Goal: Transaction & Acquisition: Purchase product/service

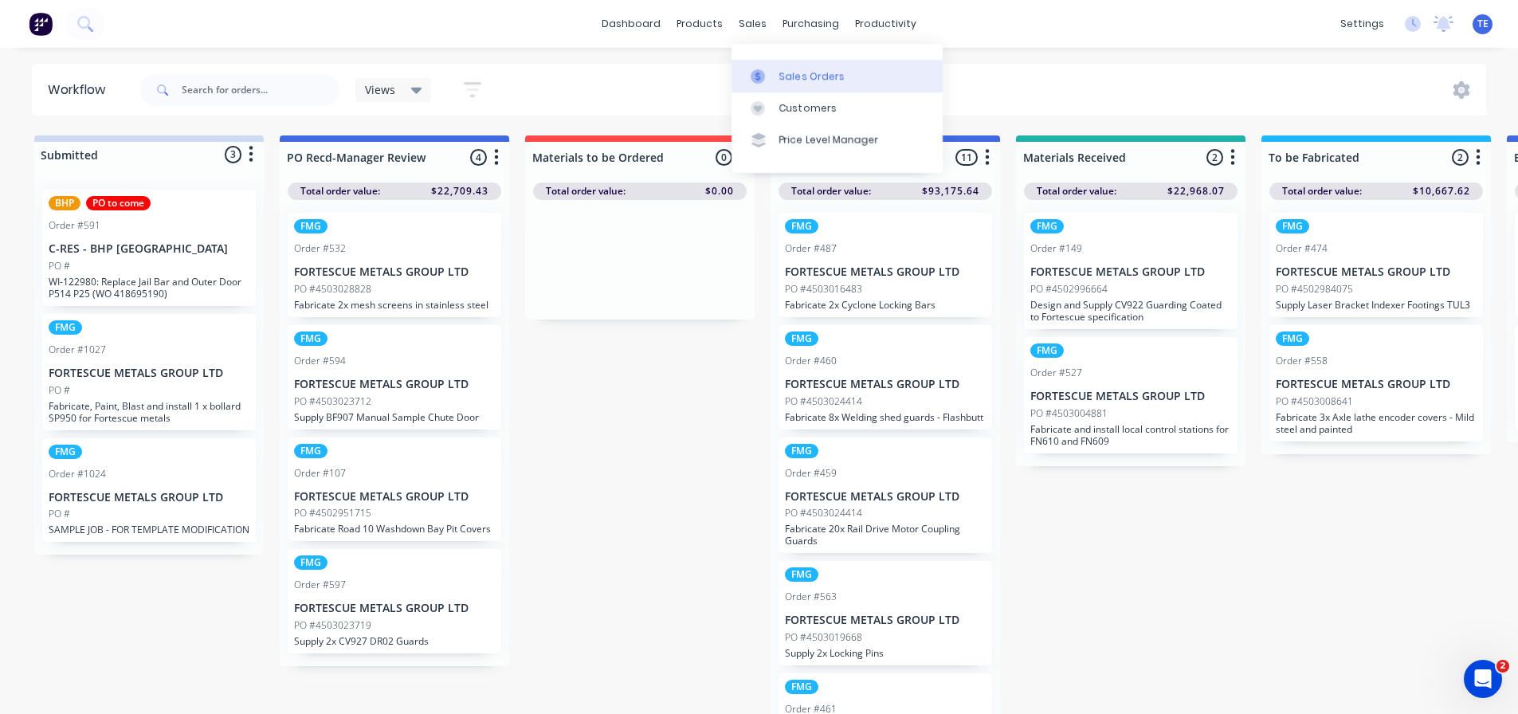
click at [831, 77] on div "Sales Orders" at bounding box center [812, 76] width 65 height 14
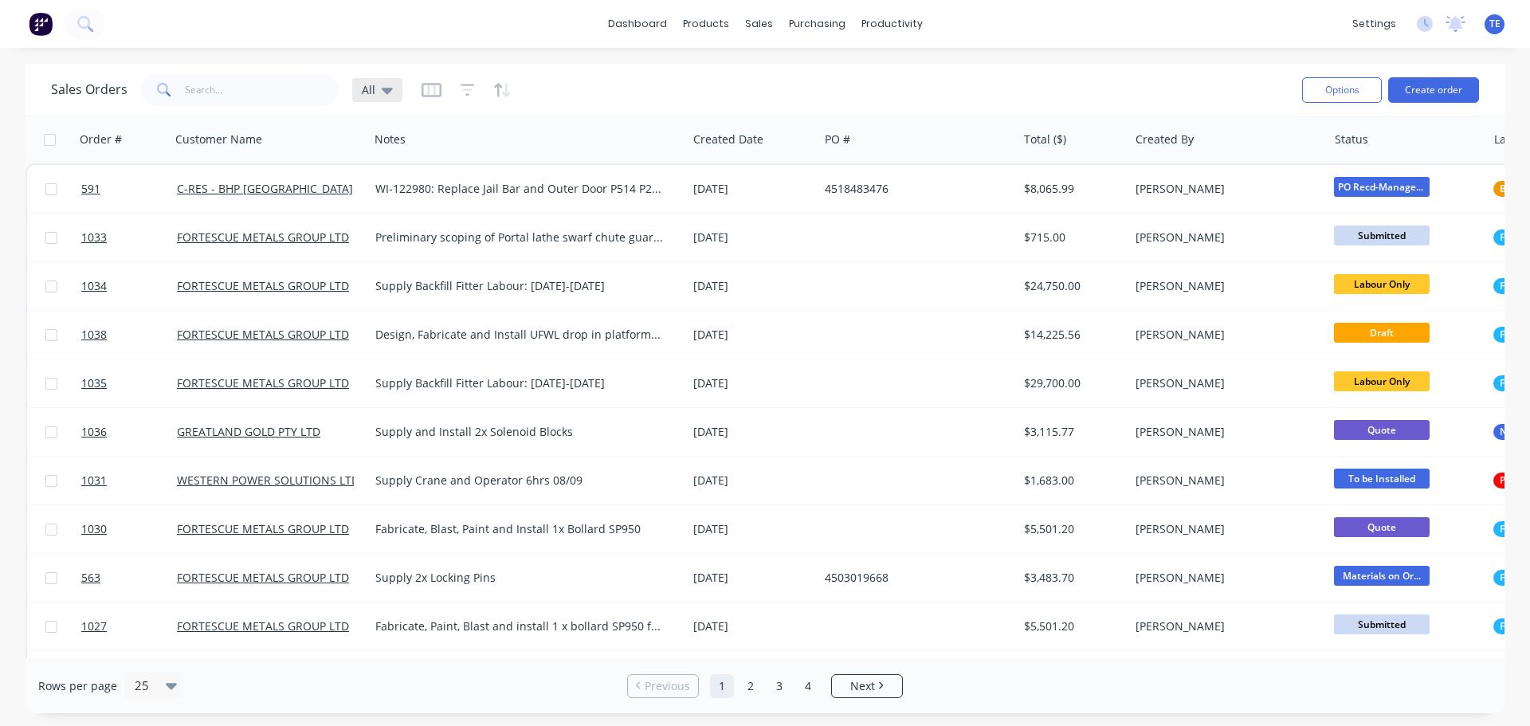
click at [386, 84] on icon at bounding box center [387, 90] width 11 height 18
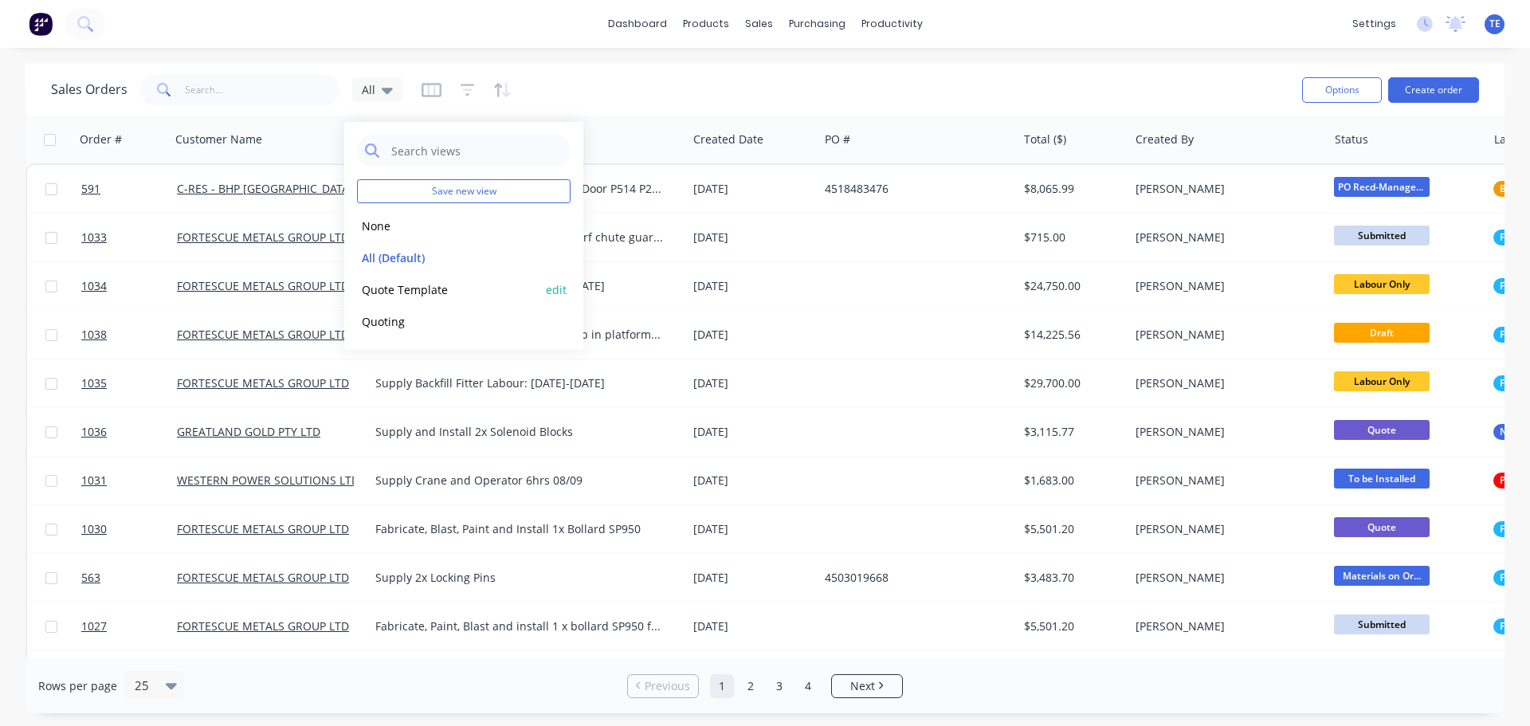
click at [407, 285] on button "Quote Template" at bounding box center [448, 290] width 182 height 18
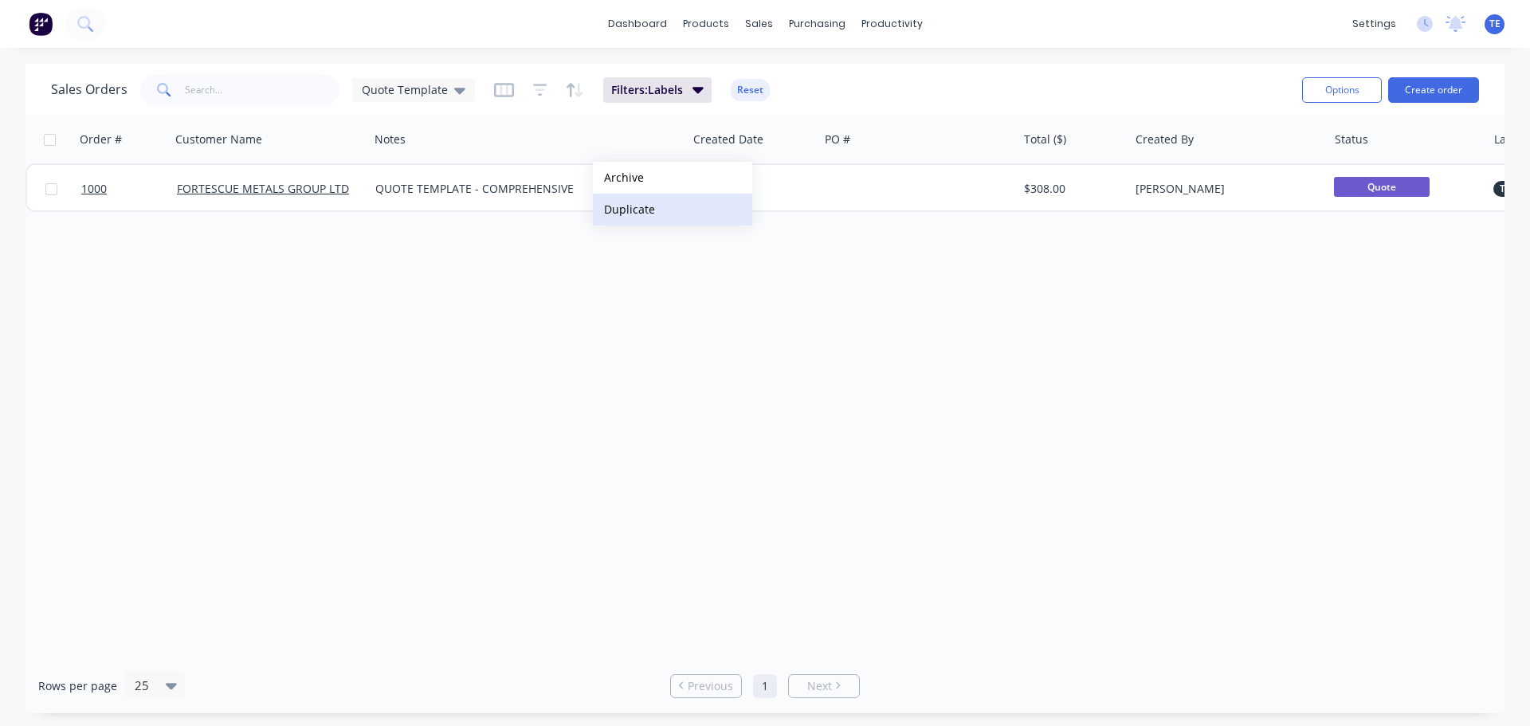
click at [647, 210] on button "Duplicate" at bounding box center [672, 210] width 159 height 32
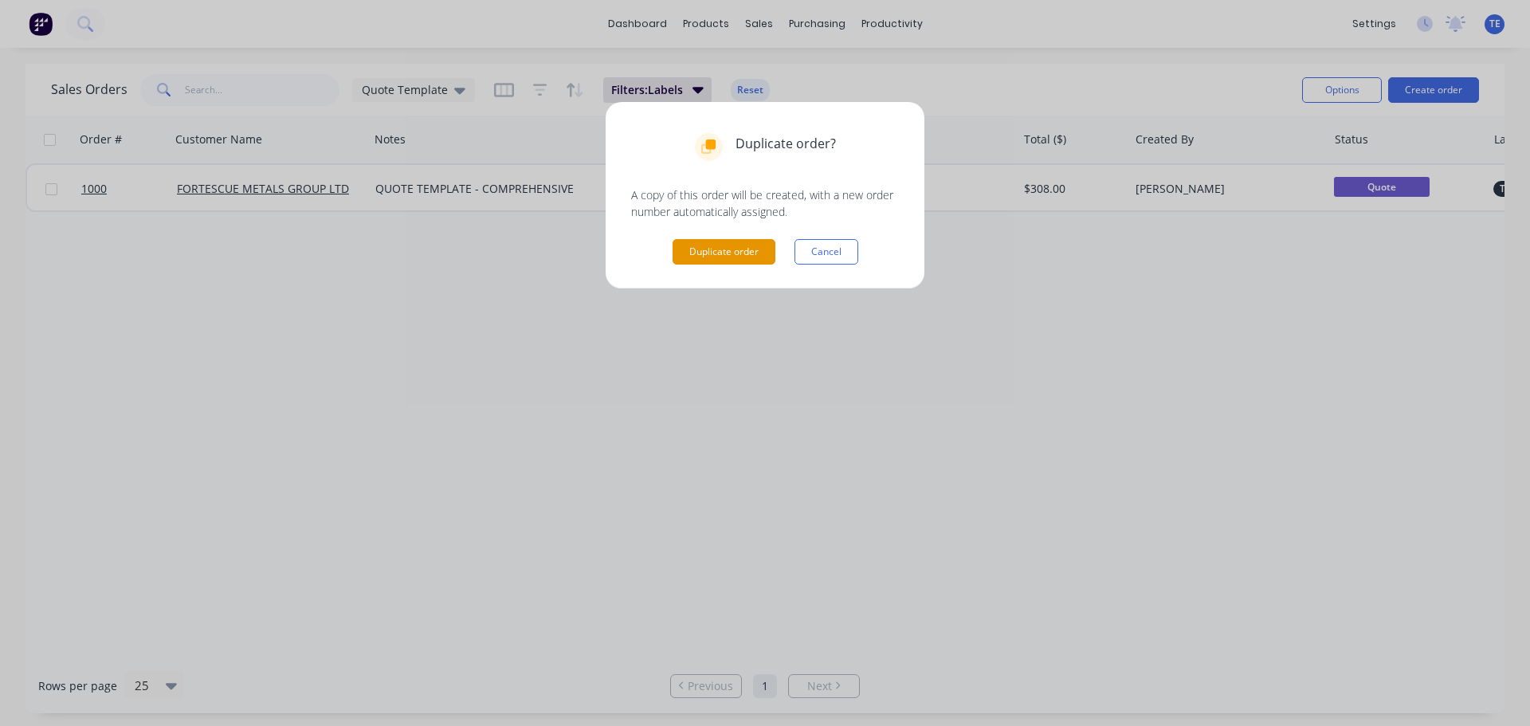
click at [708, 247] on button "Duplicate order" at bounding box center [724, 252] width 103 height 26
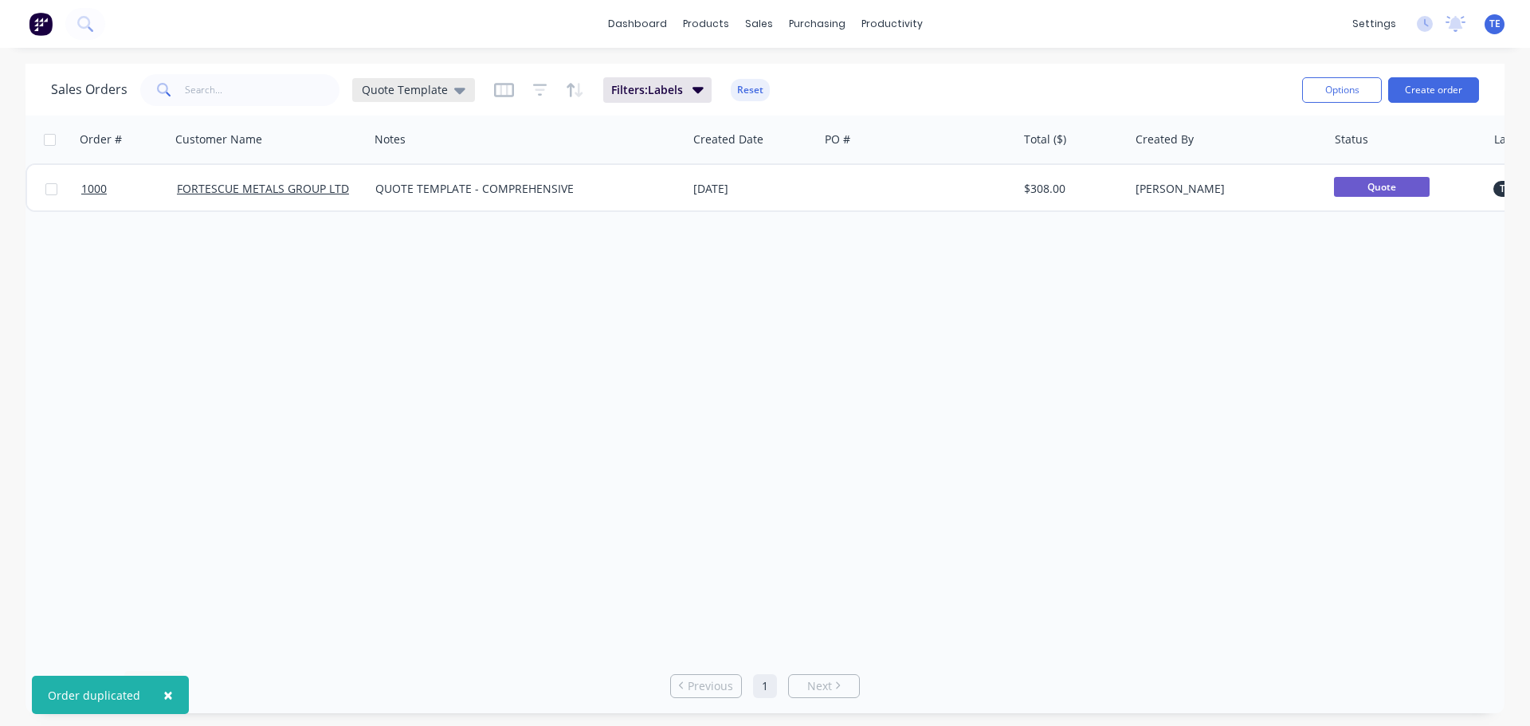
click at [436, 84] on span "Quote Template" at bounding box center [405, 89] width 86 height 17
click at [410, 256] on button "All (Default)" at bounding box center [448, 258] width 182 height 18
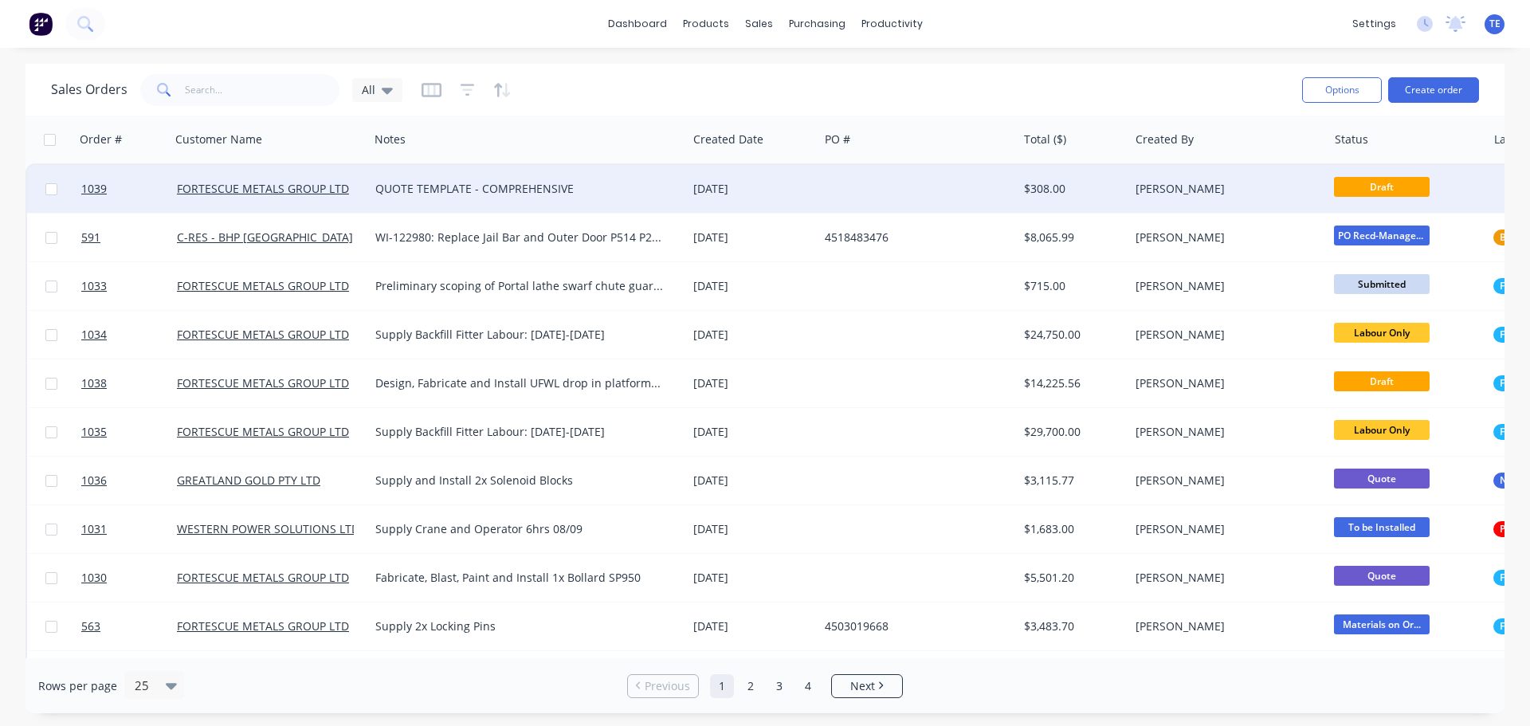
click at [534, 186] on div "QUOTE TEMPLATE - COMPREHENSIVE" at bounding box center [520, 189] width 290 height 16
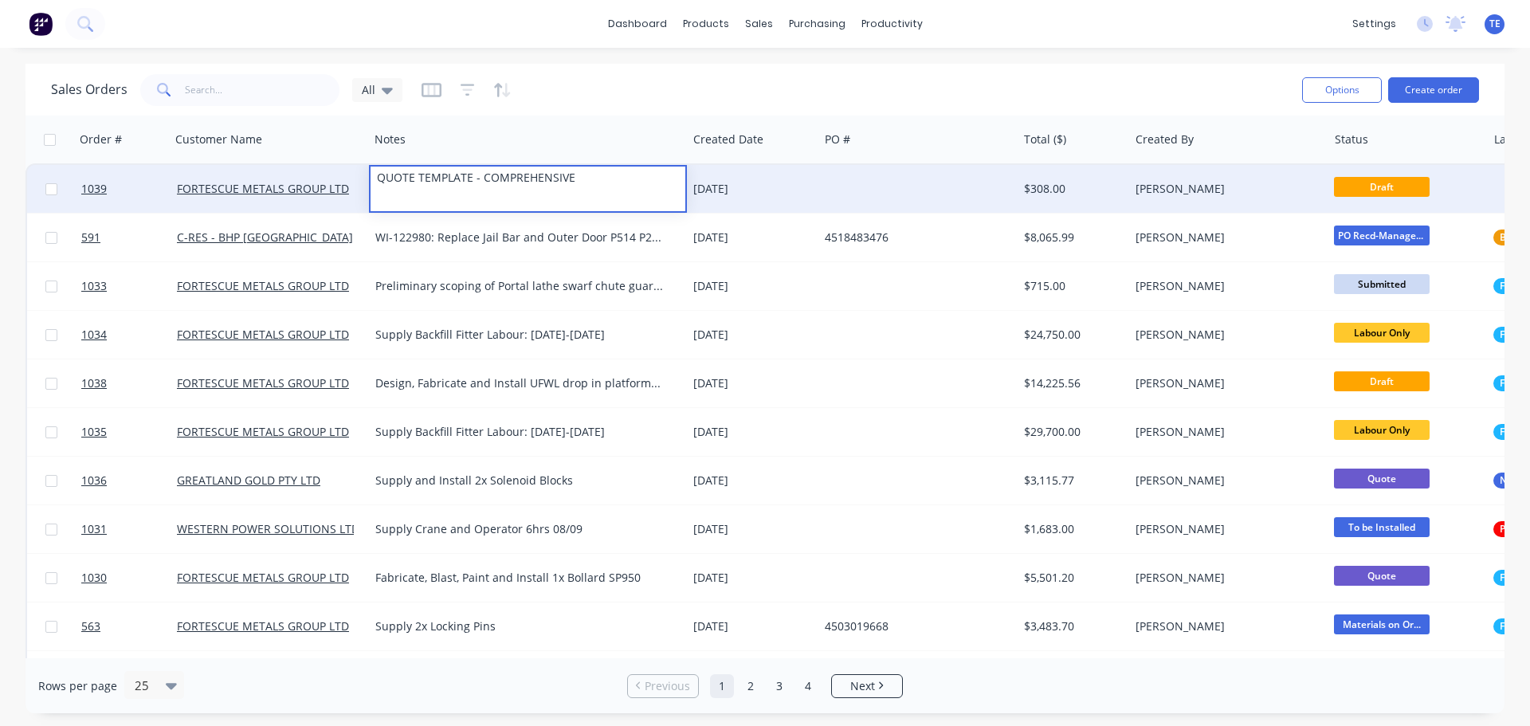
click at [800, 185] on div "[DATE]" at bounding box center [752, 189] width 119 height 16
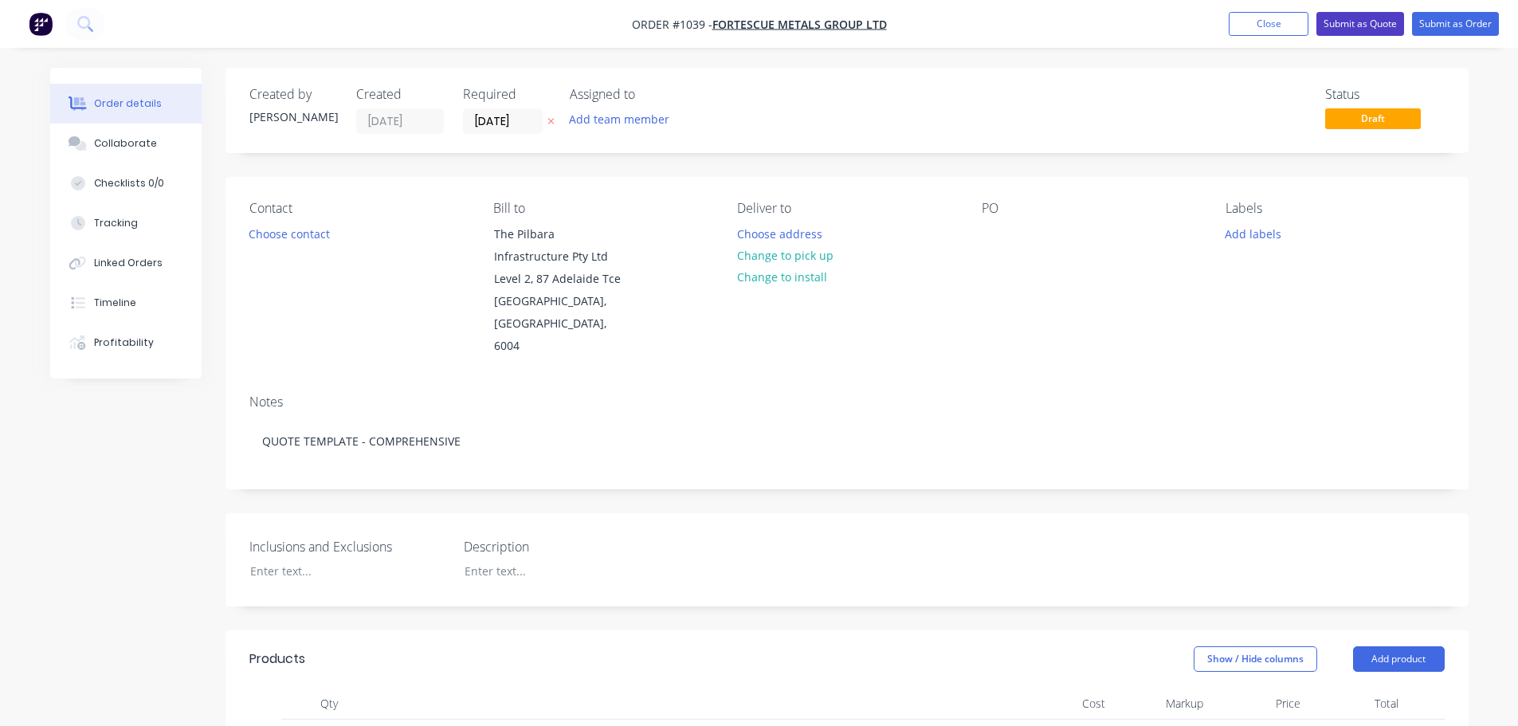
click at [1328, 22] on button "Submit as Quote" at bounding box center [1361, 24] width 88 height 24
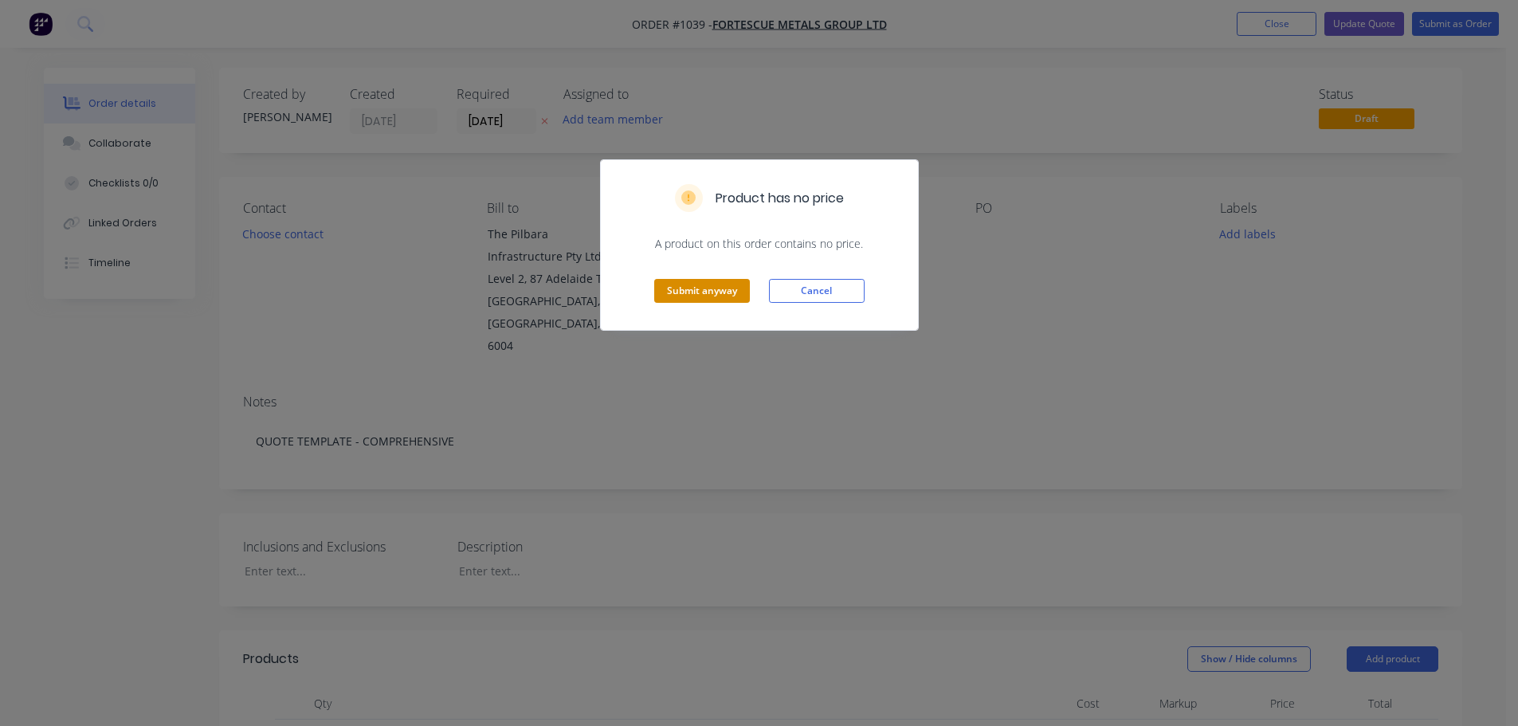
click at [728, 290] on button "Submit anyway" at bounding box center [702, 291] width 96 height 24
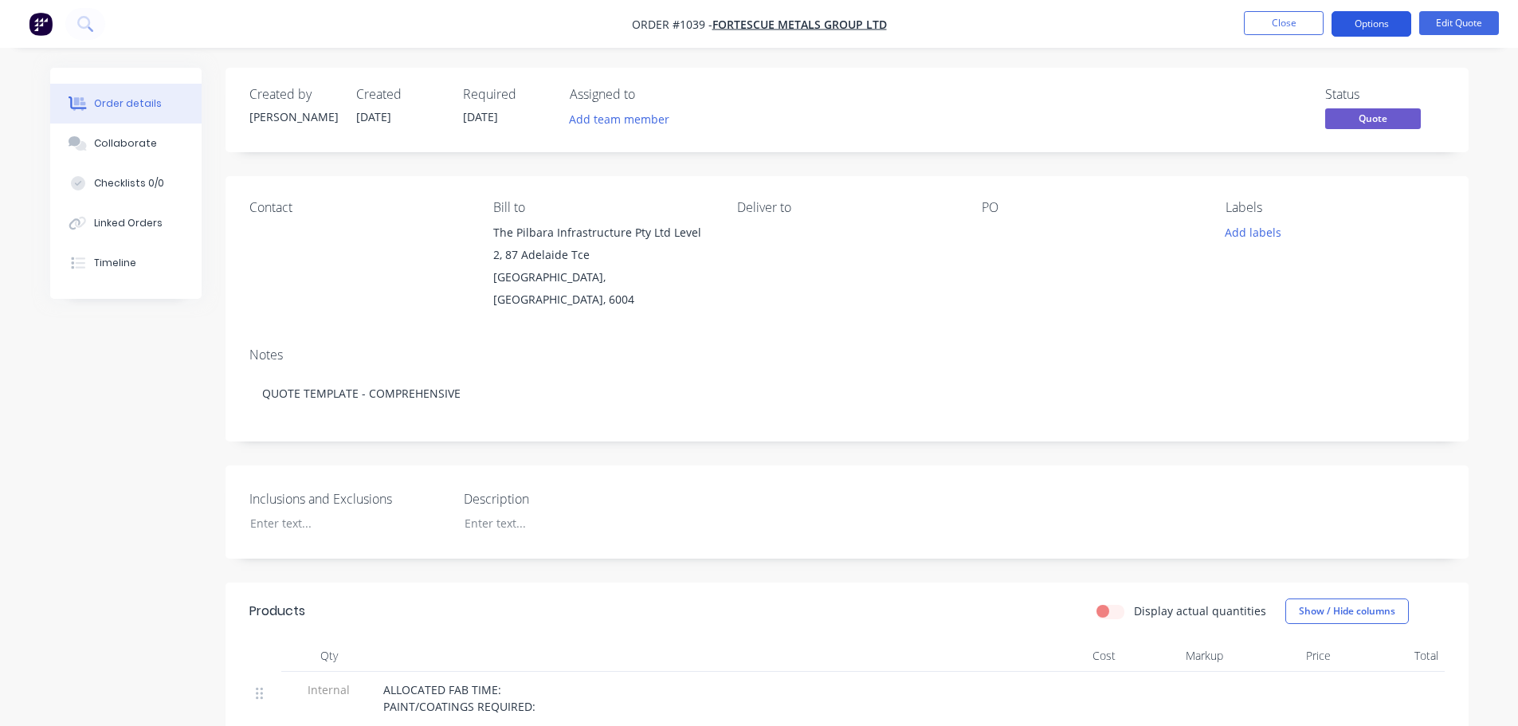
click at [1360, 26] on button "Options" at bounding box center [1372, 24] width 80 height 26
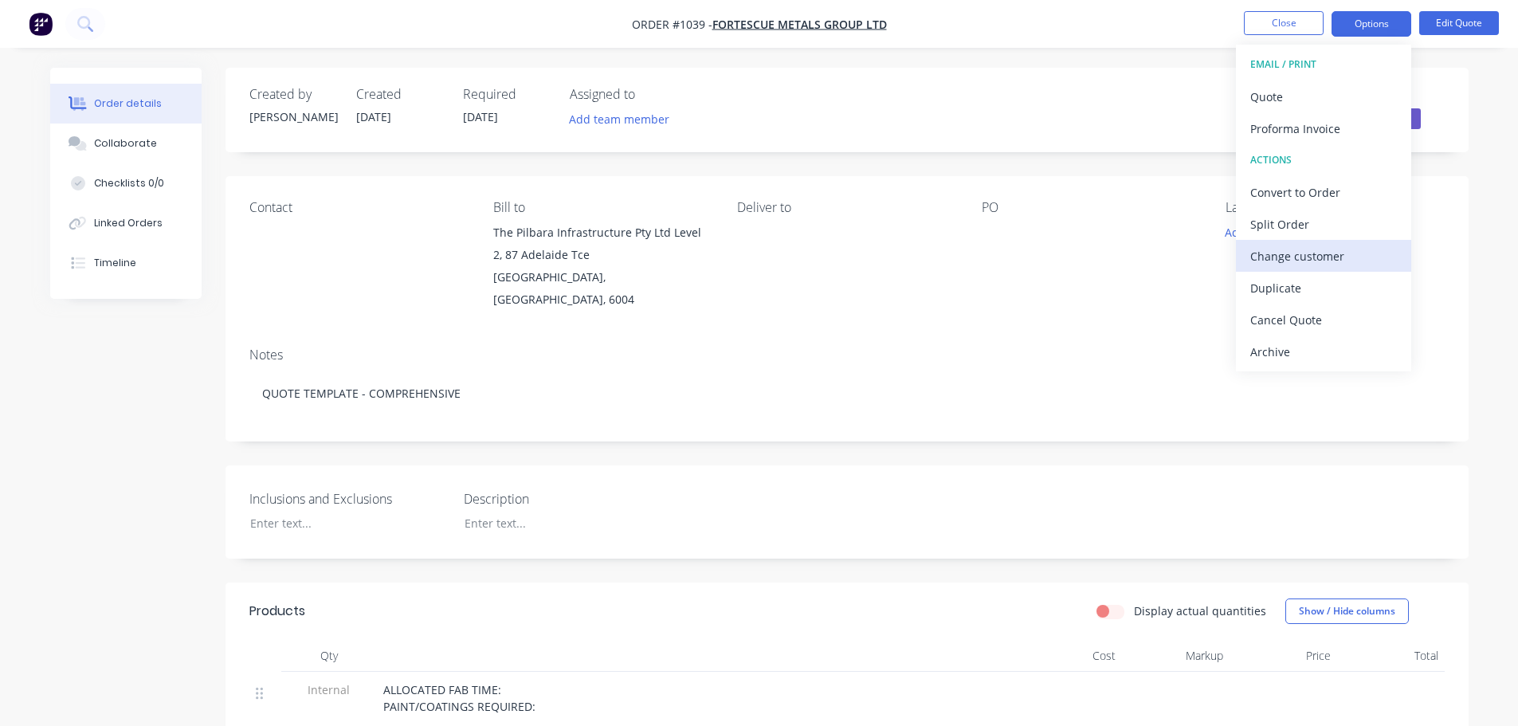
click at [1301, 248] on div "Change customer" at bounding box center [1324, 256] width 147 height 23
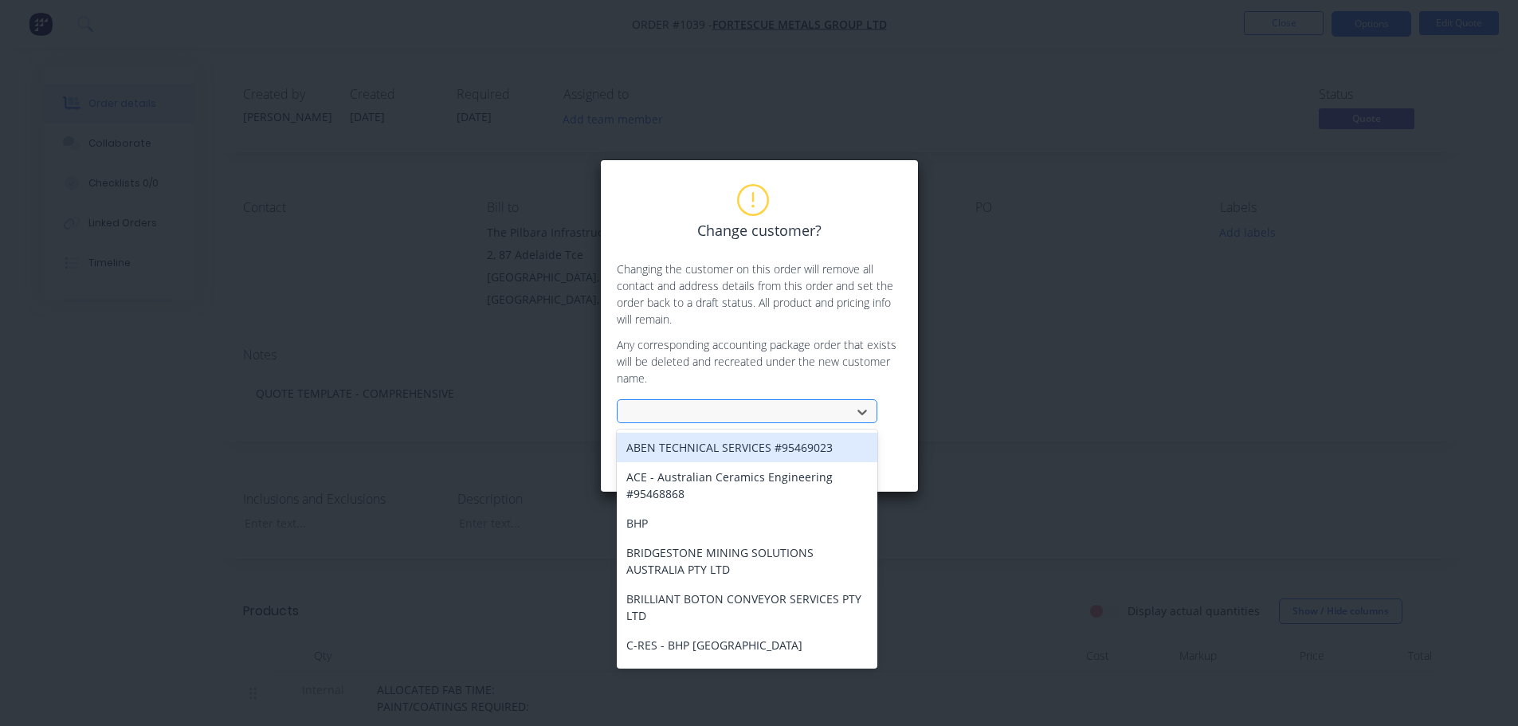
click at [701, 409] on div at bounding box center [736, 413] width 213 height 20
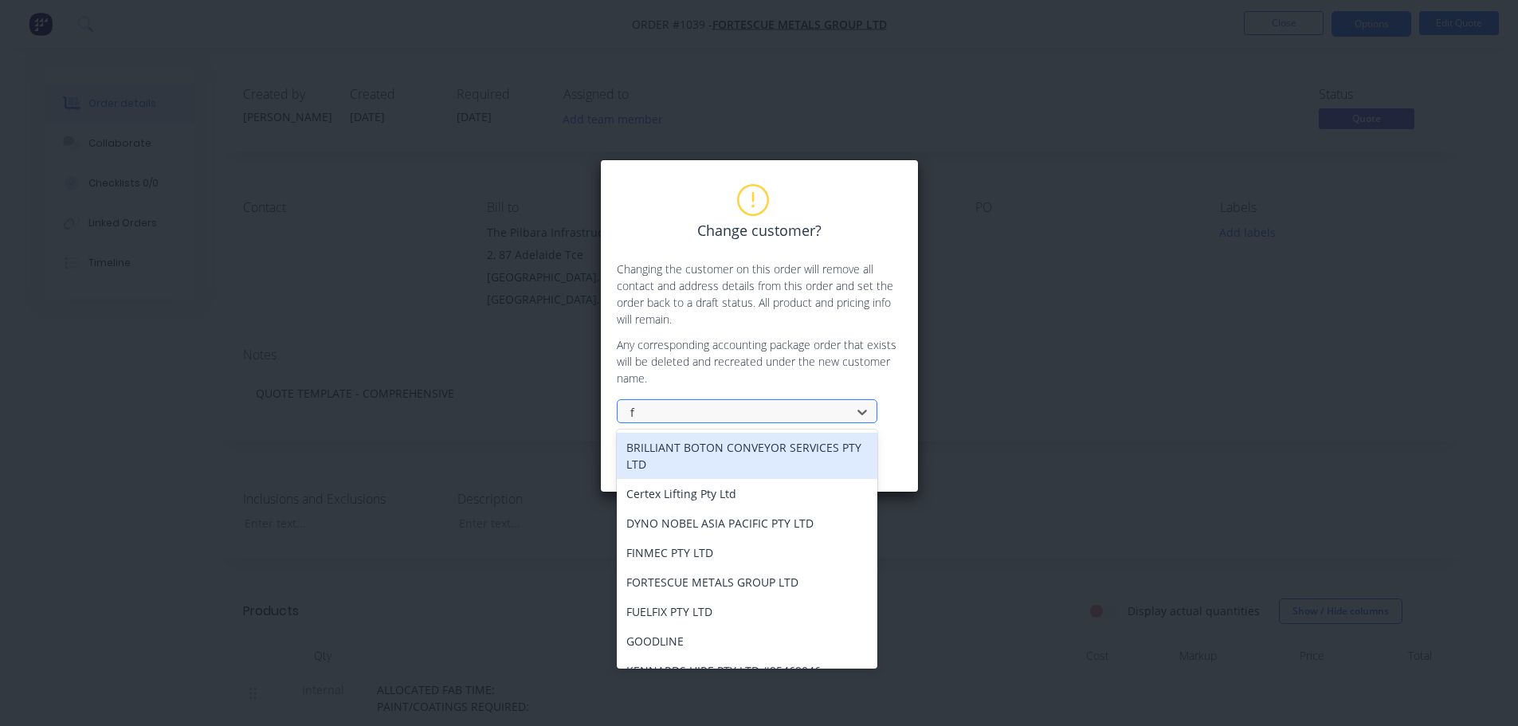
type input "fo"
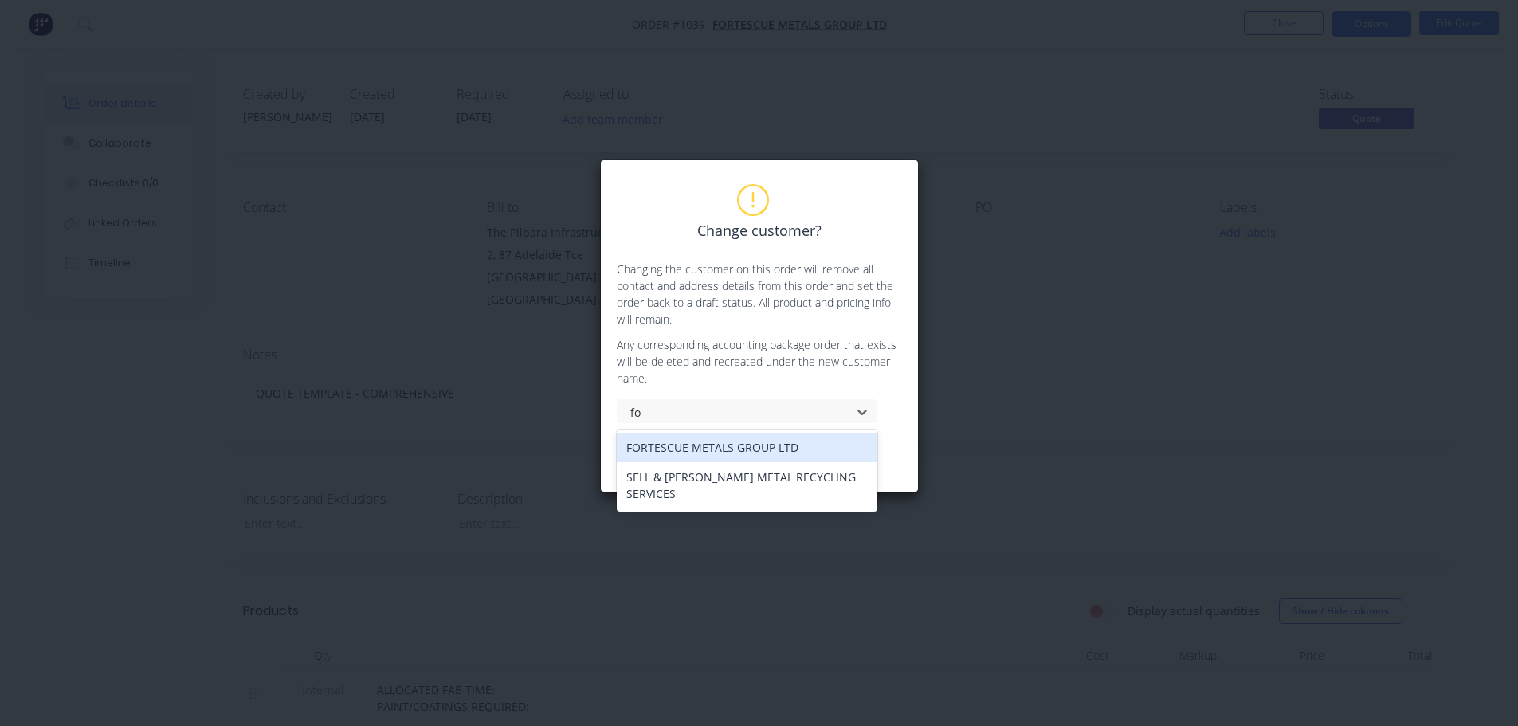
click at [697, 450] on div "FORTESCUE METALS GROUP LTD" at bounding box center [747, 447] width 261 height 29
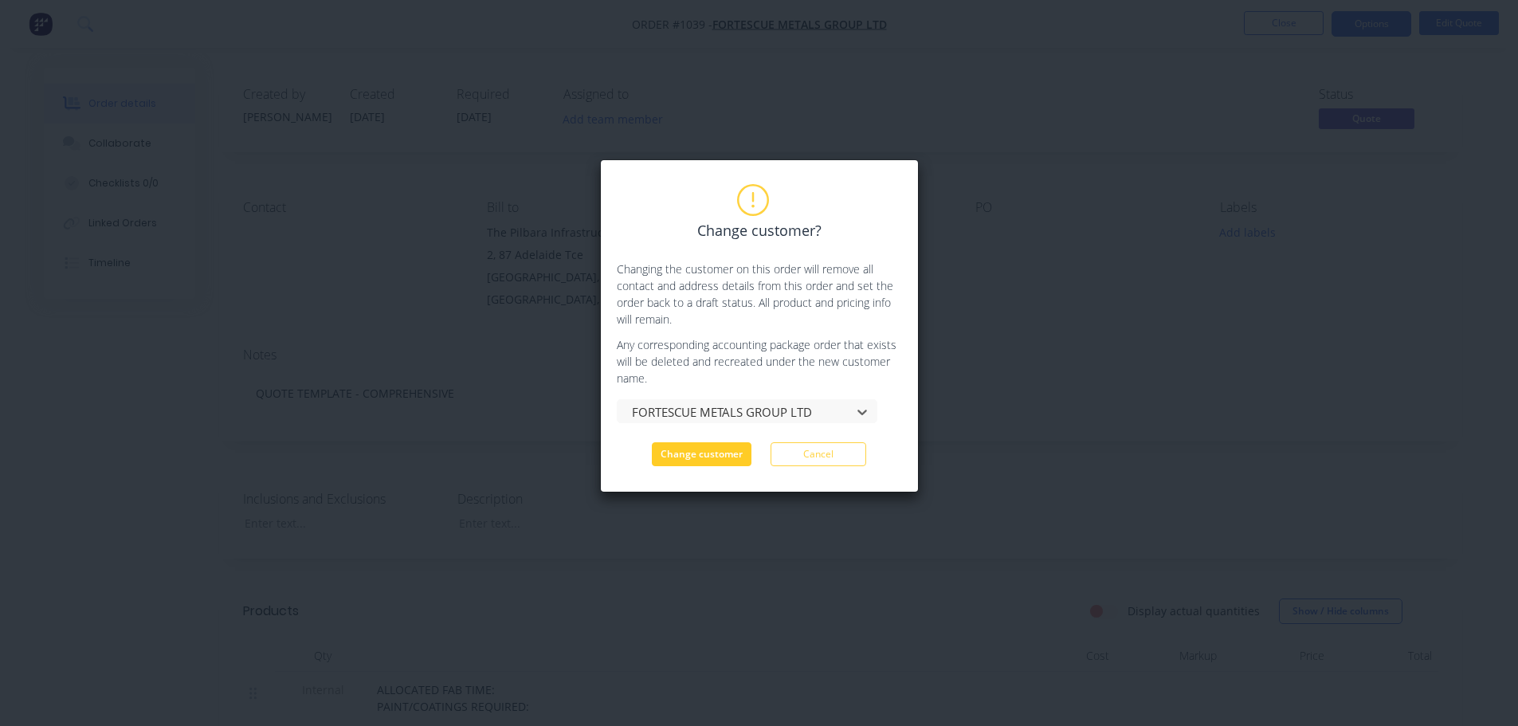
click at [712, 453] on button "Change customer" at bounding box center [702, 454] width 100 height 24
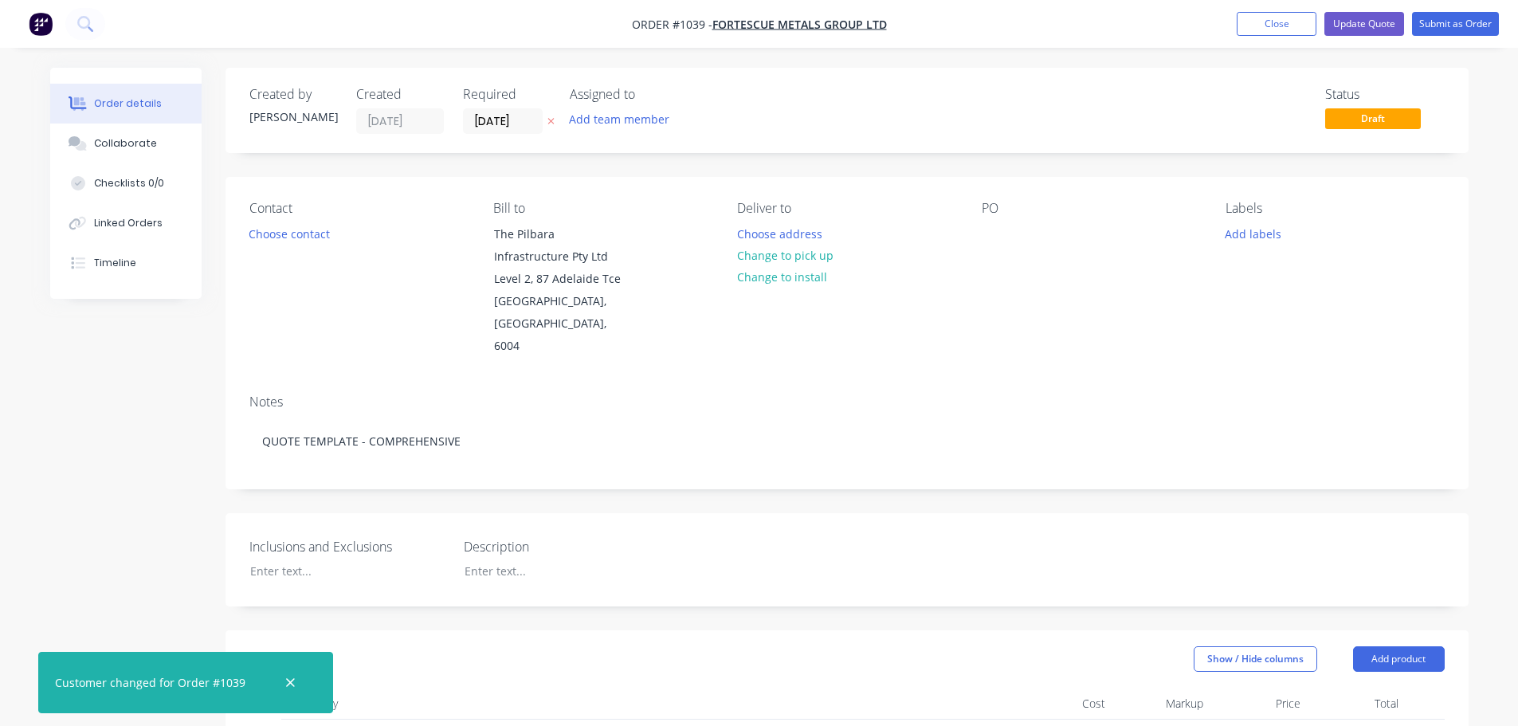
click at [551, 122] on icon at bounding box center [551, 122] width 6 height 6
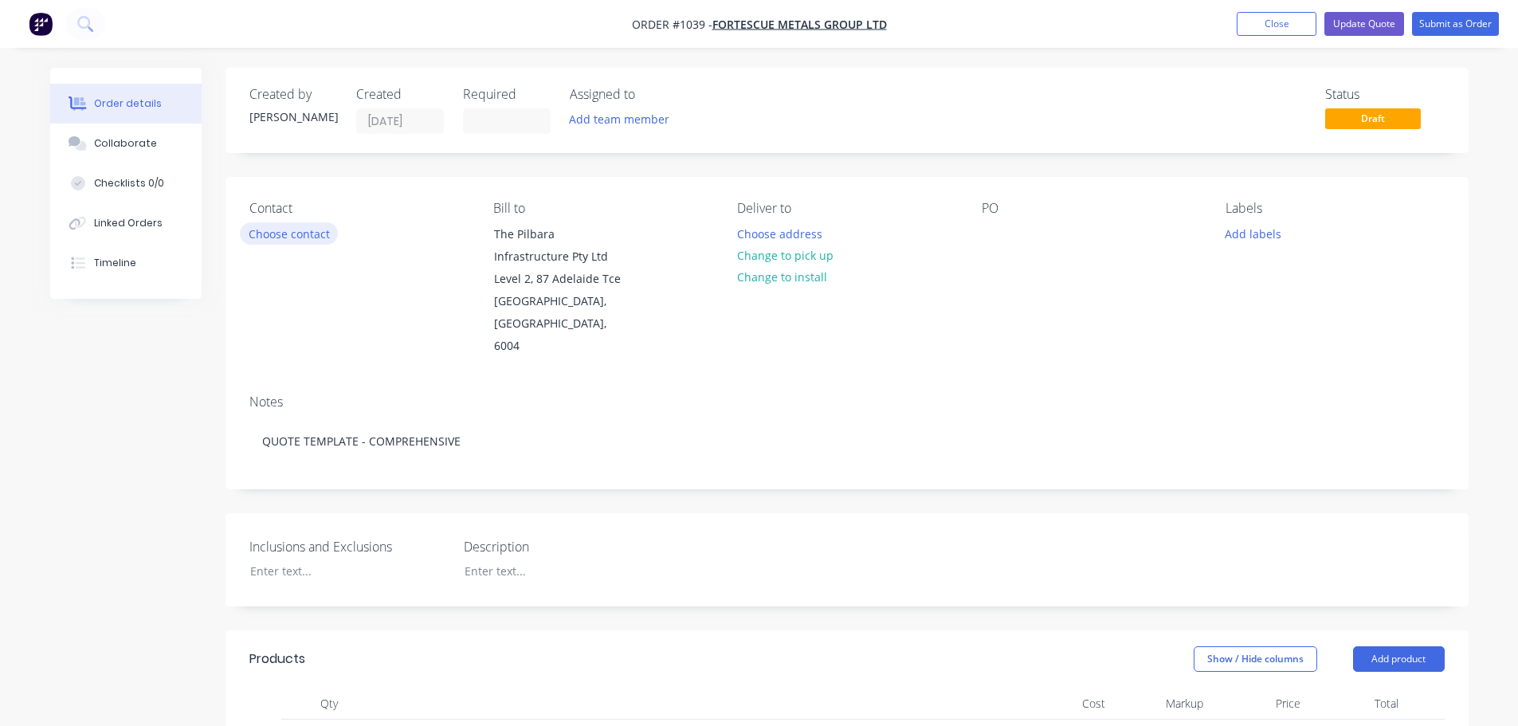
click at [287, 229] on button "Choose contact" at bounding box center [289, 233] width 98 height 22
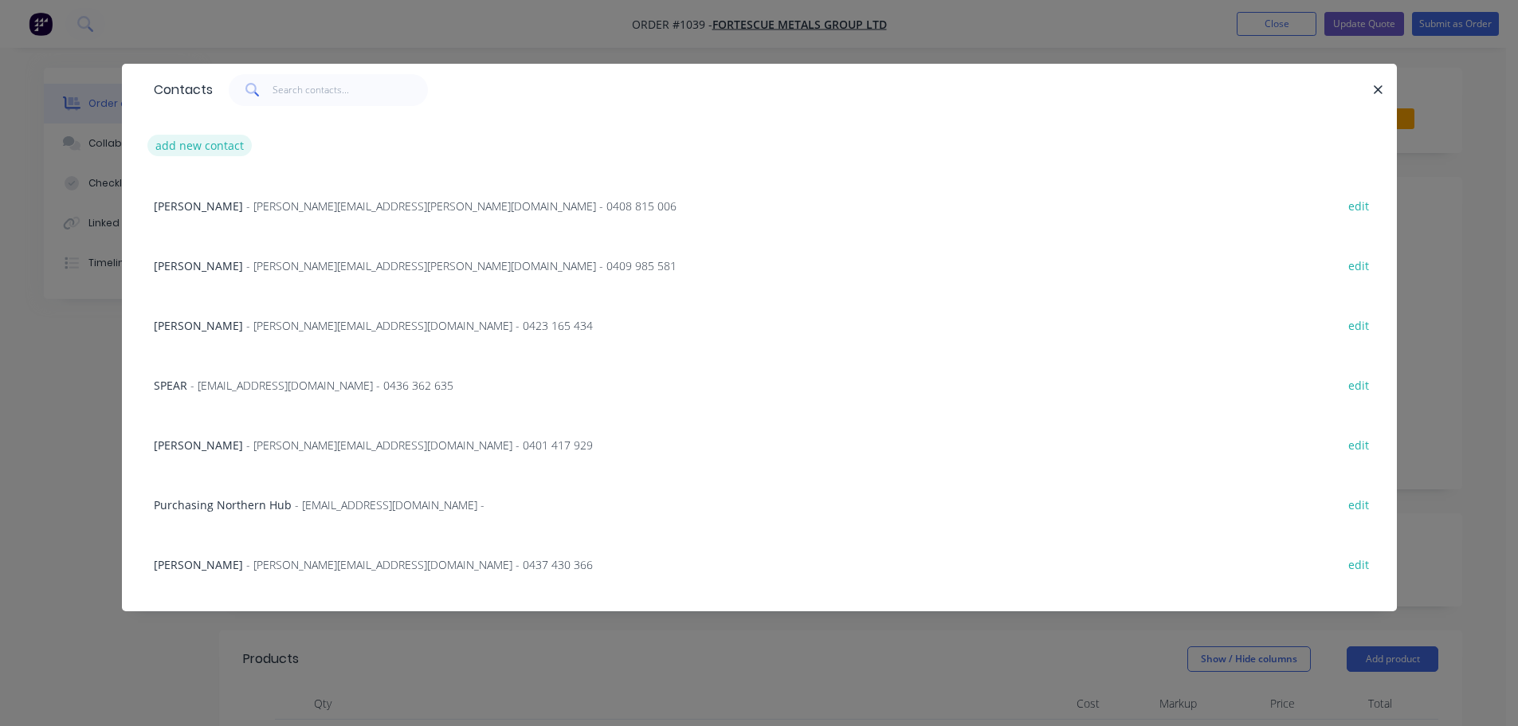
click at [194, 143] on button "add new contact" at bounding box center [199, 146] width 105 height 22
select select "AU"
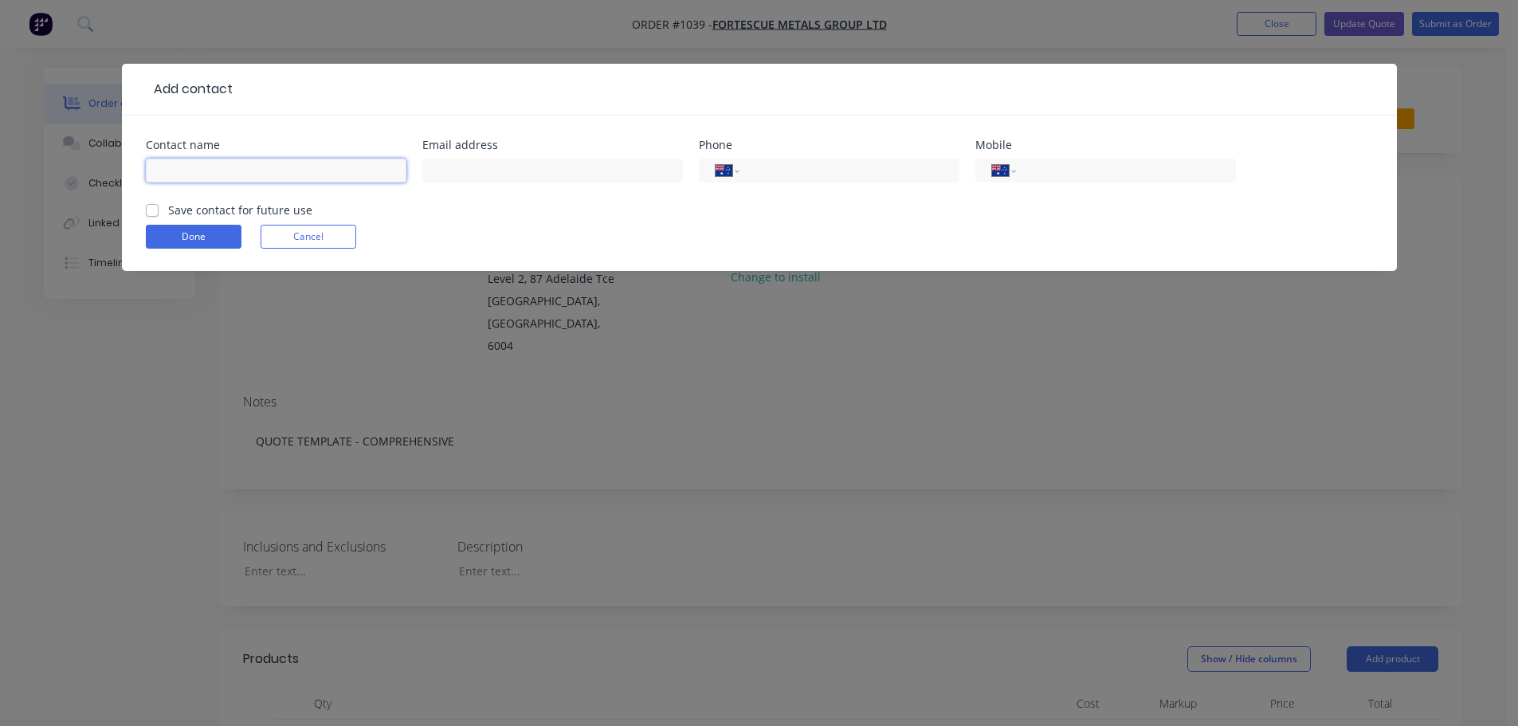
click at [272, 170] on input "text" at bounding box center [276, 171] width 261 height 24
type input "[PERSON_NAME]"
click at [435, 171] on input "[PERSON_NAME][EMAIL_ADDRESS][DOMAIN_NAME]" at bounding box center [552, 171] width 261 height 24
type input "[PERSON_NAME][EMAIL_ADDRESS][DOMAIN_NAME]"
click at [198, 210] on label "Save contact for future use" at bounding box center [240, 210] width 144 height 17
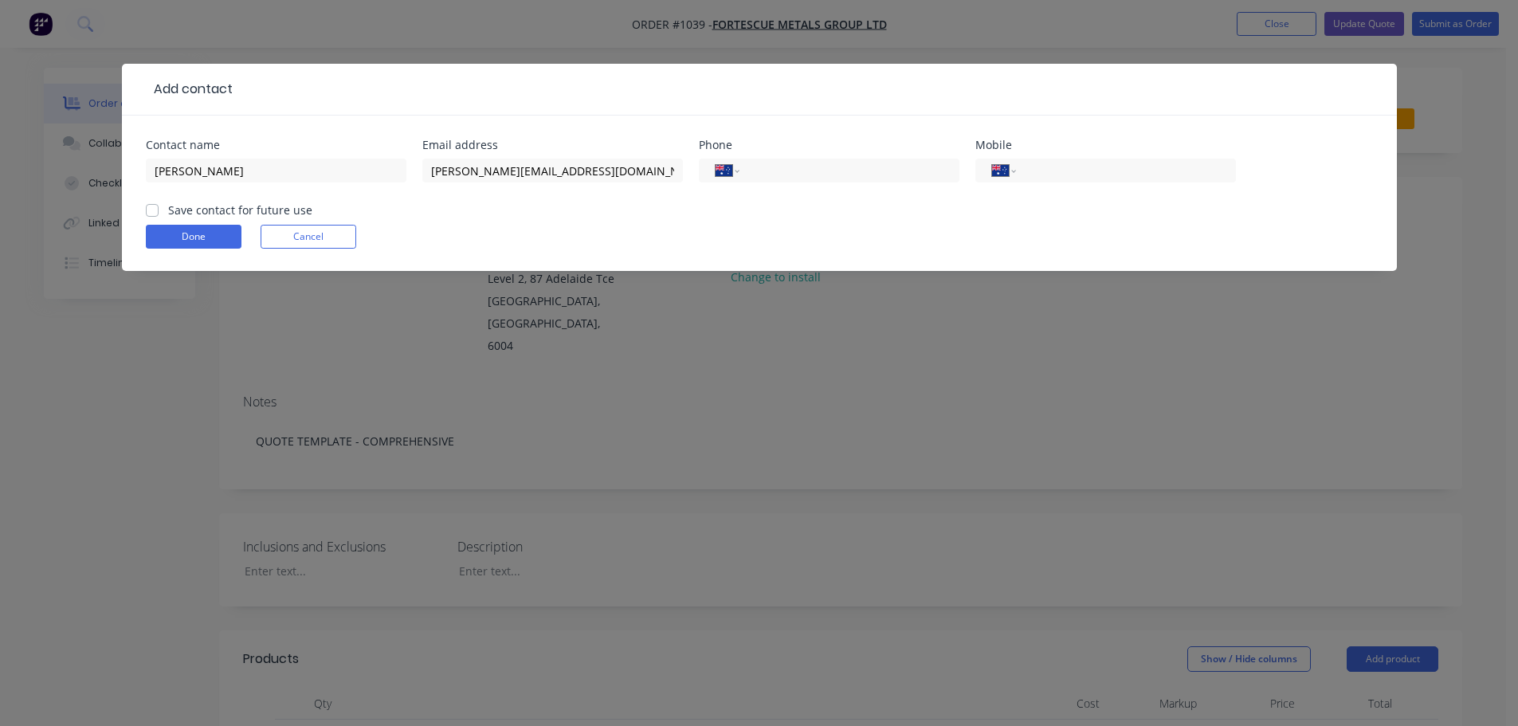
click at [159, 210] on input "Save contact for future use" at bounding box center [152, 209] width 13 height 15
checkbox input "true"
click at [196, 231] on button "Done" at bounding box center [194, 237] width 96 height 24
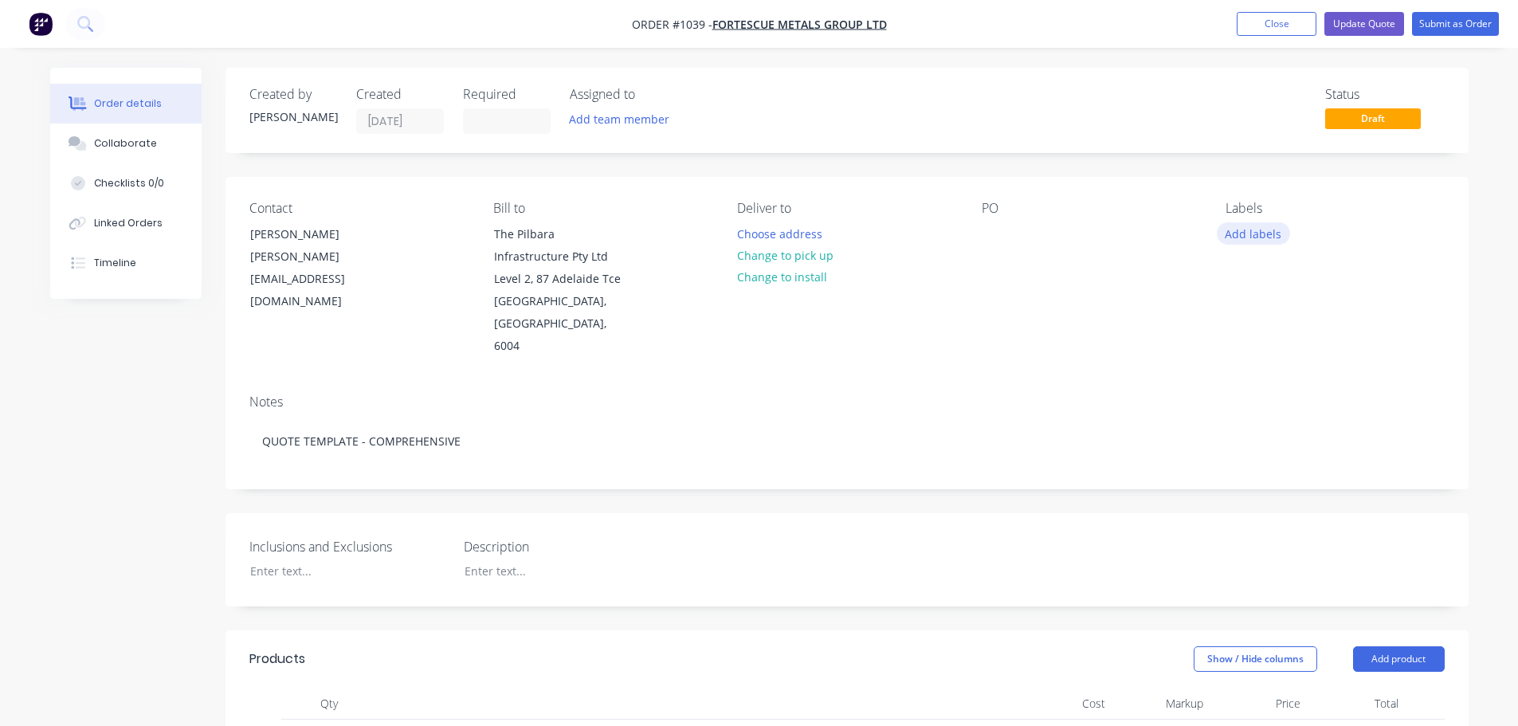
click at [1245, 235] on button "Add labels" at bounding box center [1253, 233] width 73 height 22
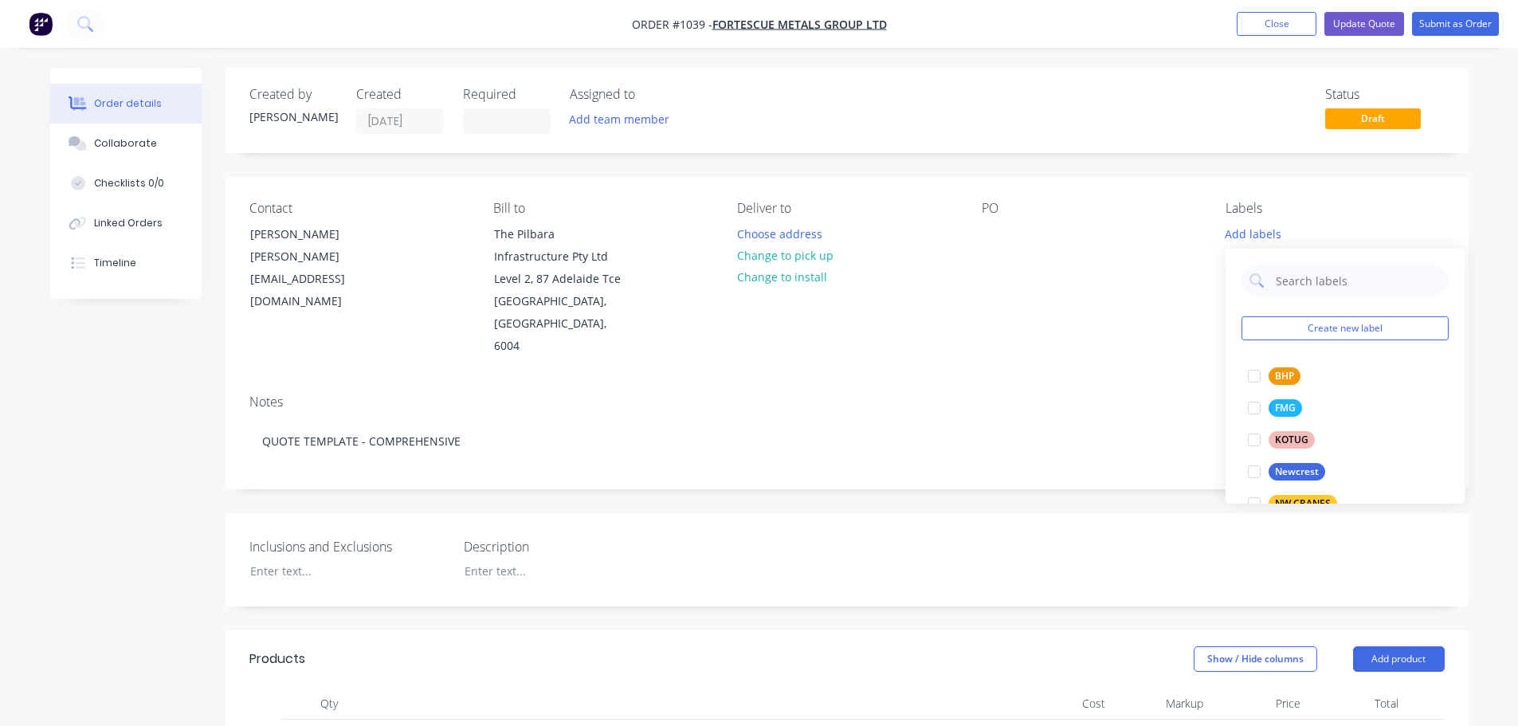
scroll to position [14, 0]
click at [1255, 395] on div at bounding box center [1255, 394] width 32 height 32
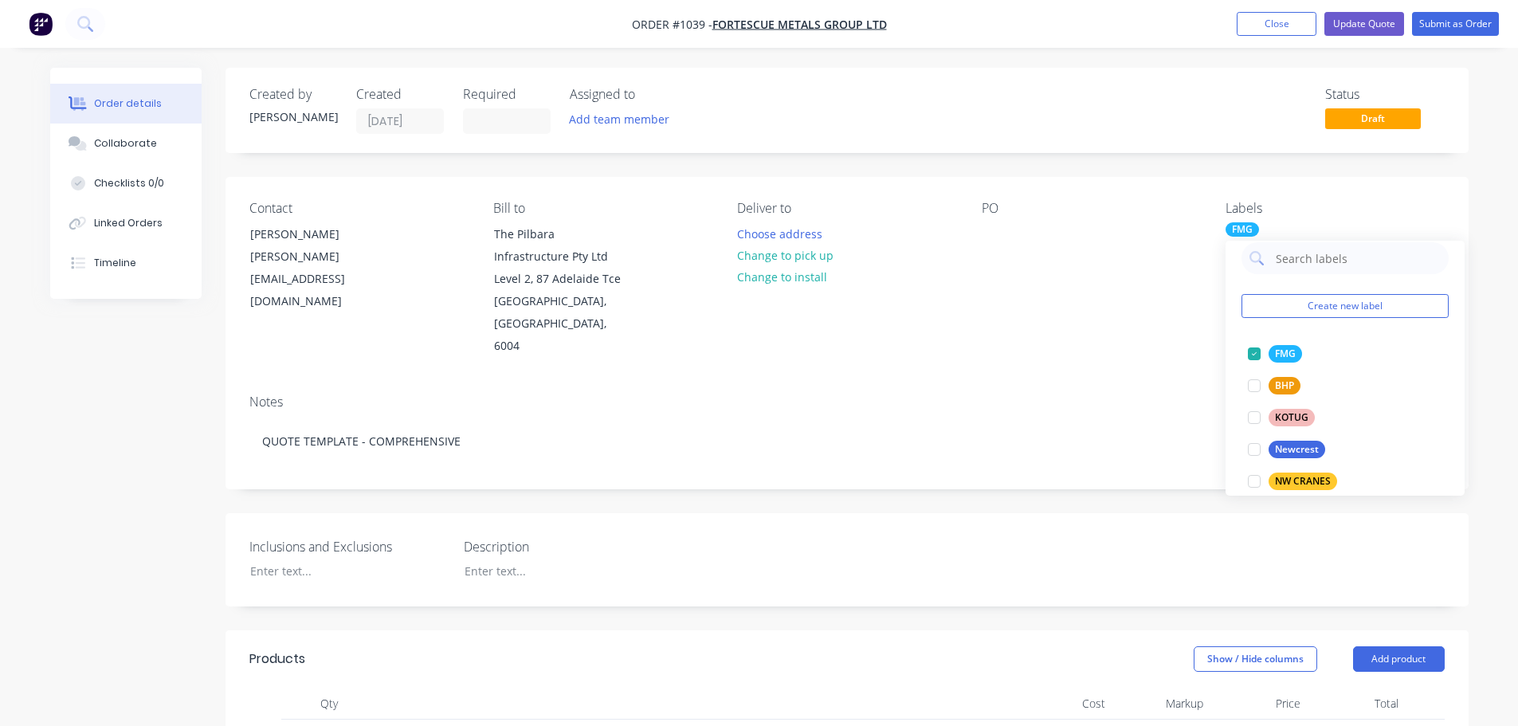
click at [956, 388] on div "Notes QUOTE TEMPLATE - COMPREHENSIVE" at bounding box center [847, 435] width 1243 height 107
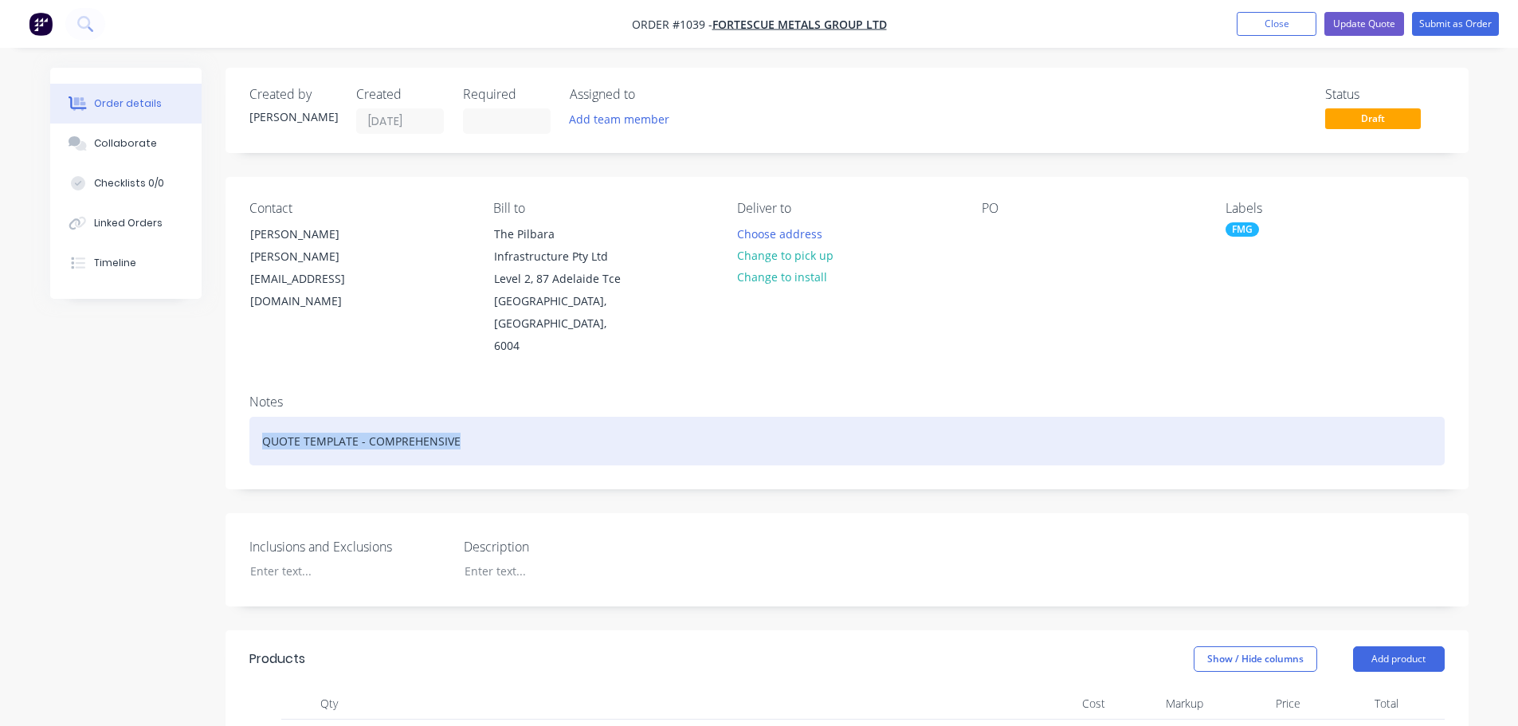
drag, startPoint x: 397, startPoint y: 420, endPoint x: 175, endPoint y: 431, distance: 222.7
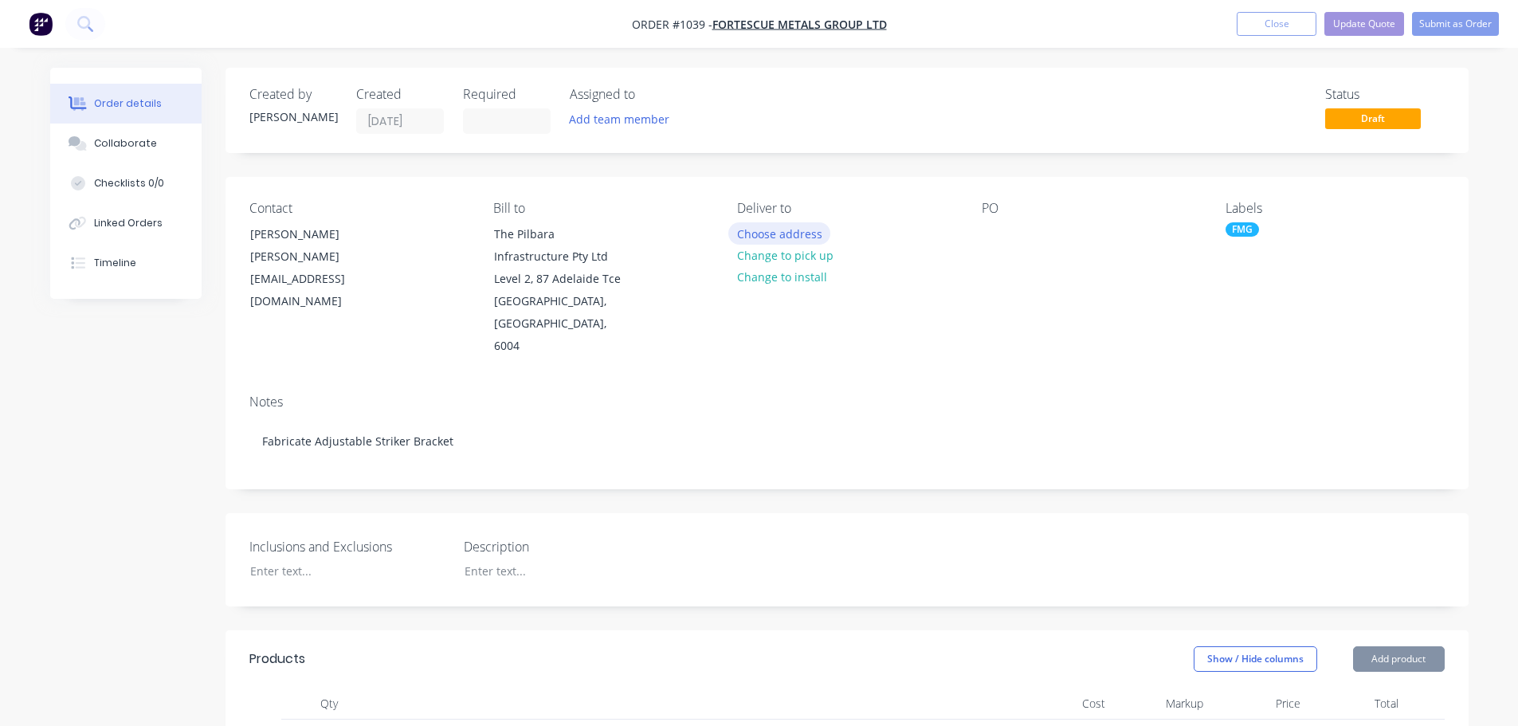
click at [777, 232] on button "Choose address" at bounding box center [780, 233] width 102 height 22
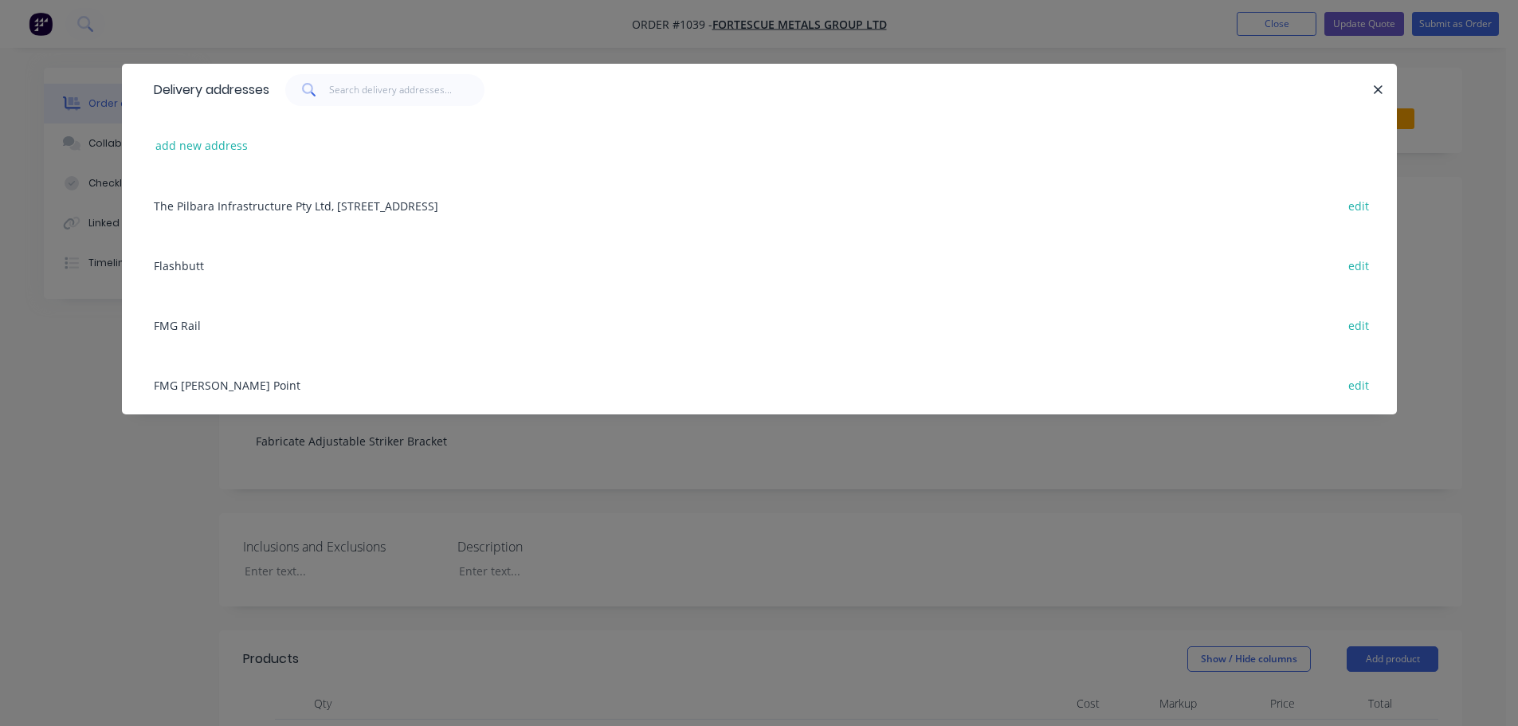
click at [206, 379] on div "FMG [PERSON_NAME] Point edit" at bounding box center [759, 385] width 1227 height 60
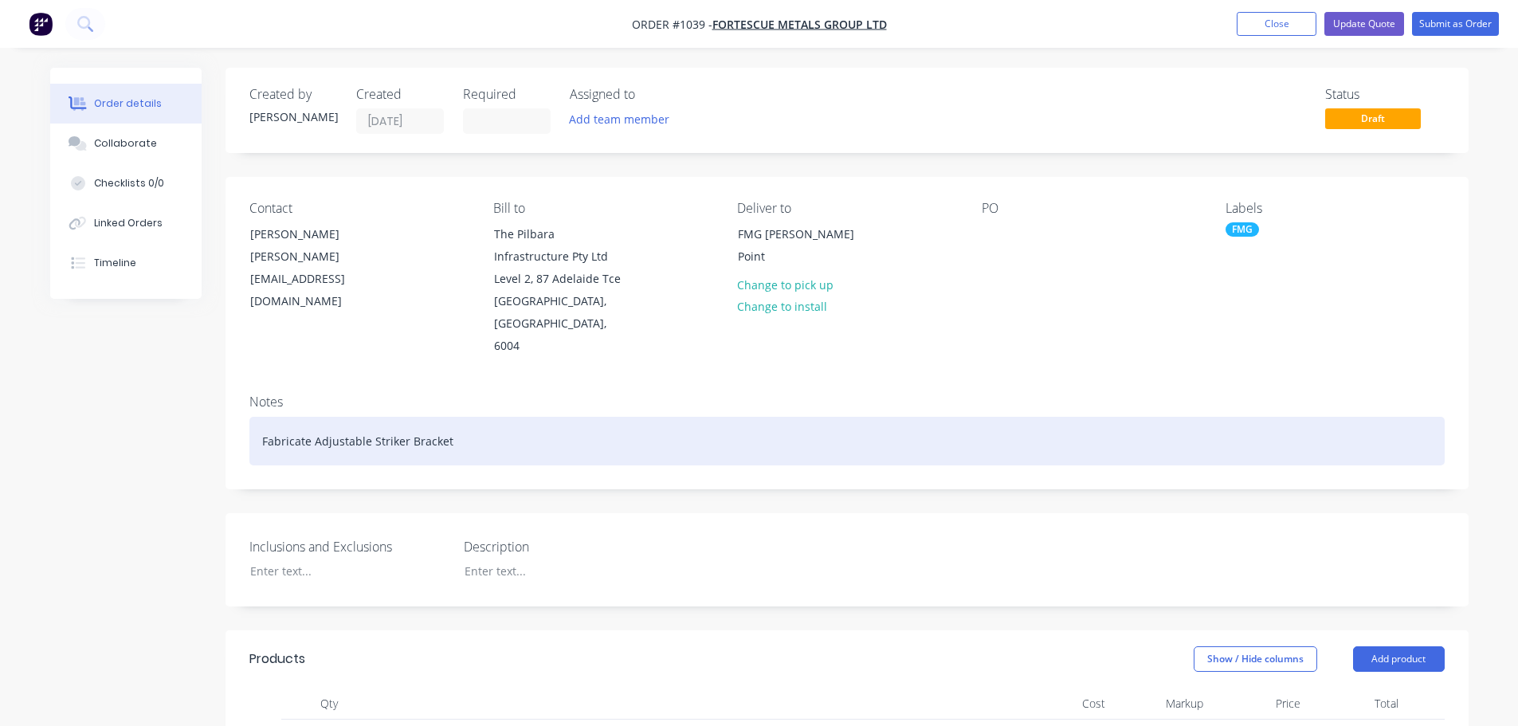
click at [490, 419] on div "Fabricate Adjustable Striker Bracket" at bounding box center [847, 441] width 1196 height 49
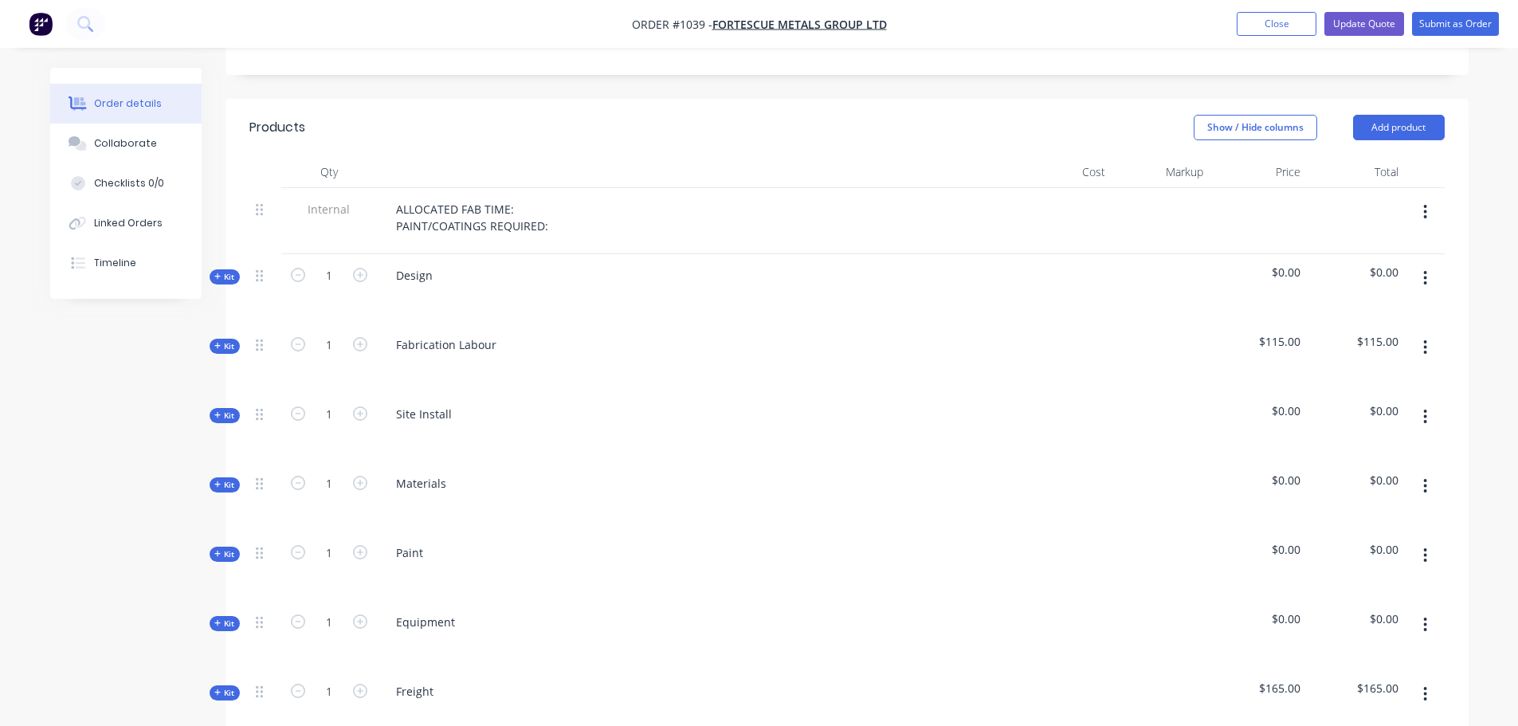
scroll to position [265, 0]
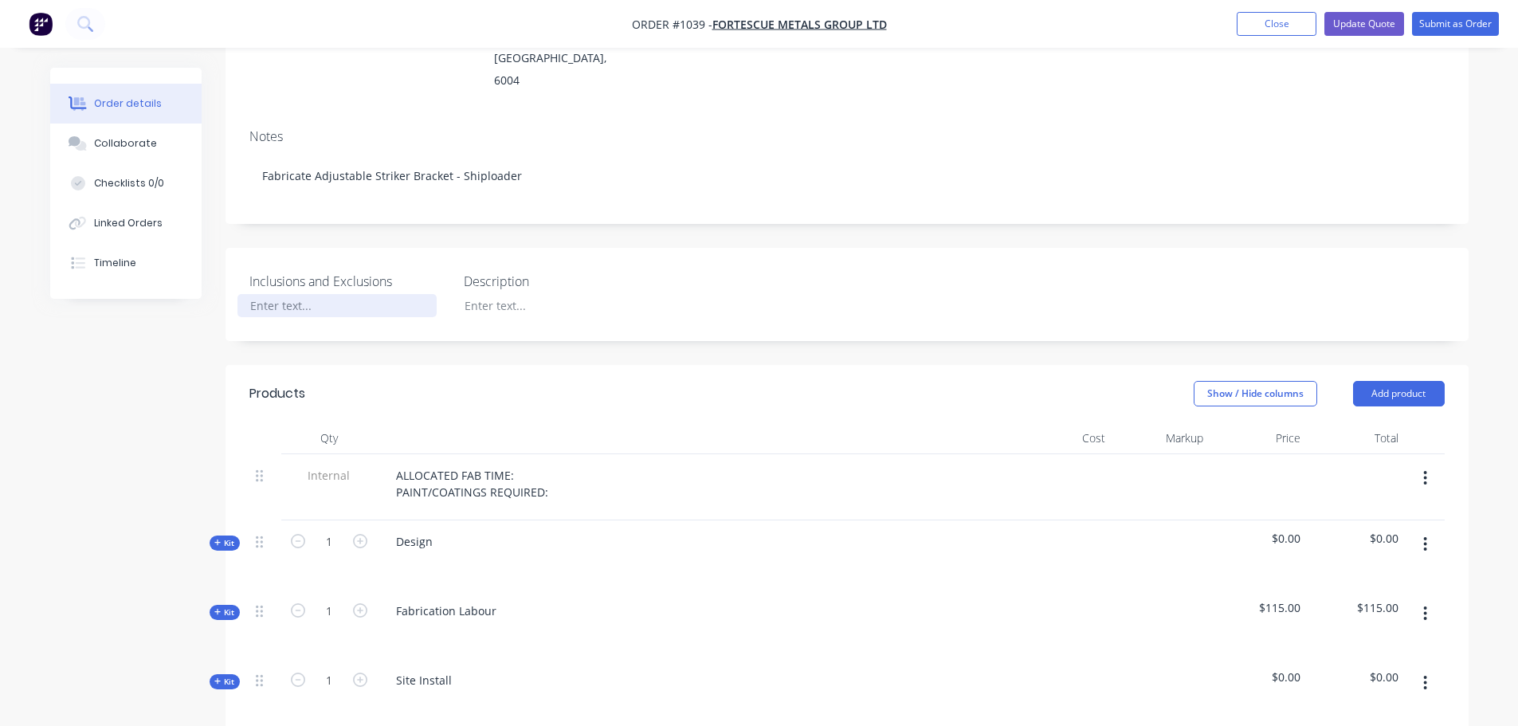
click at [288, 294] on div at bounding box center [337, 305] width 199 height 23
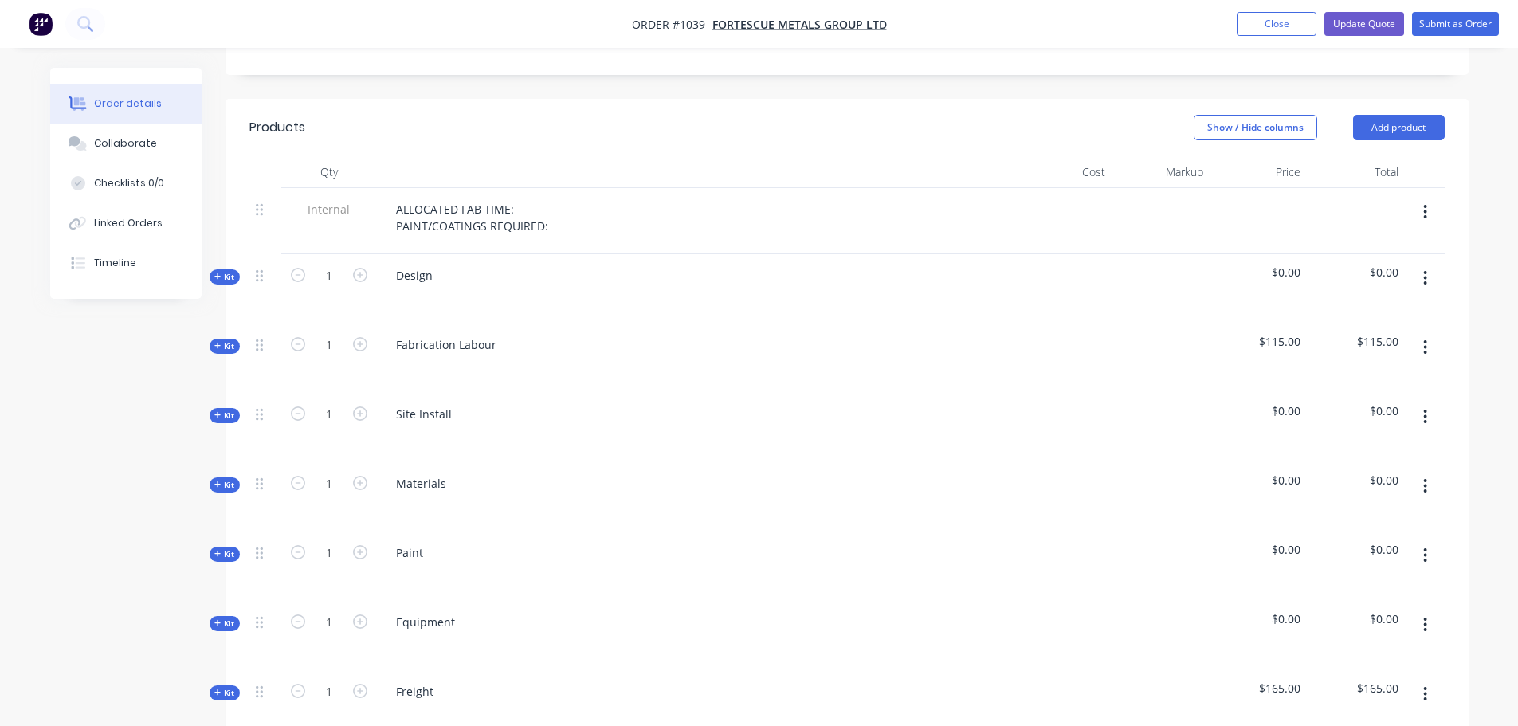
click at [232, 271] on span "Kit" at bounding box center [224, 277] width 21 height 12
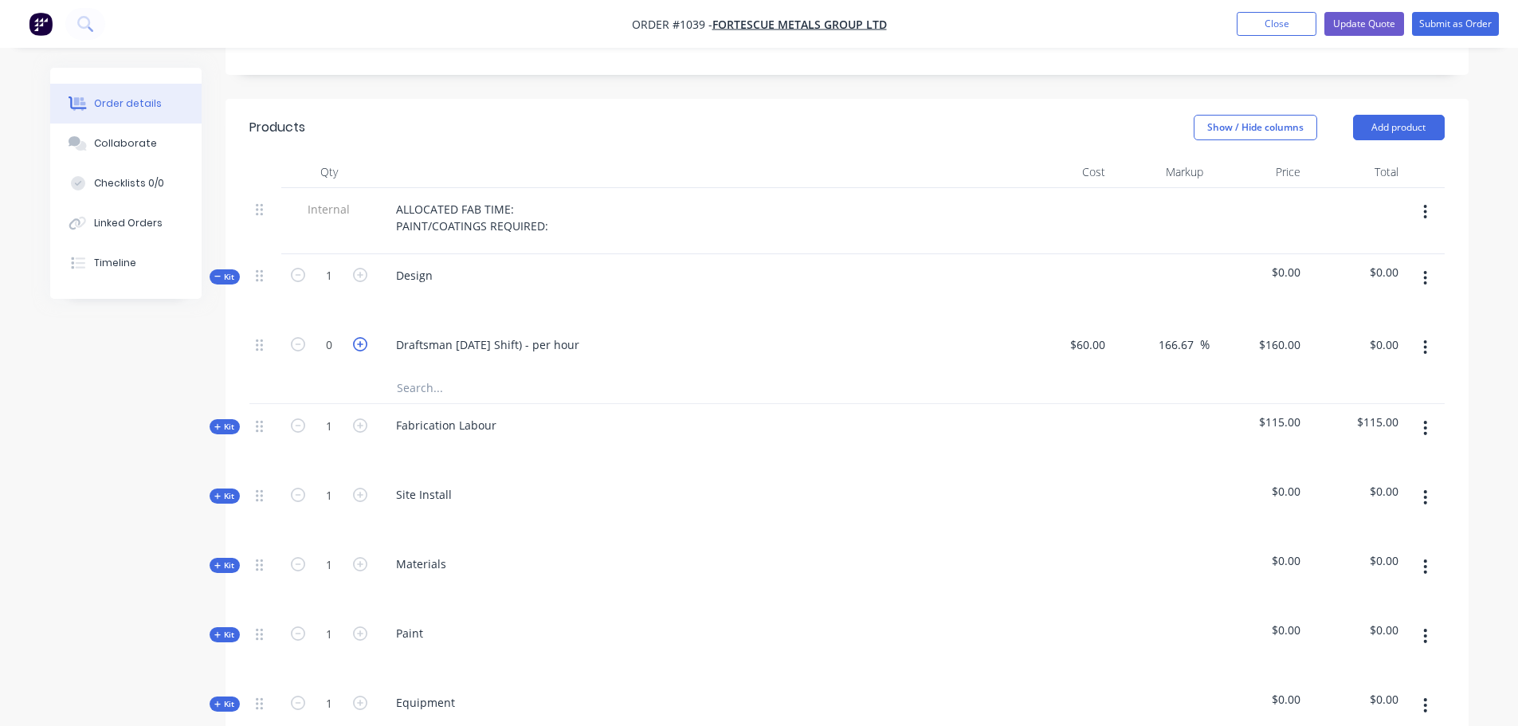
click at [360, 337] on icon "button" at bounding box center [360, 344] width 14 height 14
type input "1"
type input "$160.00"
click at [360, 337] on icon "button" at bounding box center [360, 344] width 14 height 14
type input "2"
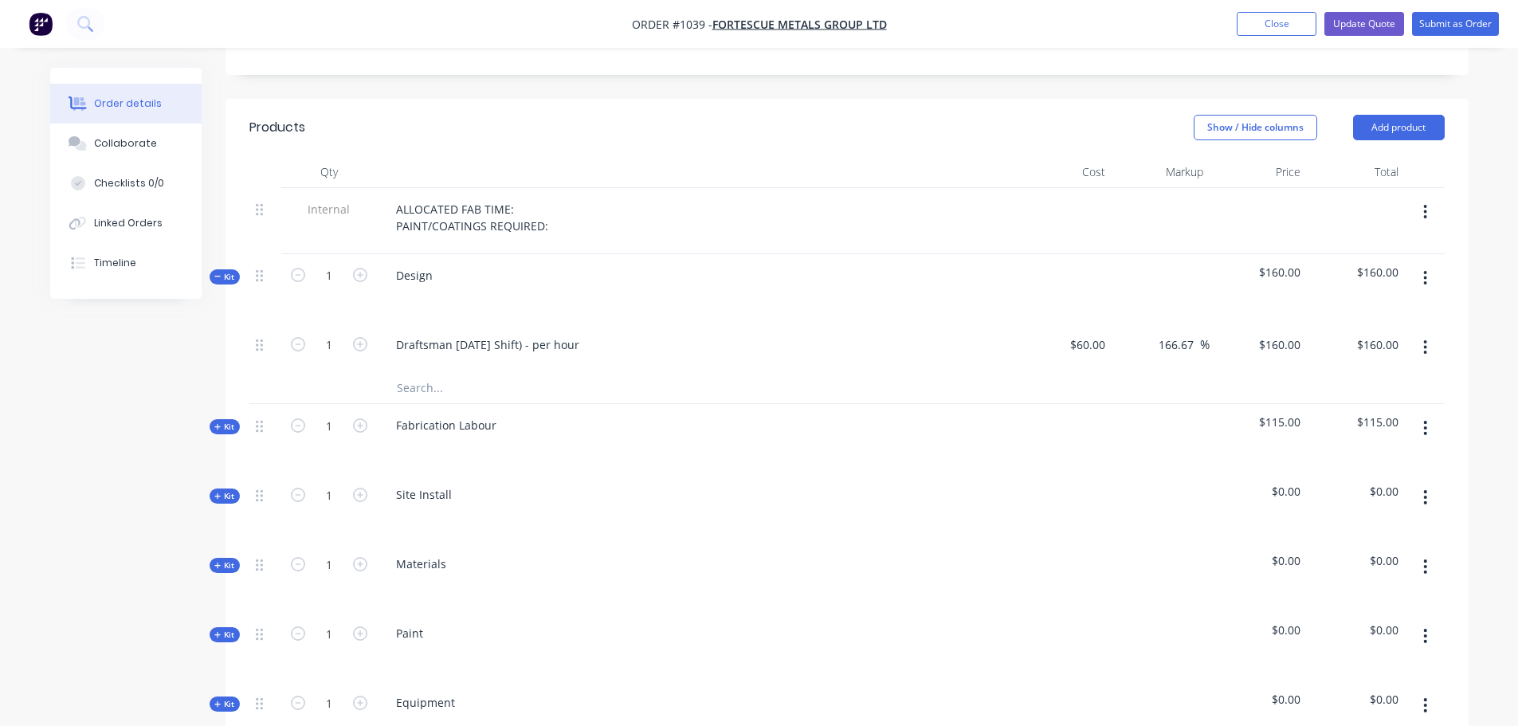
type input "$320.00"
click at [361, 337] on icon "button" at bounding box center [360, 344] width 14 height 14
type input "3"
type input "$480.00"
click at [361, 337] on icon "button" at bounding box center [360, 344] width 14 height 14
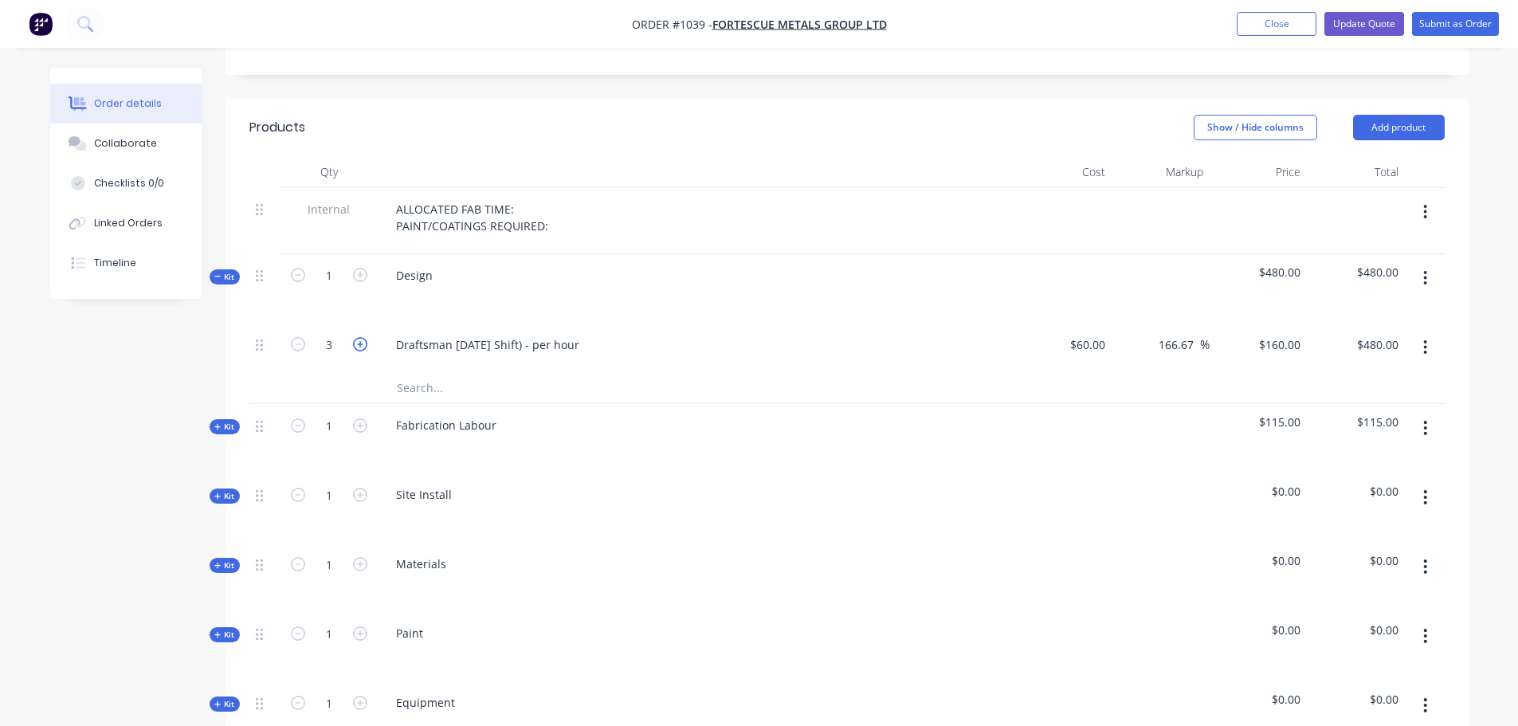
type input "4"
type input "$640.00"
click at [233, 421] on span "Kit" at bounding box center [224, 427] width 21 height 12
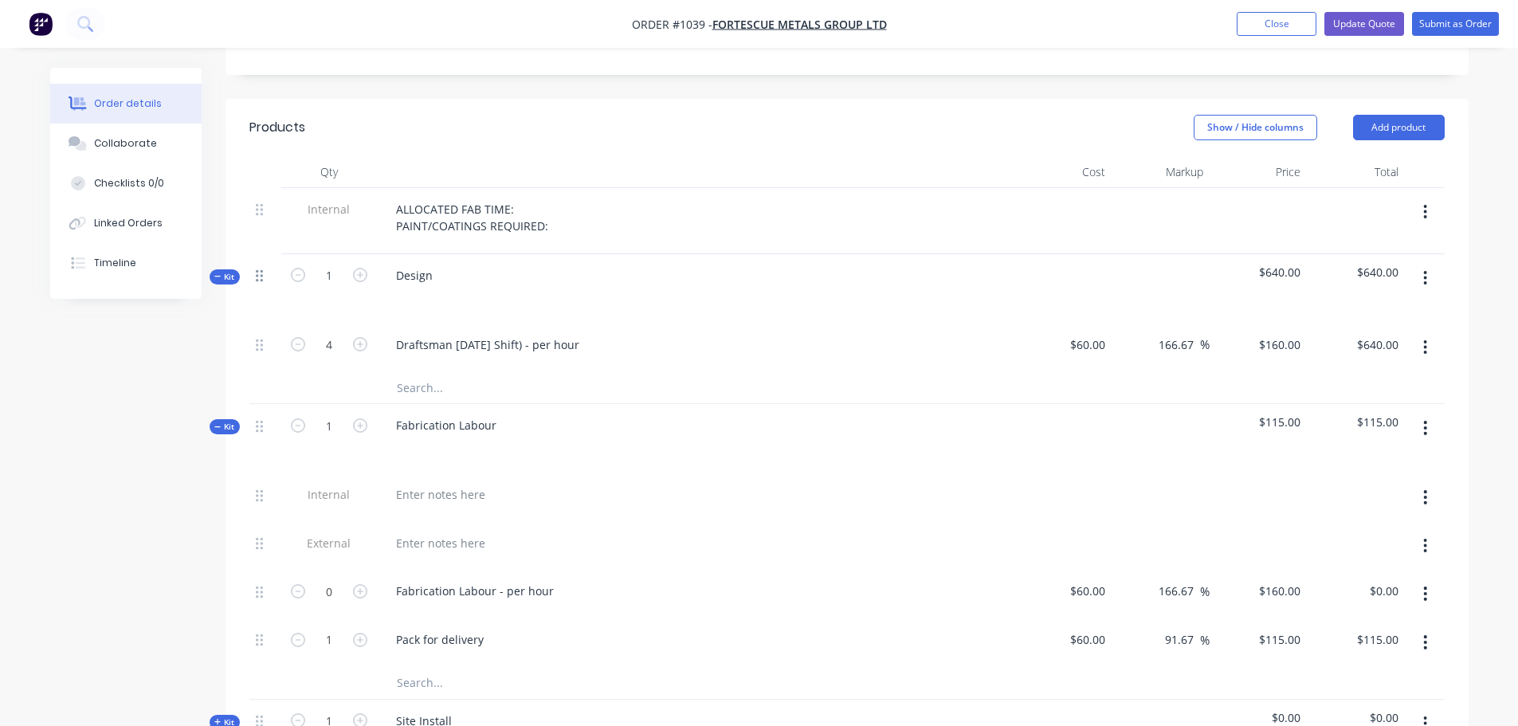
click at [259, 269] on icon at bounding box center [259, 276] width 7 height 14
click at [1427, 269] on icon "button" at bounding box center [1426, 278] width 4 height 18
click at [1381, 308] on div "Add product to kit" at bounding box center [1369, 319] width 123 height 23
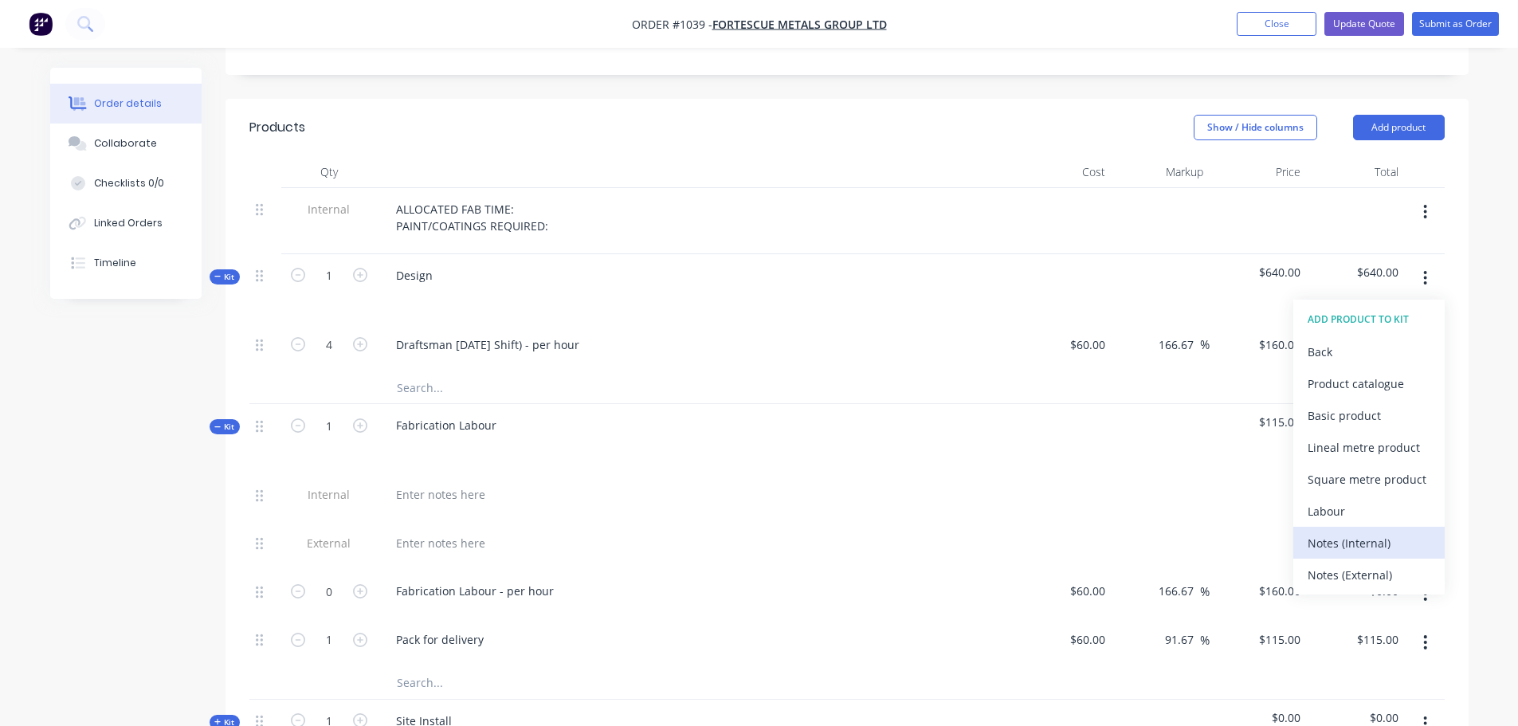
click at [1346, 532] on div "Notes (Internal)" at bounding box center [1369, 543] width 123 height 23
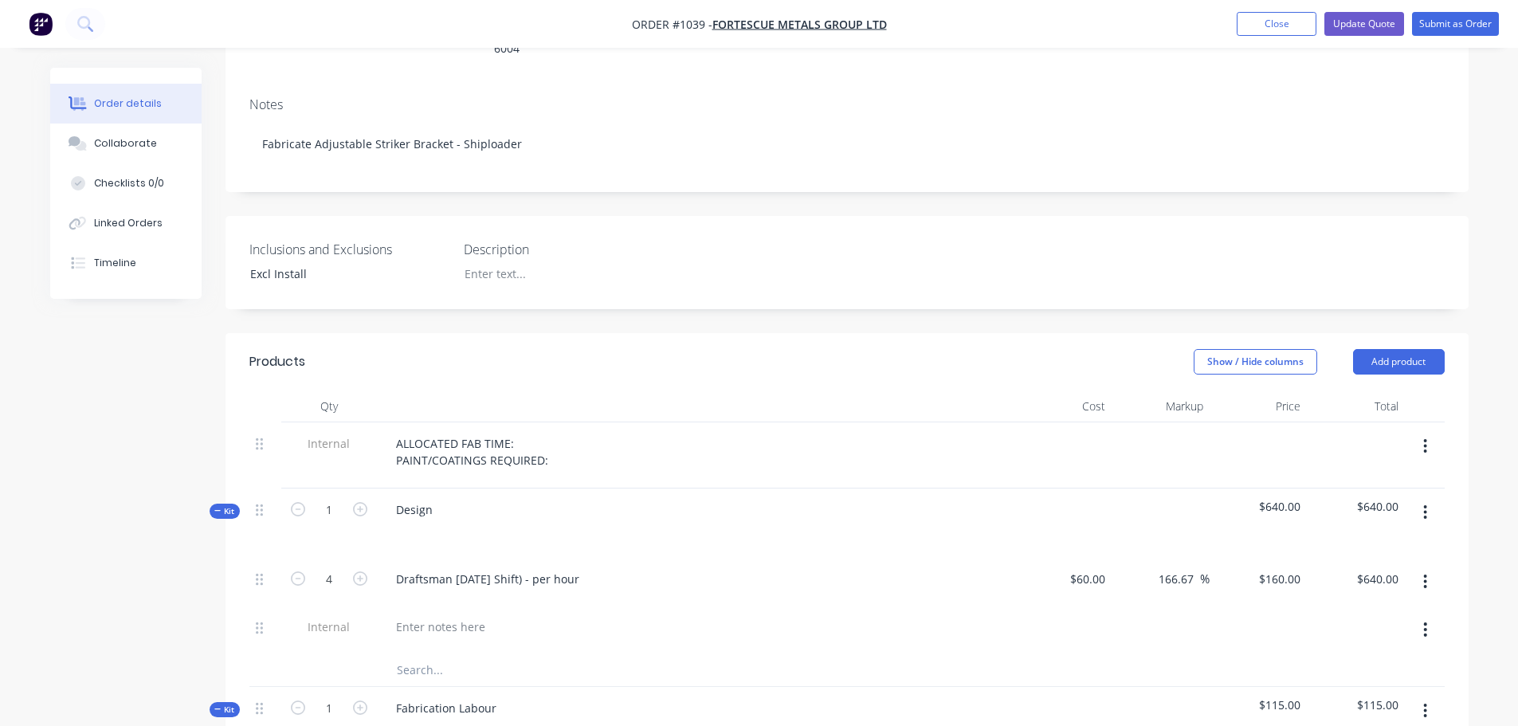
scroll to position [265, 0]
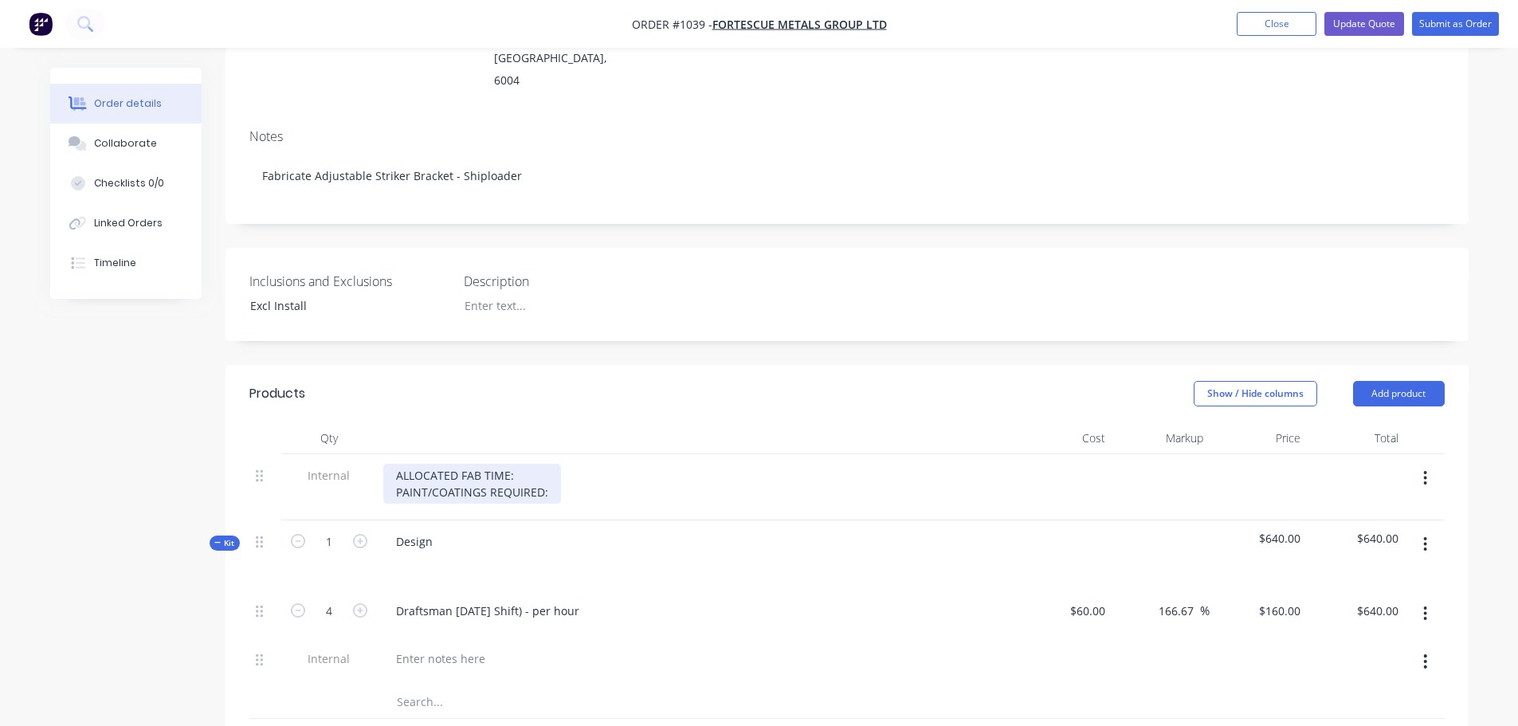
click at [391, 464] on div "ALLOCATED FAB TIME: PAINT/COATINGS REQUIRED:" at bounding box center [472, 484] width 178 height 40
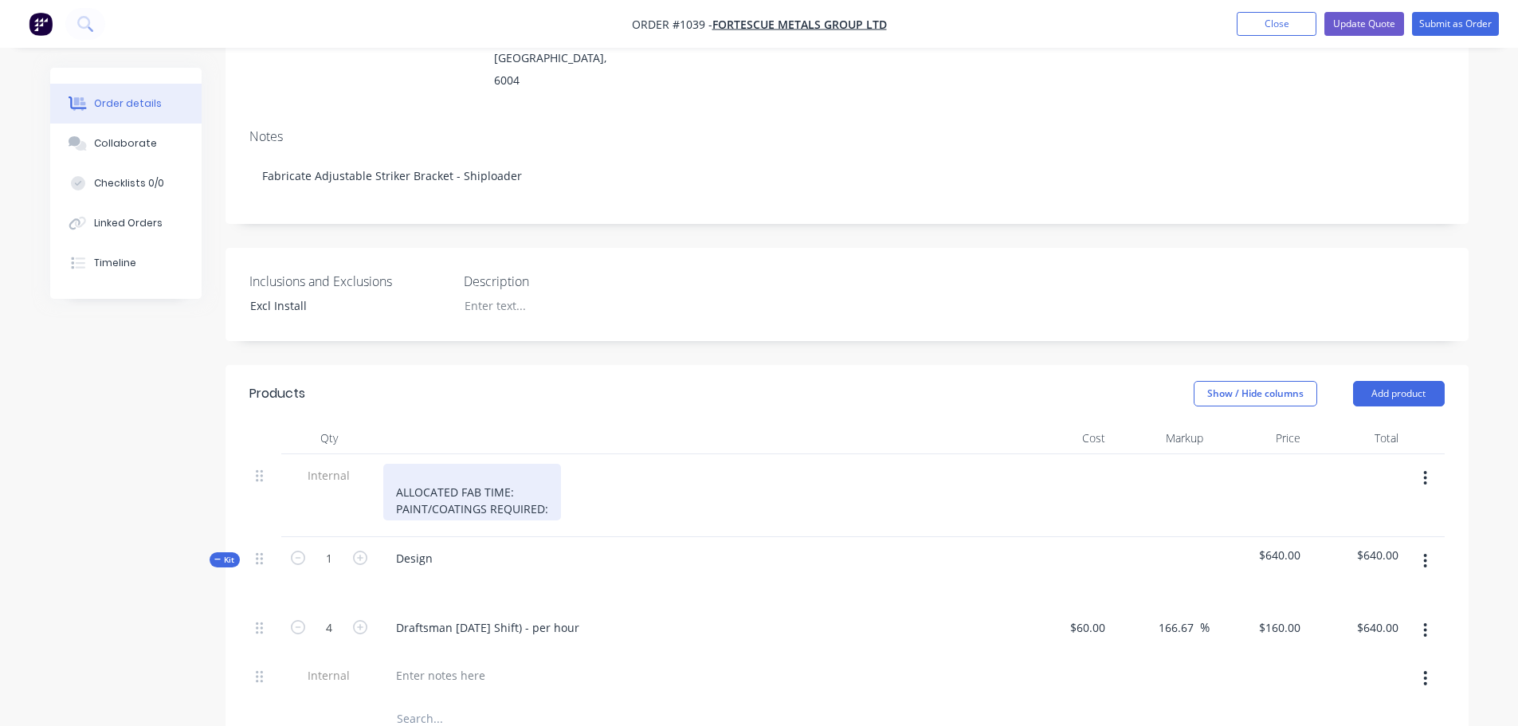
click at [391, 464] on div "ALLOCATED FAB TIME: PAINT/COATINGS REQUIRED:" at bounding box center [472, 492] width 178 height 57
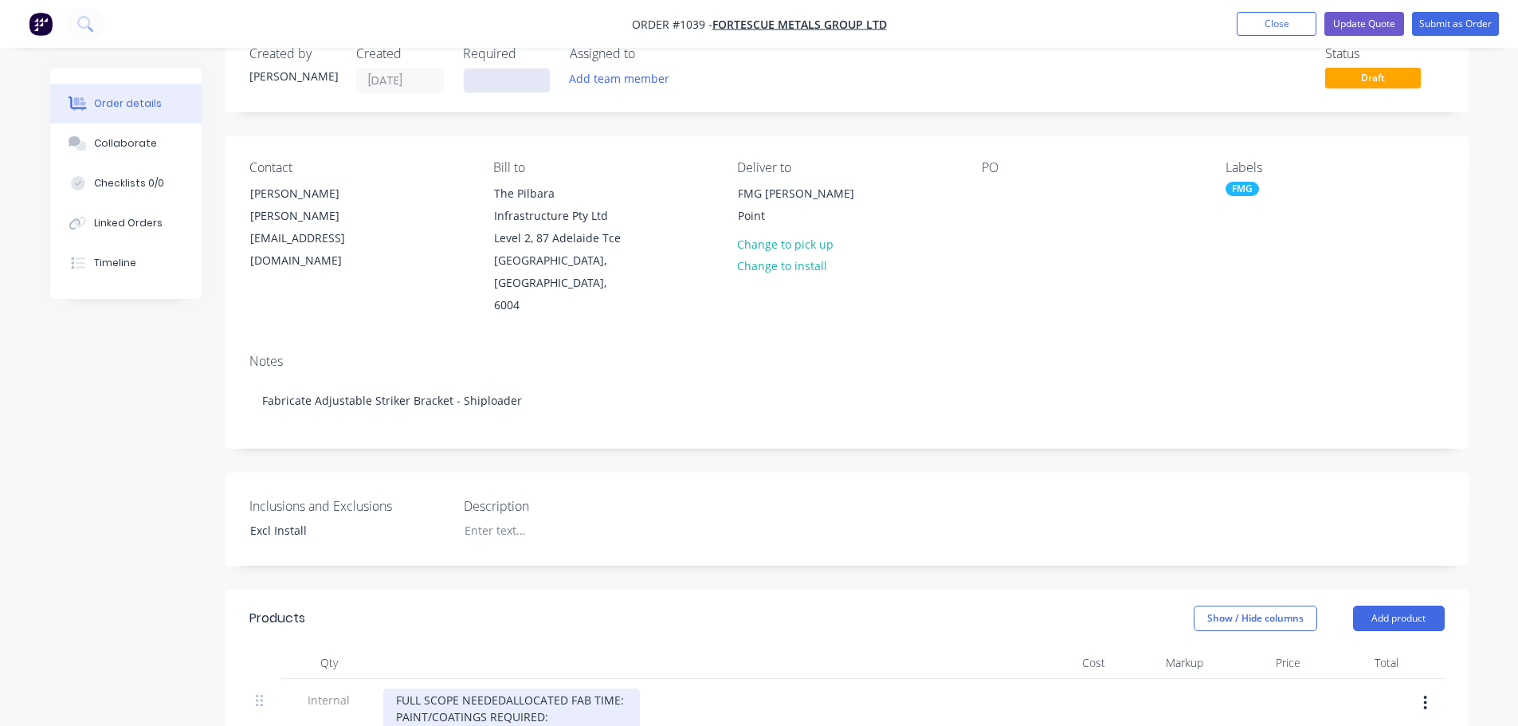
scroll to position [0, 0]
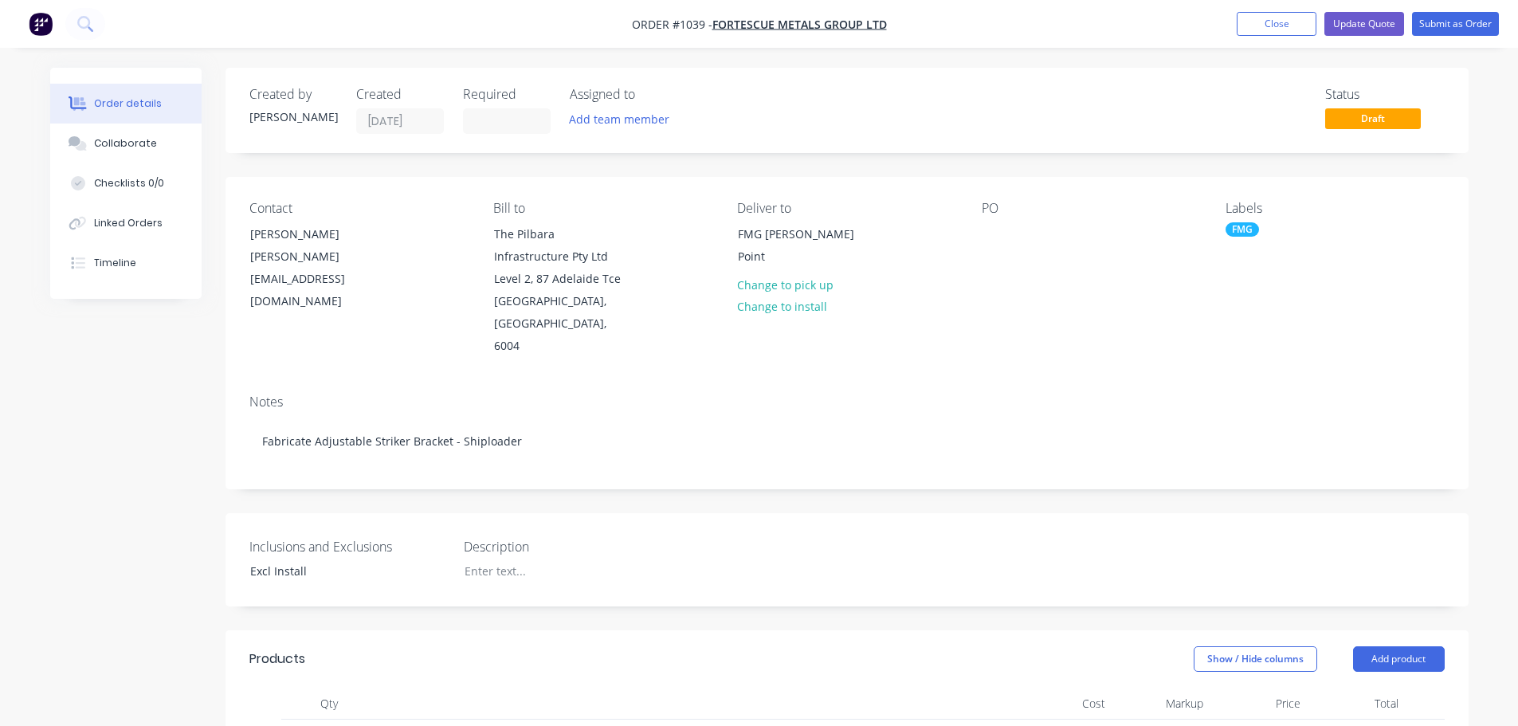
click at [1268, 227] on div "FMG" at bounding box center [1335, 229] width 218 height 14
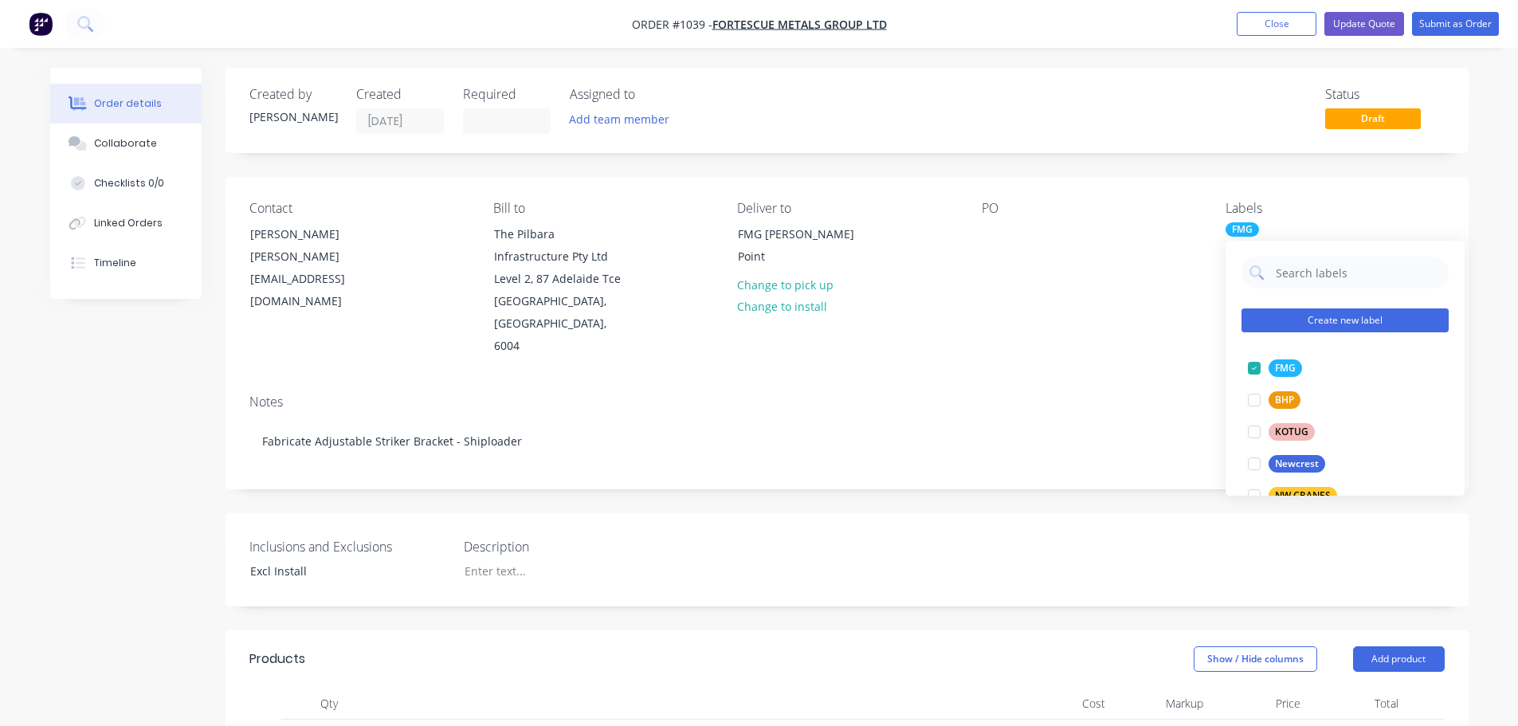
click at [1318, 319] on button "Create new label" at bounding box center [1345, 320] width 207 height 24
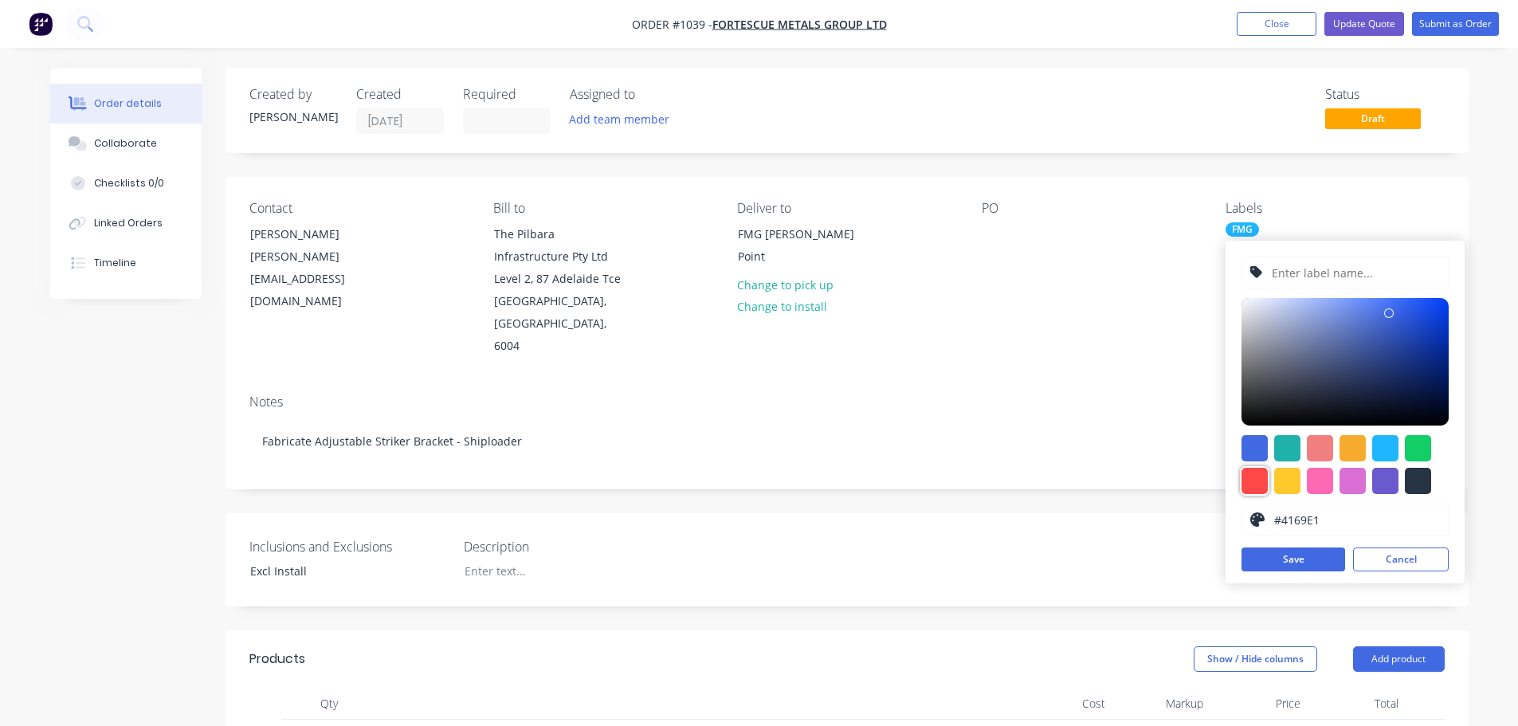
click at [1259, 477] on div at bounding box center [1255, 481] width 26 height 26
type input "#FF4949"
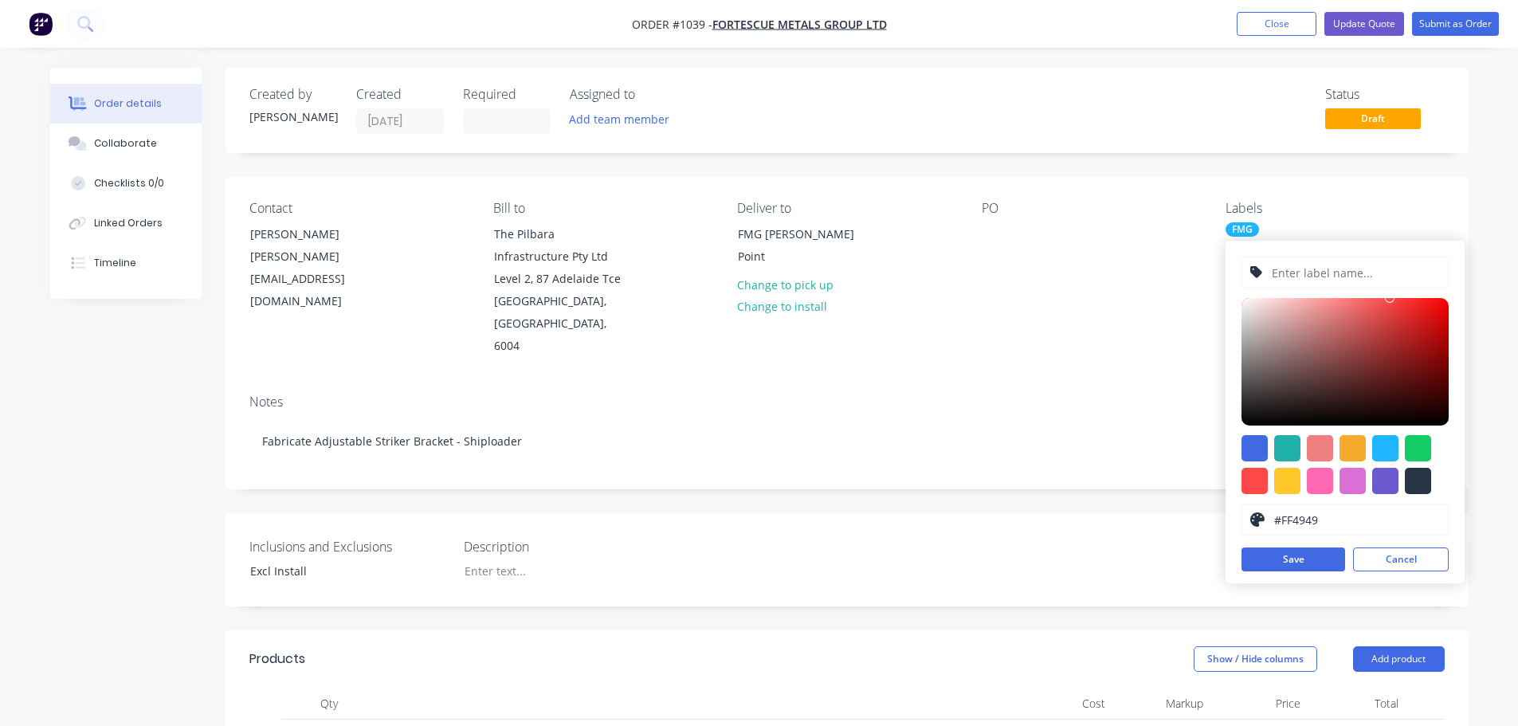
click at [1337, 236] on div "FMG" at bounding box center [1335, 229] width 218 height 14
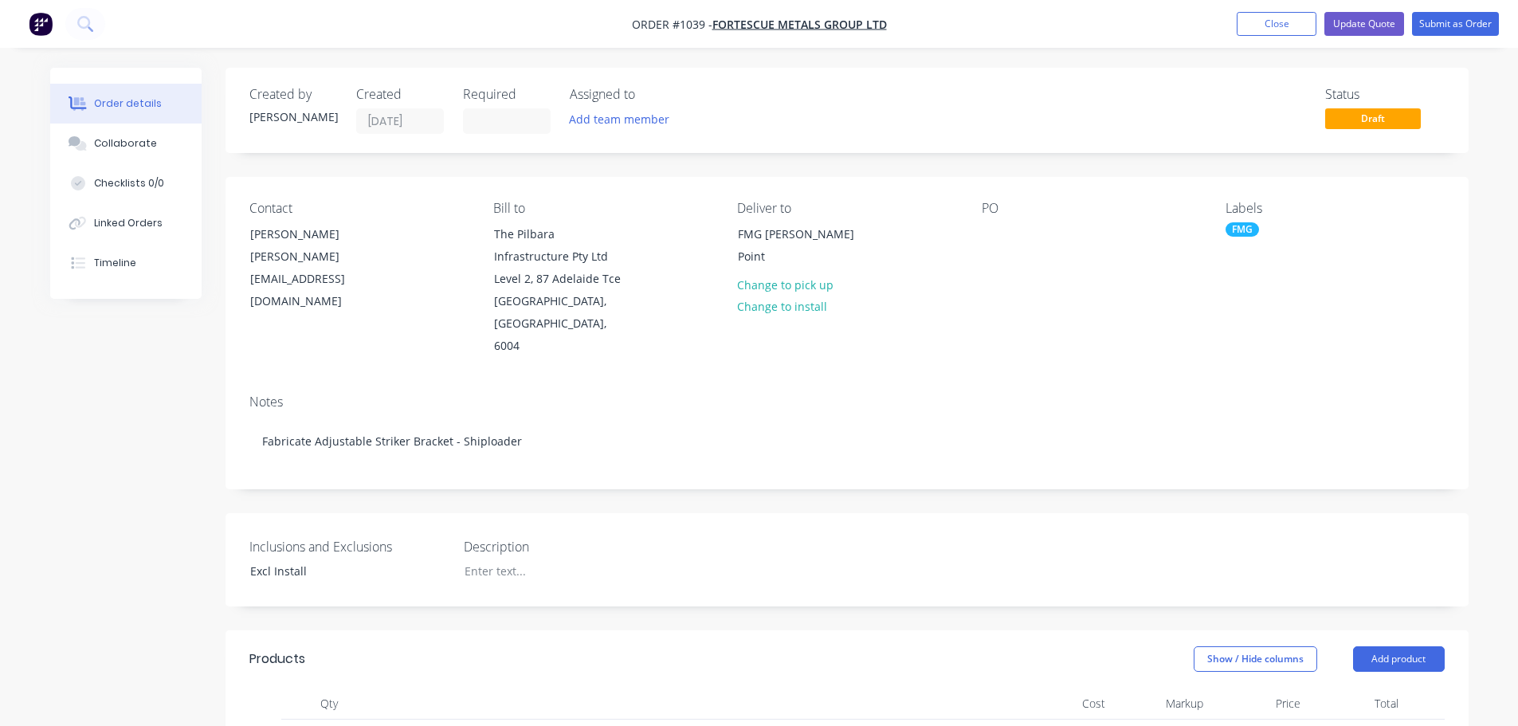
click at [1244, 231] on div "FMG" at bounding box center [1242, 229] width 33 height 14
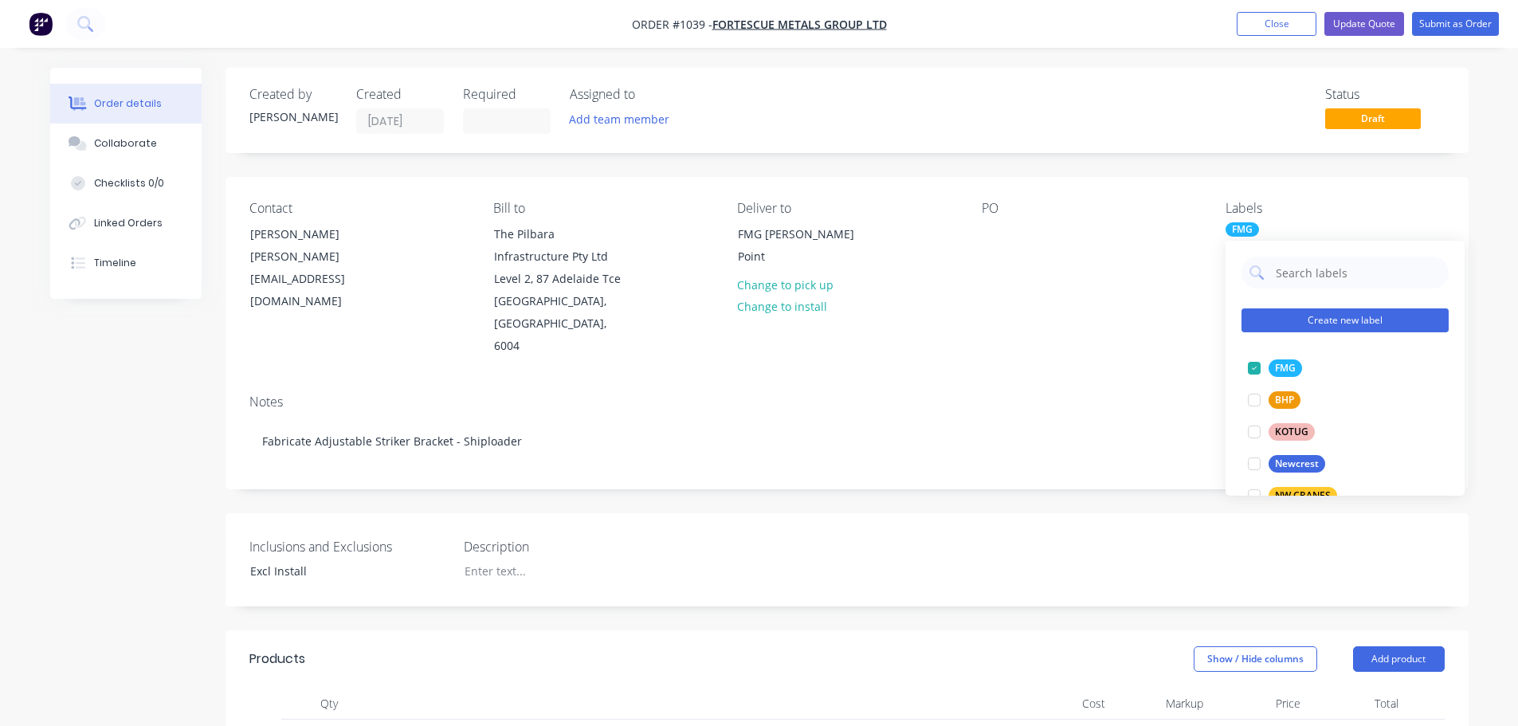
click at [1310, 320] on button "Create new label" at bounding box center [1345, 320] width 207 height 24
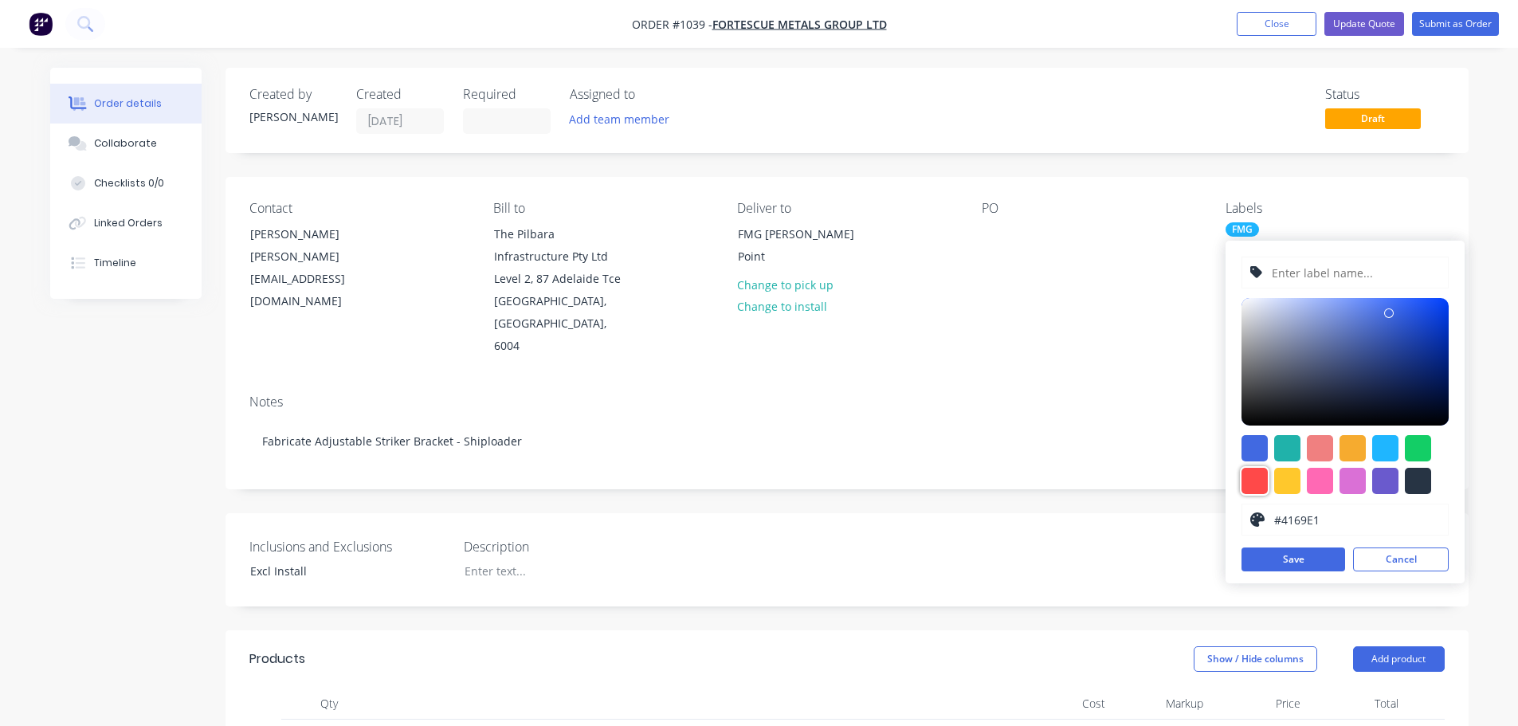
click at [1257, 476] on div at bounding box center [1255, 481] width 26 height 26
type input "#FF4949"
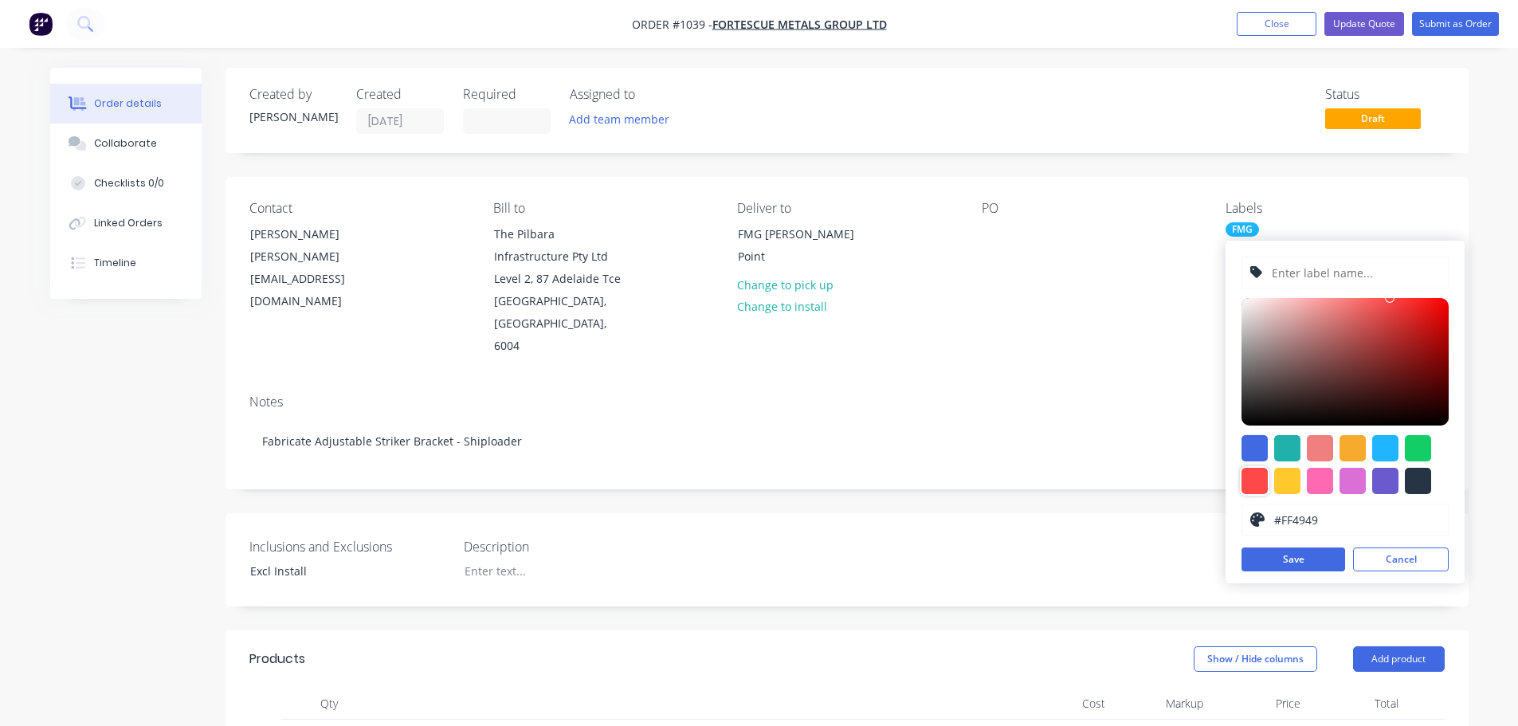
click at [1286, 276] on input "text" at bounding box center [1356, 272] width 170 height 30
type input "FULL SCOPE REQ."
click at [1314, 553] on button "Save" at bounding box center [1294, 560] width 104 height 24
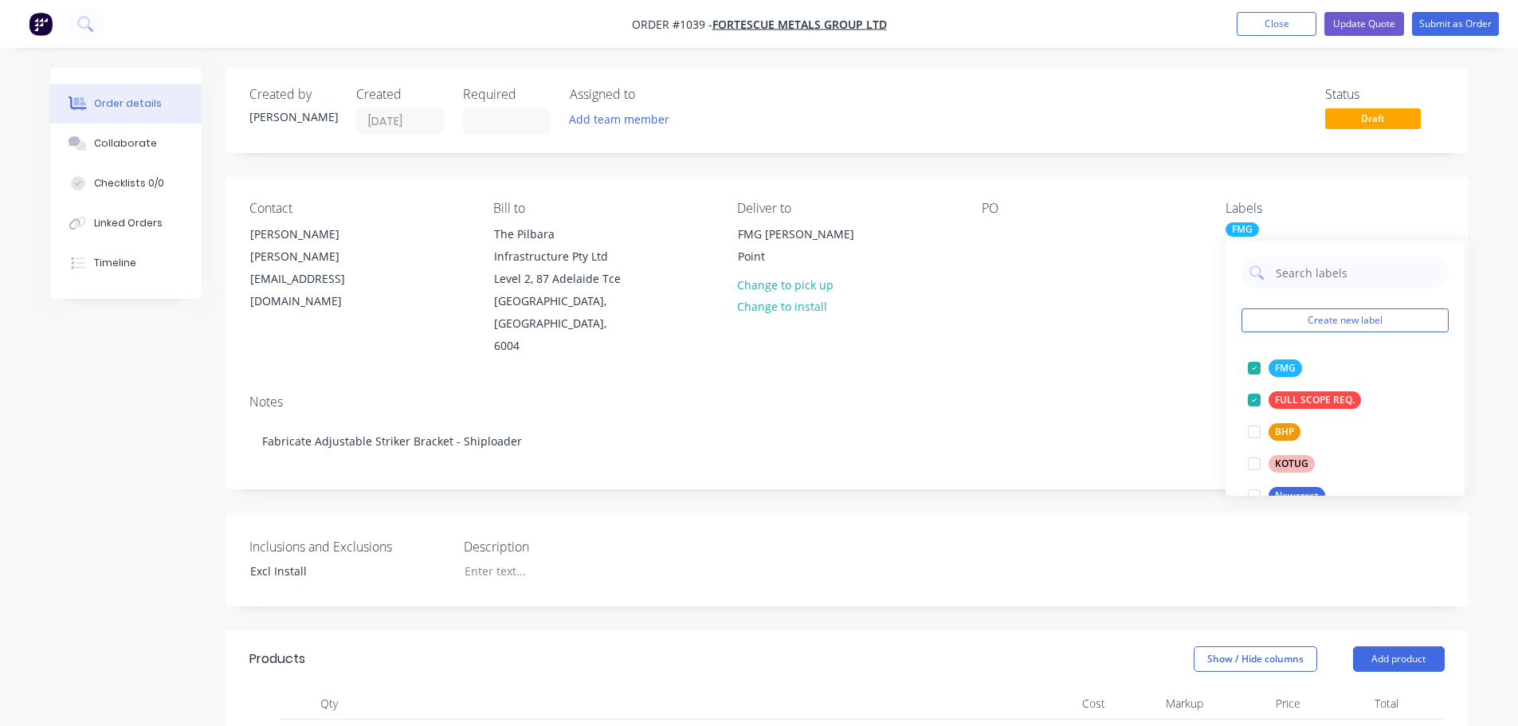
click at [1288, 190] on div "Contact [PERSON_NAME] [PERSON_NAME][EMAIL_ADDRESS][DOMAIN_NAME] [PERSON_NAME] t…" at bounding box center [847, 279] width 1243 height 205
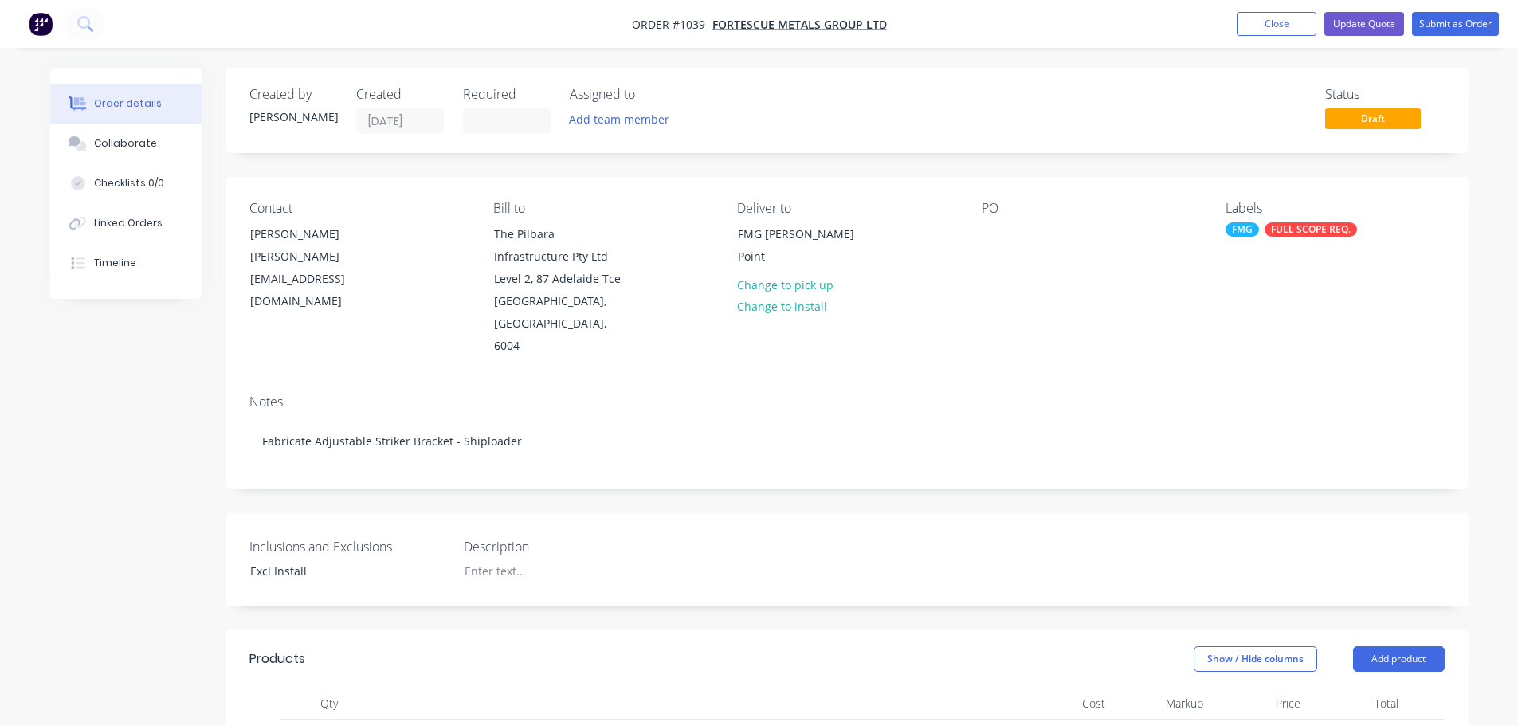
click at [1325, 229] on div "FULL SCOPE REQ." at bounding box center [1311, 229] width 92 height 14
click at [1163, 179] on div "Contact [PERSON_NAME] [PERSON_NAME][EMAIL_ADDRESS][DOMAIN_NAME] [PERSON_NAME] t…" at bounding box center [847, 279] width 1243 height 205
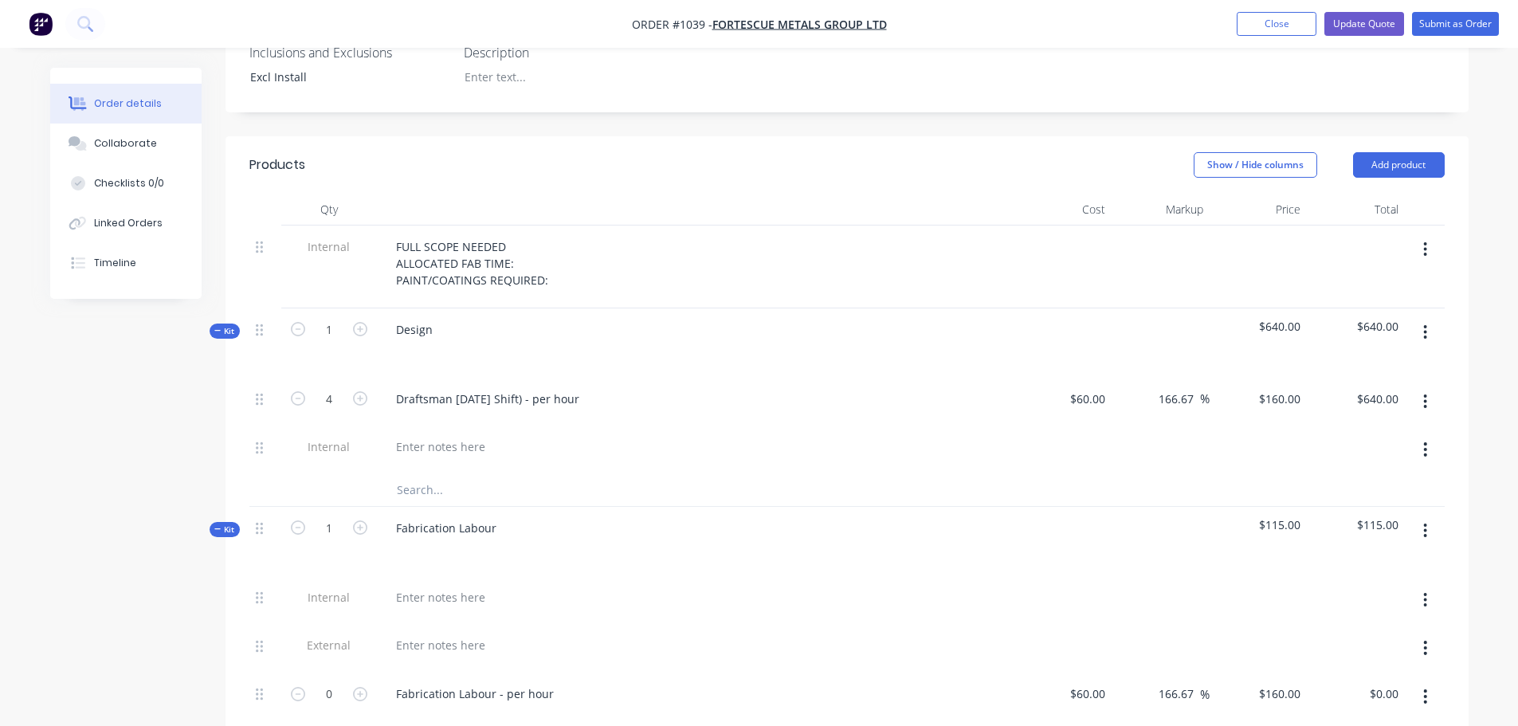
scroll to position [532, 0]
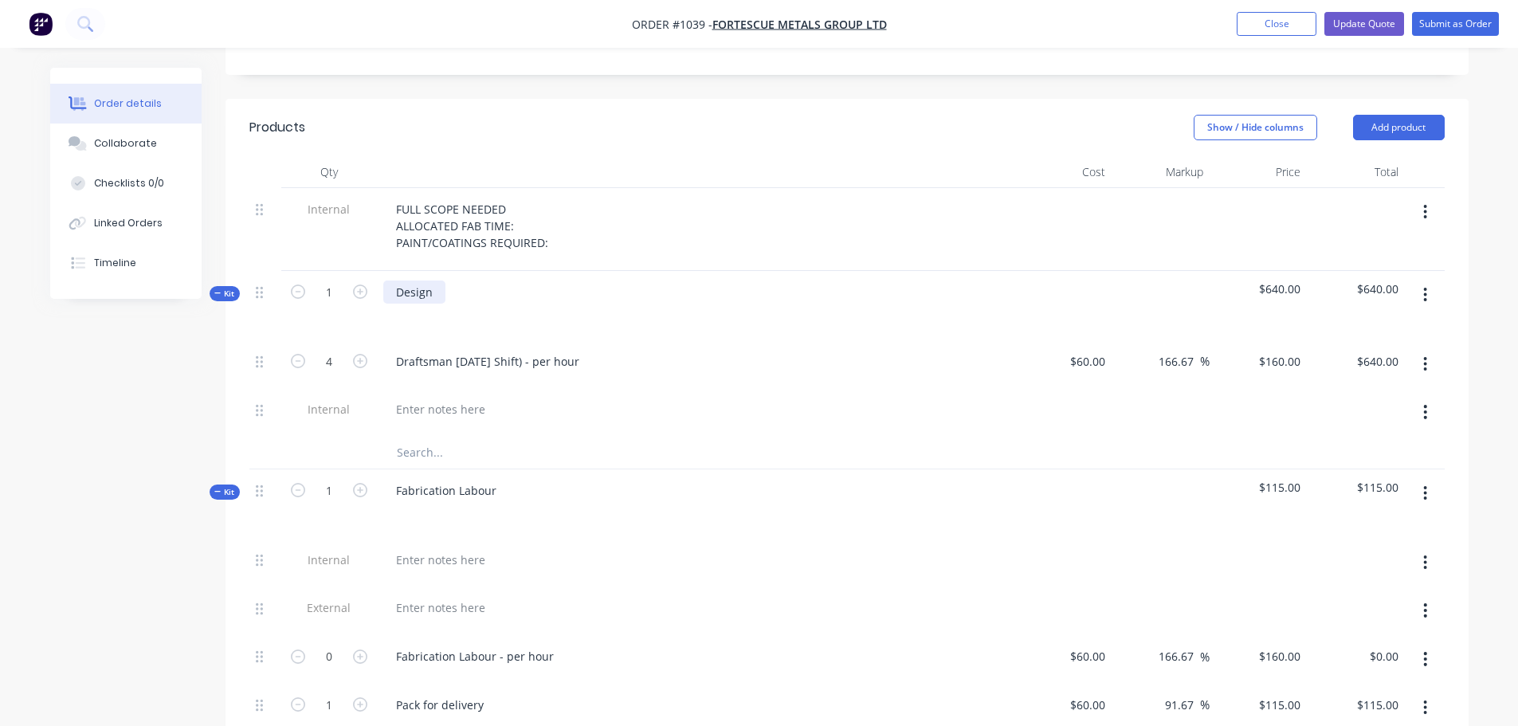
click at [393, 281] on div "Design" at bounding box center [414, 292] width 62 height 23
click at [605, 273] on div "Scope/Design" at bounding box center [696, 305] width 638 height 69
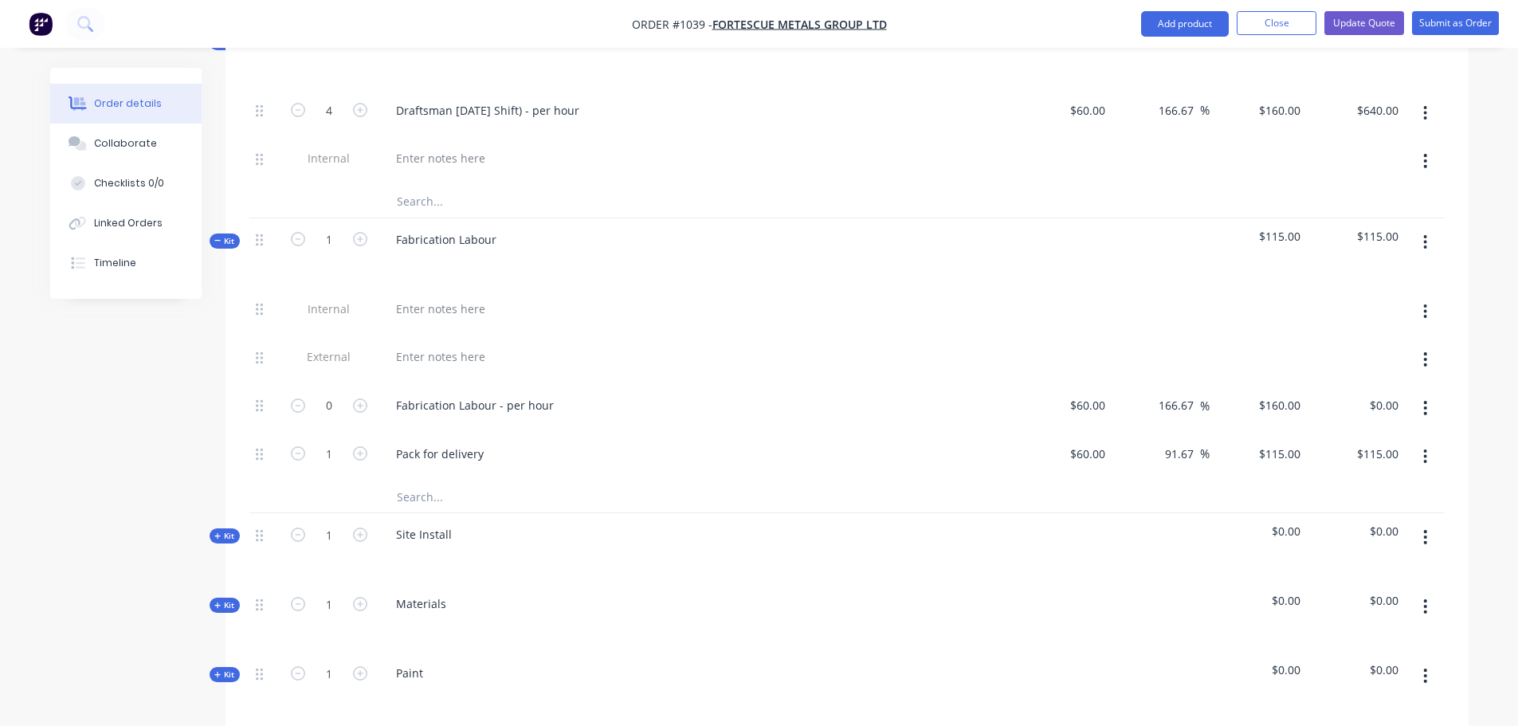
scroll to position [797, 0]
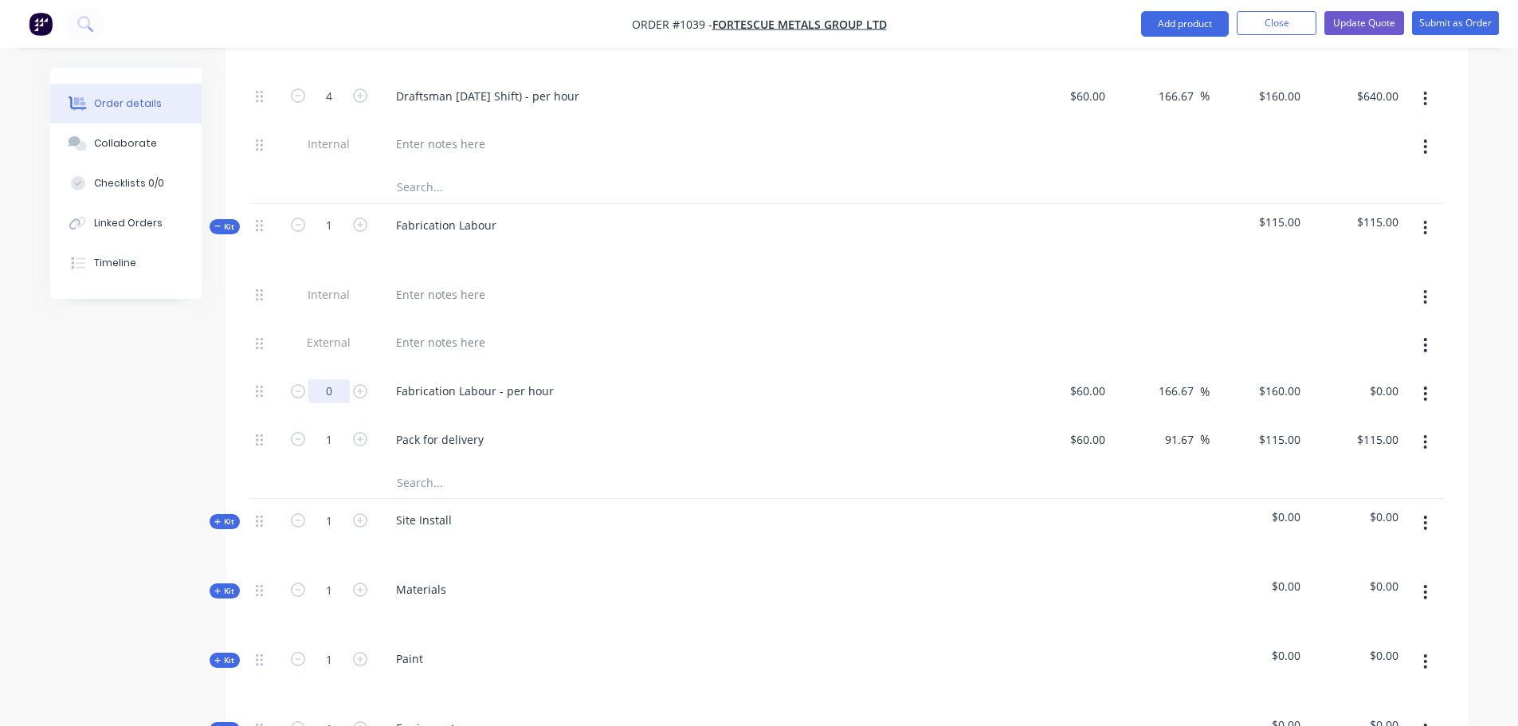
click at [328, 108] on input "0" at bounding box center [328, 96] width 41 height 24
type input "12"
type input "$1,920.00"
click at [360, 384] on icon "button" at bounding box center [360, 391] width 14 height 14
type input "13"
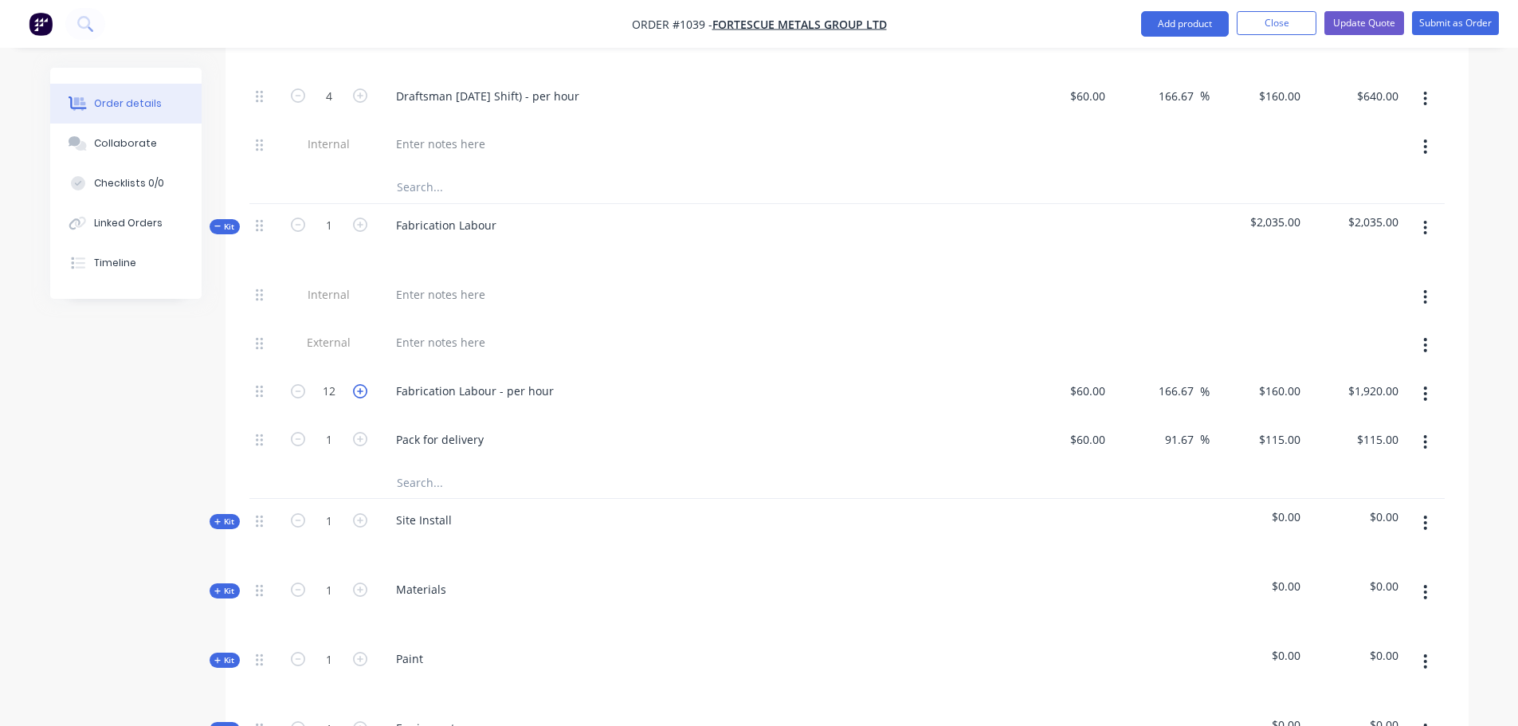
type input "$2,080.00"
click at [360, 384] on icon "button" at bounding box center [360, 391] width 14 height 14
type input "14"
type input "$2,240.00"
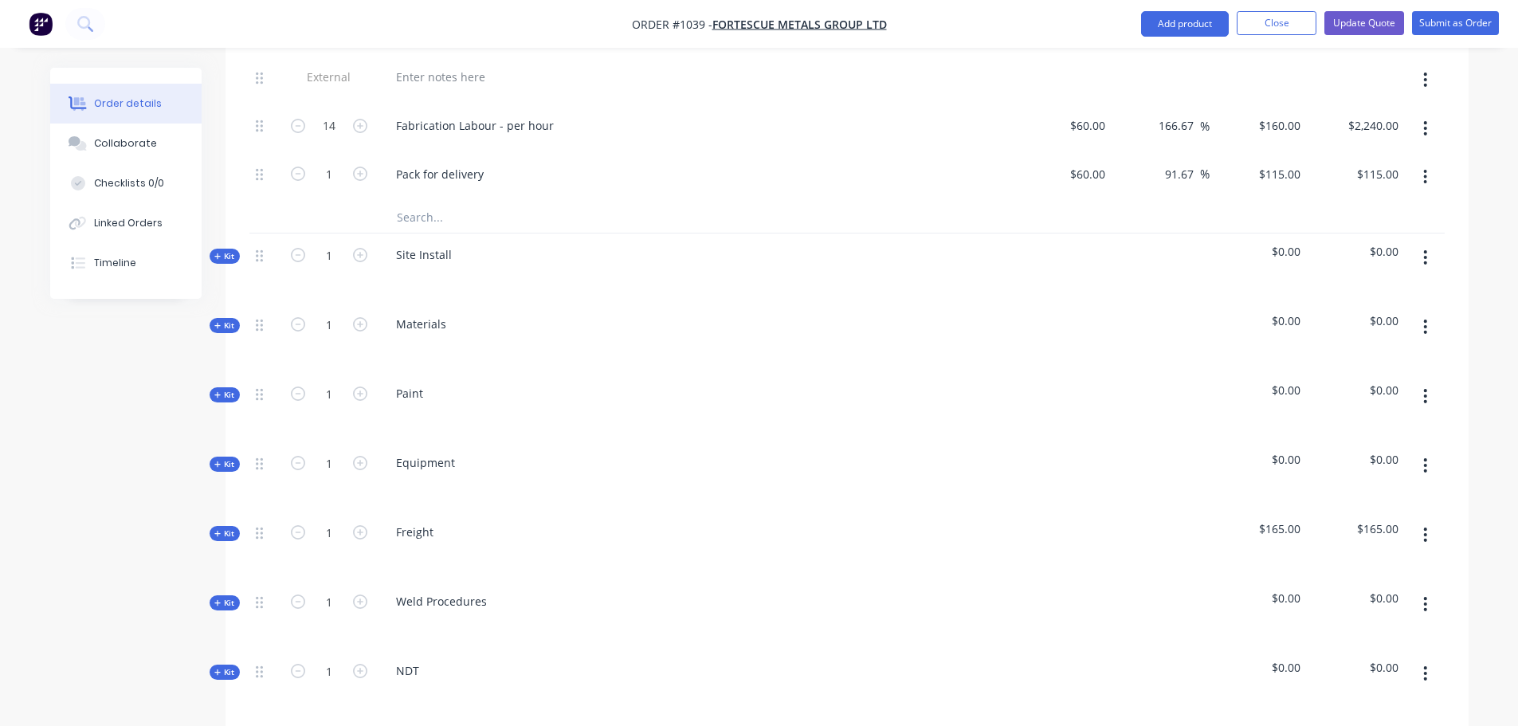
click at [1427, 249] on icon "button" at bounding box center [1426, 258] width 4 height 18
click at [1345, 383] on div "Delete" at bounding box center [1369, 394] width 123 height 23
click at [1424, 387] on icon "button" at bounding box center [1426, 396] width 4 height 18
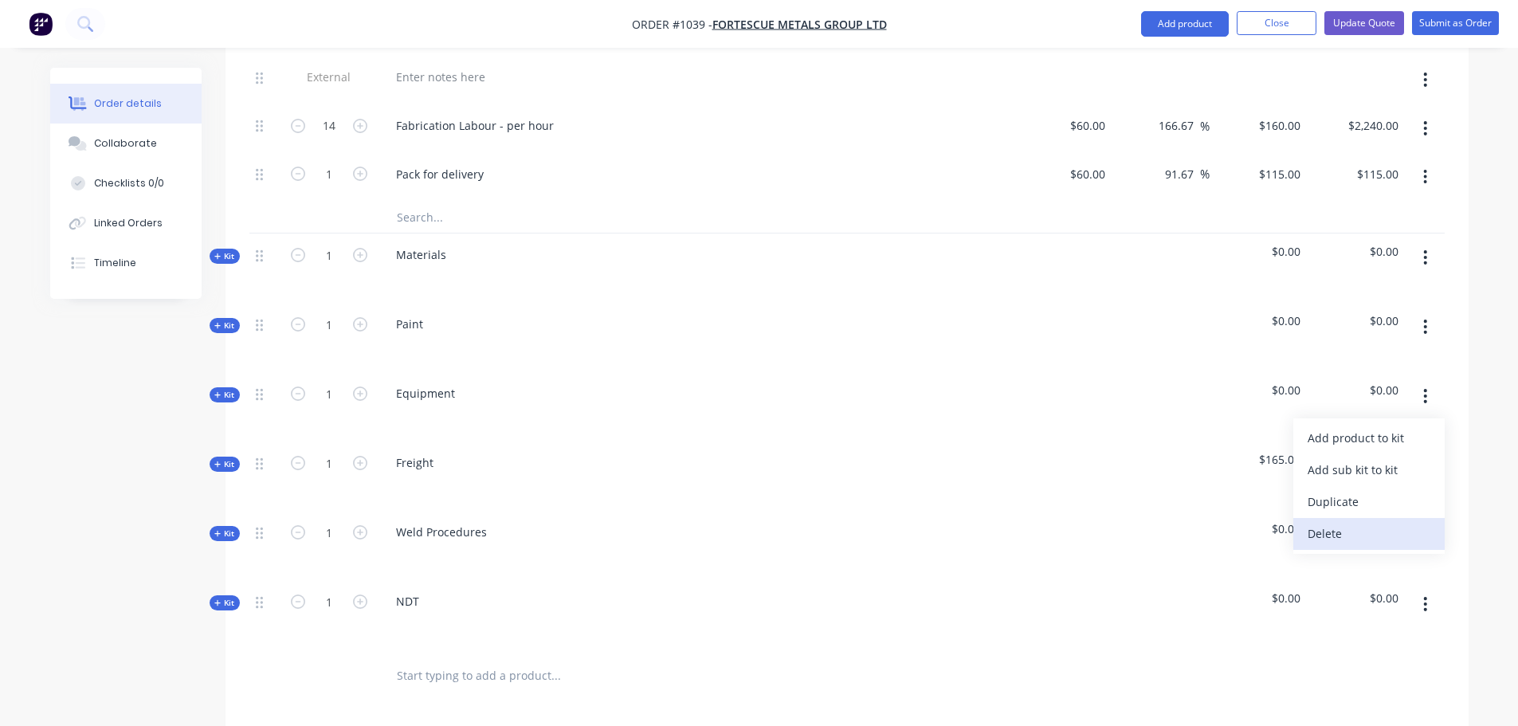
click at [1345, 522] on div "Delete" at bounding box center [1369, 533] width 123 height 23
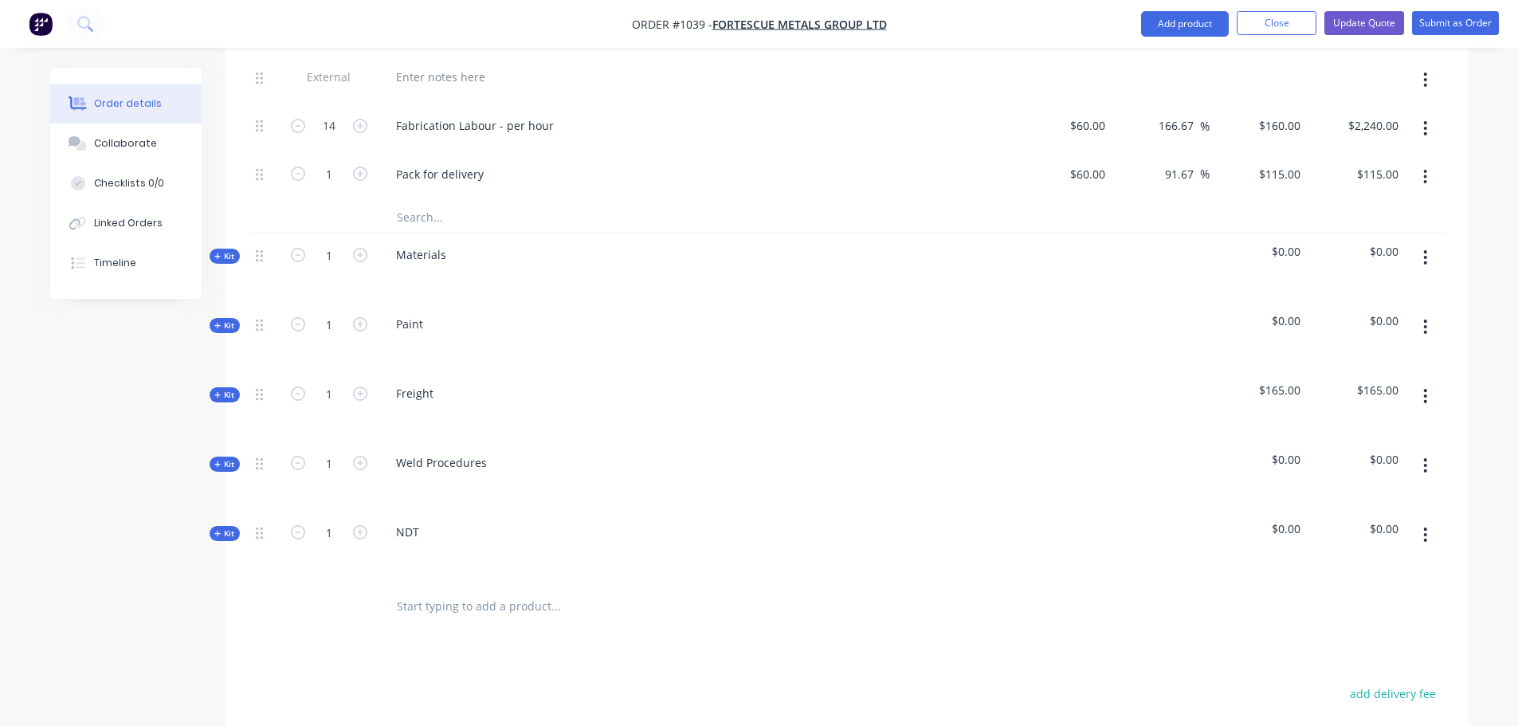
click at [1425, 457] on icon "button" at bounding box center [1426, 466] width 4 height 18
click at [1329, 591] on div "Delete" at bounding box center [1369, 602] width 123 height 23
click at [1424, 457] on icon "button" at bounding box center [1426, 466] width 4 height 18
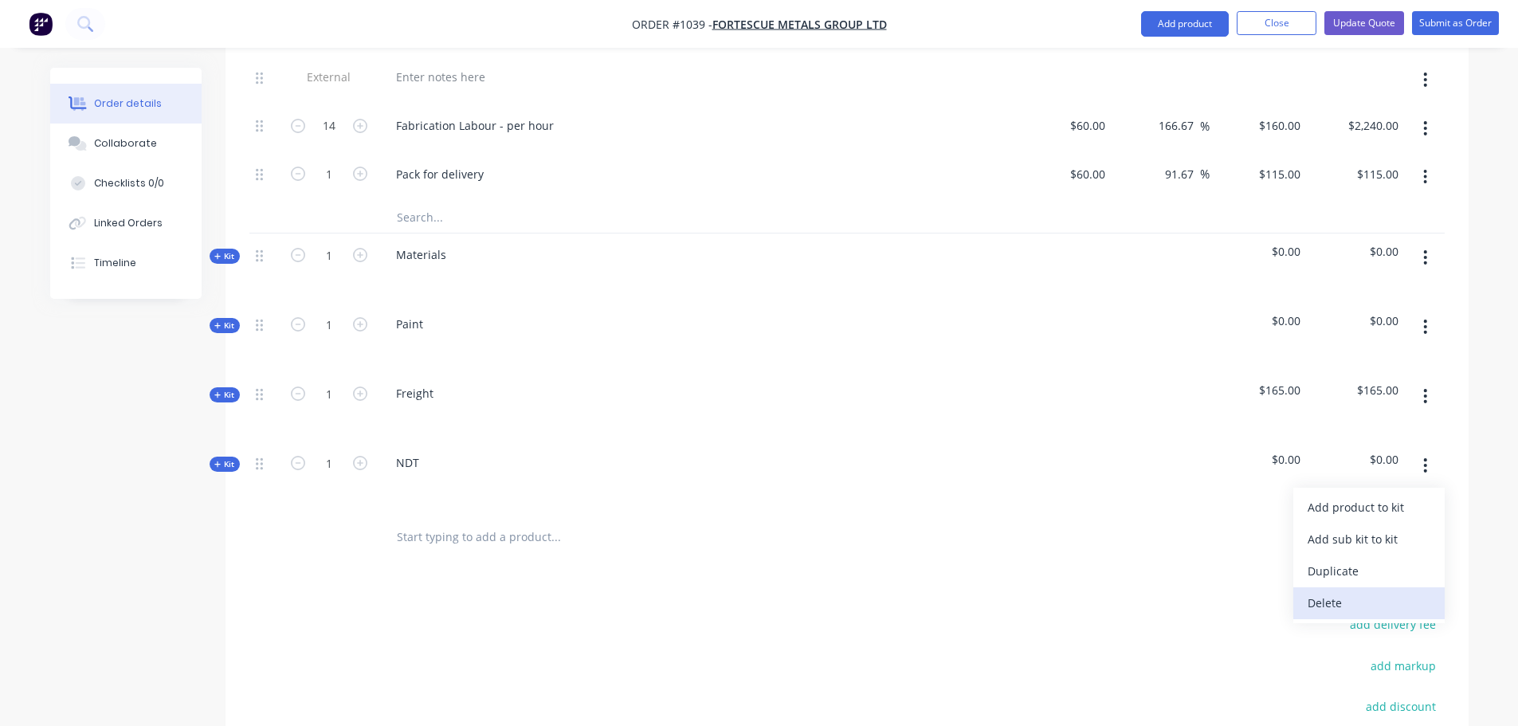
click at [1320, 591] on div "Delete" at bounding box center [1369, 602] width 123 height 23
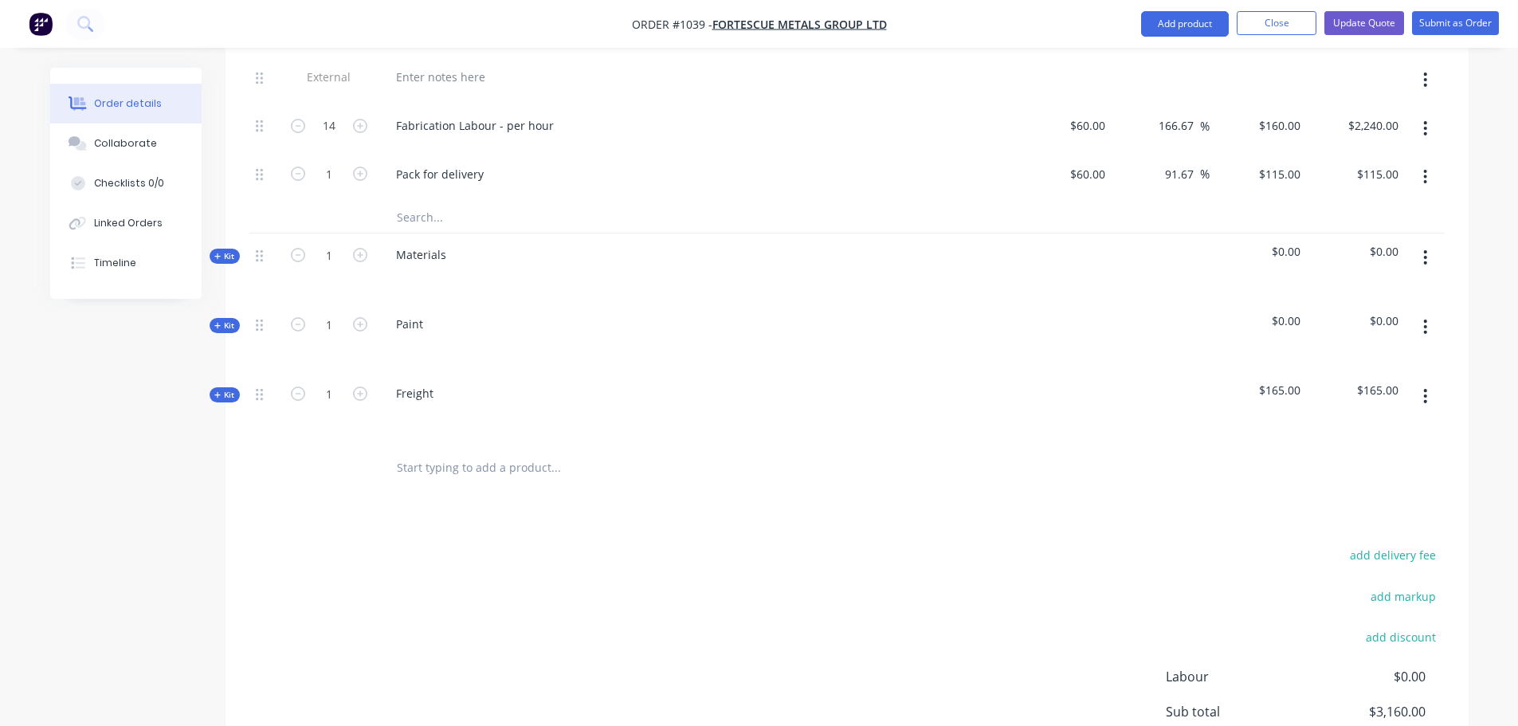
click at [230, 250] on span "Kit" at bounding box center [224, 256] width 21 height 12
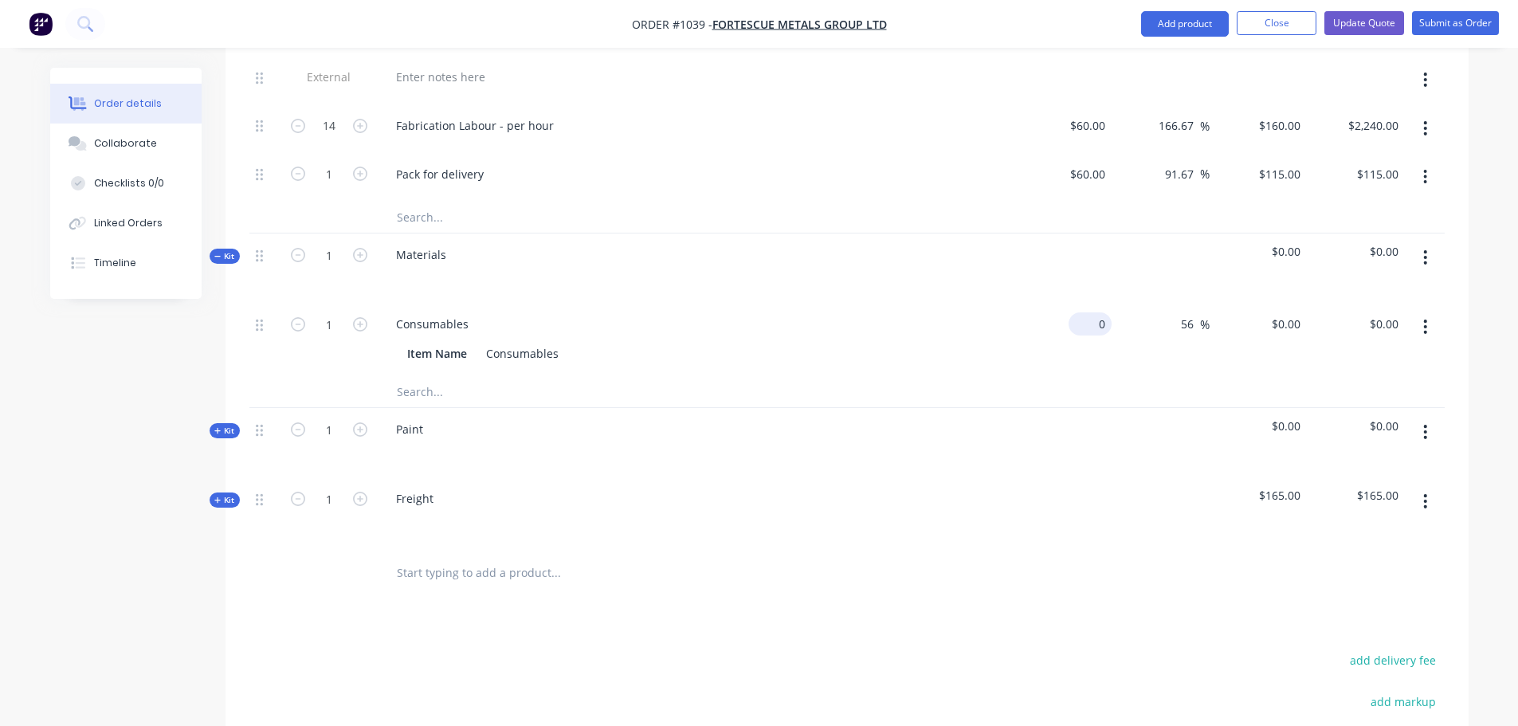
click at [1091, 312] on div "0 $0.00" at bounding box center [1090, 323] width 43 height 23
type input "$50.00"
type input "78"
type input "$78.00"
click at [1291, 312] on input "78" at bounding box center [1296, 323] width 21 height 23
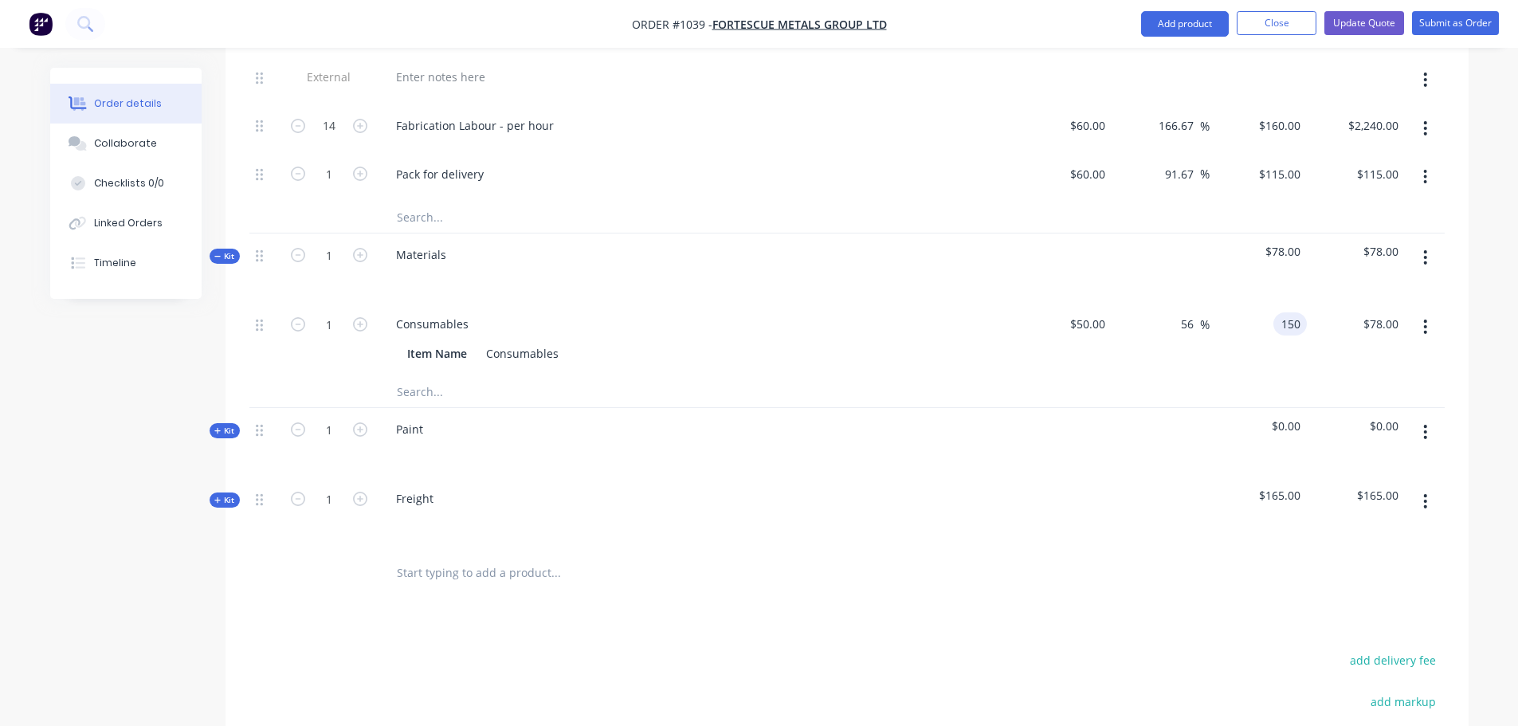
type input "150"
type input "200"
type input "$150.00"
click at [1208, 341] on div "200 200 %" at bounding box center [1161, 339] width 98 height 73
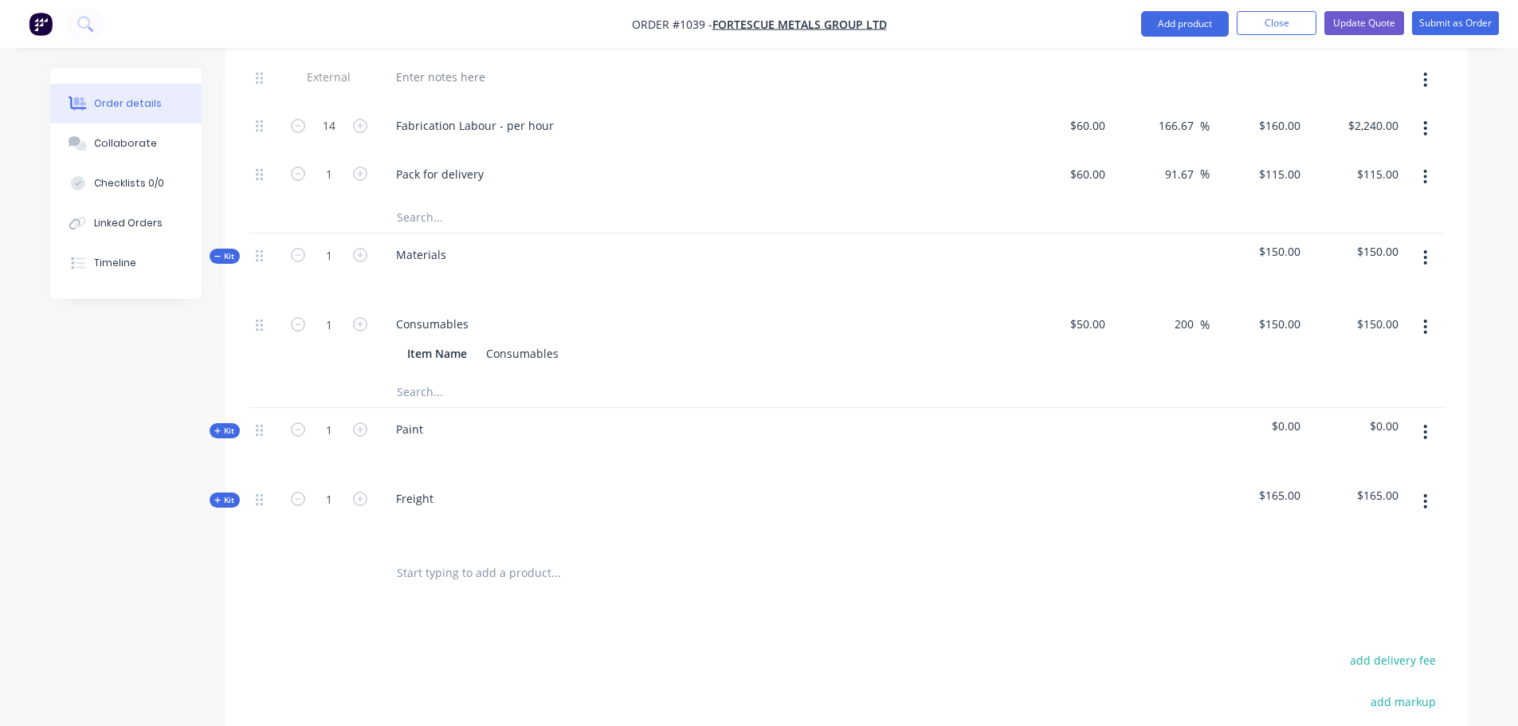
click at [410, 375] on input "text" at bounding box center [555, 391] width 319 height 32
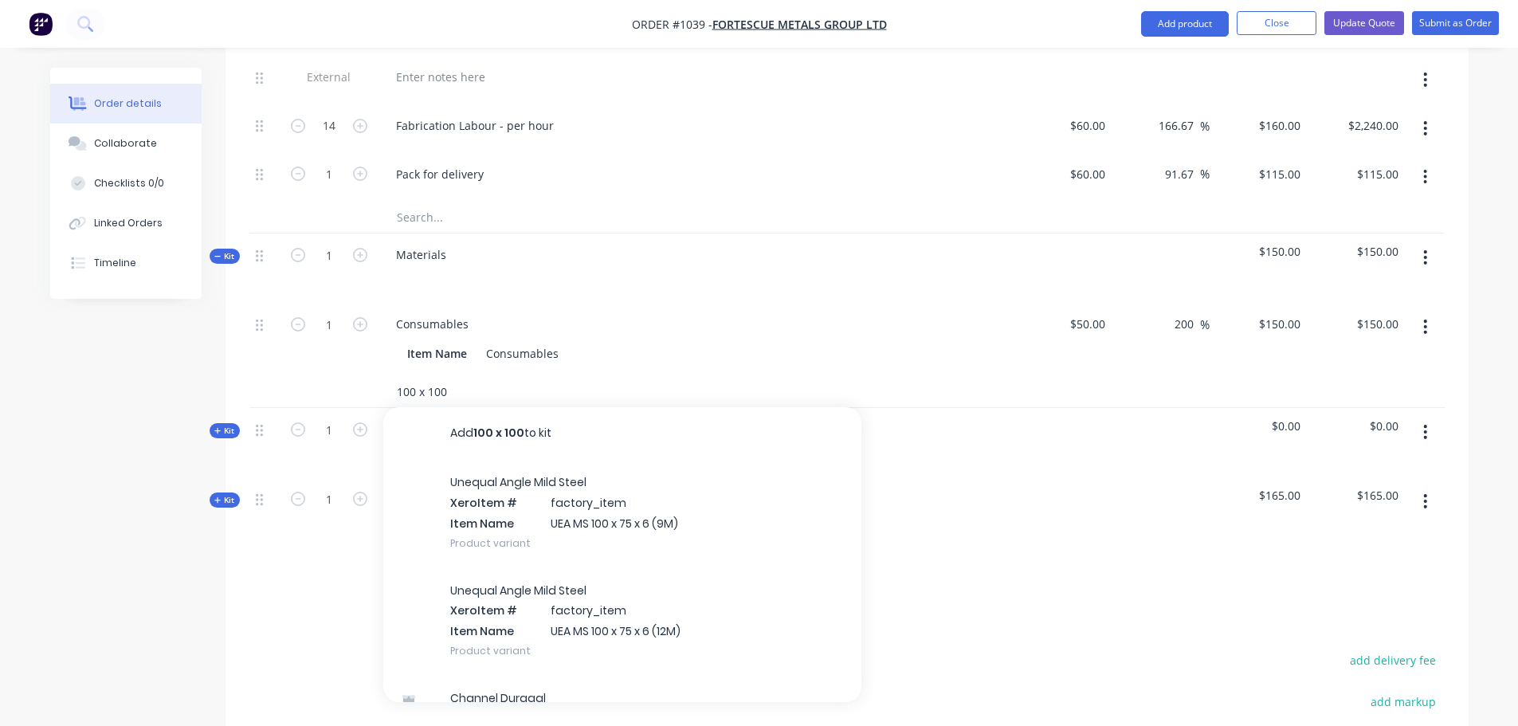
type input "100 x 100"
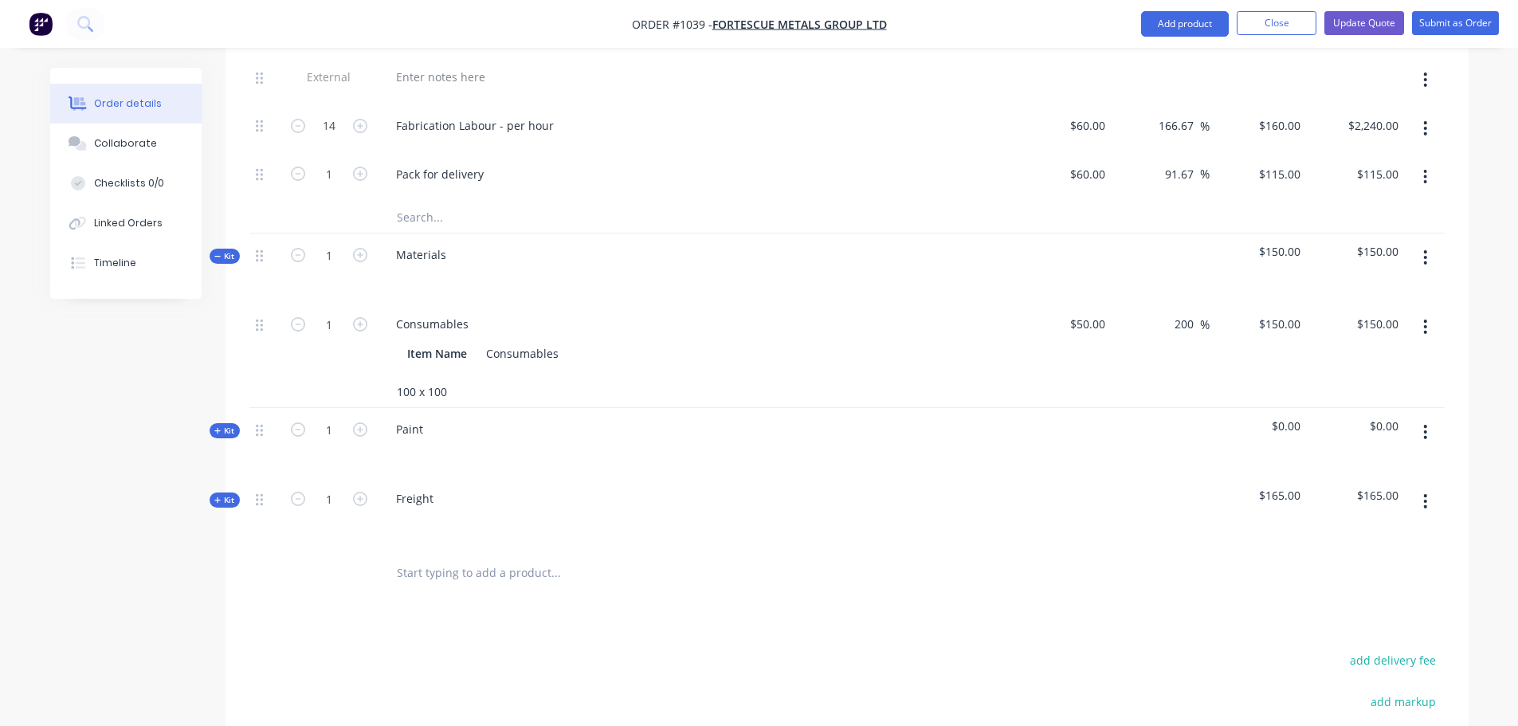
click at [458, 375] on input "100 x 100" at bounding box center [555, 391] width 319 height 32
click at [470, 375] on input "100 x 100" at bounding box center [555, 391] width 319 height 32
click at [493, 375] on input "100 x 100" at bounding box center [555, 391] width 319 height 32
click at [500, 375] on input "100 x 100" at bounding box center [555, 391] width 319 height 32
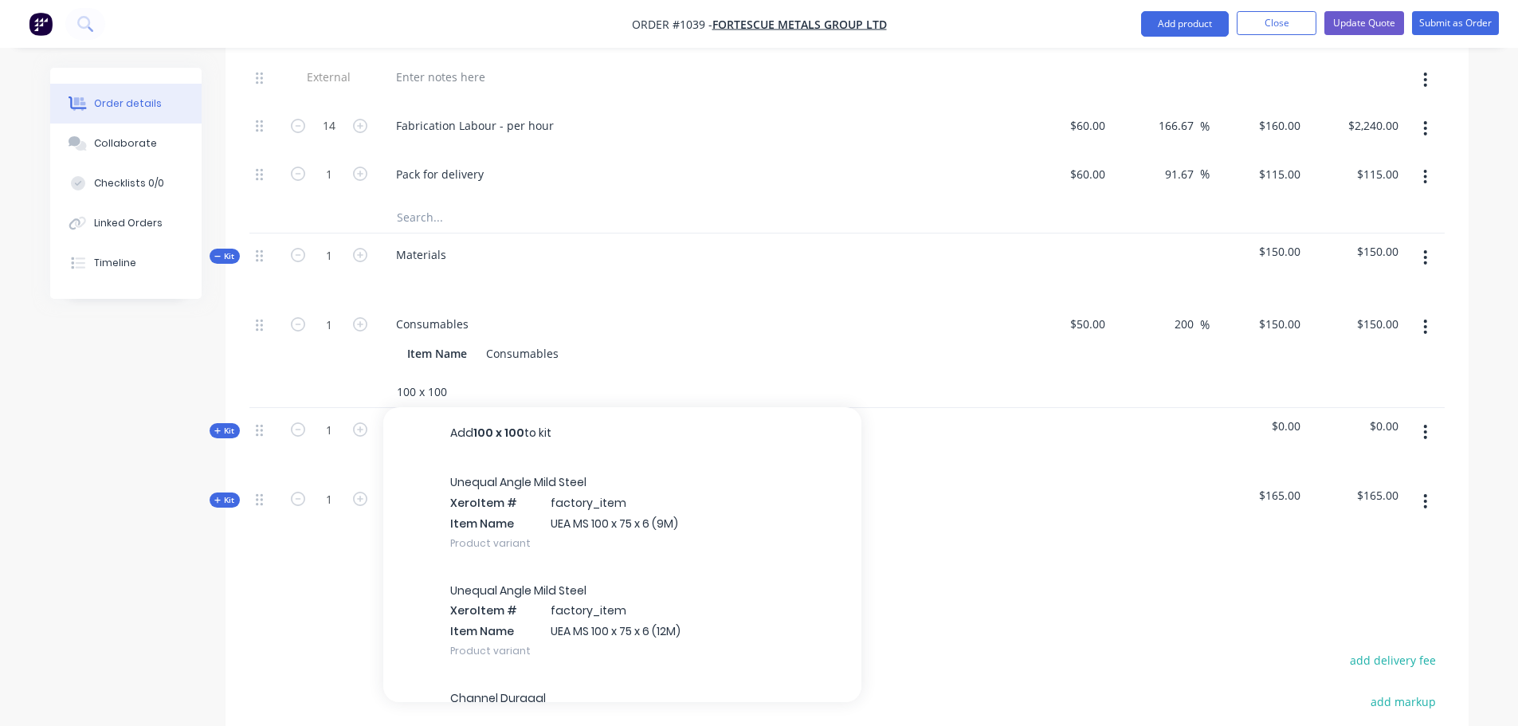
click at [476, 375] on input "100 x 100" at bounding box center [555, 391] width 319 height 32
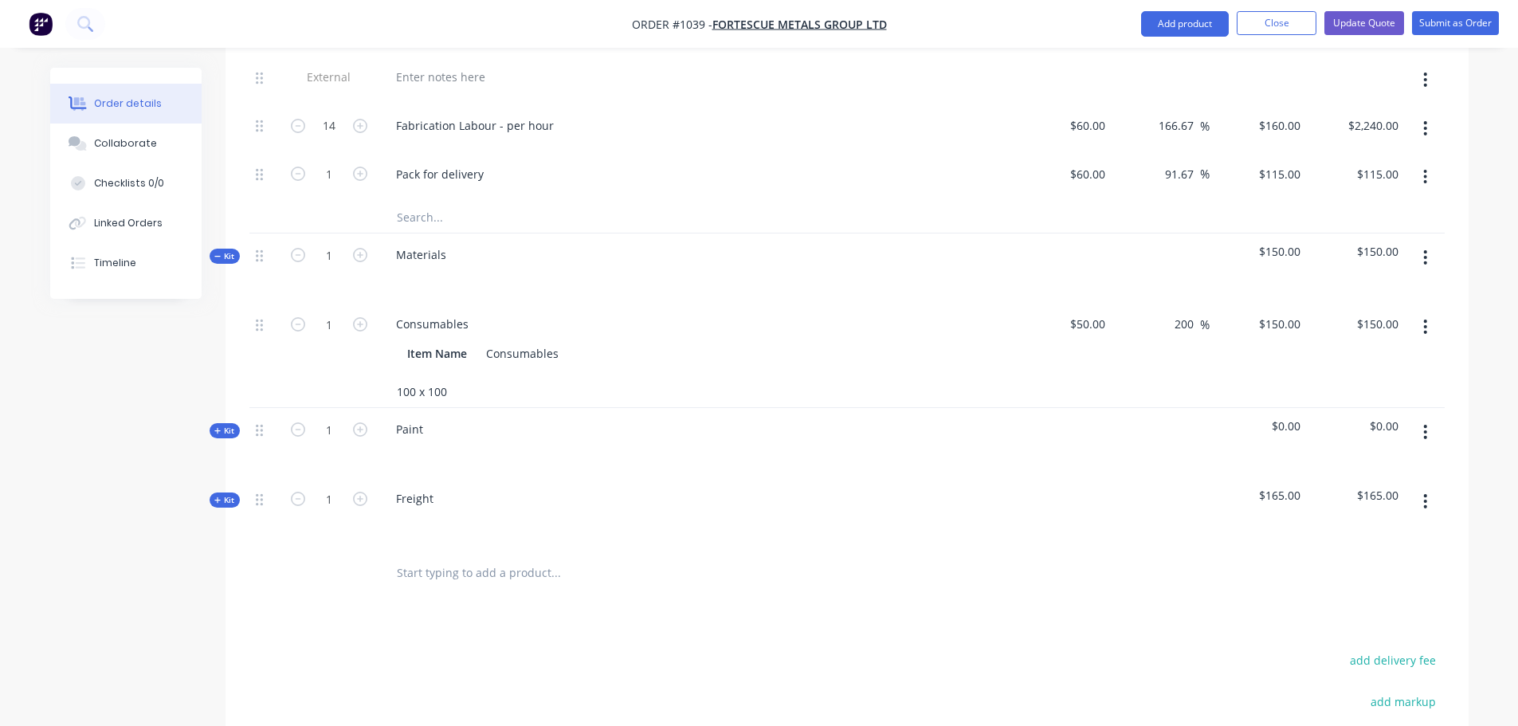
click at [539, 378] on input "100 x 100" at bounding box center [555, 391] width 319 height 32
click at [586, 379] on input "100 x 100" at bounding box center [555, 391] width 319 height 32
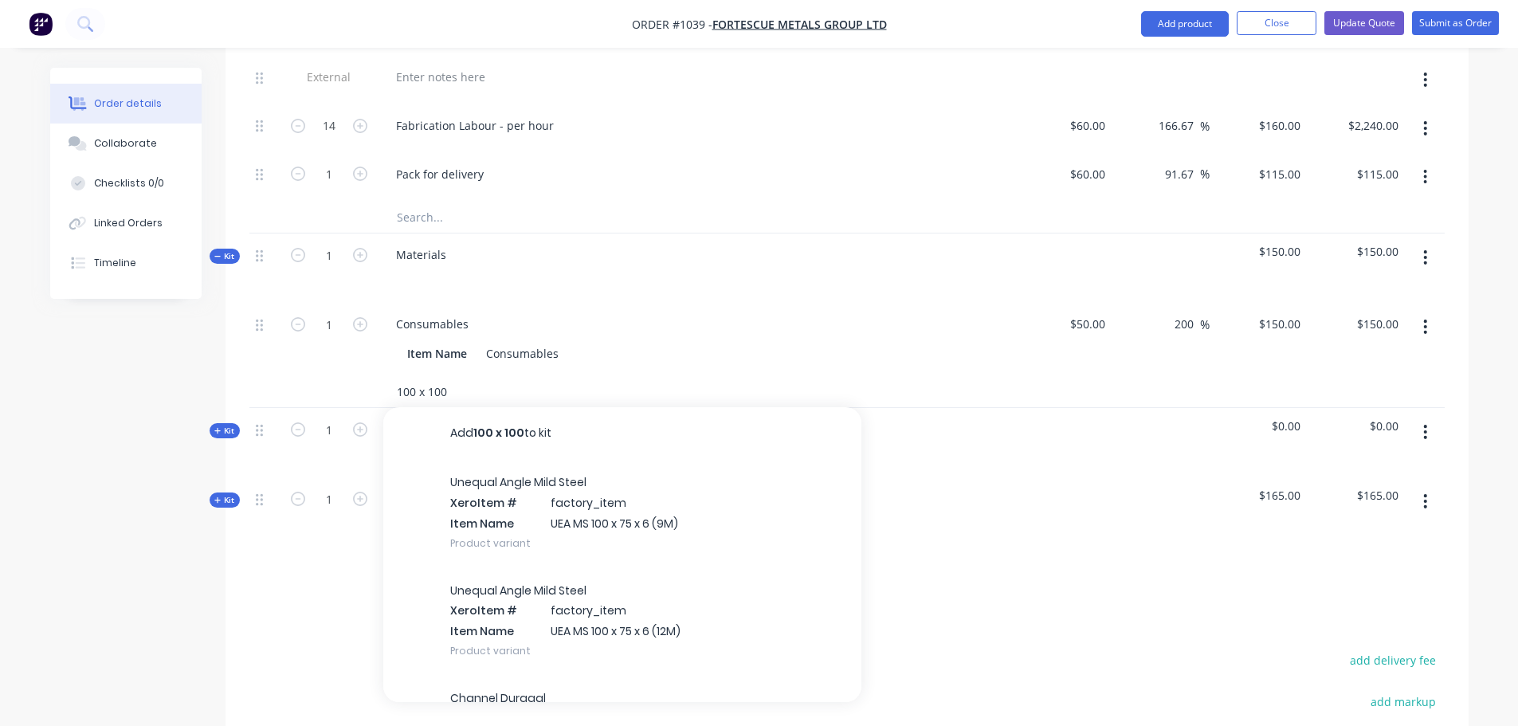
click at [536, 379] on input "100 x 100" at bounding box center [555, 391] width 319 height 32
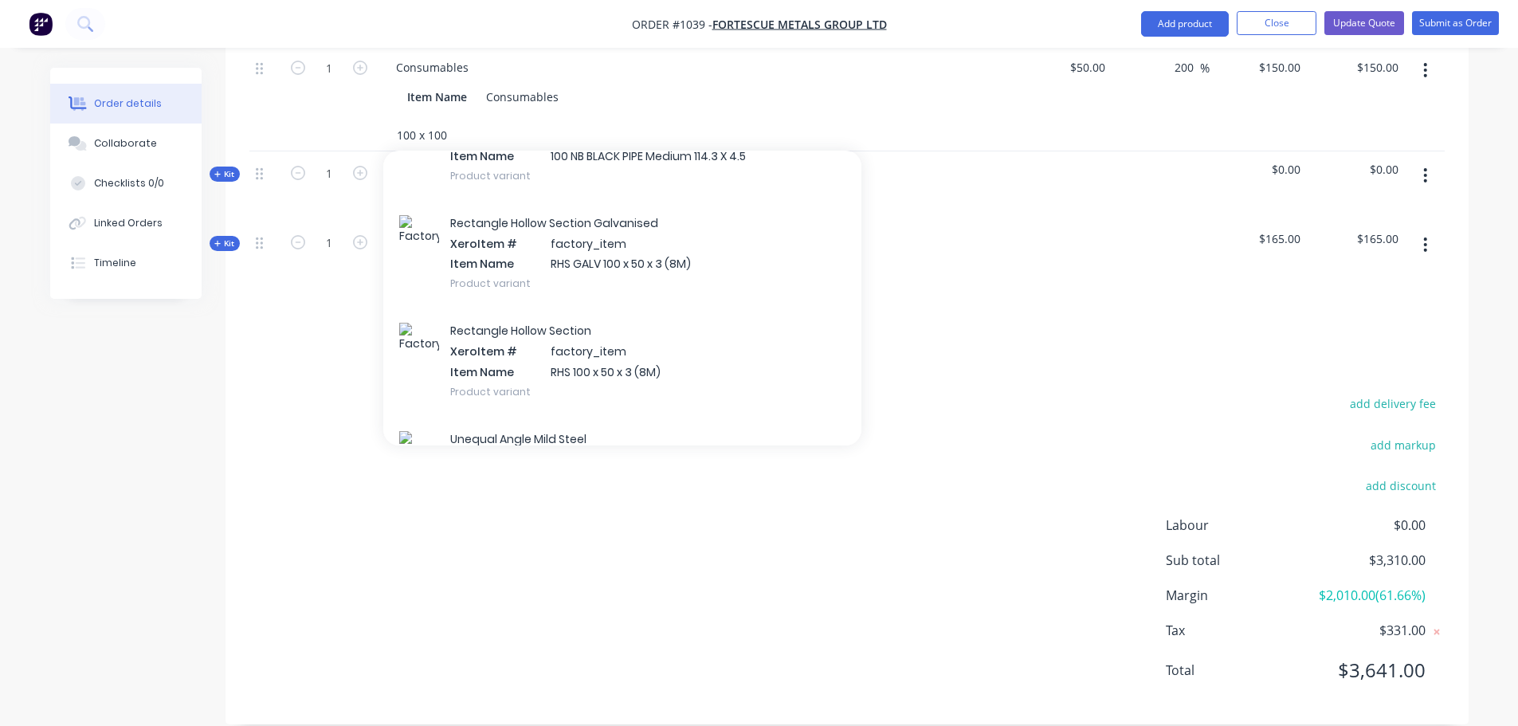
scroll to position [2391, 0]
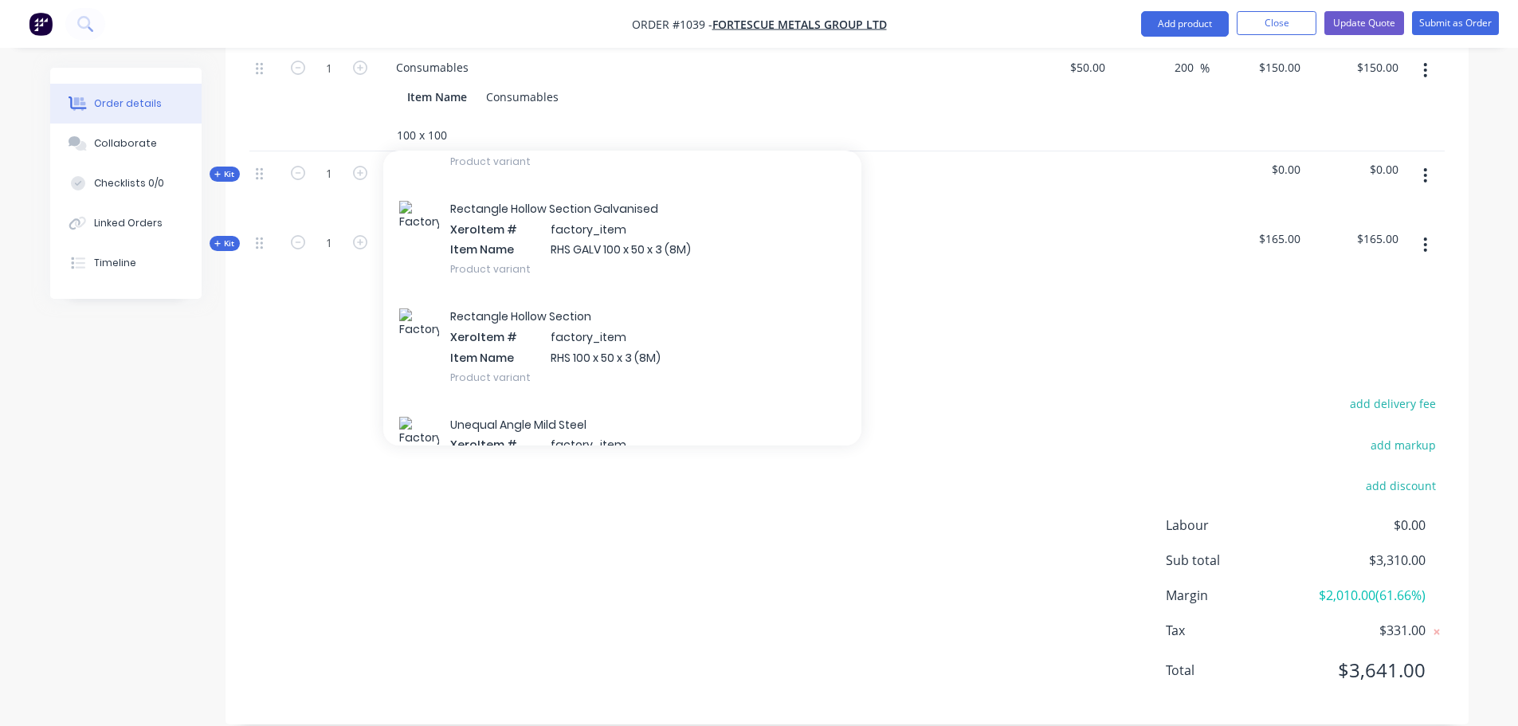
click at [631, 119] on input "100 x 100" at bounding box center [555, 135] width 319 height 32
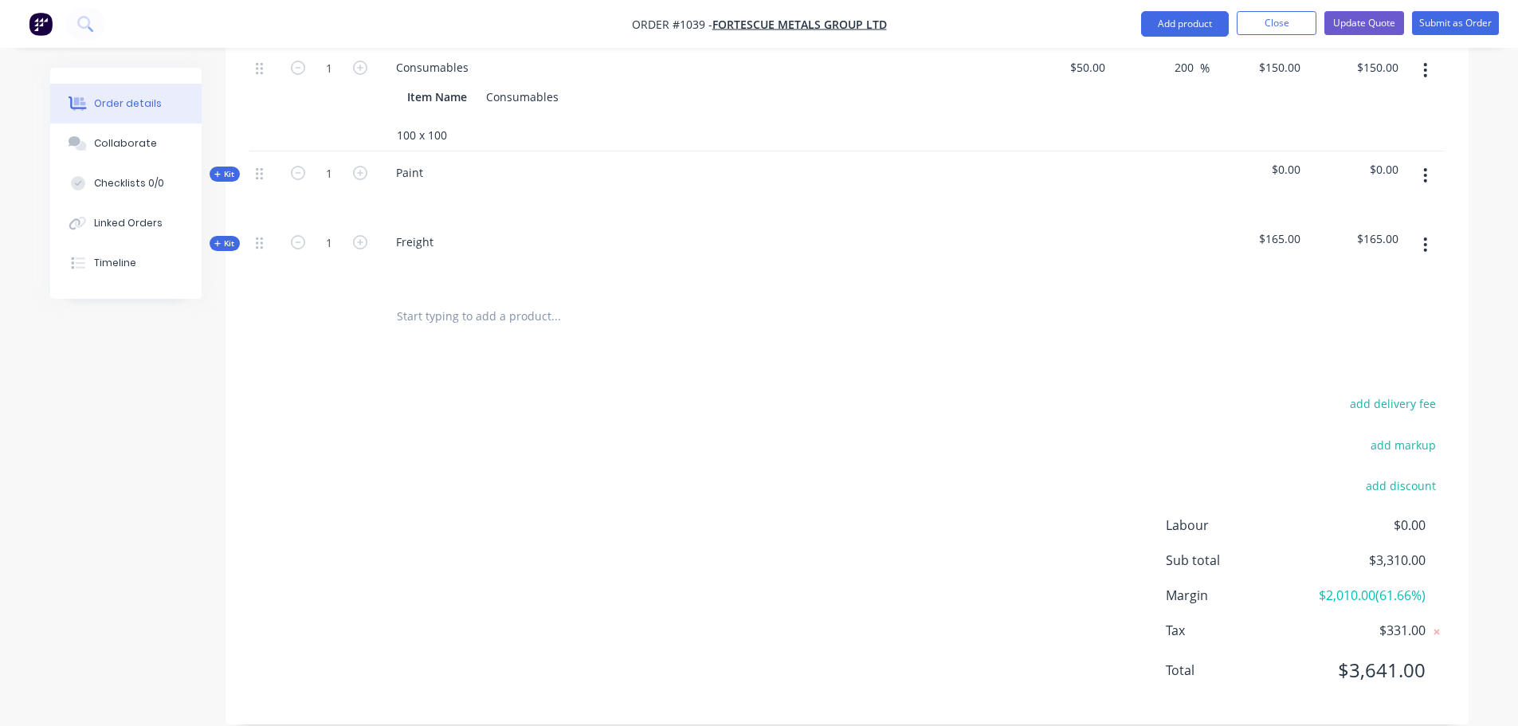
drag, startPoint x: 362, startPoint y: 128, endPoint x: 351, endPoint y: 128, distance: 11.2
click at [351, 128] on div "100 x 100" at bounding box center [847, 135] width 1196 height 33
click at [446, 119] on input "text" at bounding box center [555, 135] width 319 height 32
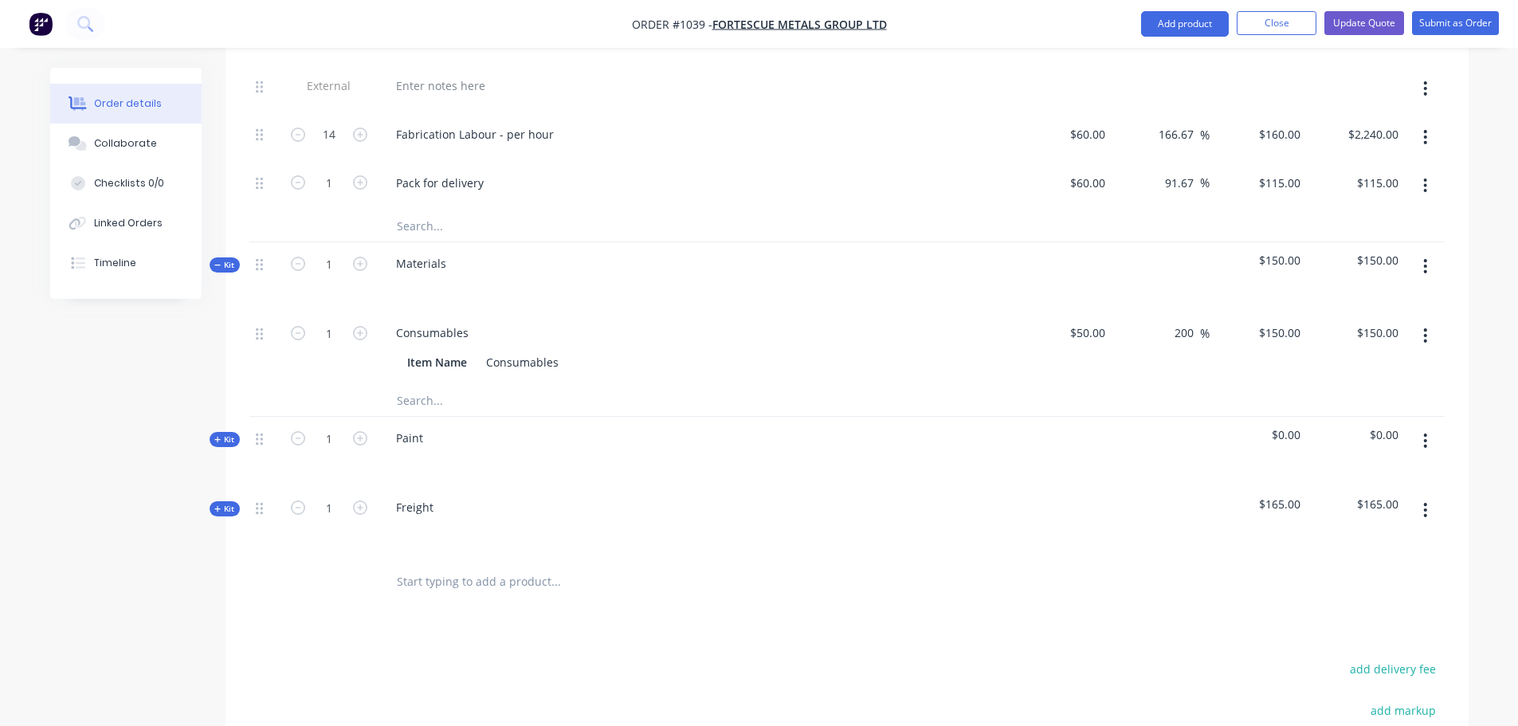
click at [1432, 252] on button "button" at bounding box center [1425, 266] width 37 height 29
click at [1375, 297] on div "Add product to kit" at bounding box center [1369, 308] width 123 height 23
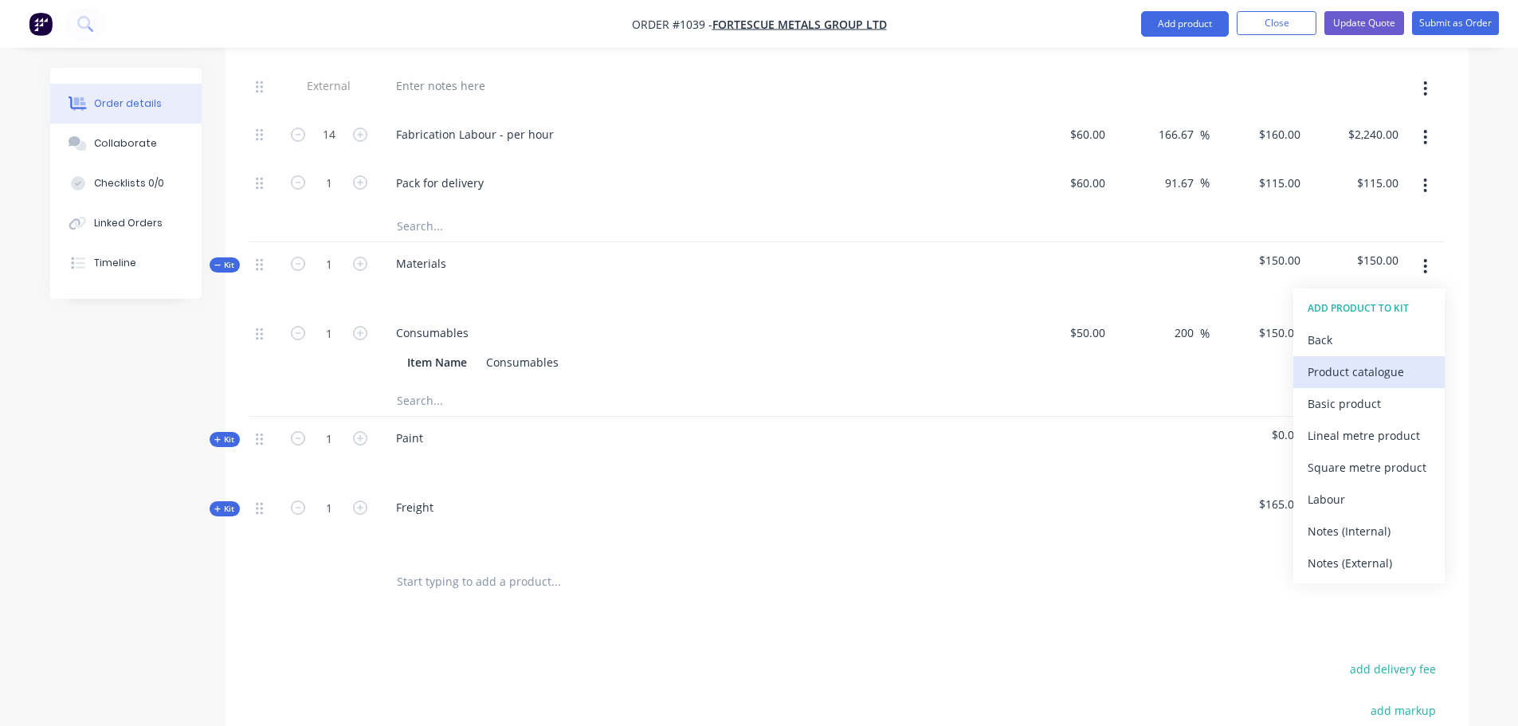
click at [1361, 360] on div "Product catalogue" at bounding box center [1369, 371] width 123 height 23
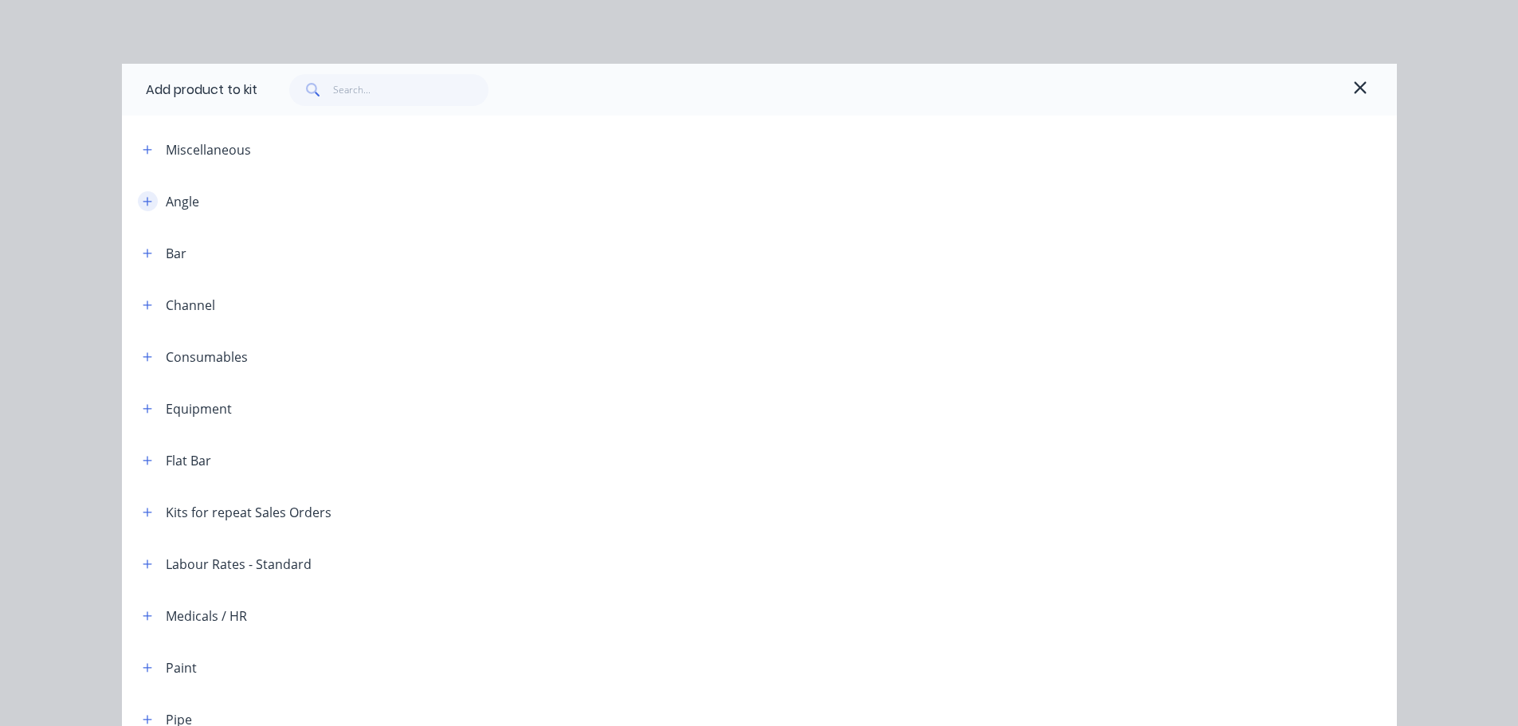
click at [143, 197] on icon "button" at bounding box center [148, 201] width 10 height 11
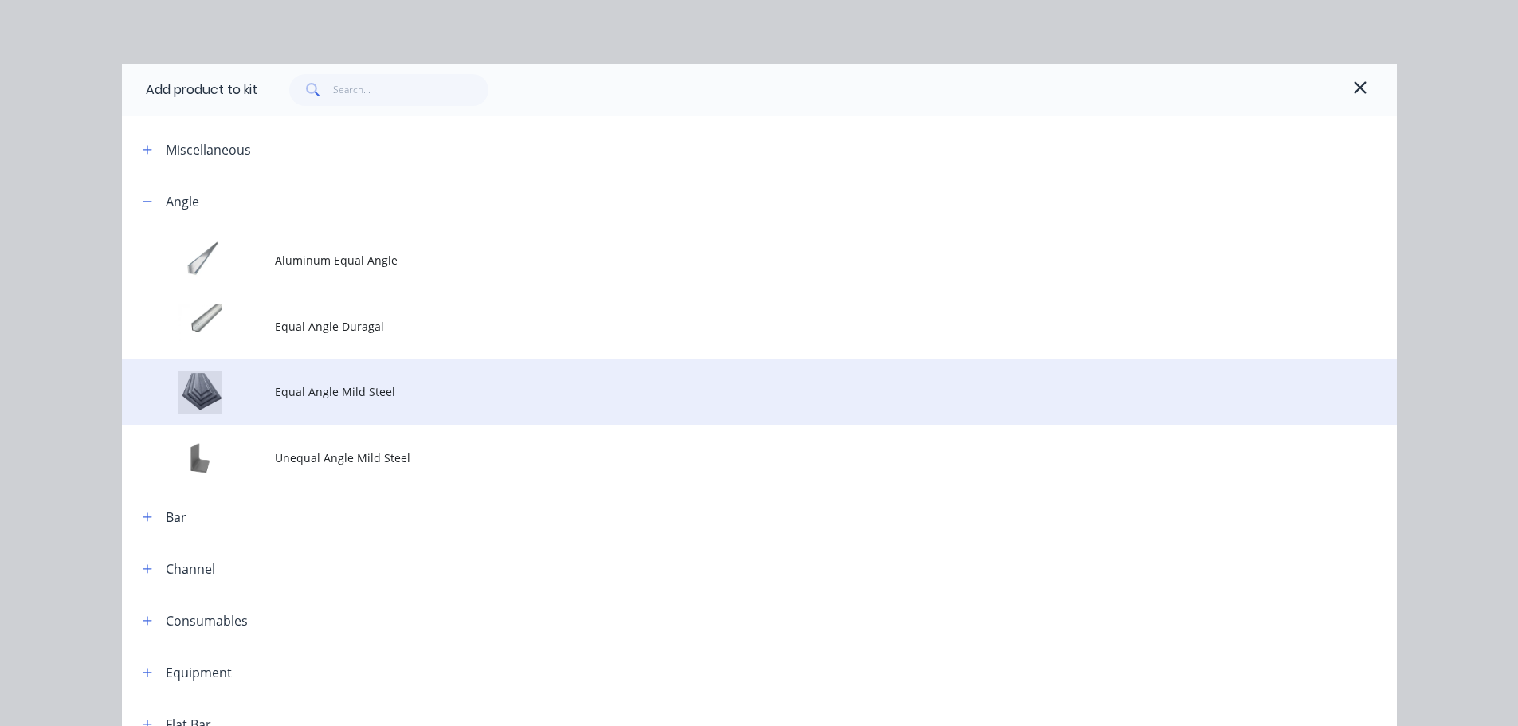
click at [315, 391] on span "Equal Angle Mild Steel" at bounding box center [723, 391] width 897 height 17
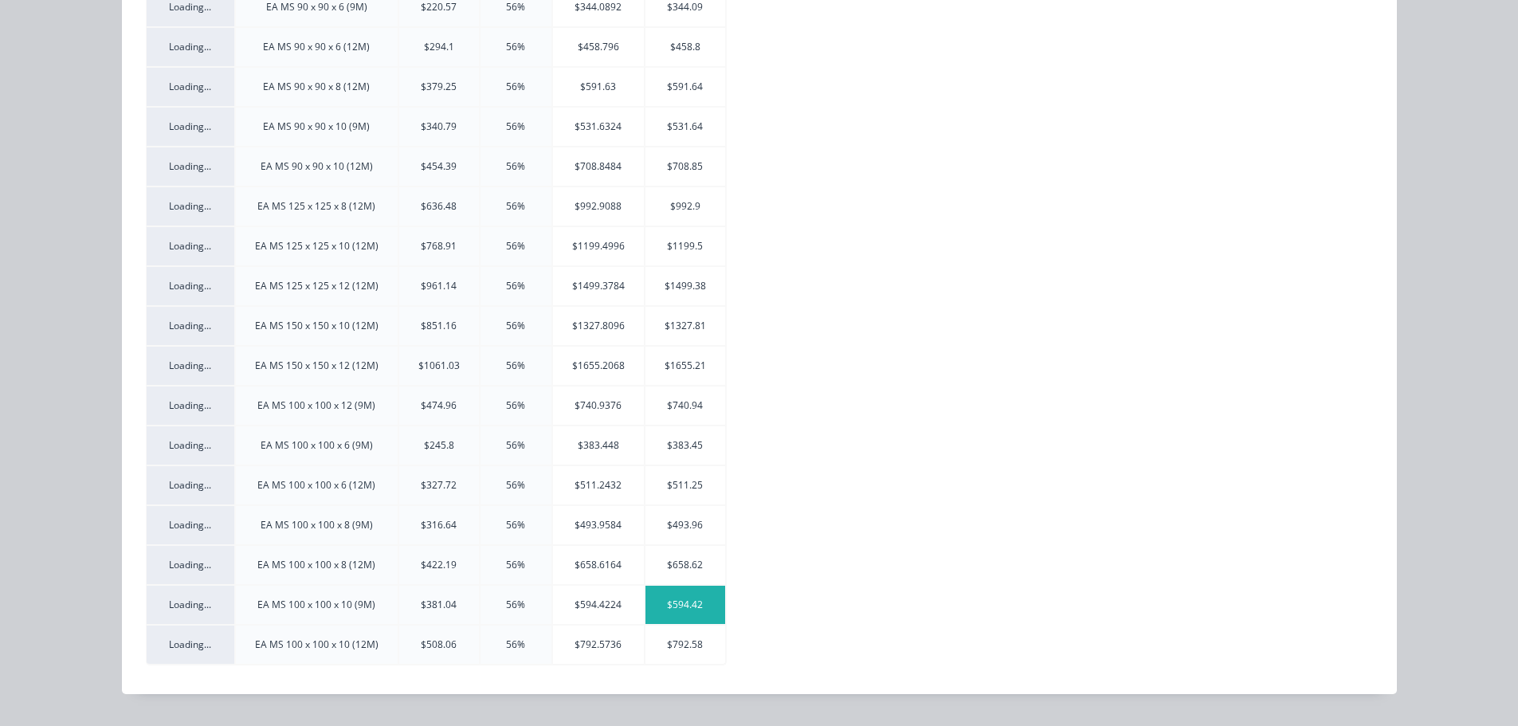
scroll to position [0, 0]
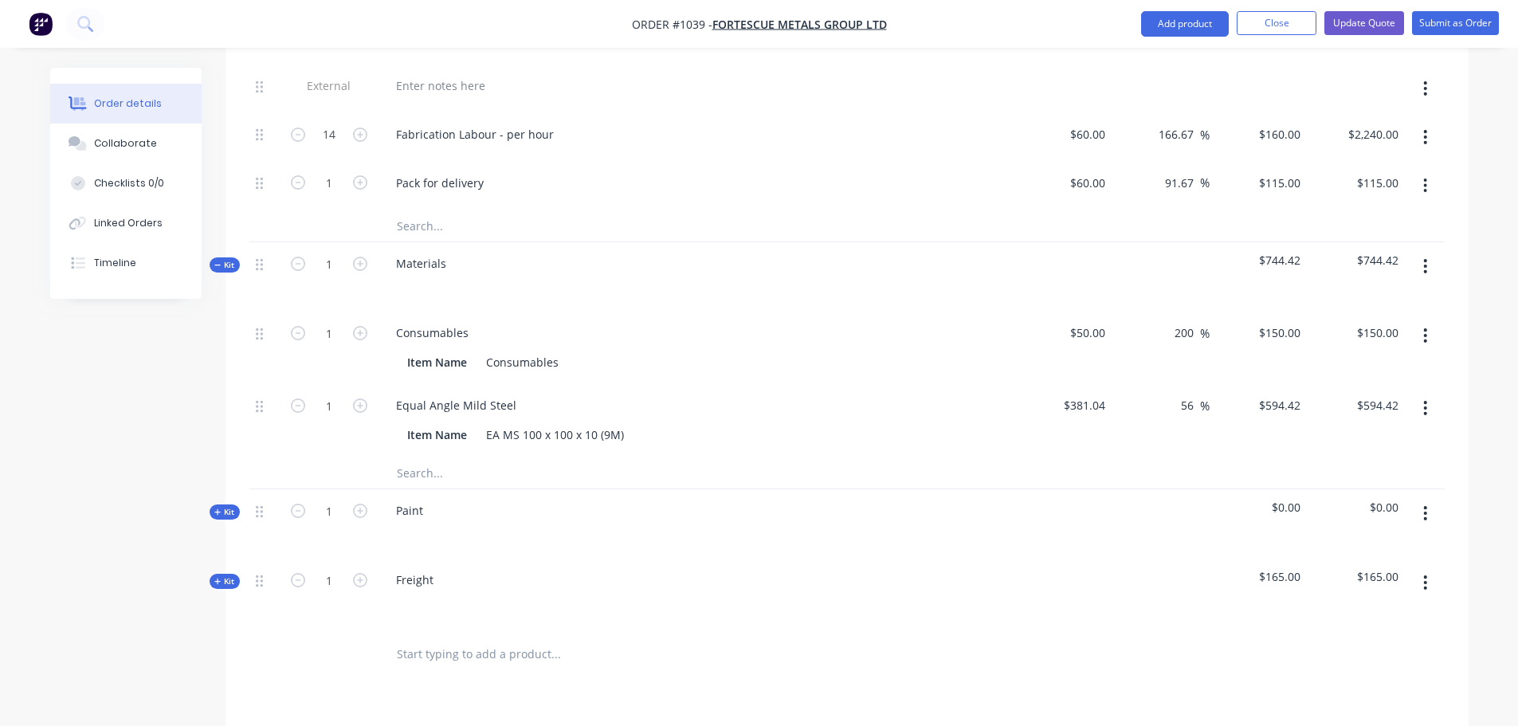
click at [1427, 257] on icon "button" at bounding box center [1426, 266] width 4 height 18
click at [1336, 297] on div "Add product to kit" at bounding box center [1369, 308] width 123 height 23
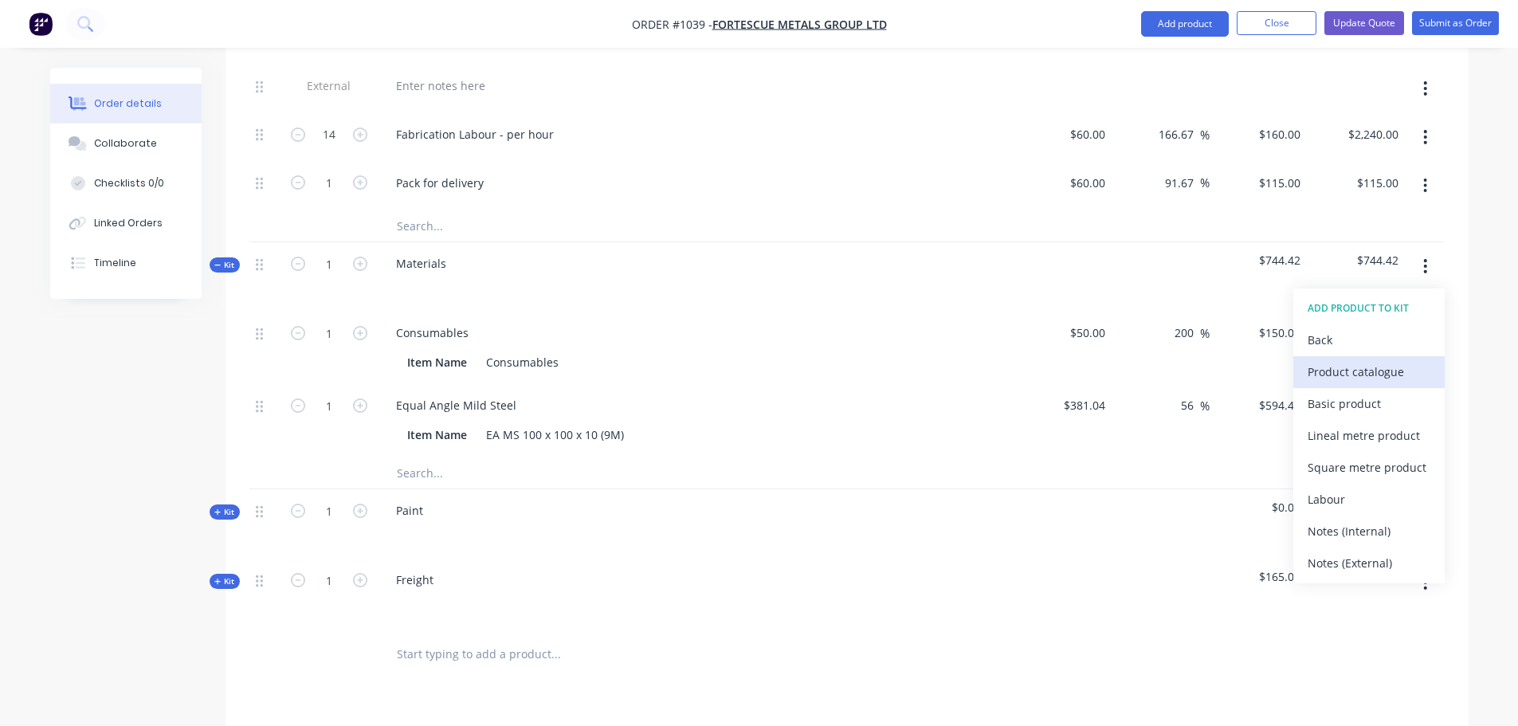
click at [1338, 360] on div "Product catalogue" at bounding box center [1369, 371] width 123 height 23
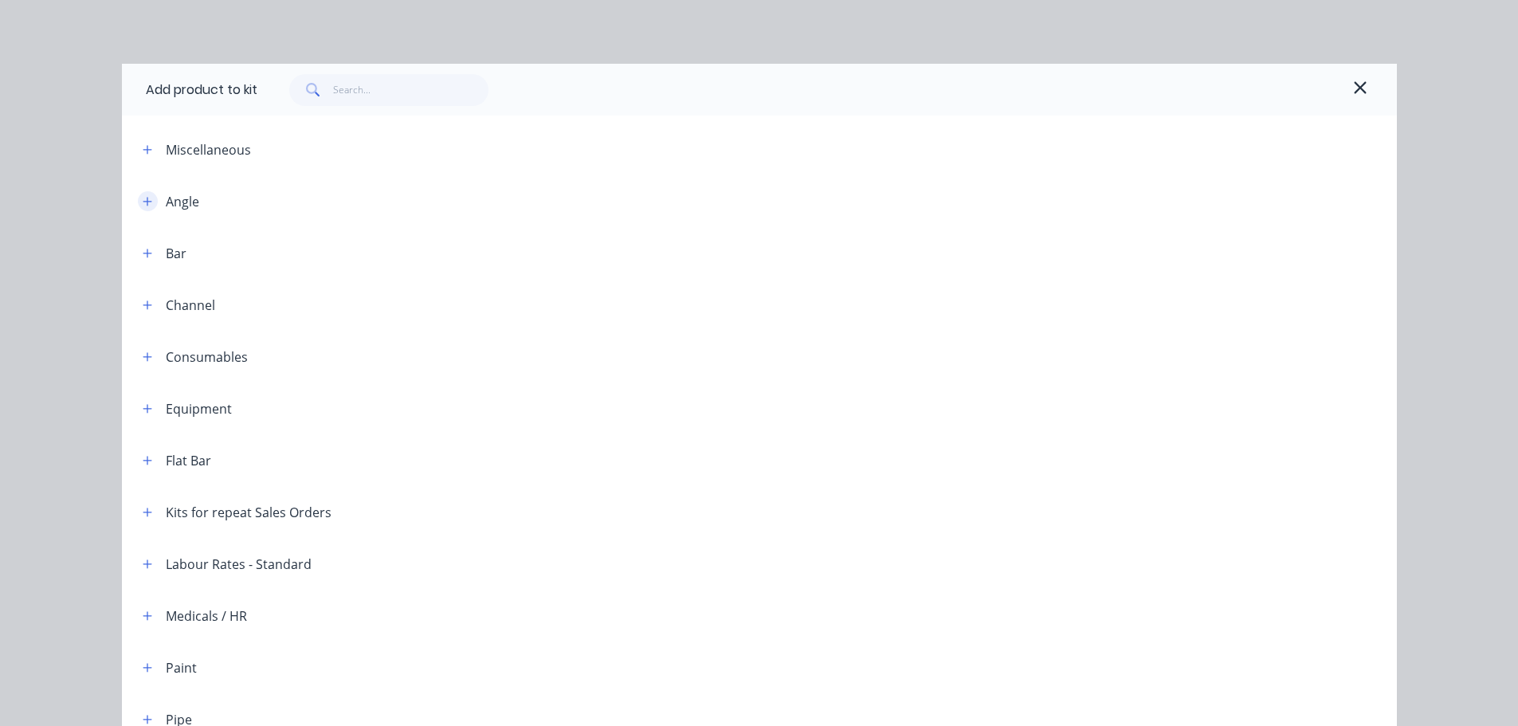
click at [138, 204] on button "button" at bounding box center [148, 201] width 20 height 20
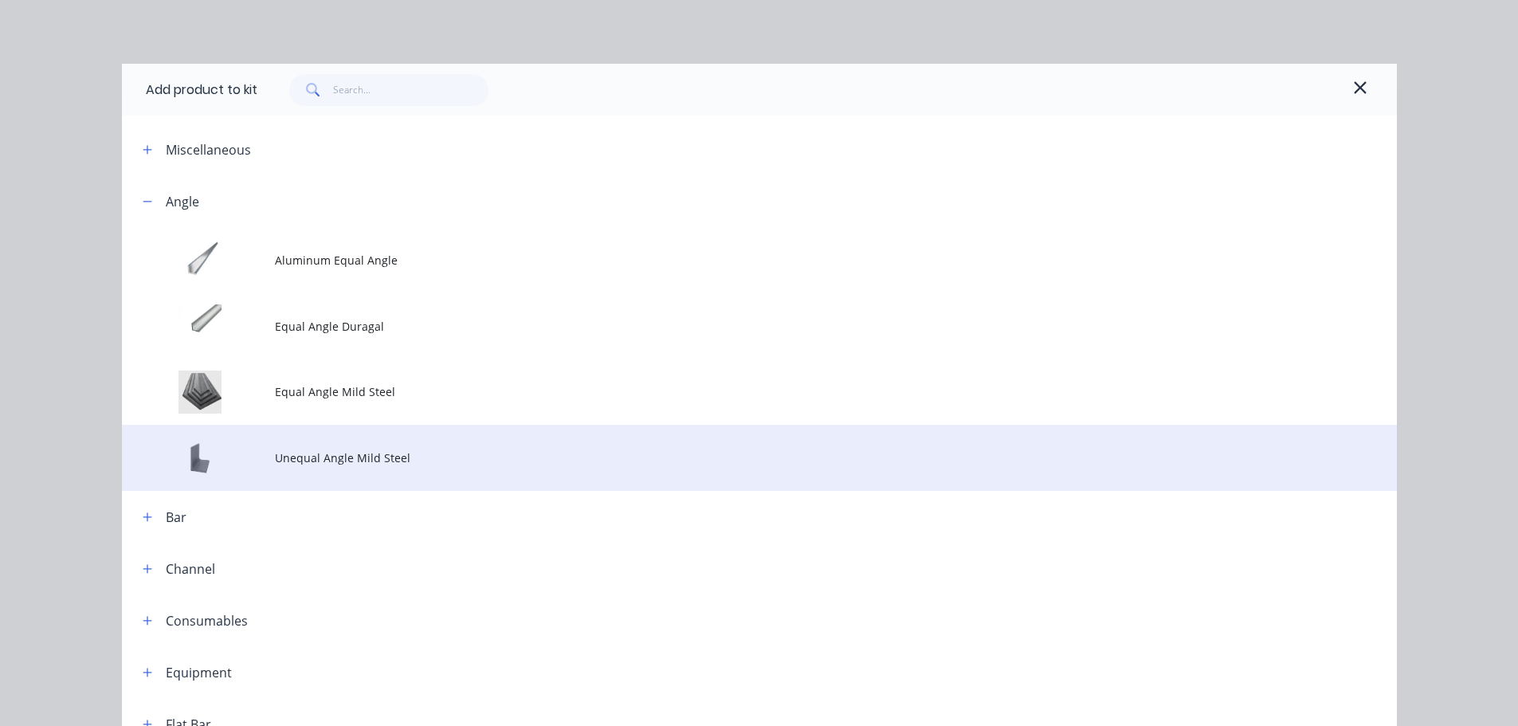
click at [328, 443] on td "Unequal Angle Mild Steel" at bounding box center [836, 458] width 1122 height 66
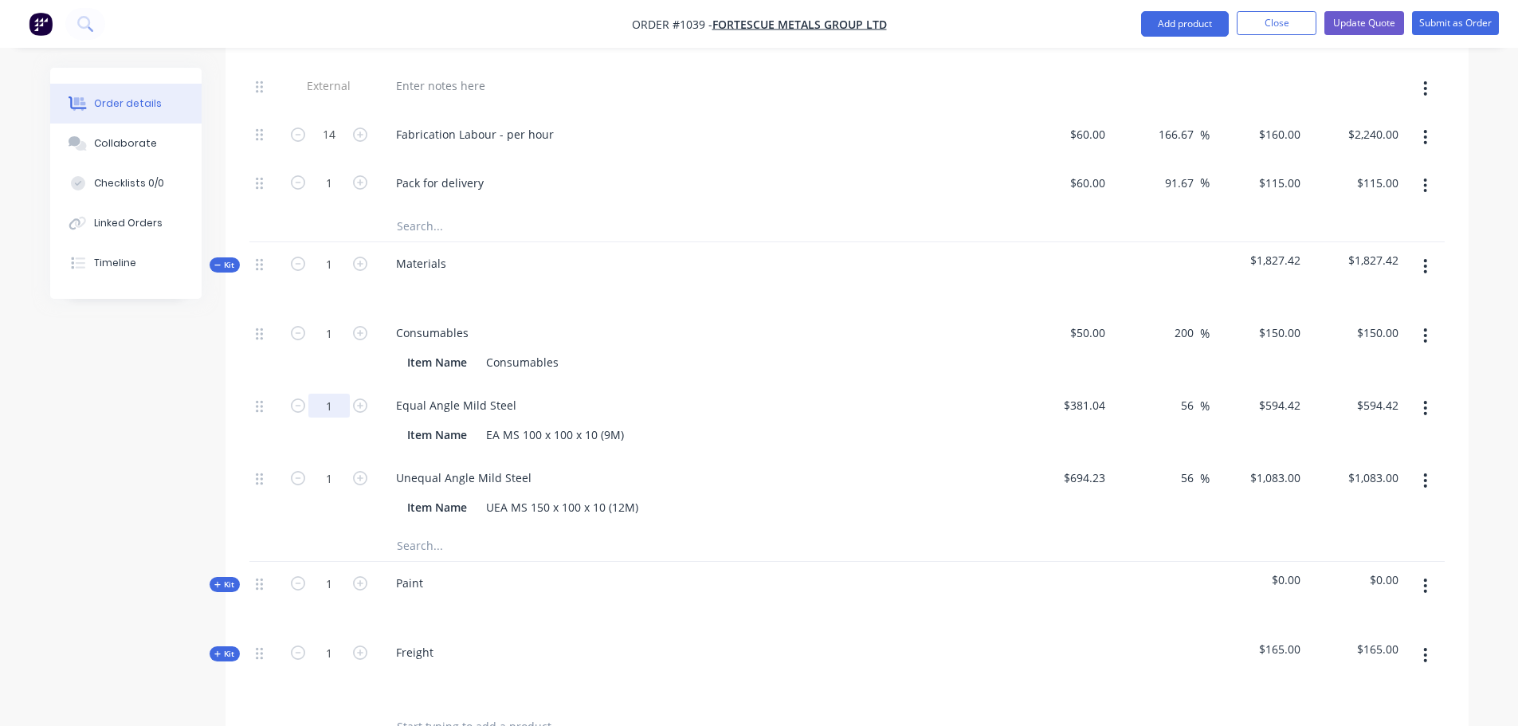
type input "0.5"
type input "$297.21"
type input "0.5"
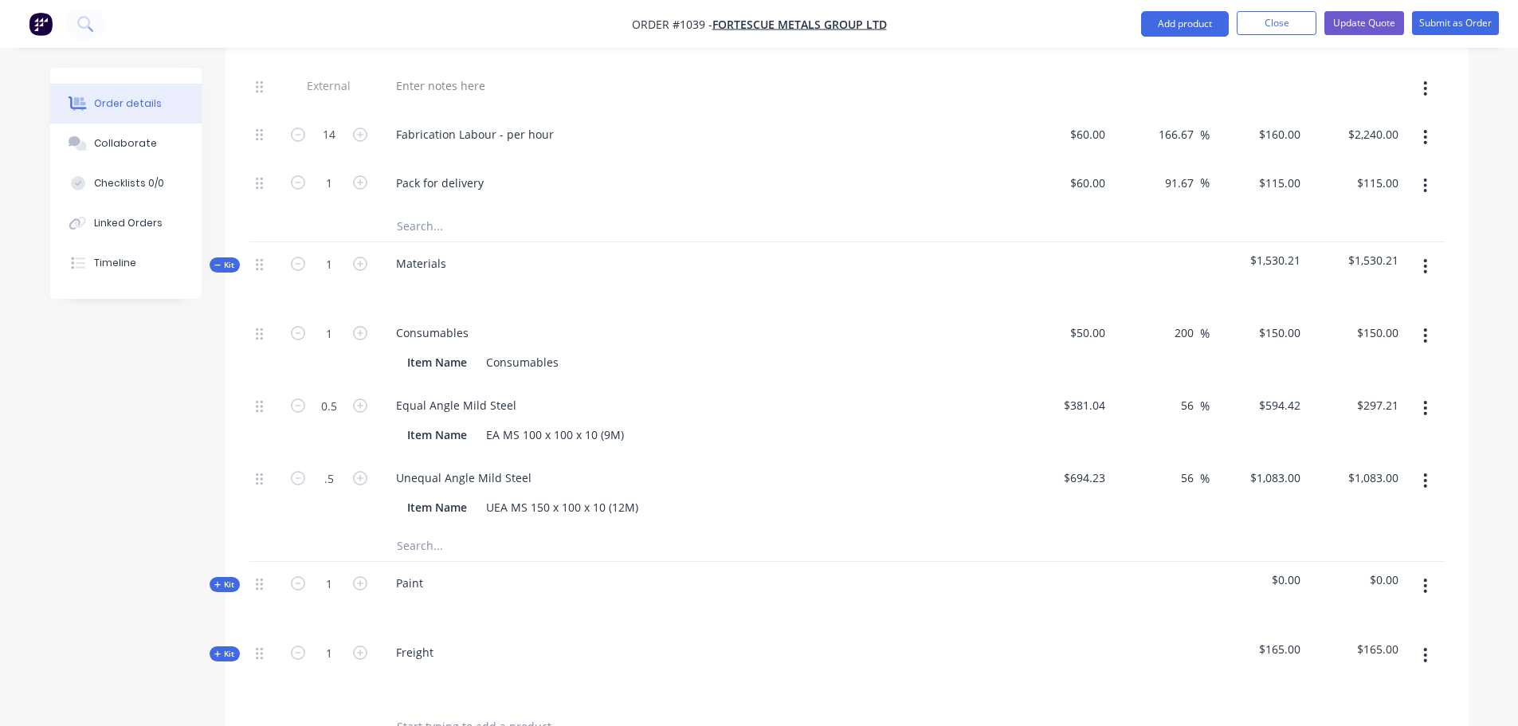
type input "$541.50"
click at [189, 420] on div "Created by [PERSON_NAME] Created [DATE] Required Assigned to Add team member St…" at bounding box center [759, 86] width 1419 height 2145
click at [420, 529] on input "text" at bounding box center [555, 545] width 319 height 32
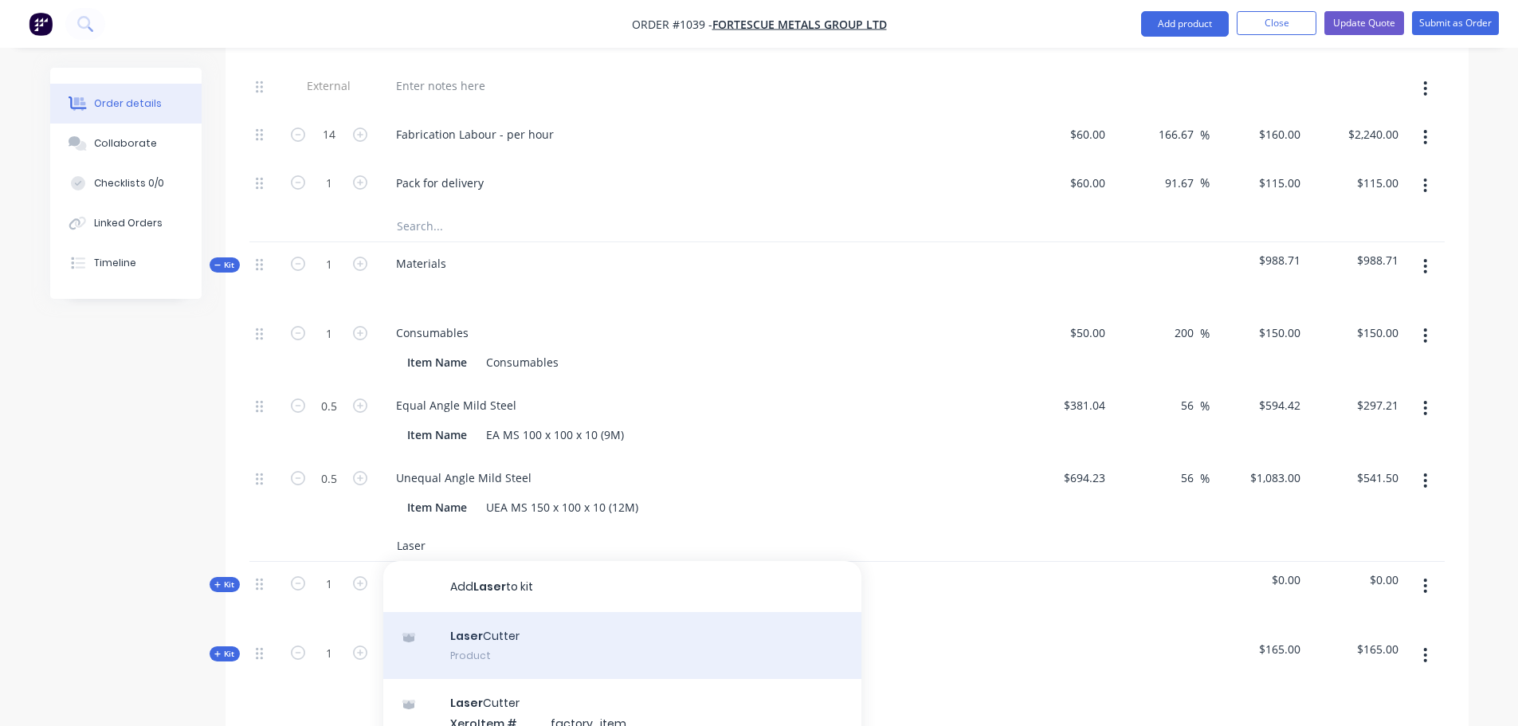
type input "Laser"
click at [485, 614] on div "Laser Cutter Product" at bounding box center [622, 645] width 478 height 67
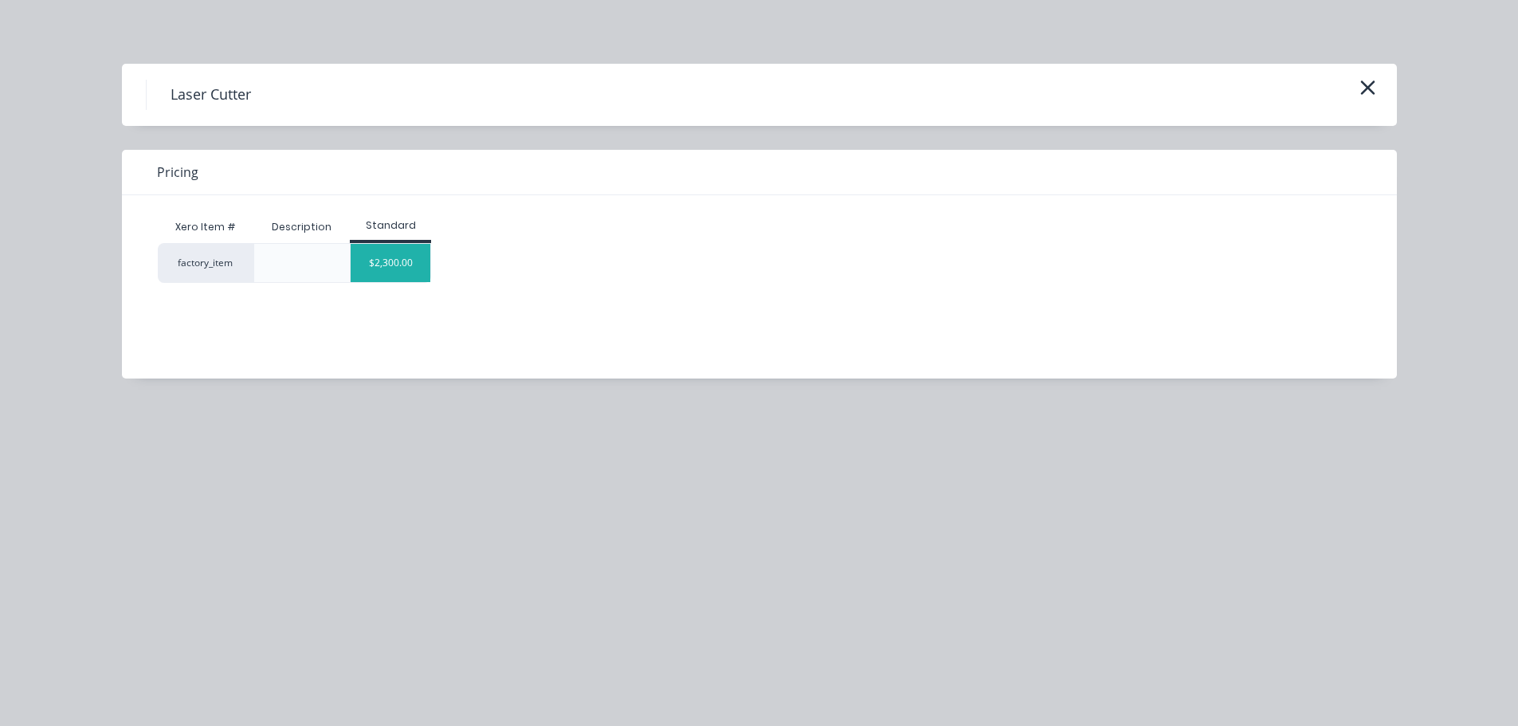
click at [370, 263] on div "$2,300.00" at bounding box center [391, 263] width 80 height 38
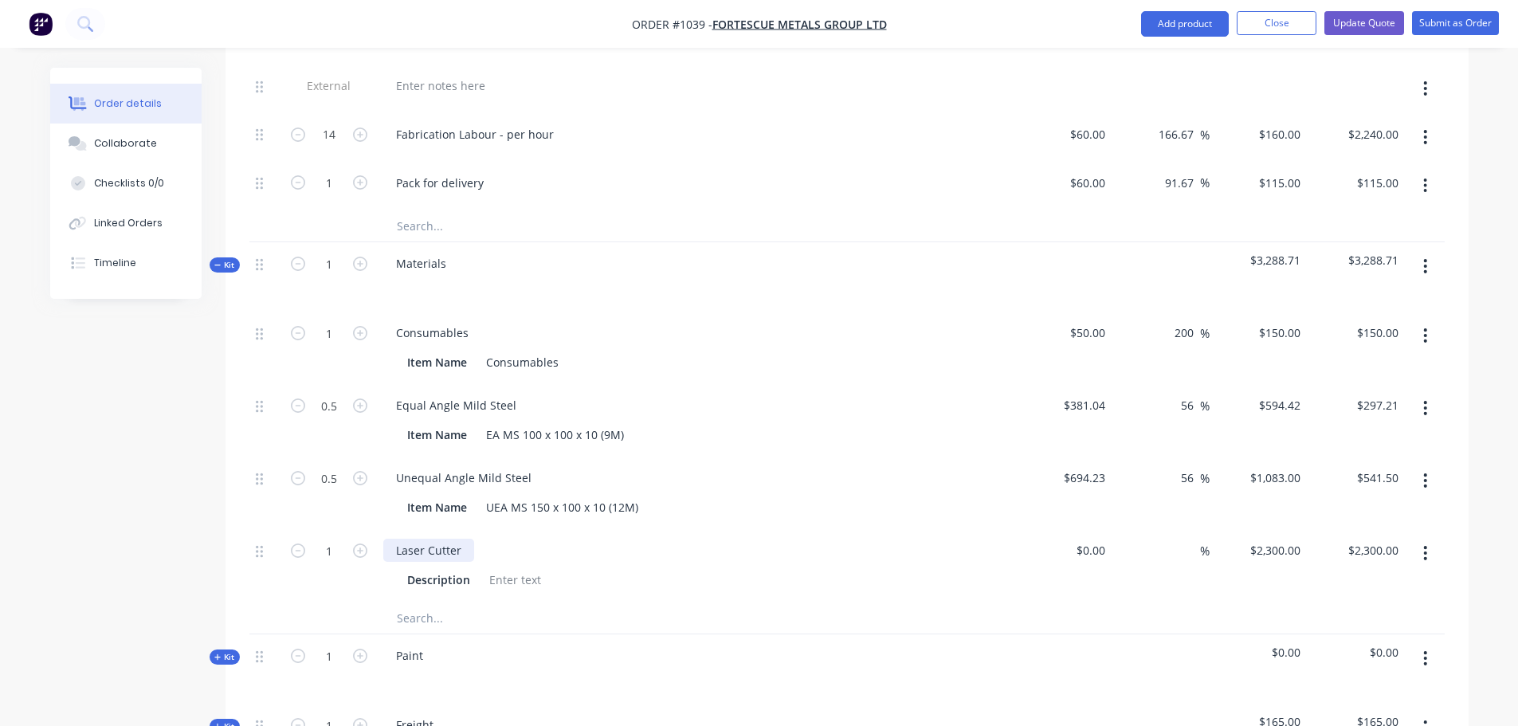
click at [469, 539] on div "Laser Cutter" at bounding box center [428, 550] width 91 height 23
click at [634, 539] on div "Laser Cutter (To be Quoted)" at bounding box center [695, 550] width 625 height 23
click at [1285, 539] on input "2300" at bounding box center [1278, 550] width 58 height 23
type input "3"
type input "500"
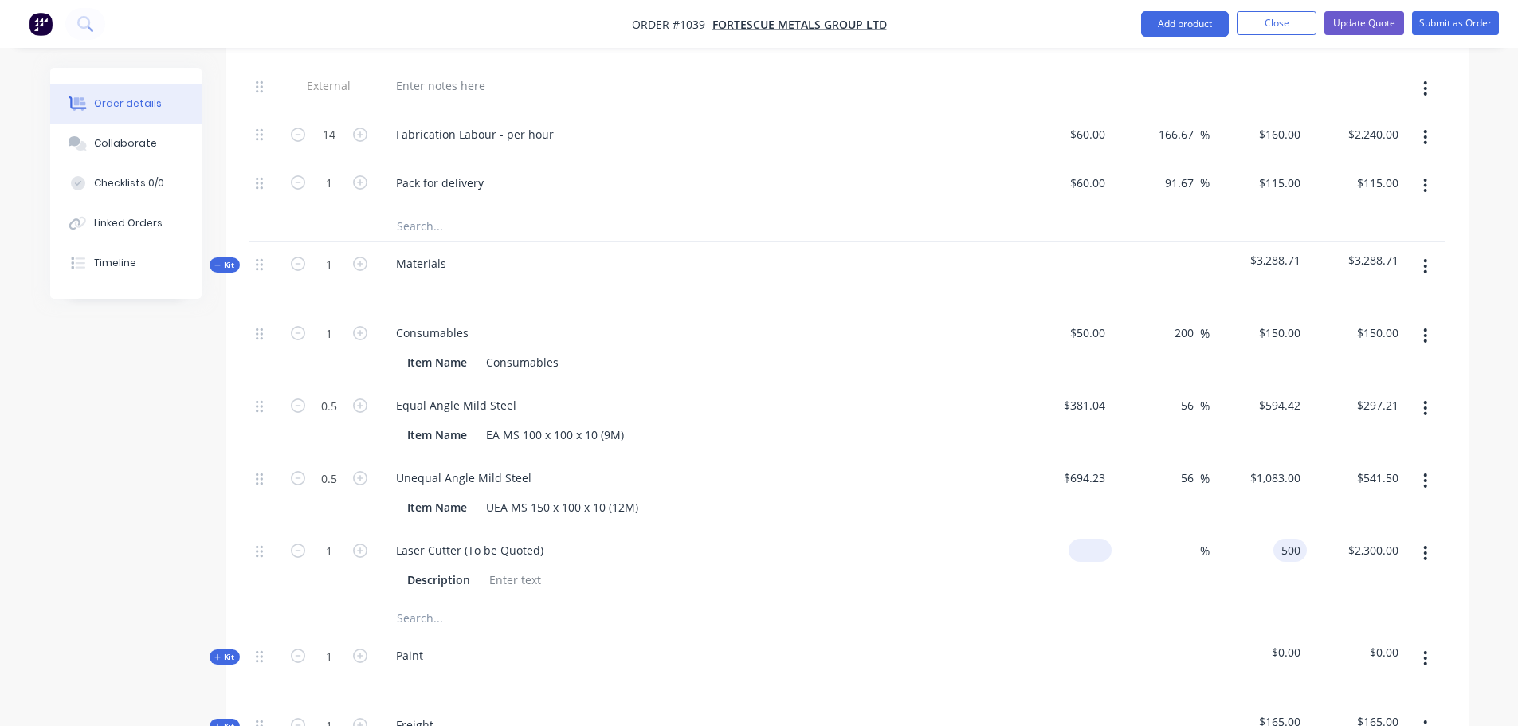
type input "$500.00"
click at [1096, 539] on input at bounding box center [1103, 550] width 18 height 23
type input "$400.00"
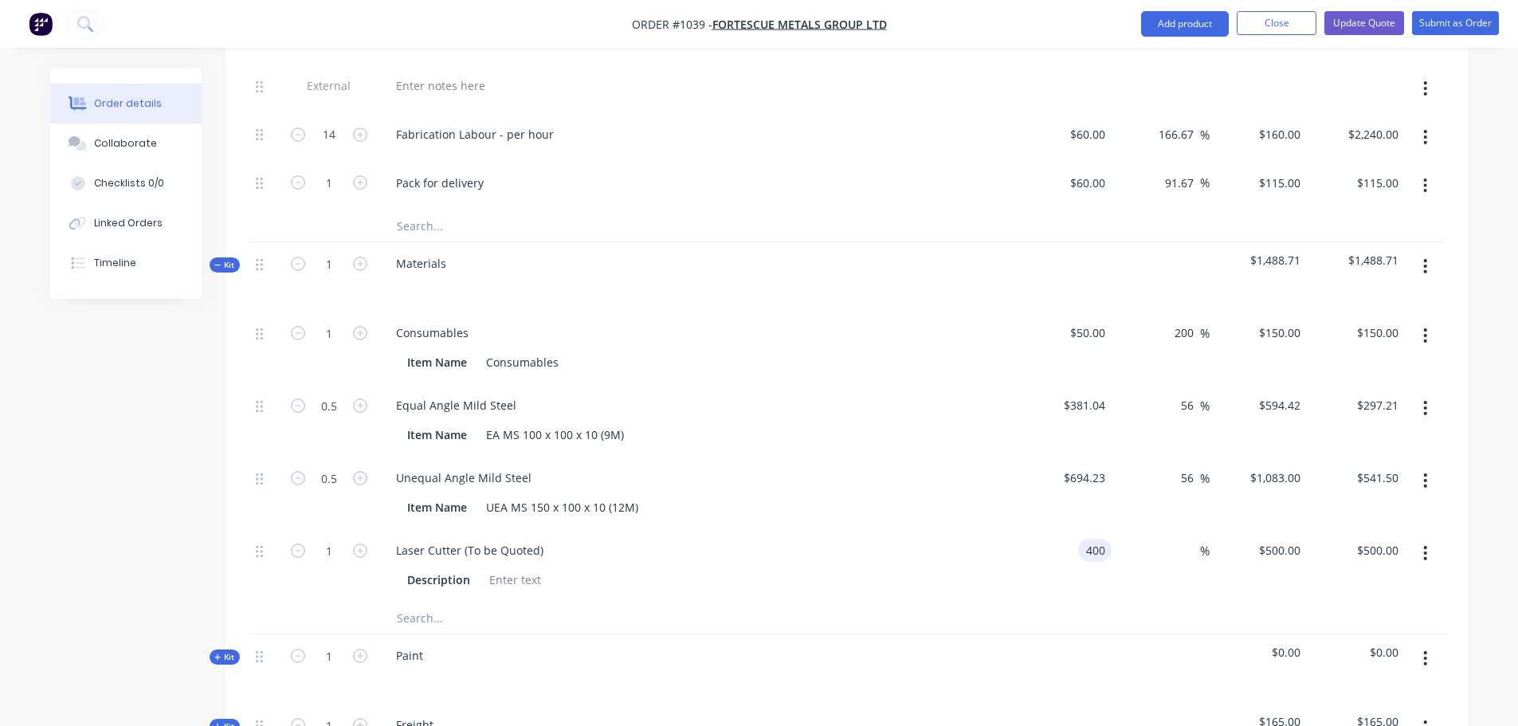
type input "$400.00"
click at [1124, 567] on div "%" at bounding box center [1161, 565] width 98 height 73
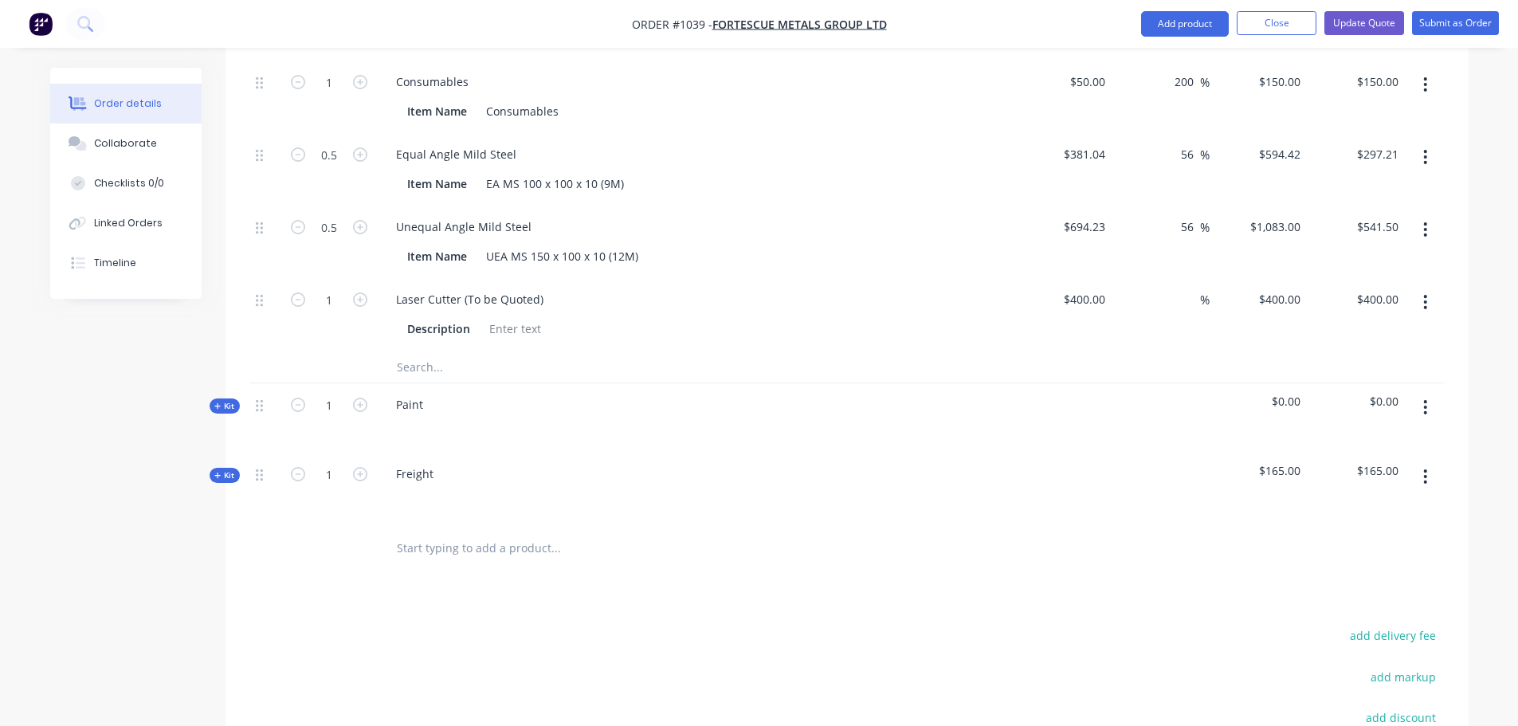
scroll to position [1319, 0]
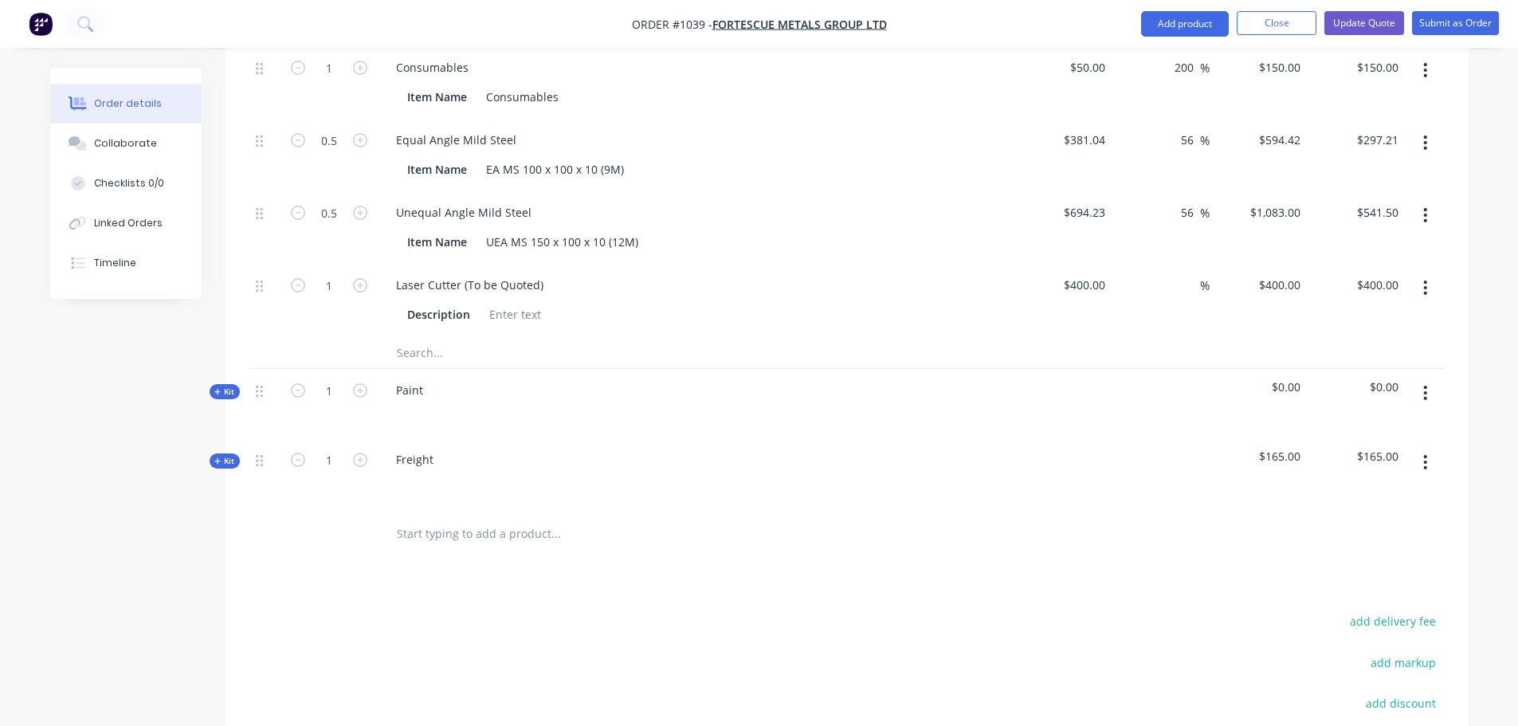
click at [225, 386] on span "Kit" at bounding box center [224, 392] width 21 height 12
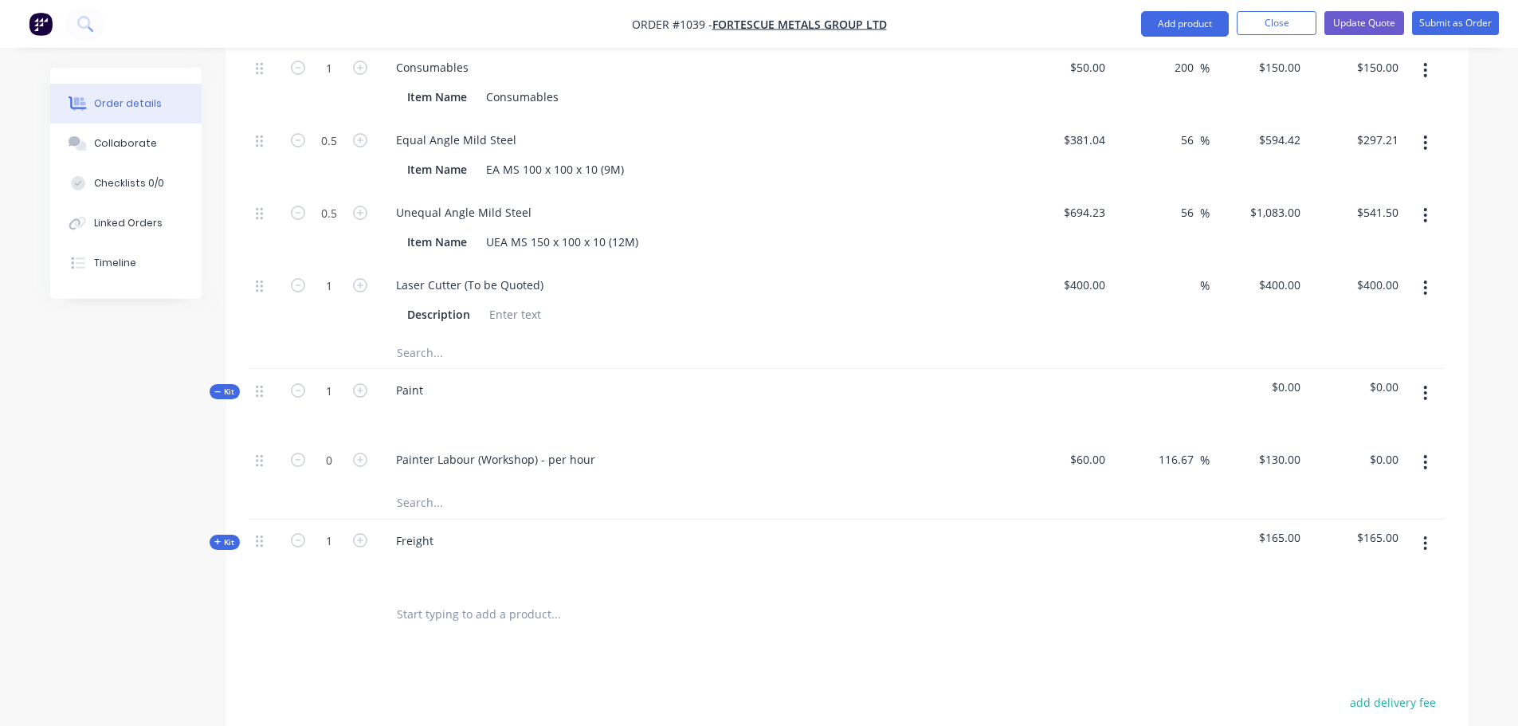
click at [413, 487] on input "text" at bounding box center [555, 503] width 319 height 32
type input "b"
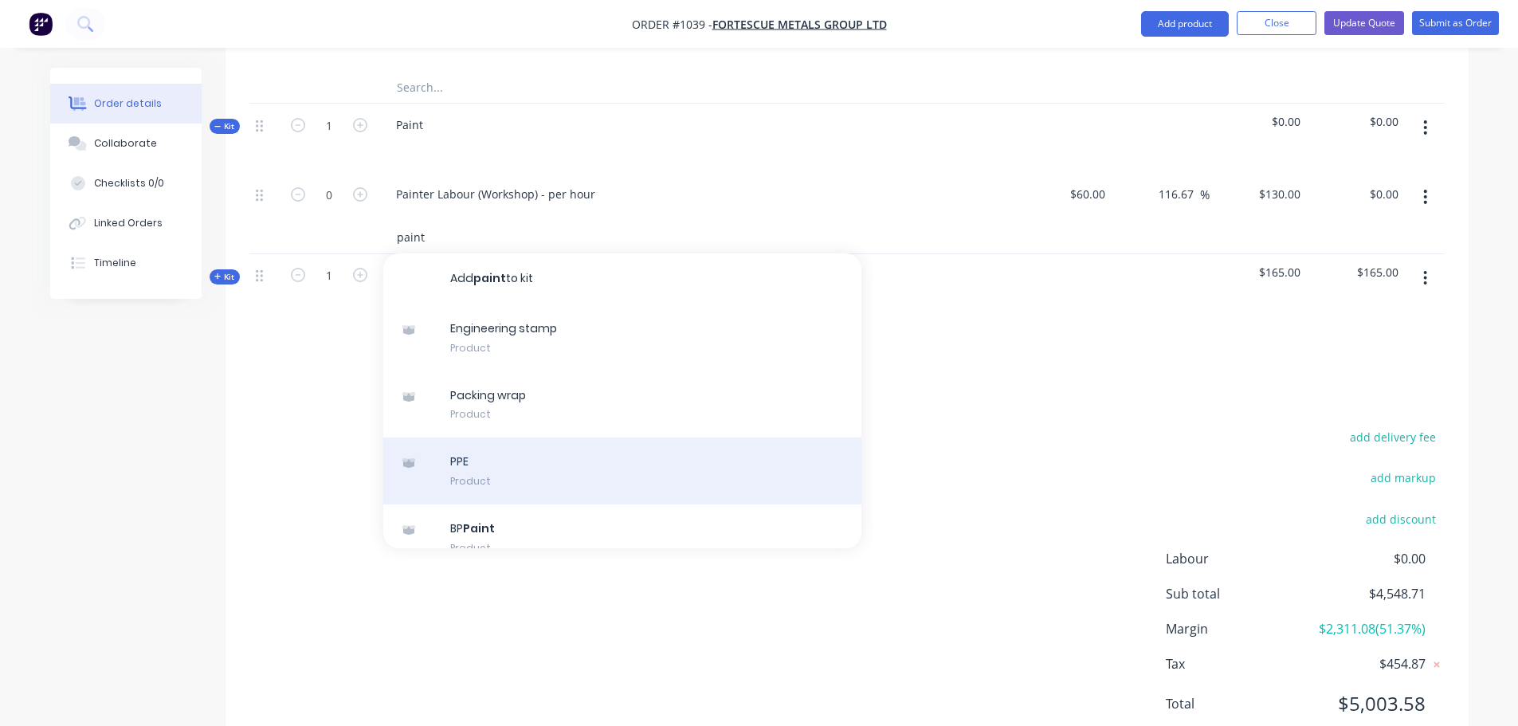
scroll to position [265, 0]
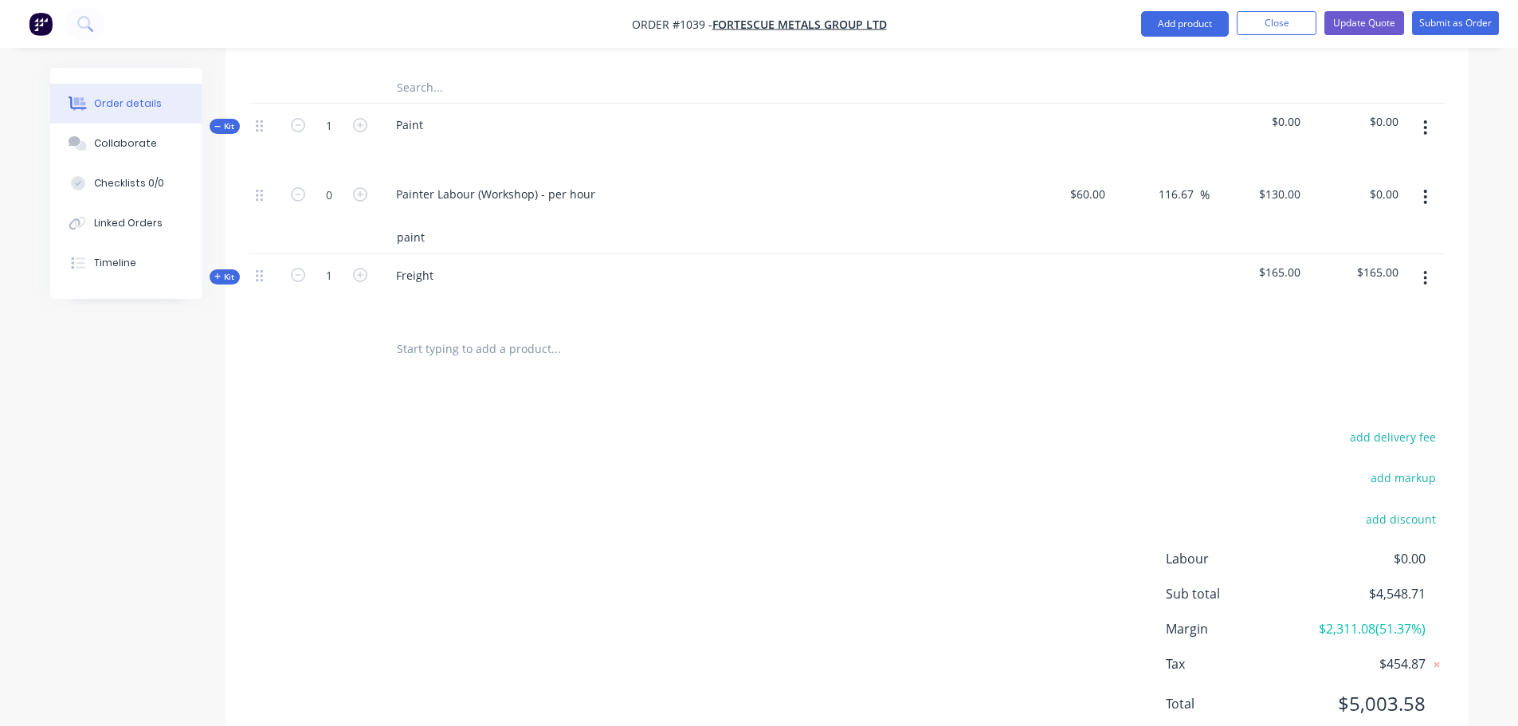
click at [468, 222] on input "paint" at bounding box center [555, 238] width 319 height 32
drag, startPoint x: 464, startPoint y: 210, endPoint x: 362, endPoint y: 199, distance: 102.6
click at [362, 222] on div "paint" at bounding box center [847, 238] width 1196 height 33
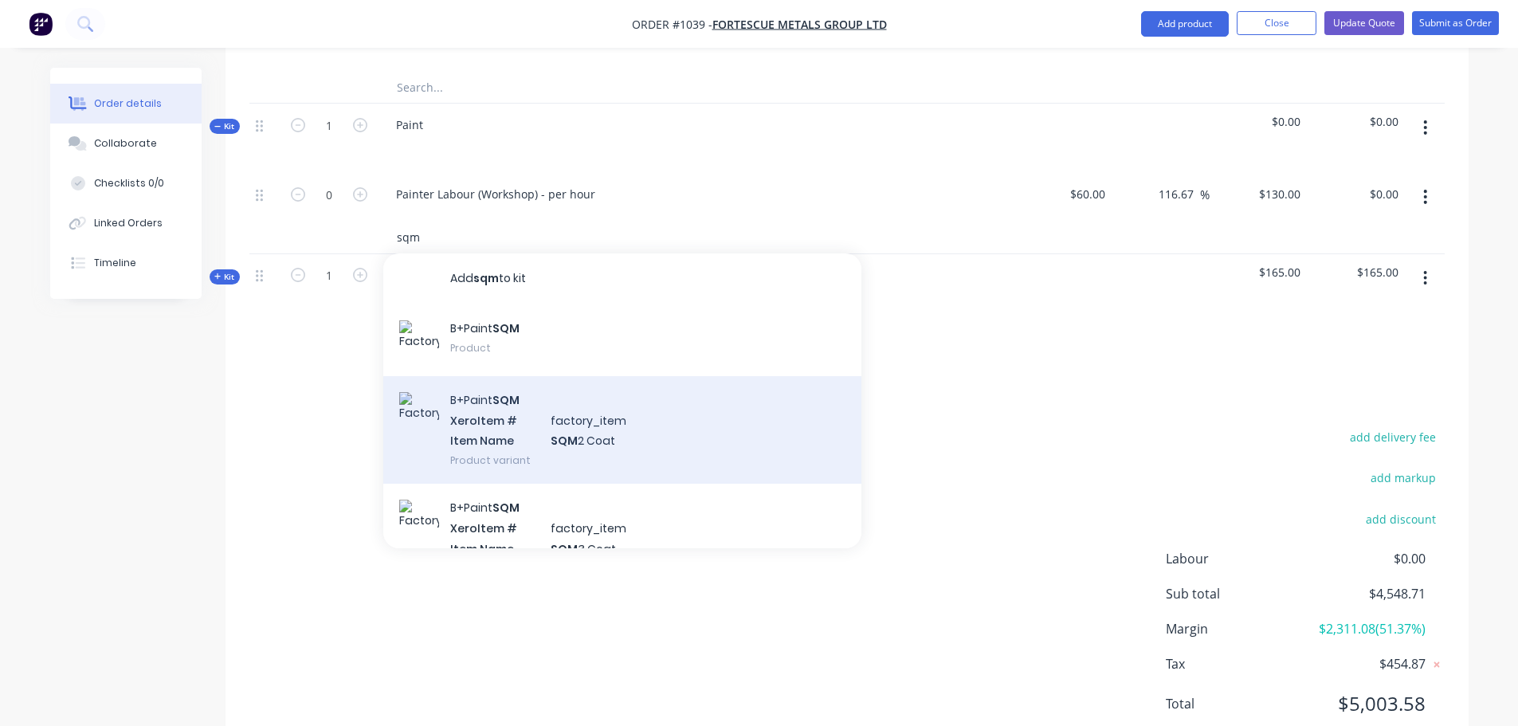
type input "sqm"
click at [642, 408] on div "B+Paint SQM Xero Item # factory_item Item Name SQM 2 Coat Product variant" at bounding box center [622, 430] width 478 height 108
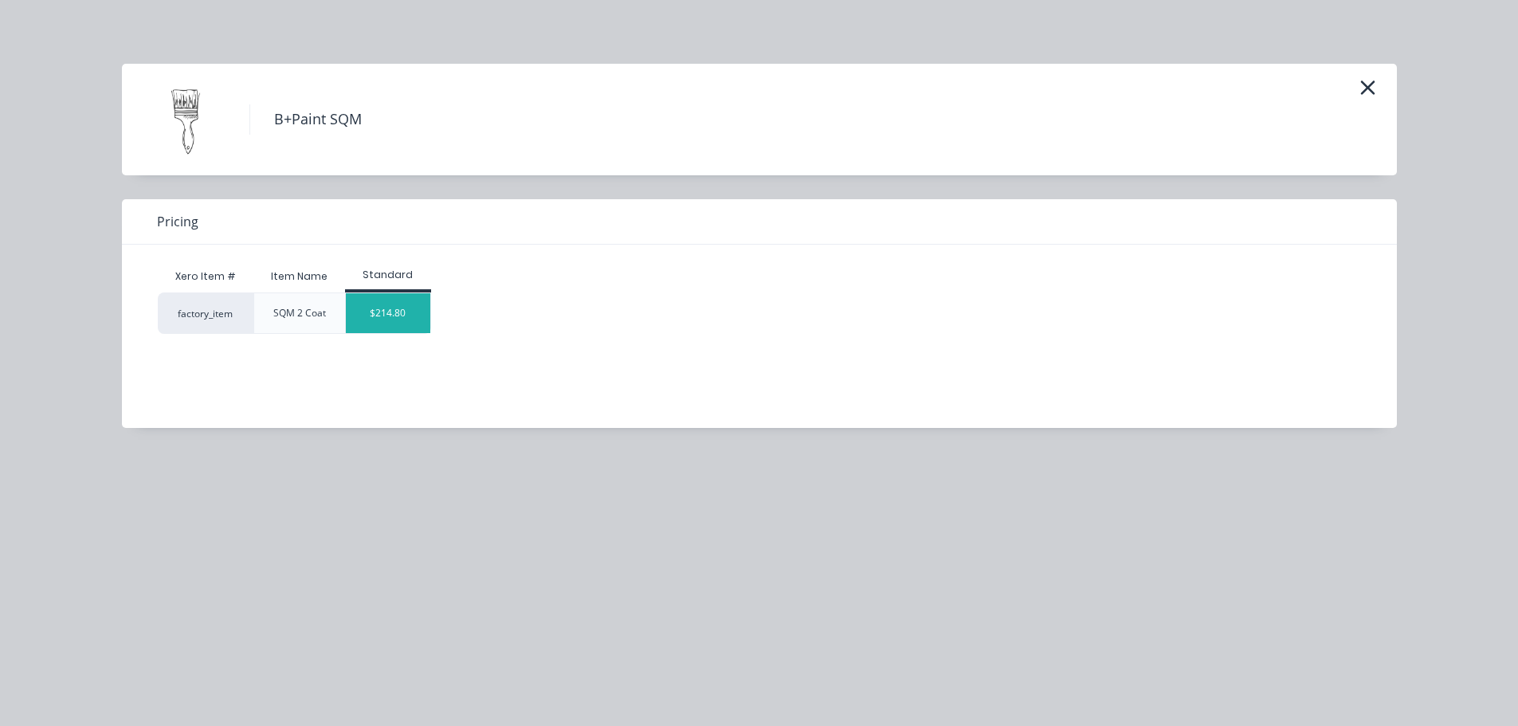
click at [358, 316] on div "$214.80" at bounding box center [388, 313] width 85 height 40
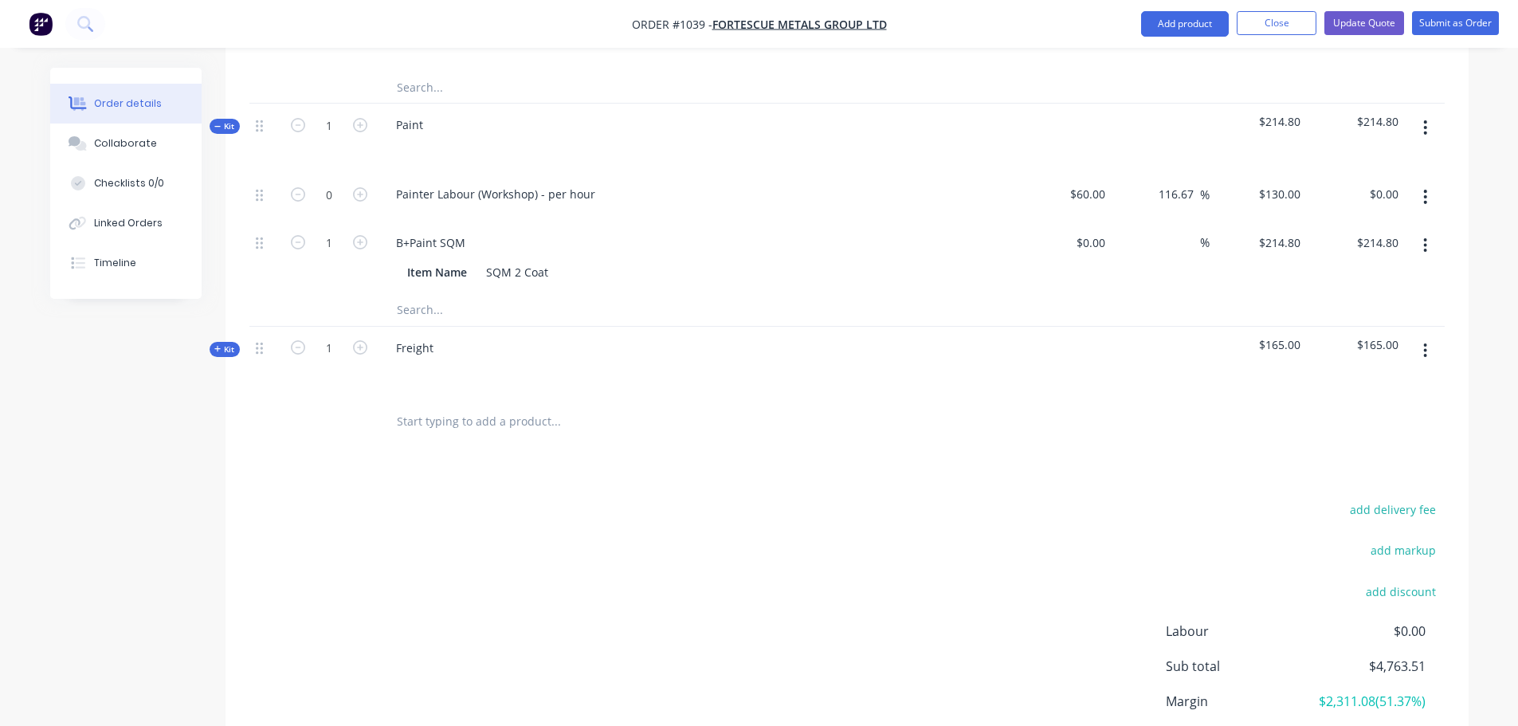
click at [426, 294] on input "text" at bounding box center [555, 310] width 319 height 32
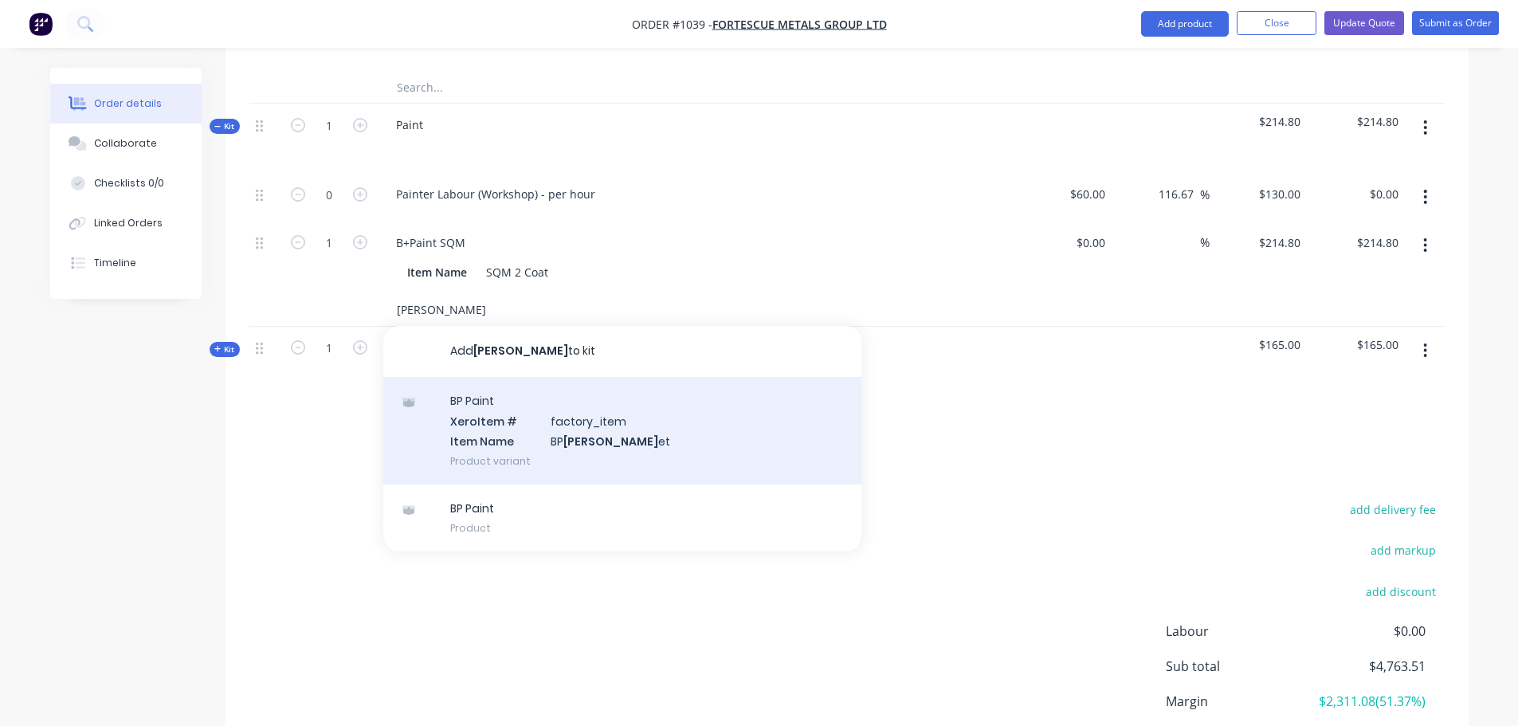
type input "[PERSON_NAME]"
click at [582, 404] on div "BP Paint Xero Item # factory_item Item Name [PERSON_NAME] et Product variant" at bounding box center [622, 431] width 478 height 108
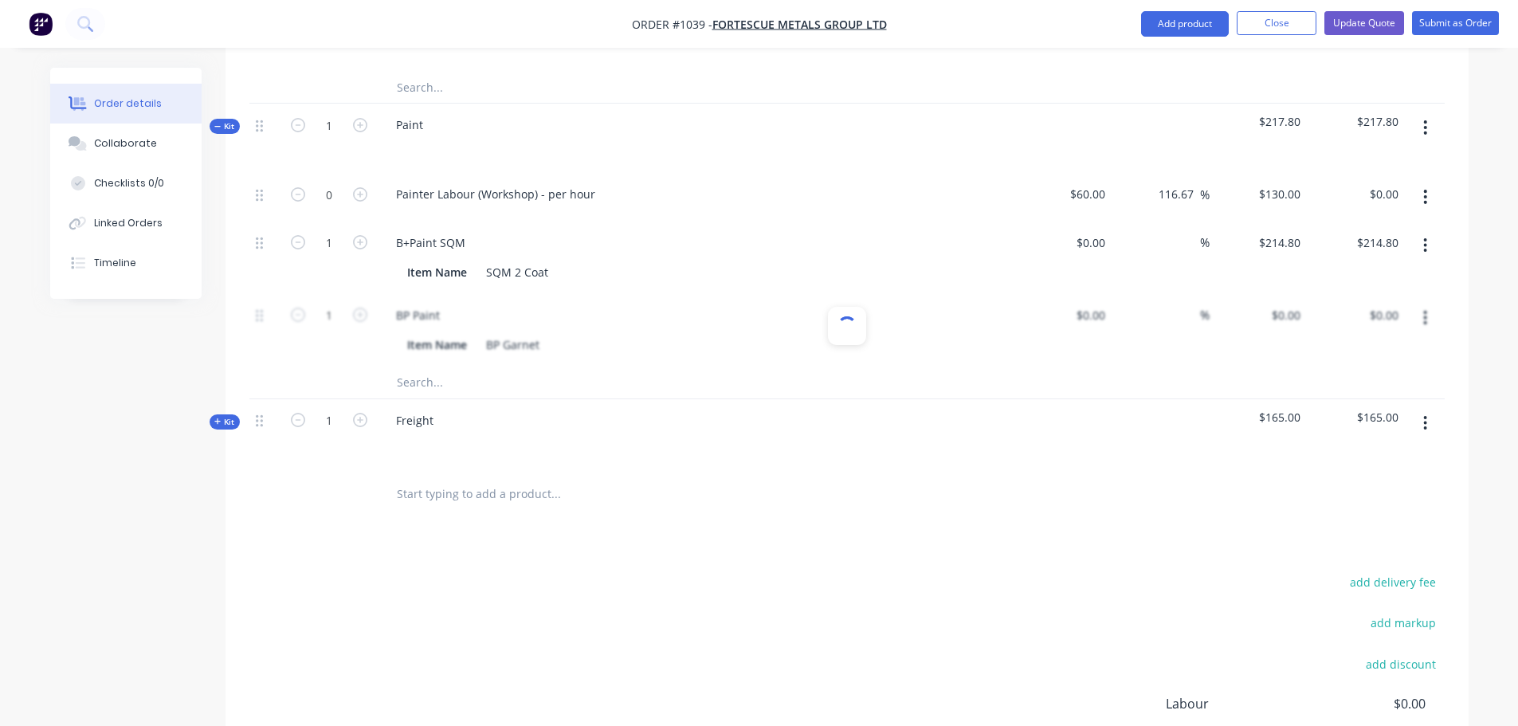
type input "$1.00"
type input "200"
type input "$3.00"
click at [363, 235] on icon "button" at bounding box center [360, 242] width 14 height 14
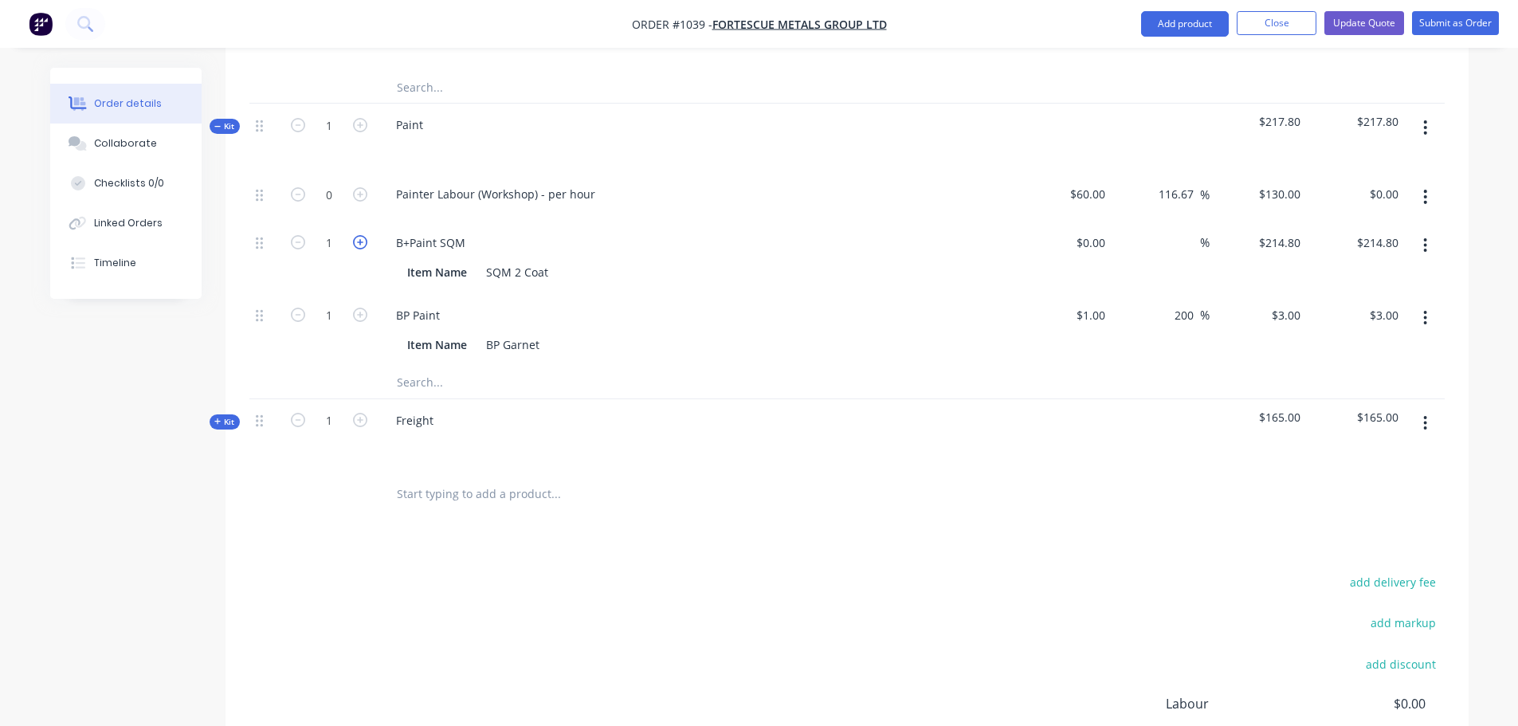
type input "2"
type input "$429.60"
click at [363, 235] on icon "button" at bounding box center [360, 242] width 14 height 14
type input "3"
type input "$644.40"
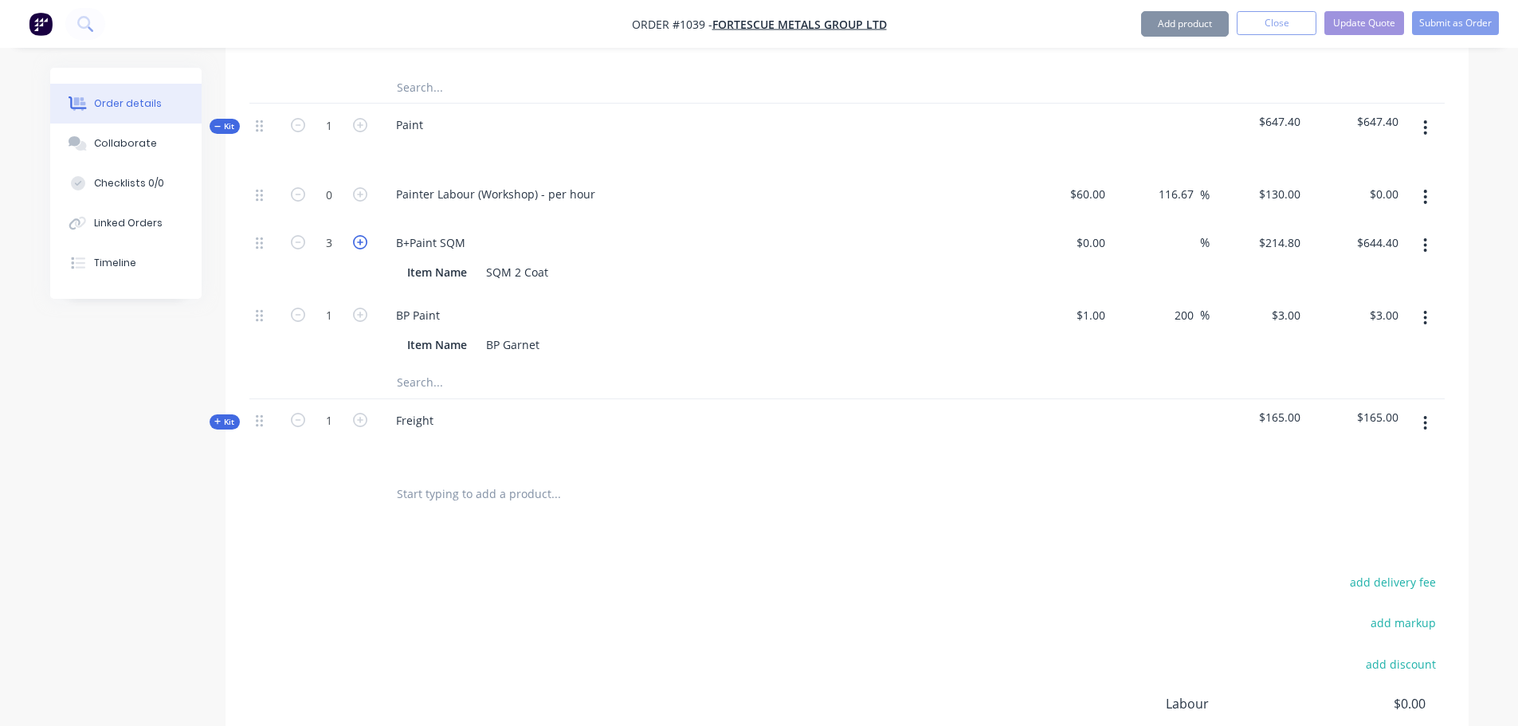
click at [363, 235] on icon "button" at bounding box center [360, 242] width 14 height 14
type input "4"
type input "$859.20"
click at [363, 235] on icon "button" at bounding box center [360, 242] width 14 height 14
type input "5"
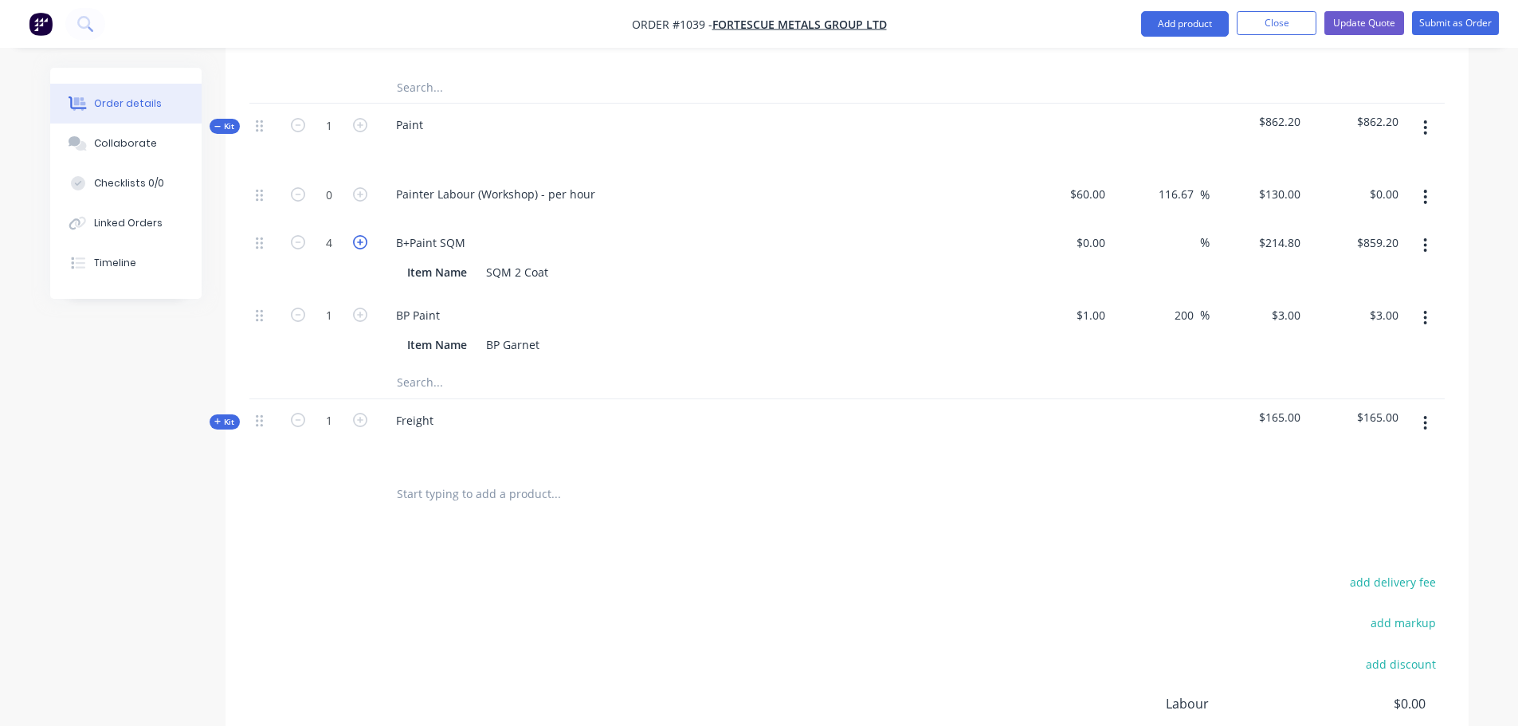
type input "$1,074.00"
click at [299, 235] on icon "button" at bounding box center [298, 242] width 14 height 14
type input "4"
type input "$859.20"
click at [359, 308] on icon "button" at bounding box center [360, 315] width 14 height 14
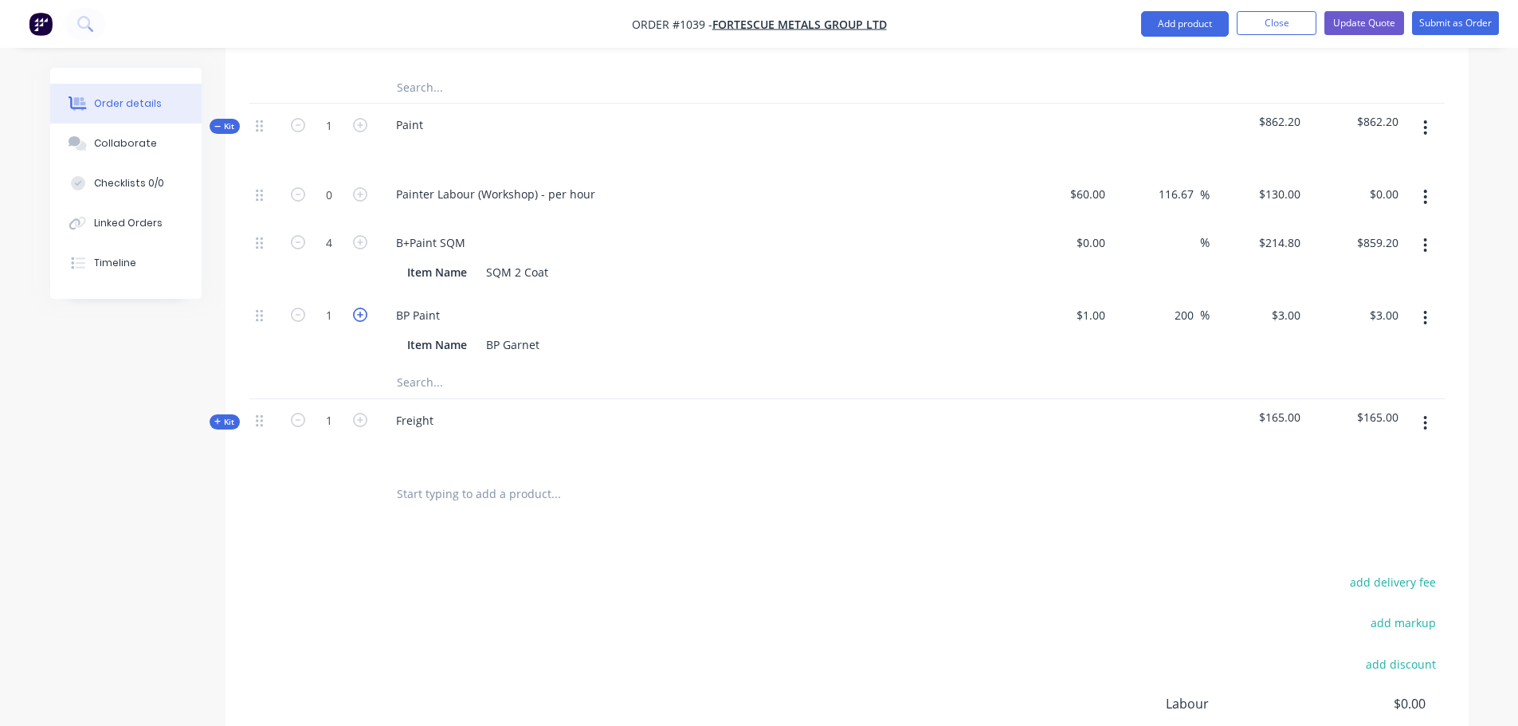
type input "2"
type input "$6.00"
click at [359, 308] on icon "button" at bounding box center [360, 315] width 14 height 14
type input "3"
type input "$9.00"
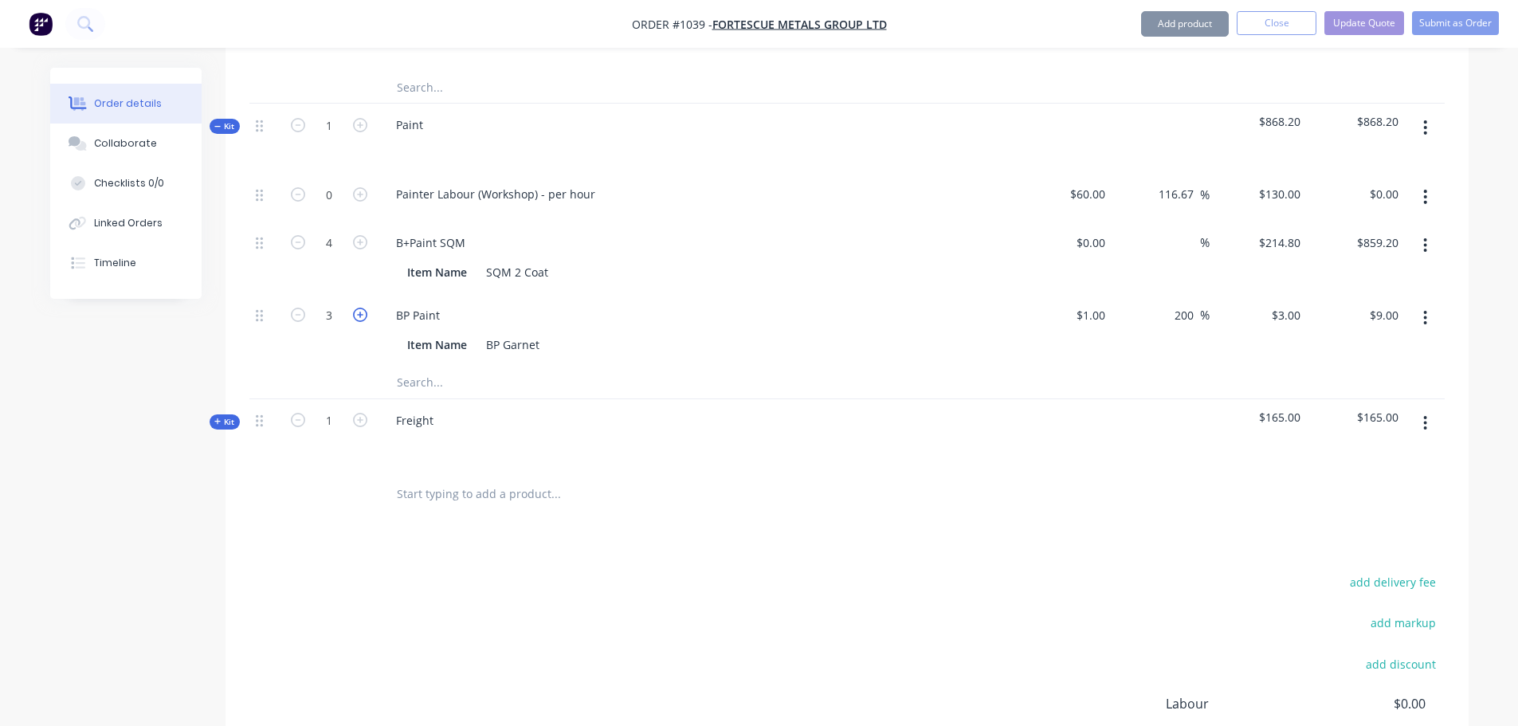
click at [359, 308] on icon "button" at bounding box center [360, 315] width 14 height 14
type input "4"
type input "$12.00"
click at [359, 308] on icon "button" at bounding box center [360, 315] width 14 height 14
type input "5"
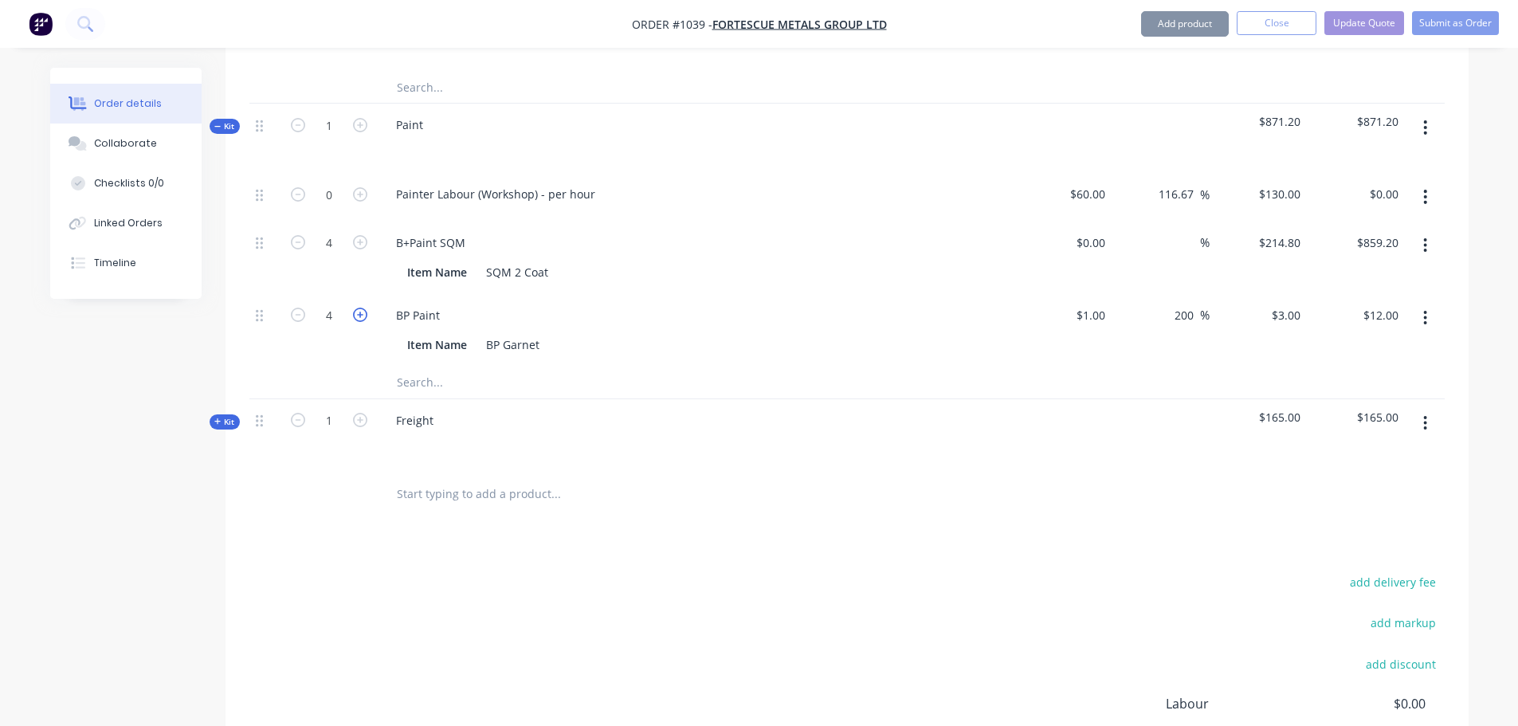
type input "$15.00"
type input "20"
type input "$60.00"
click at [499, 367] on input "text" at bounding box center [555, 383] width 319 height 32
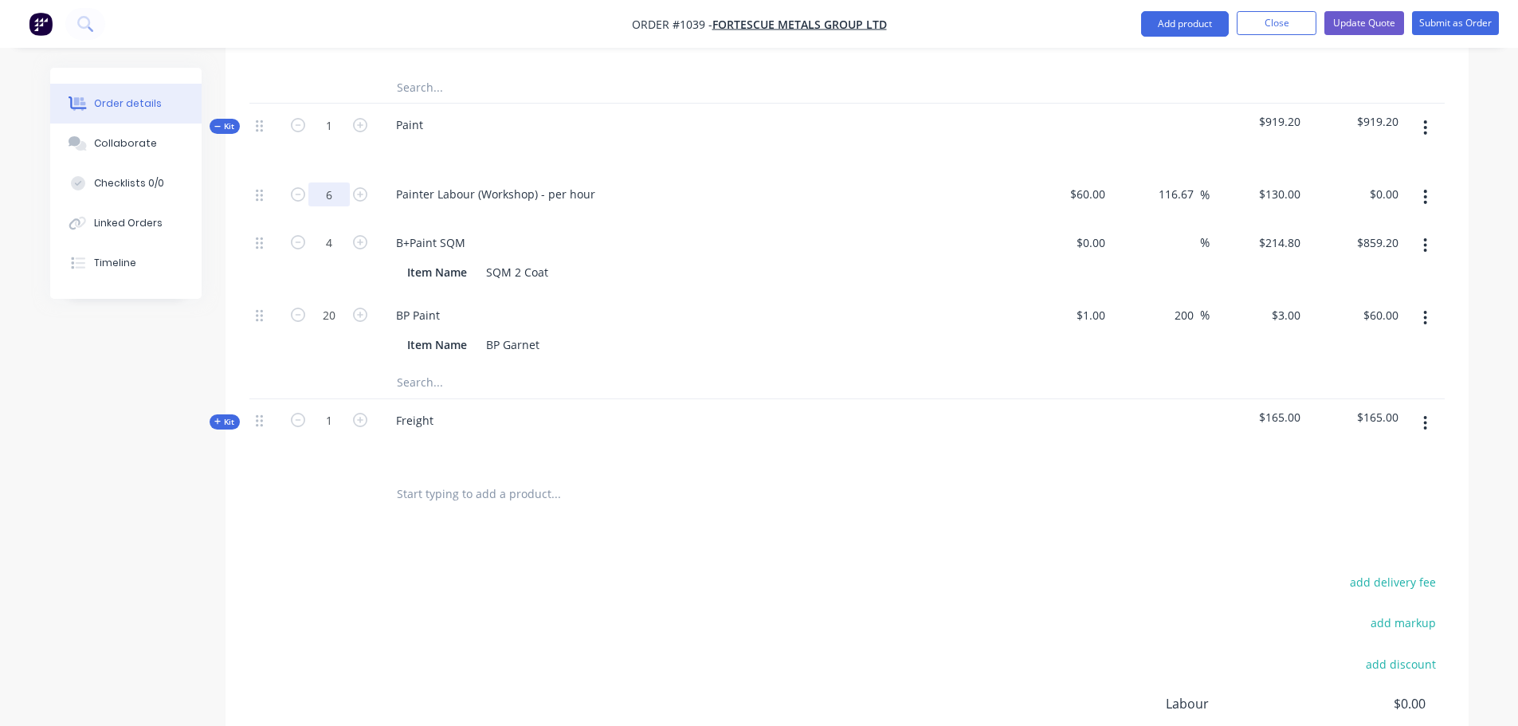
type input "6"
type input "$780.00"
click at [681, 304] on div "BP Paint" at bounding box center [695, 315] width 625 height 23
click at [227, 416] on span "Kit" at bounding box center [224, 422] width 21 height 12
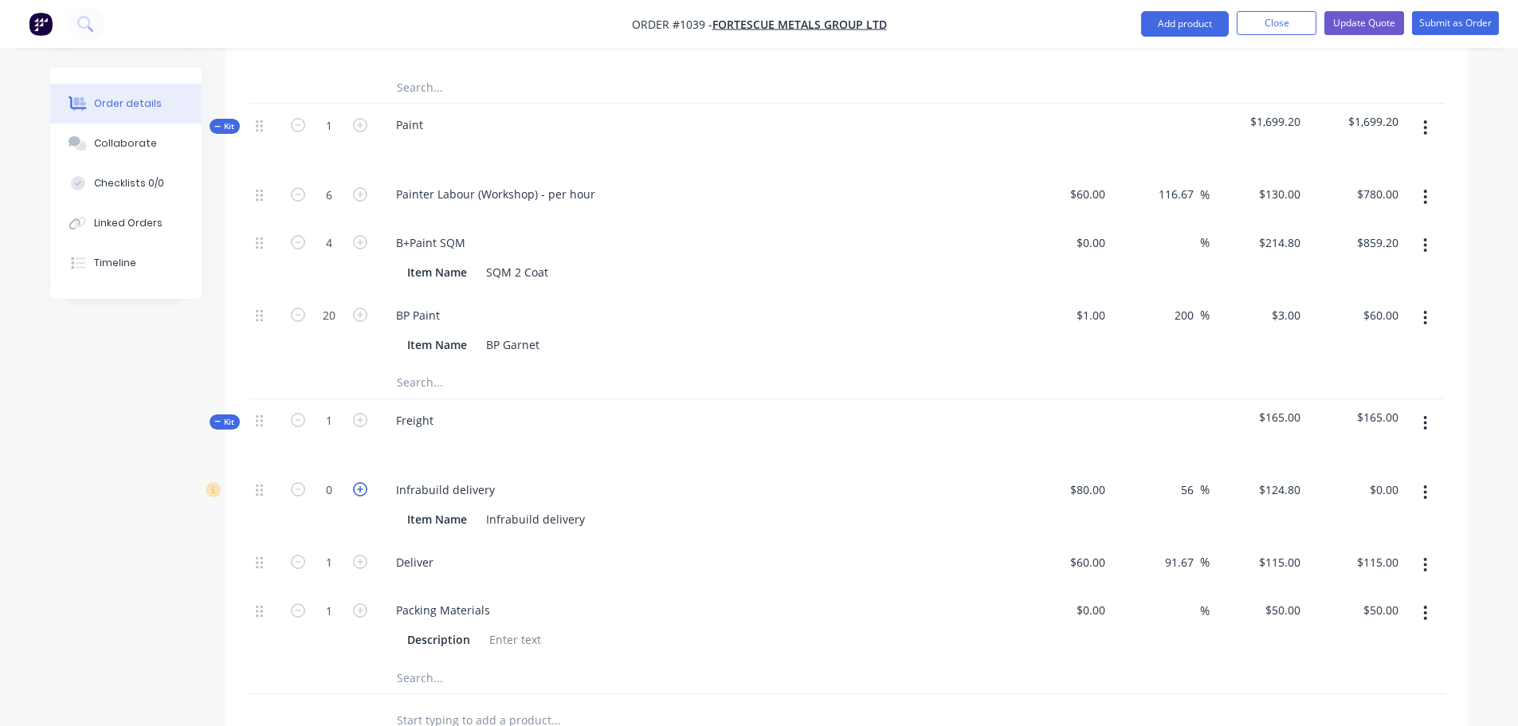
click at [360, 482] on icon "button" at bounding box center [360, 489] width 14 height 14
type input "1"
type input "$124.80"
click at [425, 662] on input "text" at bounding box center [555, 678] width 319 height 32
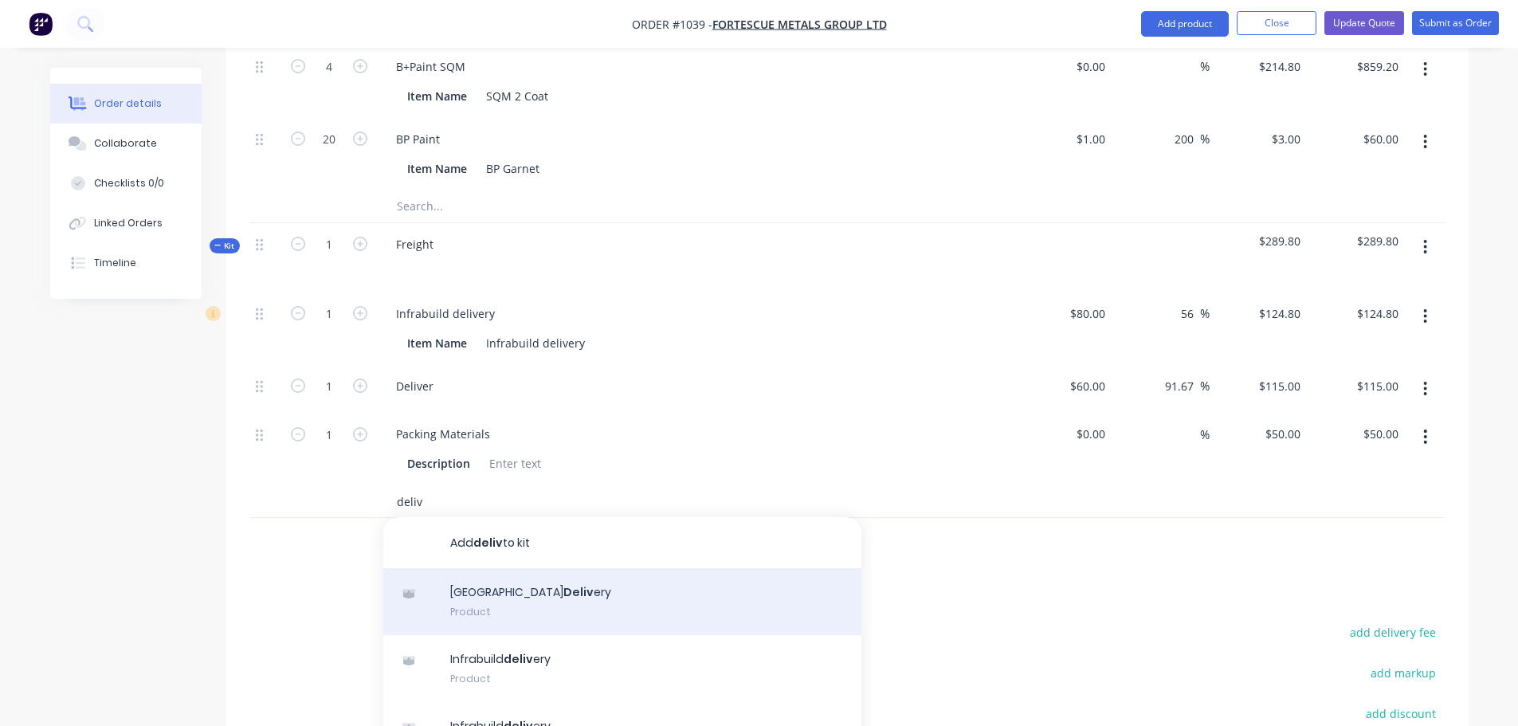
scroll to position [1851, 0]
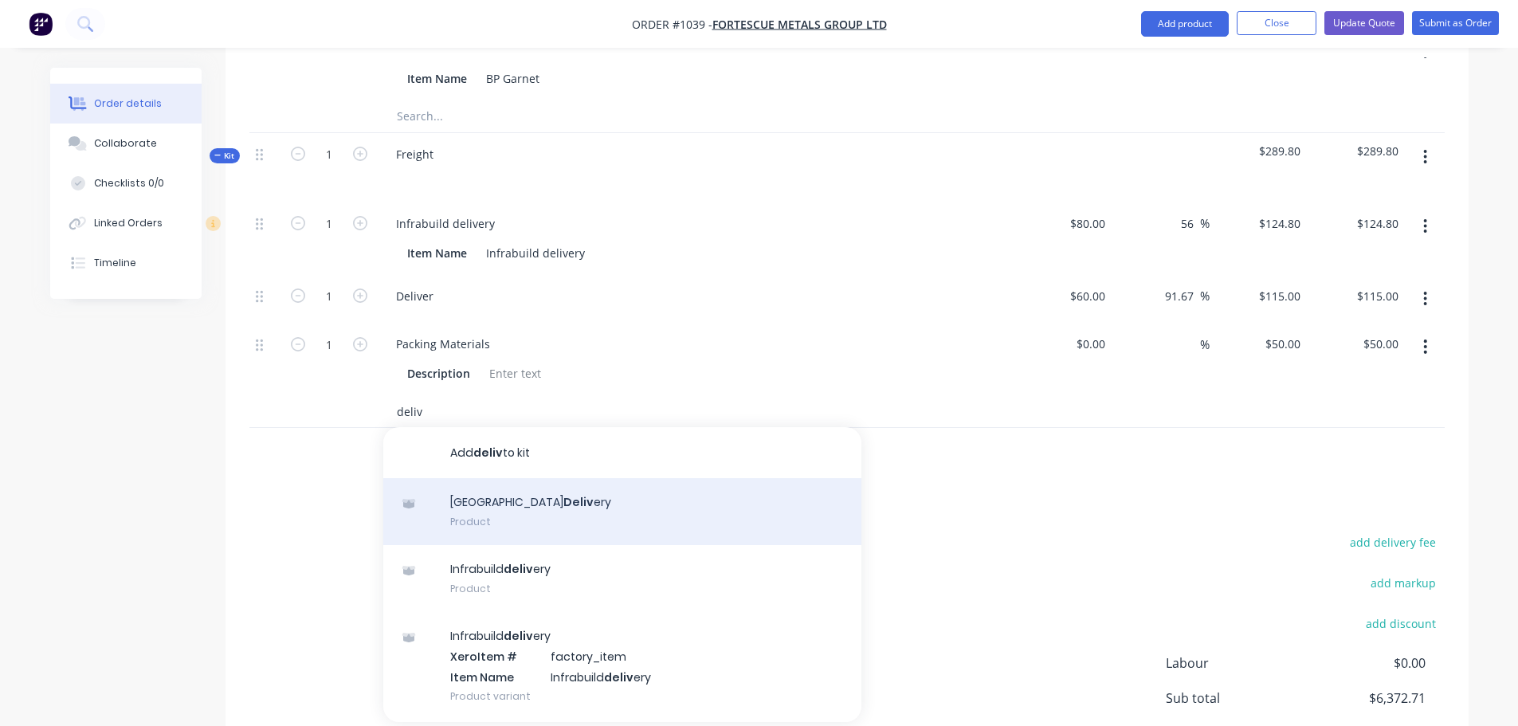
type input "deliv"
click at [563, 499] on div "Perth Deliv ery Product" at bounding box center [622, 511] width 478 height 67
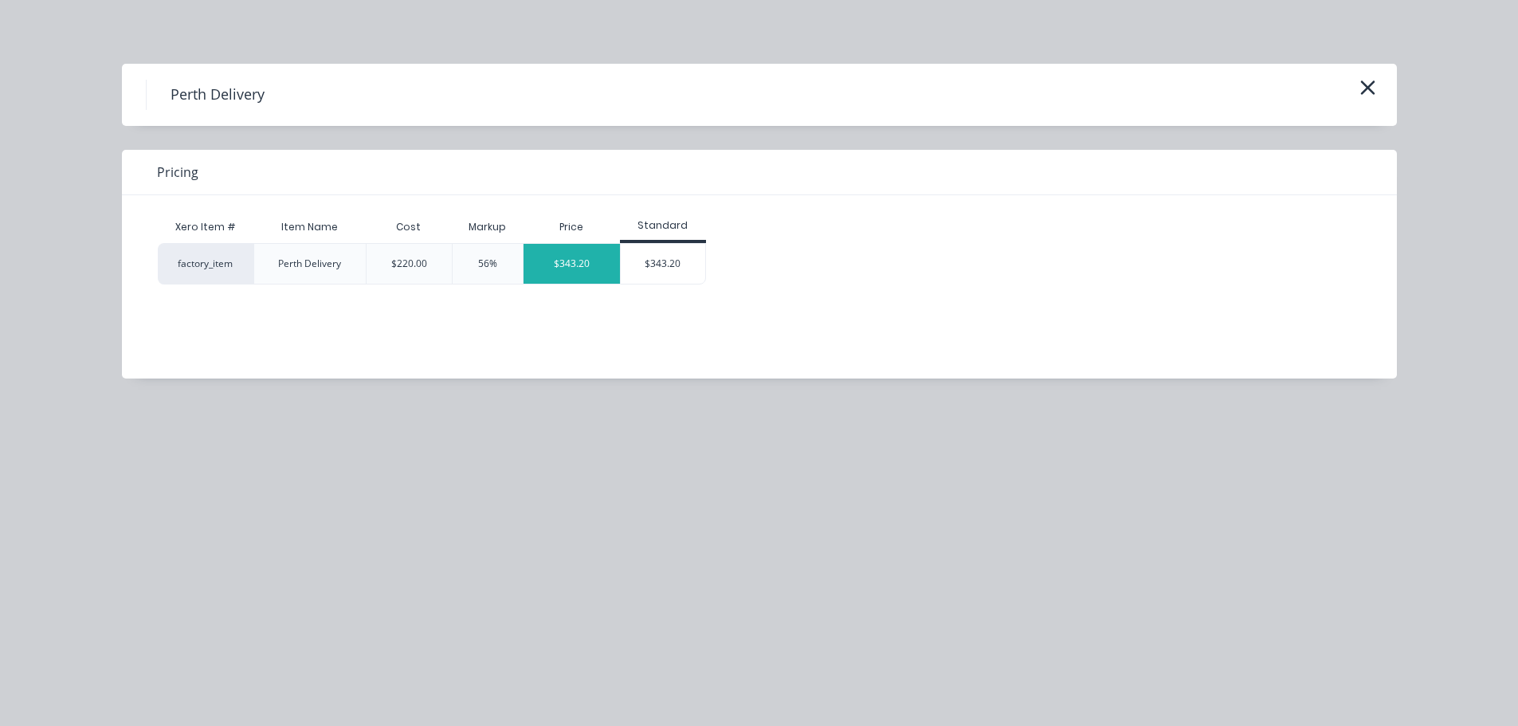
click at [596, 264] on div "$343.20" at bounding box center [572, 264] width 96 height 40
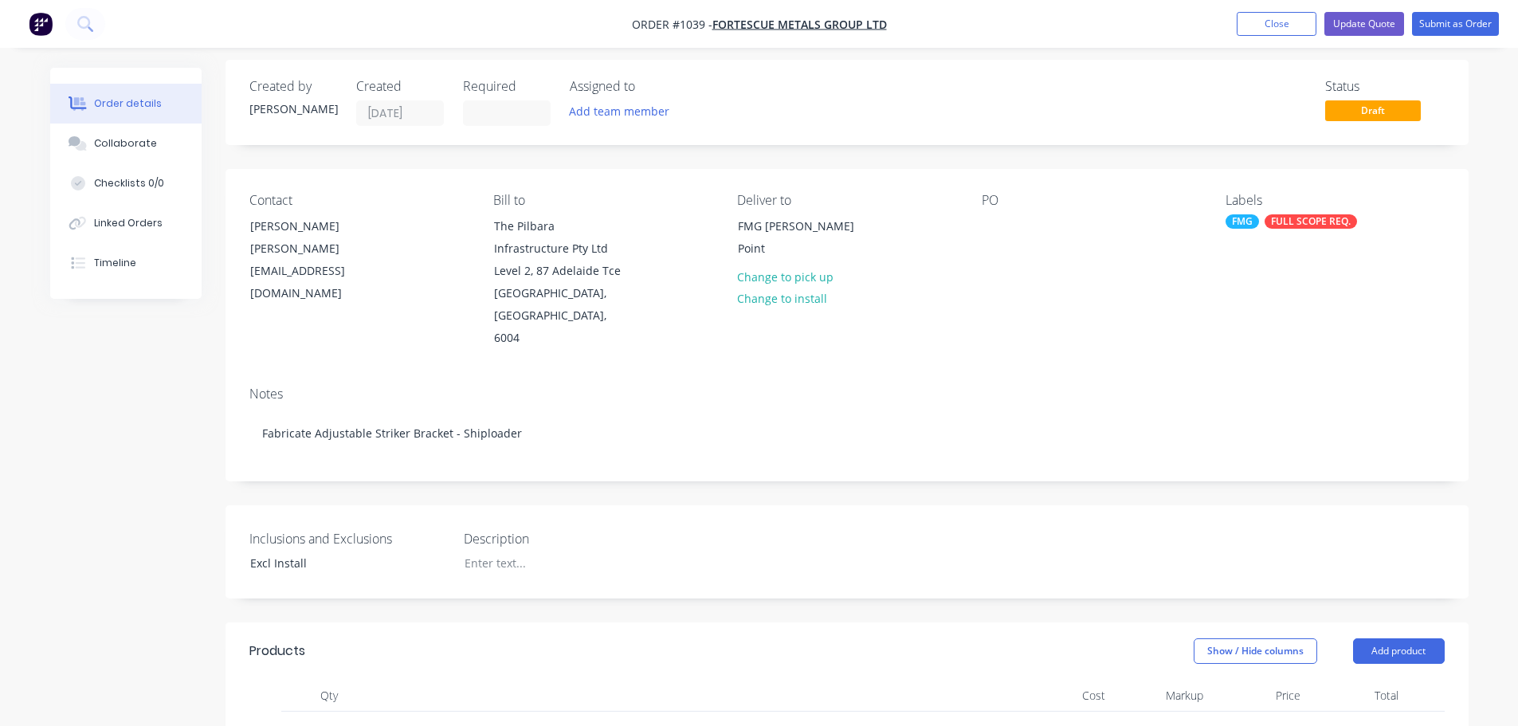
scroll to position [0, 0]
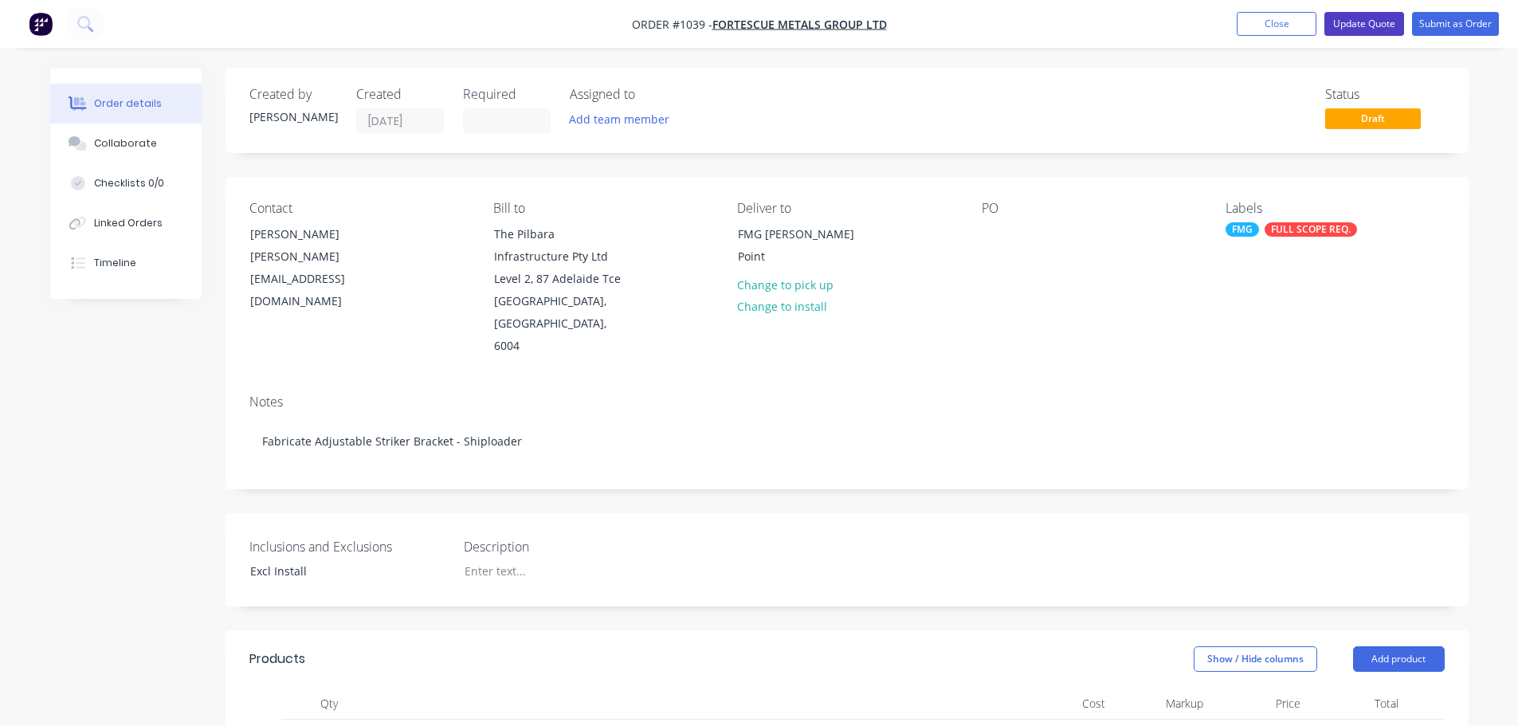
click at [1365, 18] on button "Update Quote" at bounding box center [1365, 24] width 80 height 24
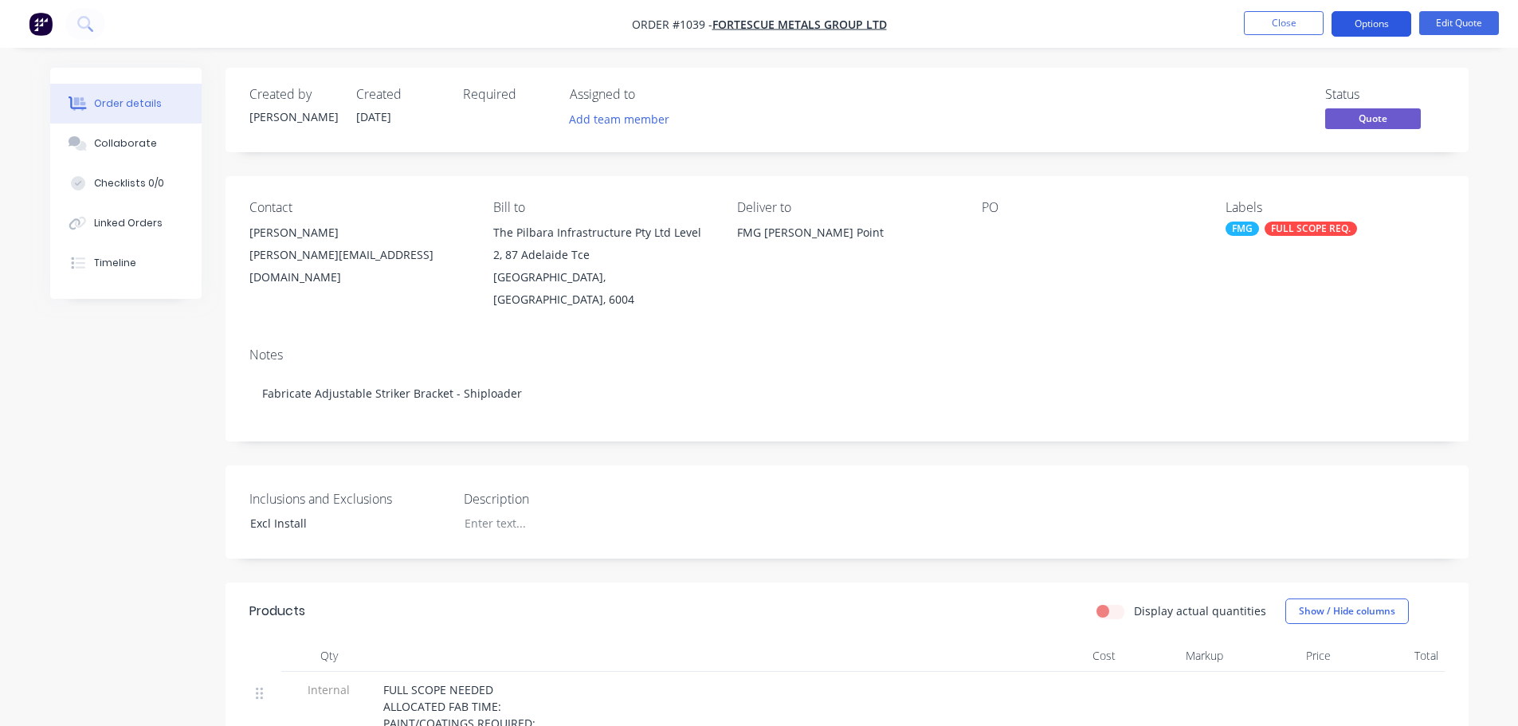
click at [1367, 24] on button "Options" at bounding box center [1372, 24] width 80 height 26
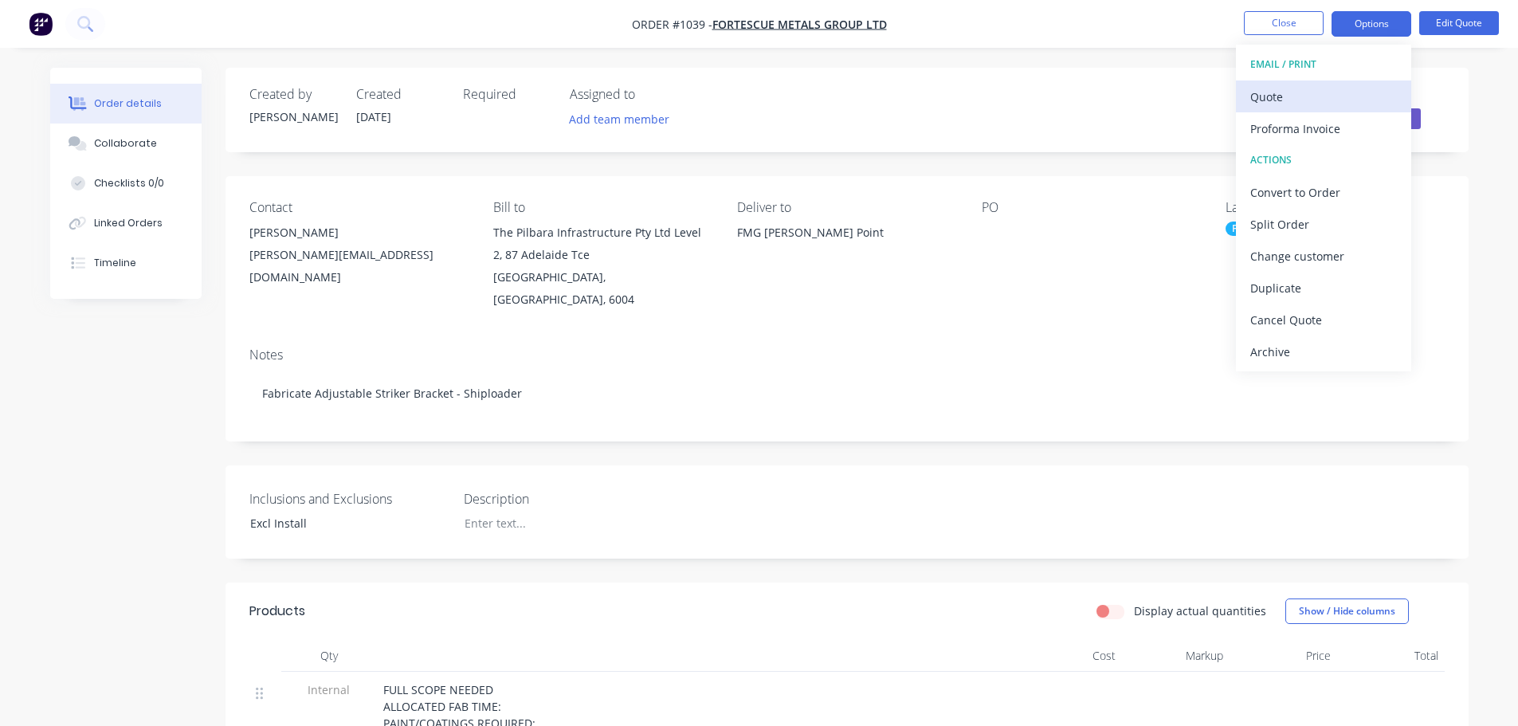
click at [1259, 91] on div "Quote" at bounding box center [1324, 96] width 147 height 23
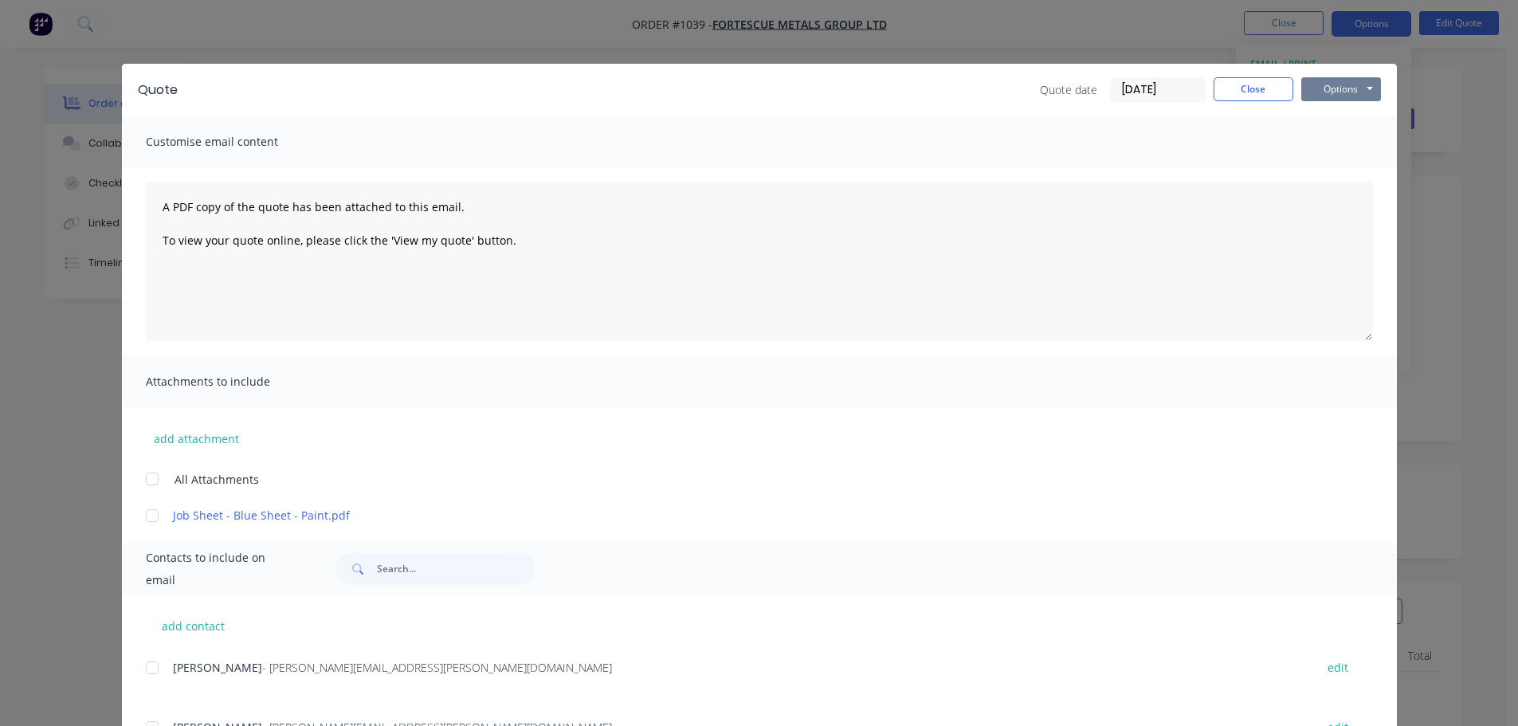
click at [1329, 92] on button "Options" at bounding box center [1342, 89] width 80 height 24
click at [1327, 144] on button "Print" at bounding box center [1353, 144] width 102 height 26
click at [1246, 92] on button "Close" at bounding box center [1254, 89] width 80 height 24
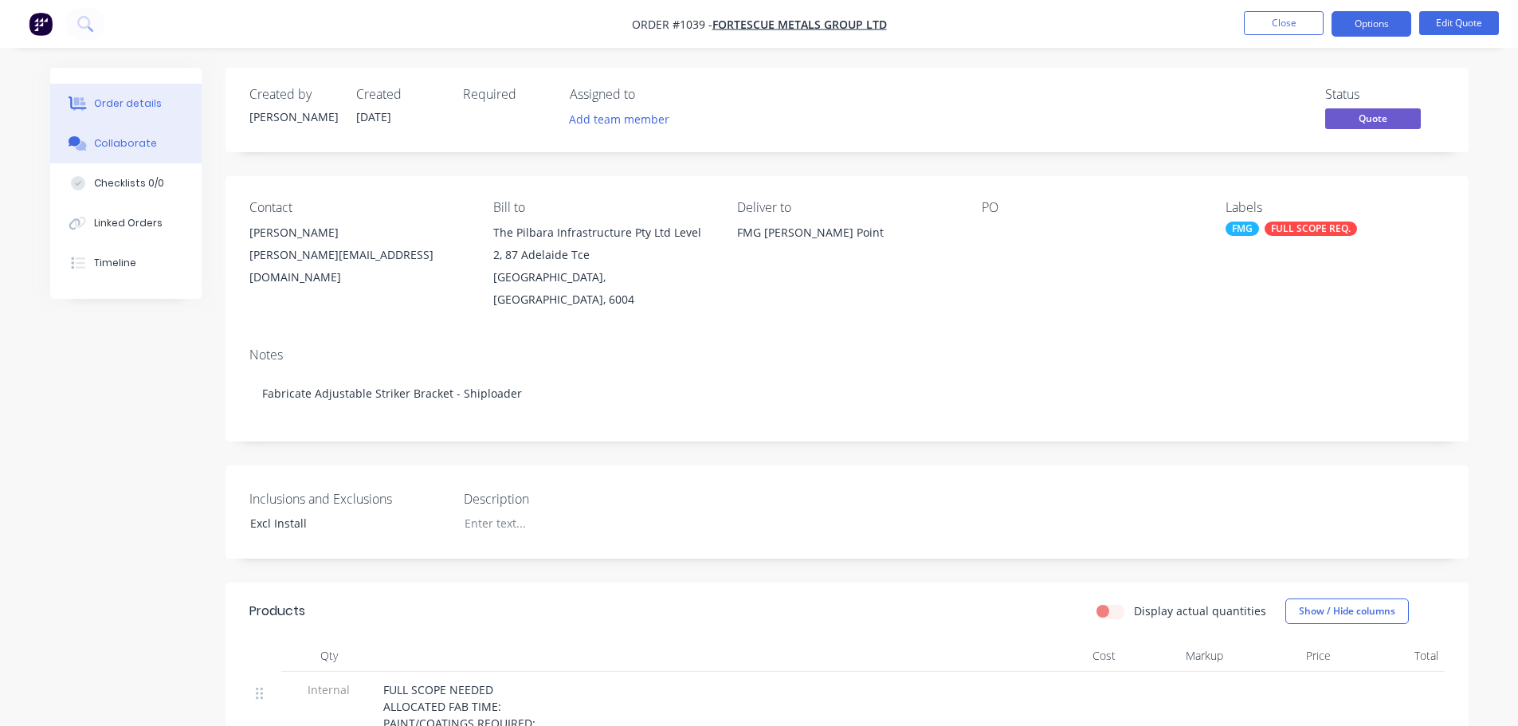
click at [131, 144] on div "Collaborate" at bounding box center [125, 143] width 63 height 14
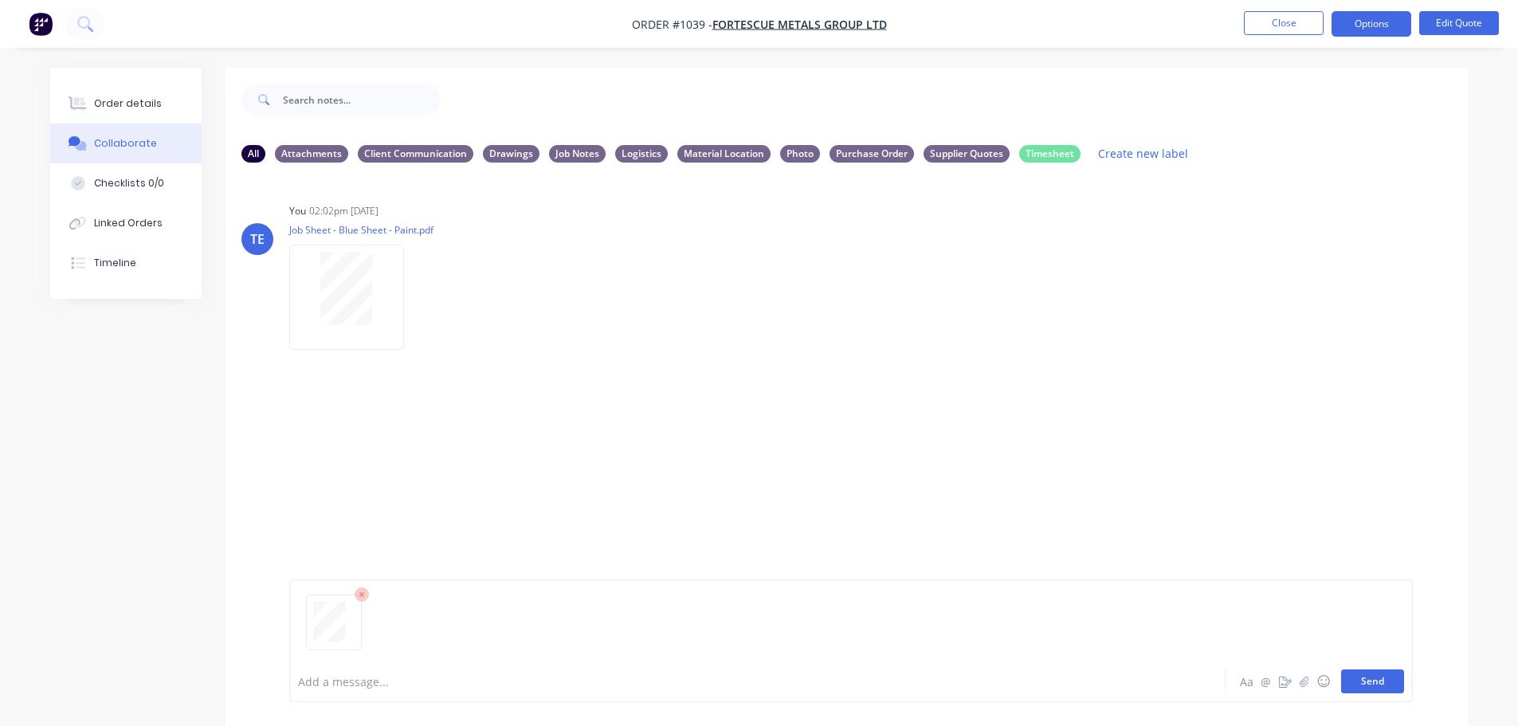
click at [1382, 686] on button "Send" at bounding box center [1372, 682] width 63 height 24
click at [1128, 154] on button "Create new label" at bounding box center [1143, 154] width 107 height 22
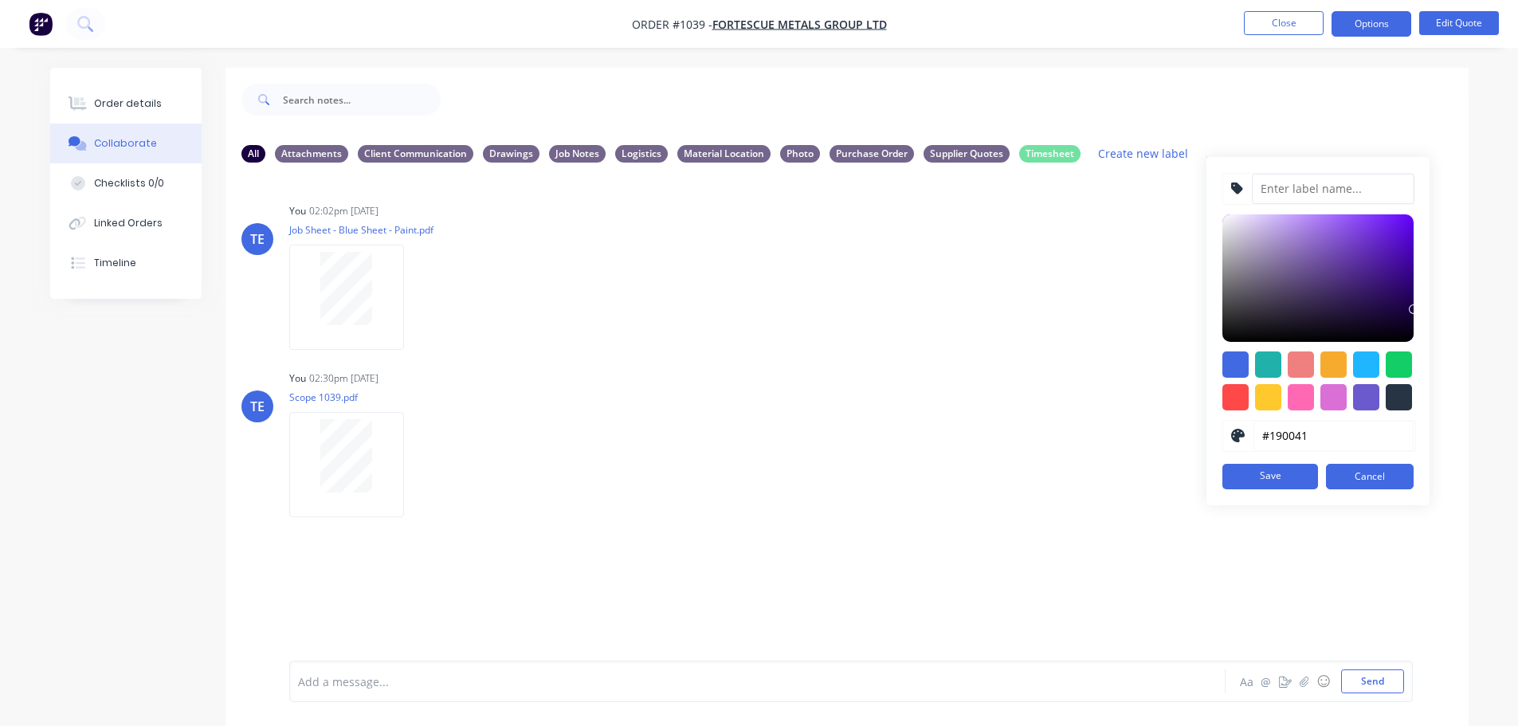
click at [1285, 180] on input at bounding box center [1333, 189] width 163 height 30
type input "Scope Sheet"
click at [1268, 479] on button "Save" at bounding box center [1271, 477] width 96 height 26
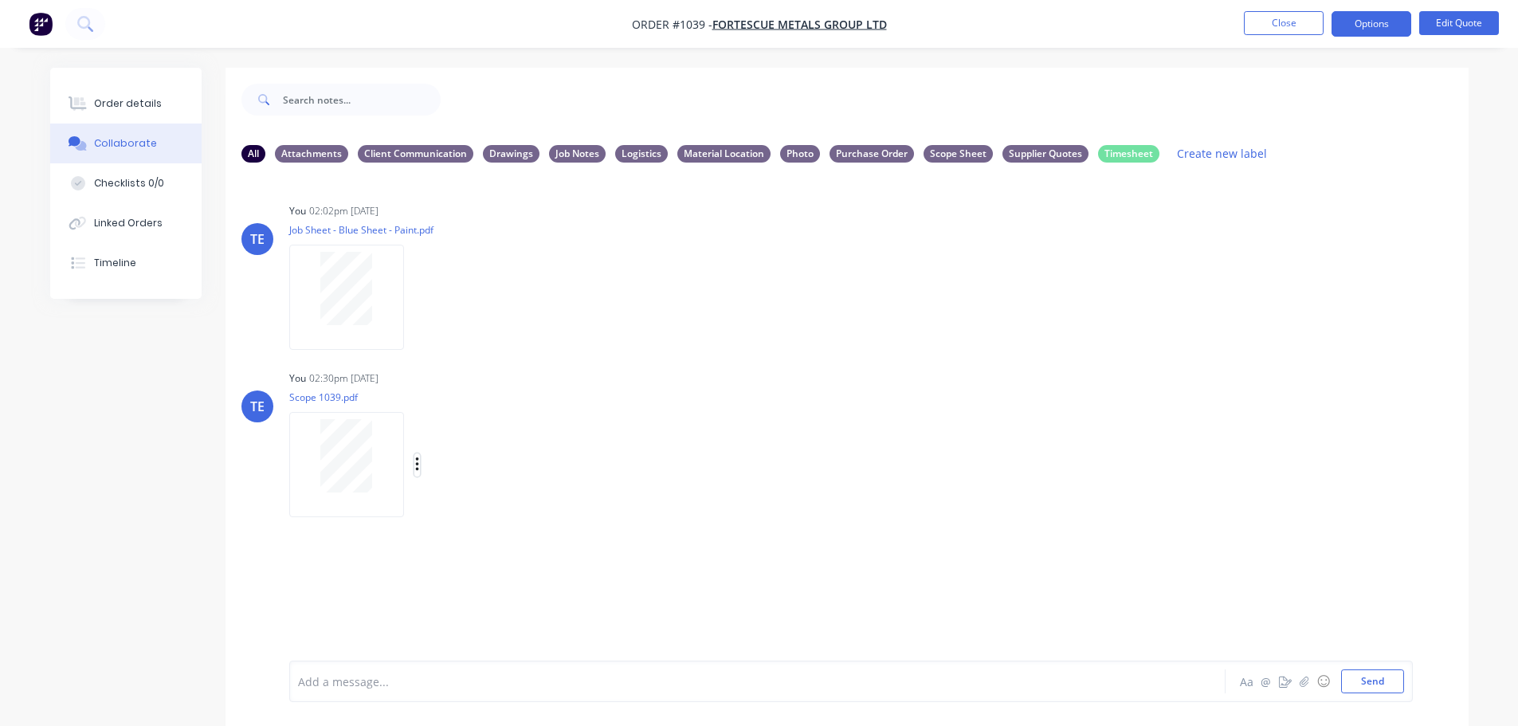
click at [419, 467] on icon "button" at bounding box center [417, 465] width 5 height 18
click at [466, 472] on button "Labels" at bounding box center [521, 472] width 179 height 36
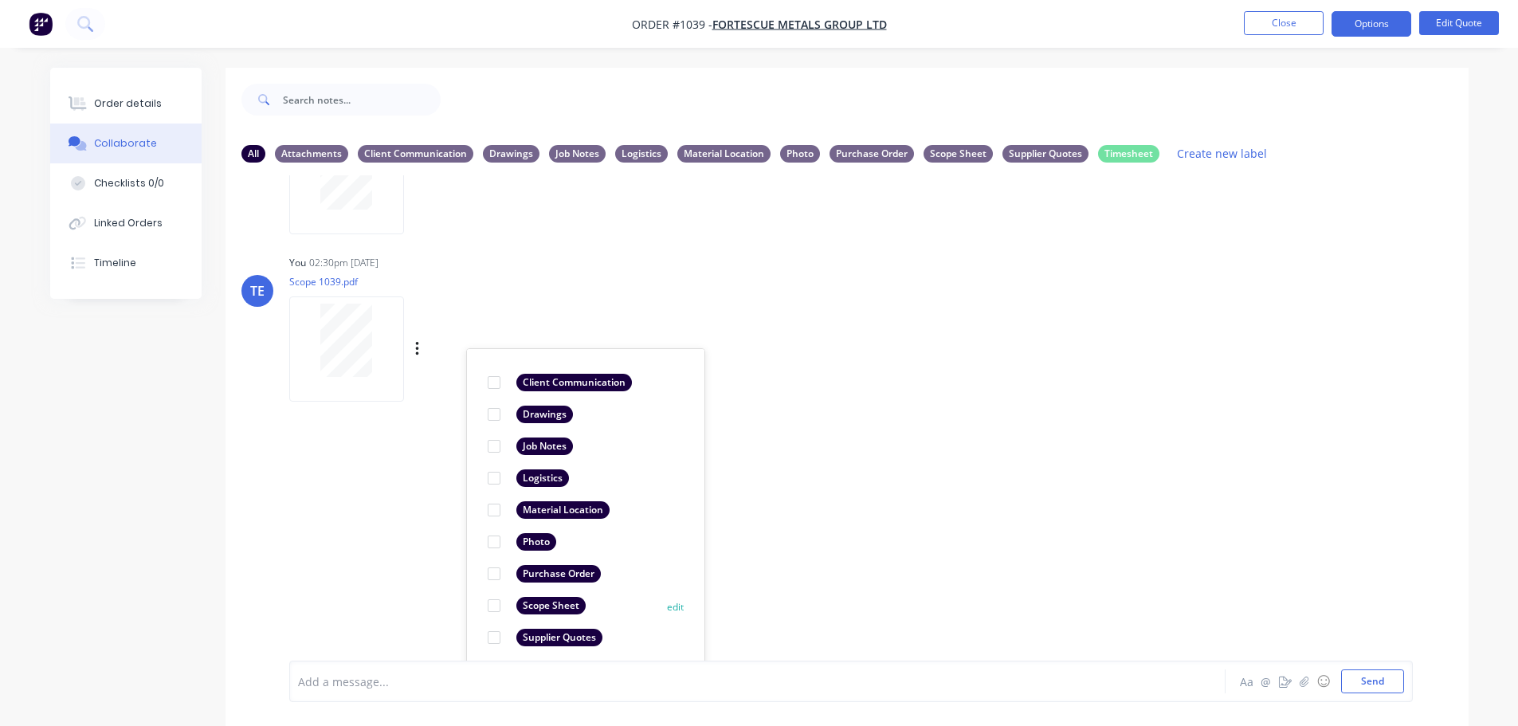
scroll to position [154, 0]
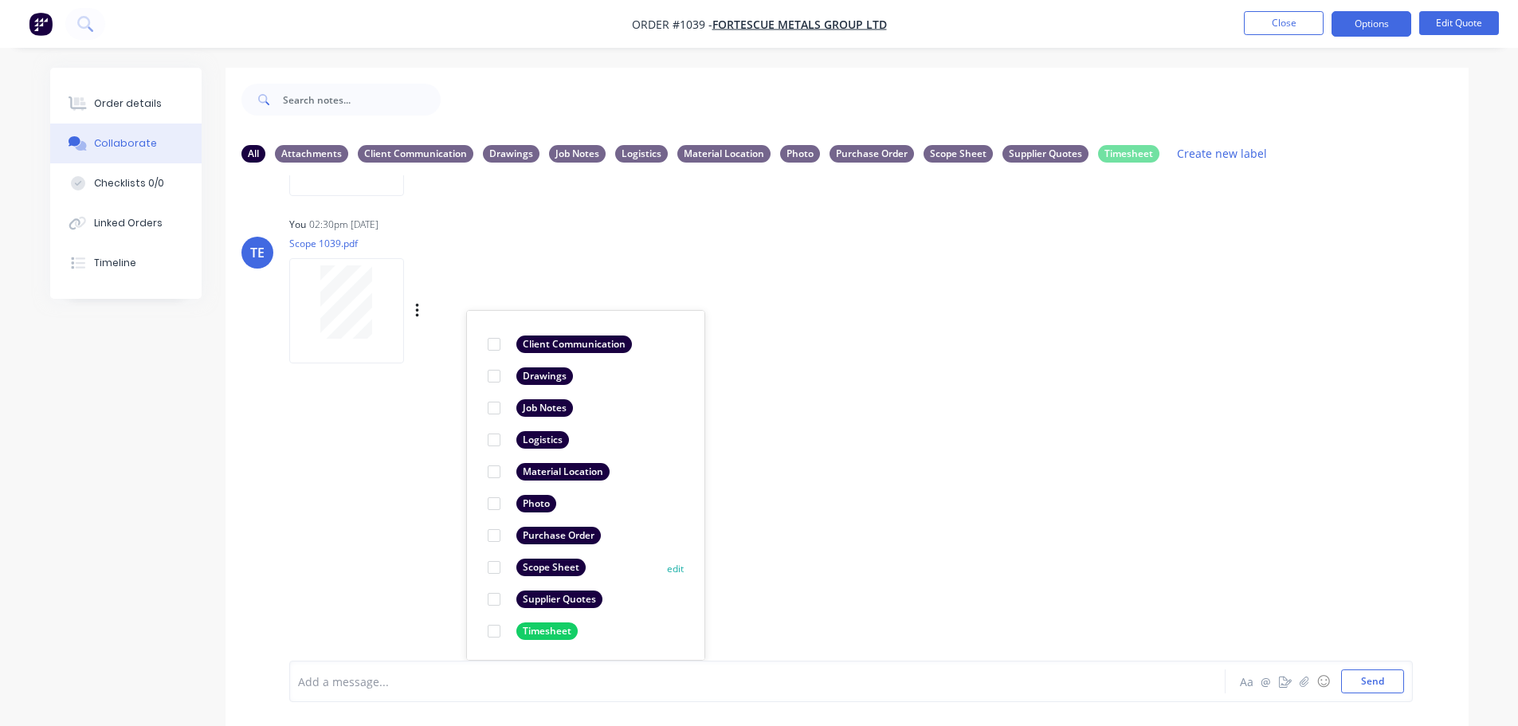
click at [528, 566] on div "Scope Sheet" at bounding box center [550, 568] width 69 height 18
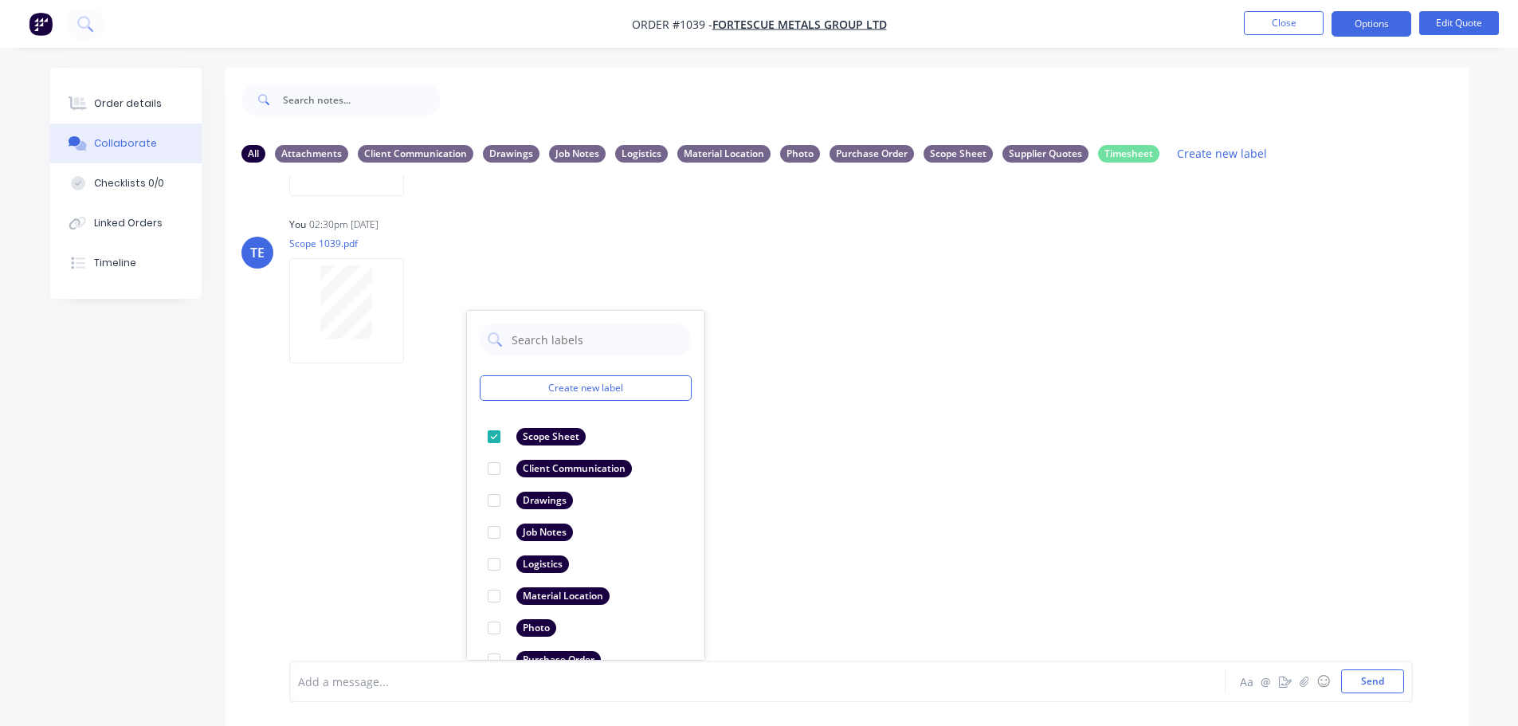
click at [893, 389] on div "TE You 02:02pm [DATE] Job Sheet - Blue Sheet - Paint.pdf Labels Download Delete…" at bounding box center [847, 417] width 1243 height 485
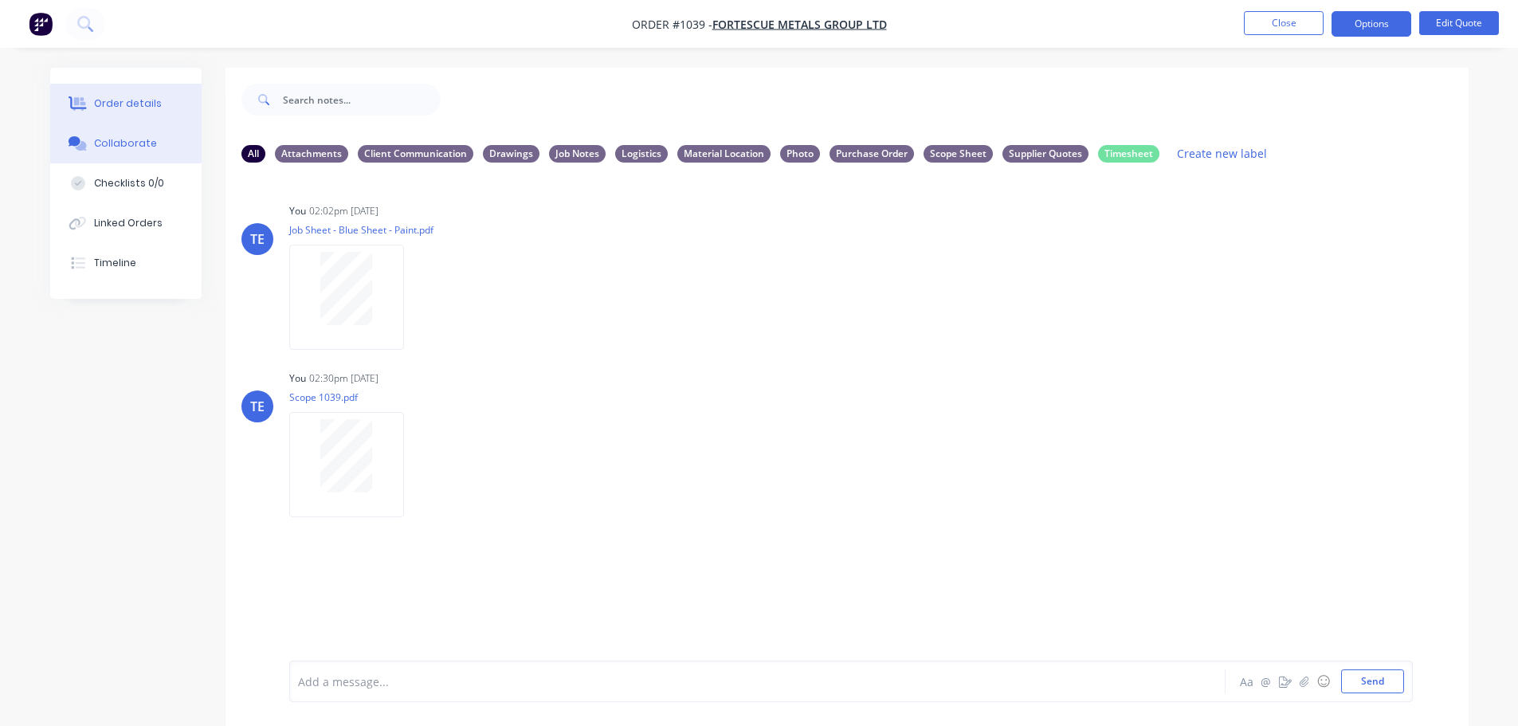
click at [141, 97] on div "Order details" at bounding box center [128, 103] width 68 height 14
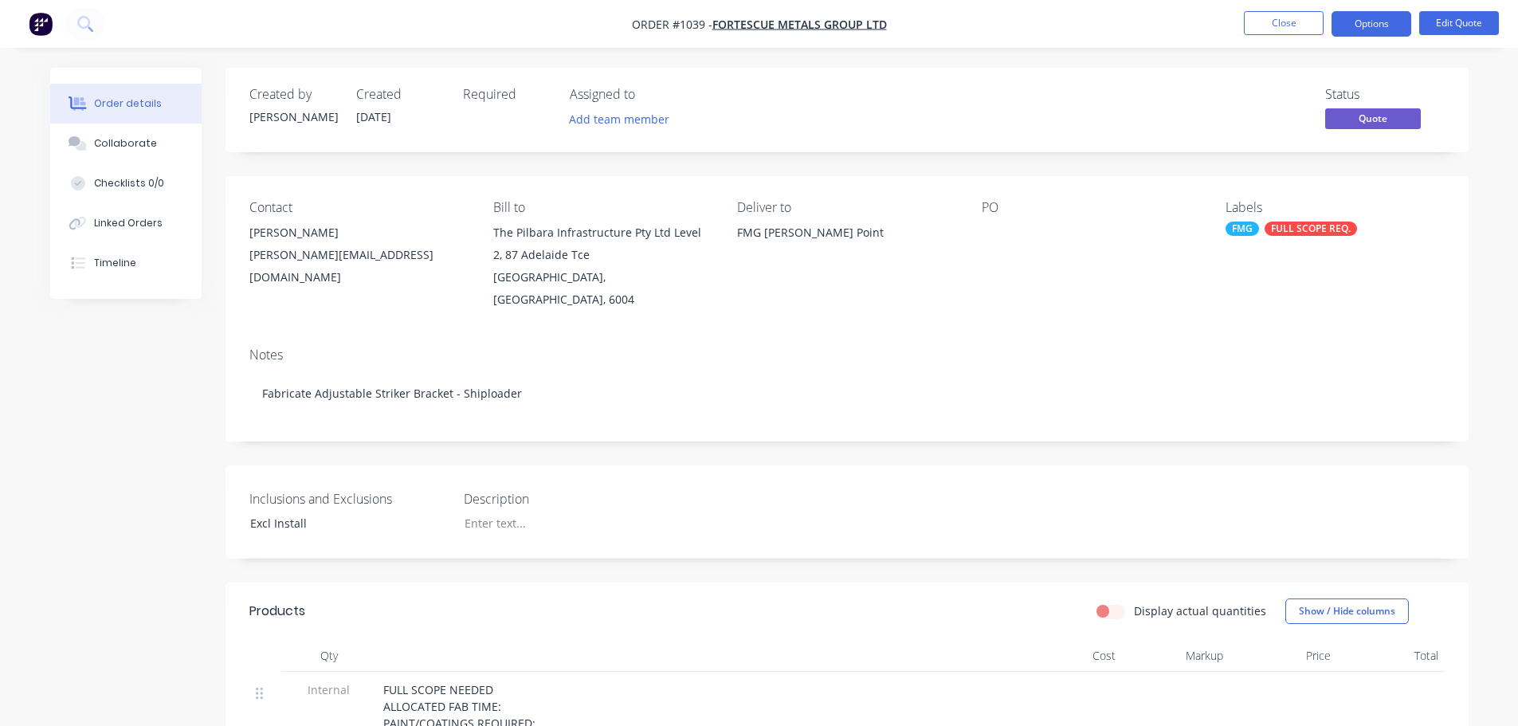
scroll to position [265, 0]
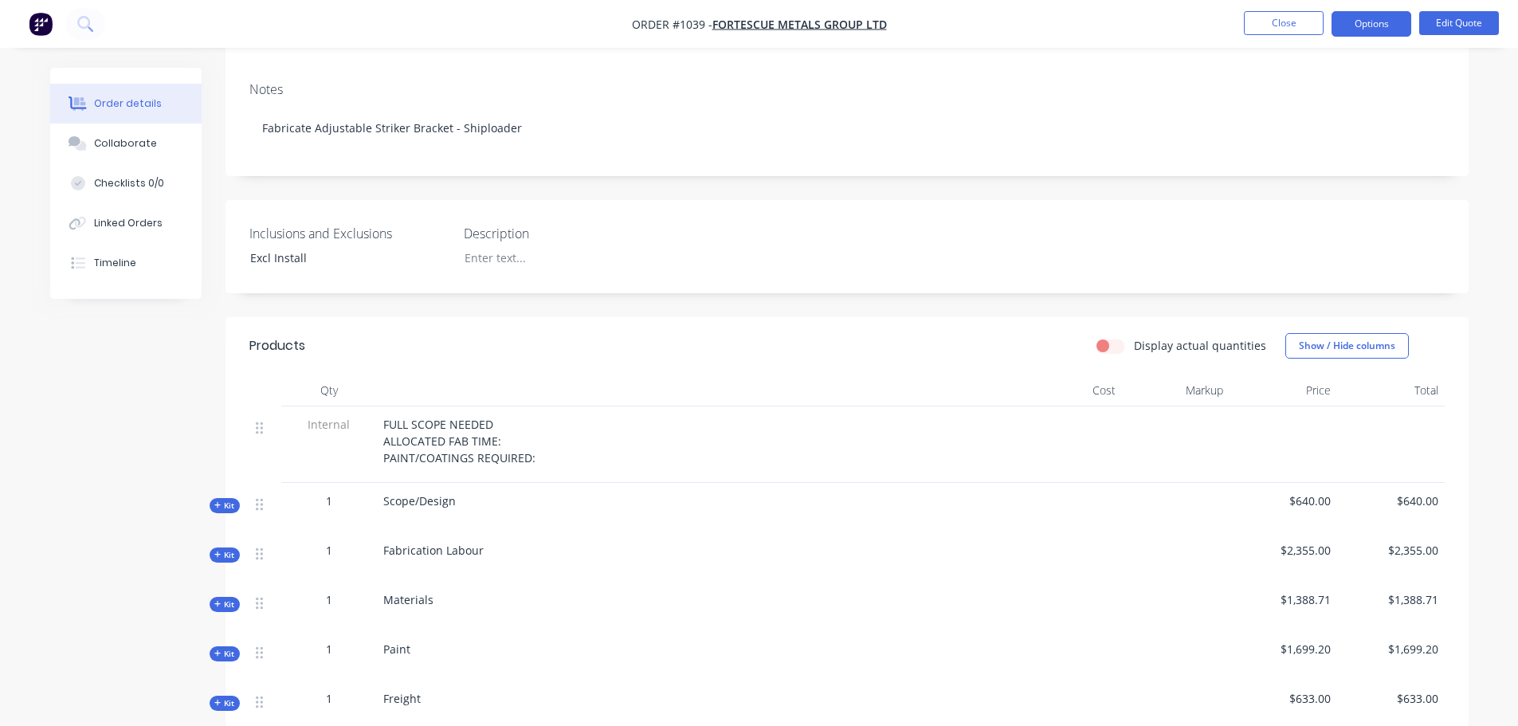
click at [516, 419] on div "FULL SCOPE NEEDED ALLOCATED FAB TIME: PAINT/COATINGS REQUIRED:" at bounding box center [695, 441] width 625 height 50
drag, startPoint x: 500, startPoint y: 407, endPoint x: 368, endPoint y: 404, distance: 131.6
click at [368, 406] on div "Internal FULL SCOPE NEEDED ALLOCATED FAB TIME: PAINT/COATINGS REQUIRED:" at bounding box center [847, 444] width 1196 height 77
click at [499, 416] on div "FULL SCOPE NEEDED ALLOCATED FAB TIME: PAINT/COATINGS REQUIRED:" at bounding box center [695, 441] width 625 height 50
click at [485, 417] on span "FULL SCOPE NEEDED ALLOCATED FAB TIME: PAINT/COATINGS REQUIRED:" at bounding box center [459, 441] width 152 height 49
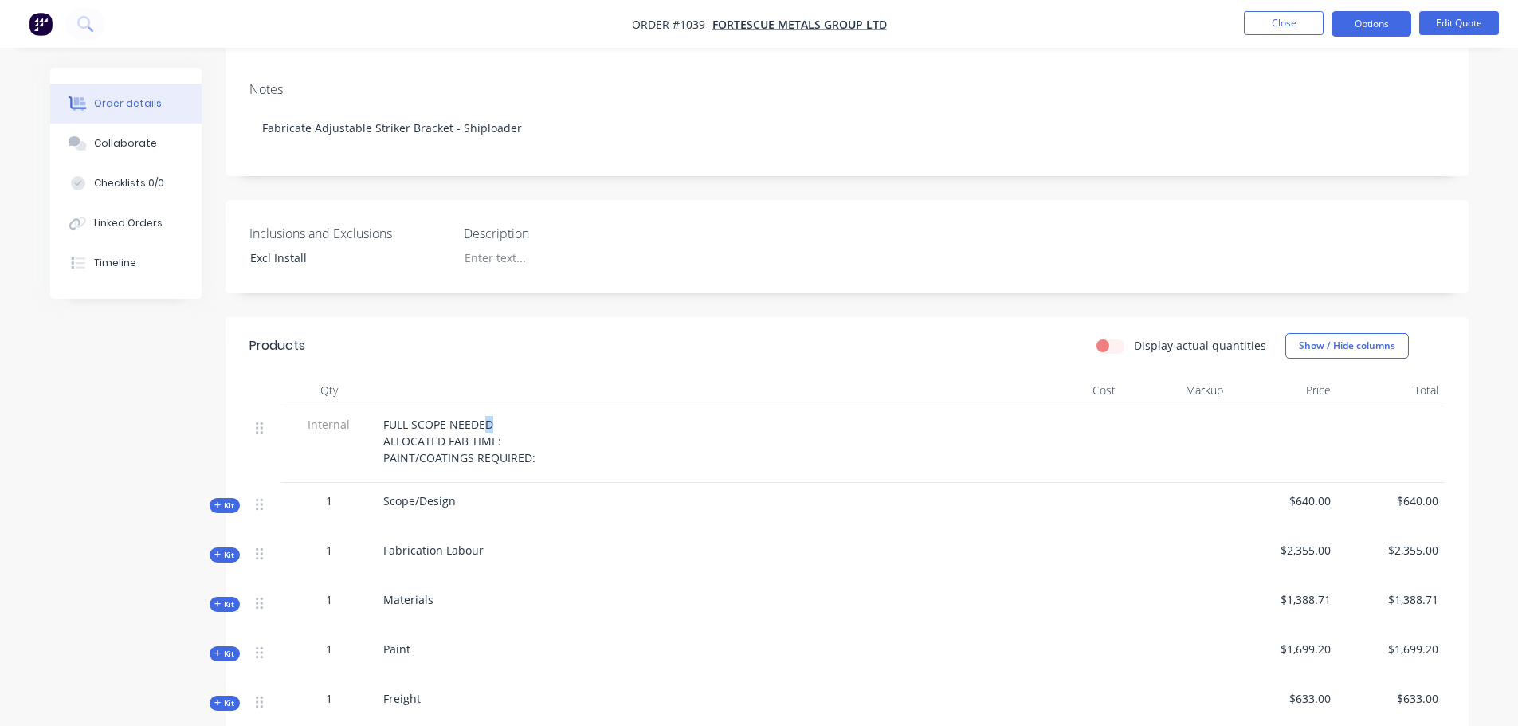
click at [520, 416] on div "FULL SCOPE NEEDED ALLOCATED FAB TIME: PAINT/COATINGS REQUIRED:" at bounding box center [695, 441] width 625 height 50
click at [522, 416] on div "FULL SCOPE NEEDED ALLOCATED FAB TIME: PAINT/COATINGS REQUIRED:" at bounding box center [695, 441] width 625 height 50
click at [1356, 9] on nav "Order #1039 - FORTESCUE METALS GROUP LTD Close Options Edit Quote" at bounding box center [759, 24] width 1518 height 48
click at [1354, 22] on button "Options" at bounding box center [1372, 24] width 80 height 26
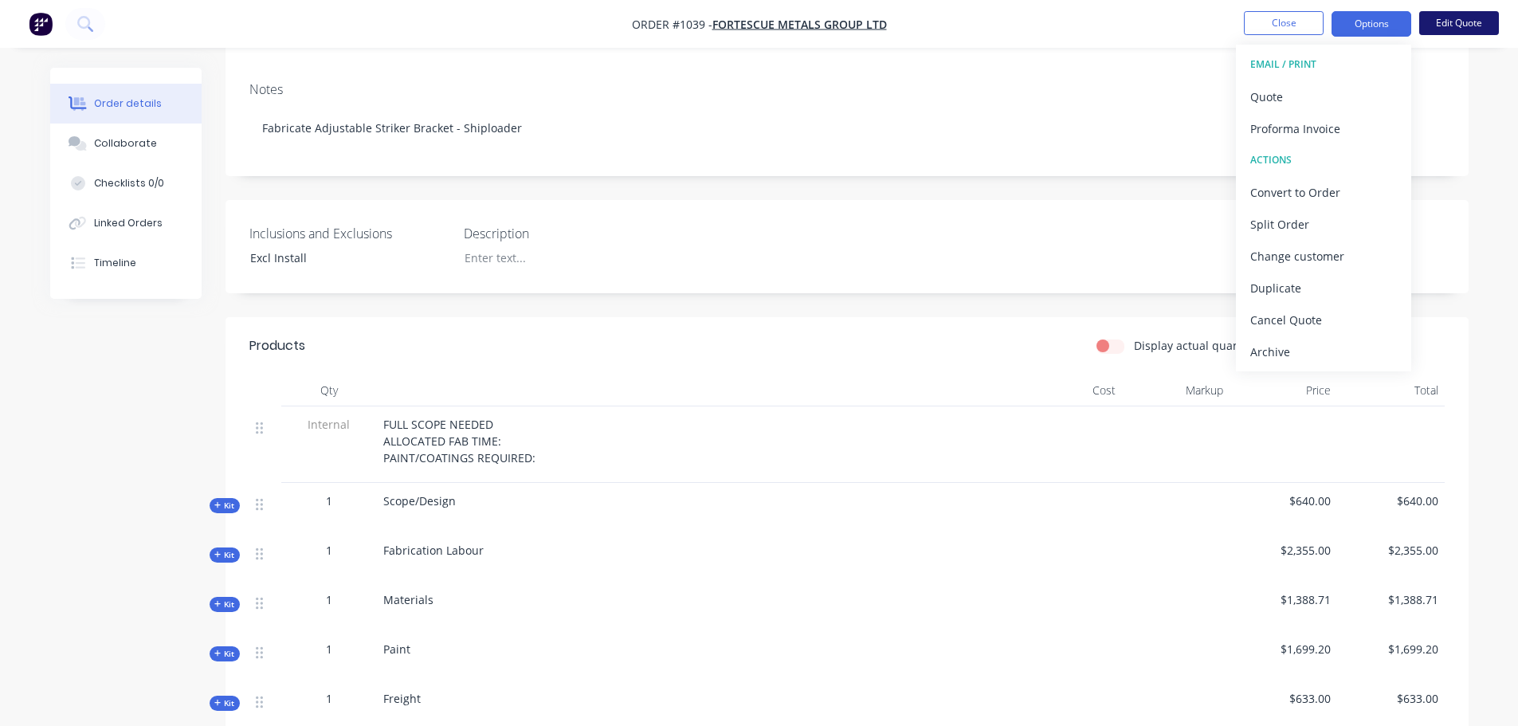
click at [1451, 29] on button "Edit Quote" at bounding box center [1460, 23] width 80 height 24
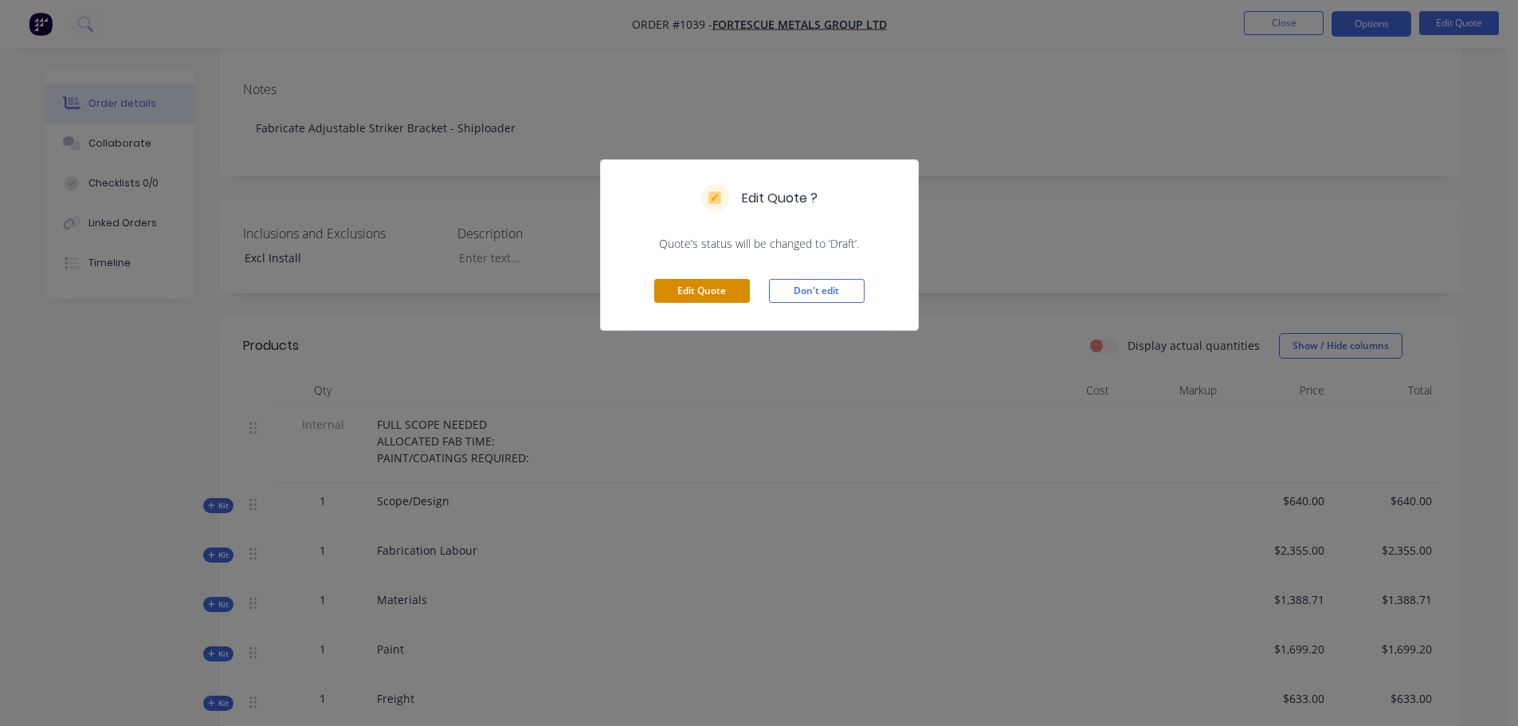
click at [715, 287] on button "Edit Quote" at bounding box center [702, 291] width 96 height 24
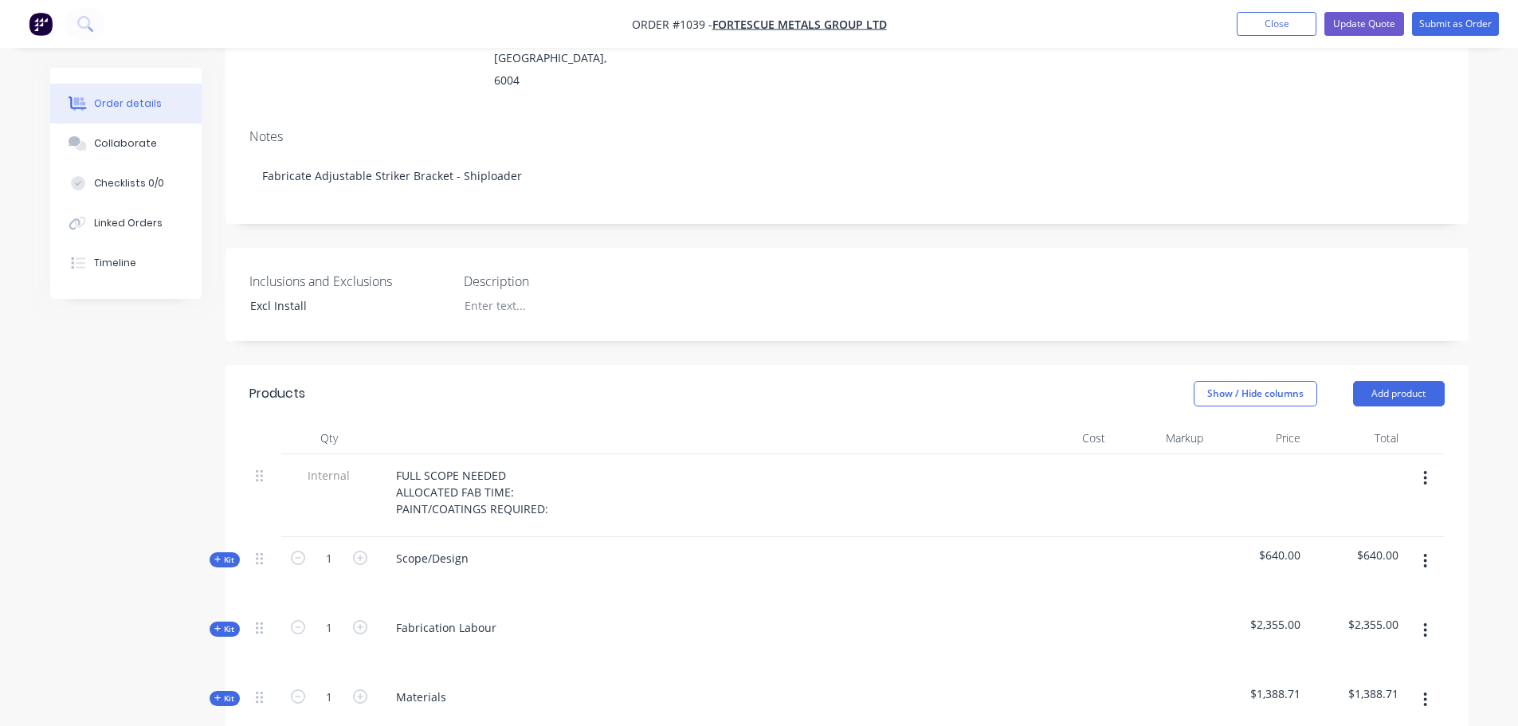
scroll to position [532, 0]
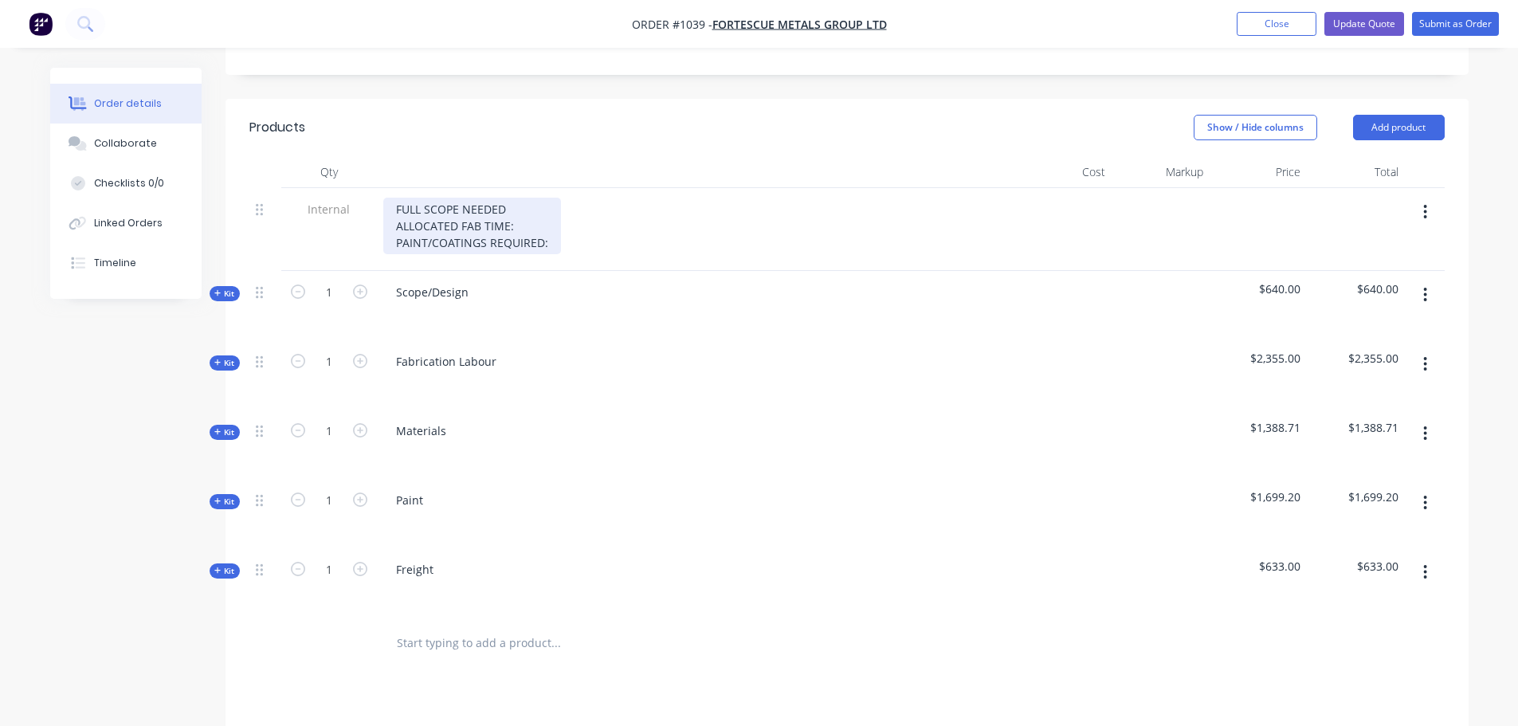
click at [520, 198] on div "FULL SCOPE NEEDED ALLOCATED FAB TIME: PAINT/COATINGS REQUIRED:" at bounding box center [472, 226] width 178 height 57
drag, startPoint x: 519, startPoint y: 187, endPoint x: 395, endPoint y: 185, distance: 123.6
click at [395, 198] on div "FULL SCOPE NEEDED ALLOCATED FAB TIME: PAINT/COATINGS REQUIRED:" at bounding box center [472, 226] width 178 height 57
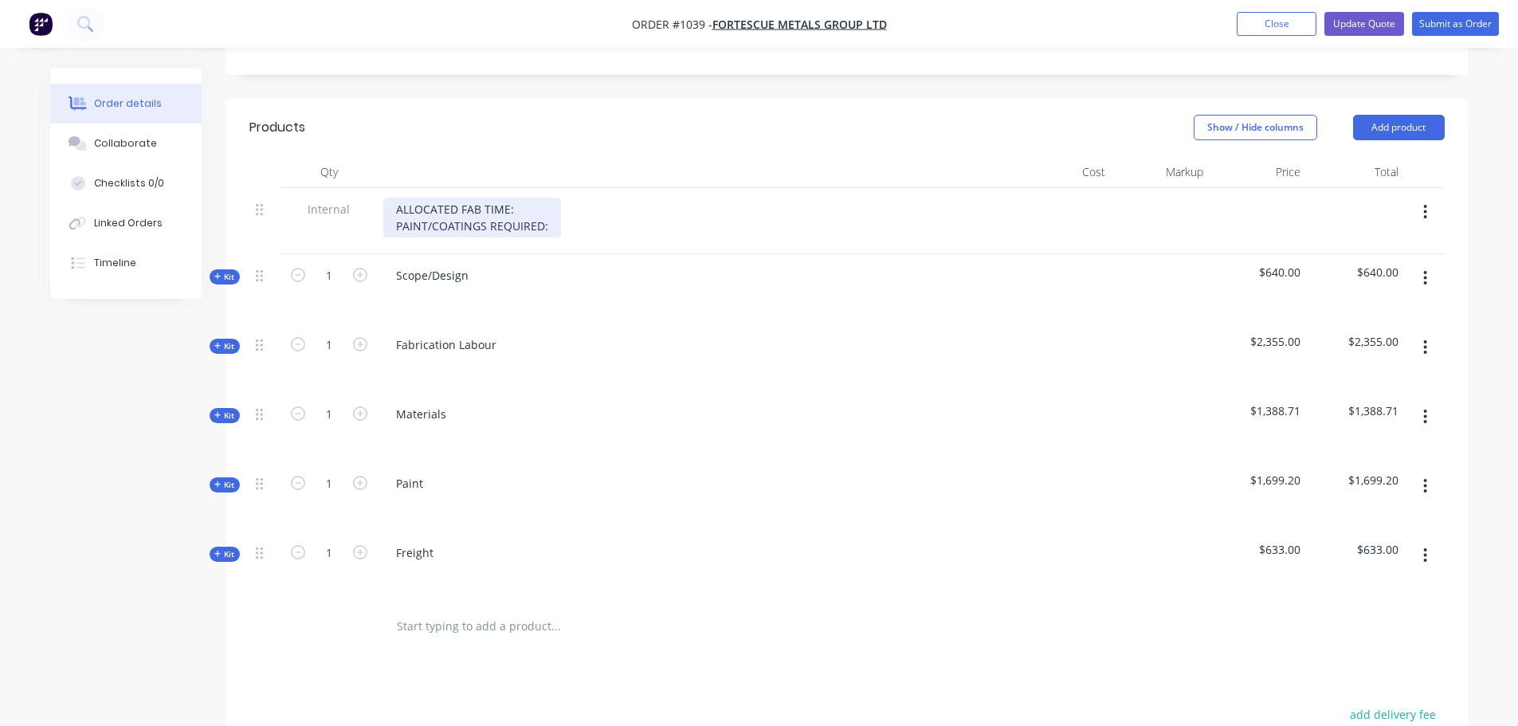
click at [517, 201] on div "ALLOCATED FAB TIME: PAINT/COATINGS REQUIRED:" at bounding box center [472, 218] width 178 height 40
click at [549, 220] on div "ALLOCATED FAB TIME: 9hr PAINT/COATINGS REQUIRED:" at bounding box center [472, 218] width 178 height 40
click at [627, 115] on div "Show / Hide columns Add product" at bounding box center [973, 128] width 941 height 26
click at [1352, 22] on button "Update Quote" at bounding box center [1365, 24] width 80 height 24
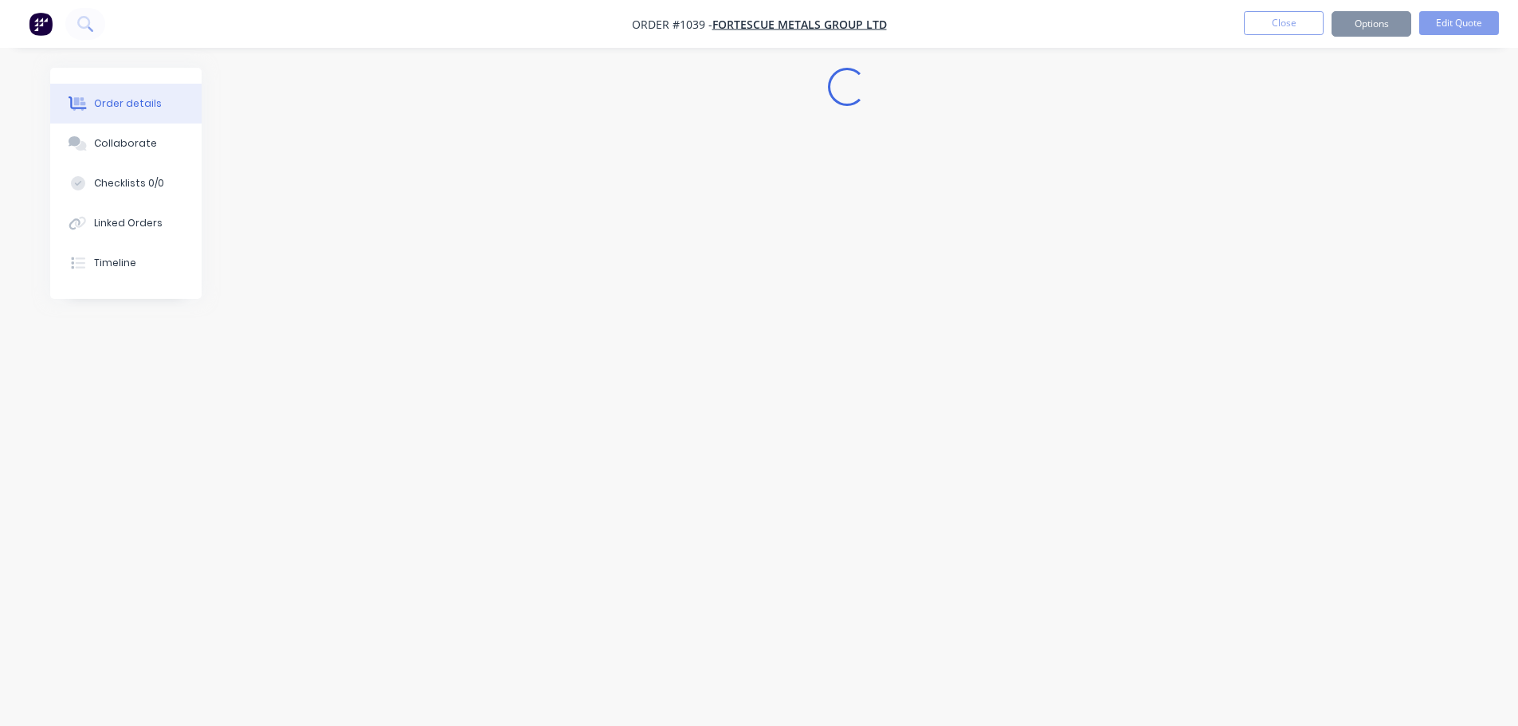
scroll to position [0, 0]
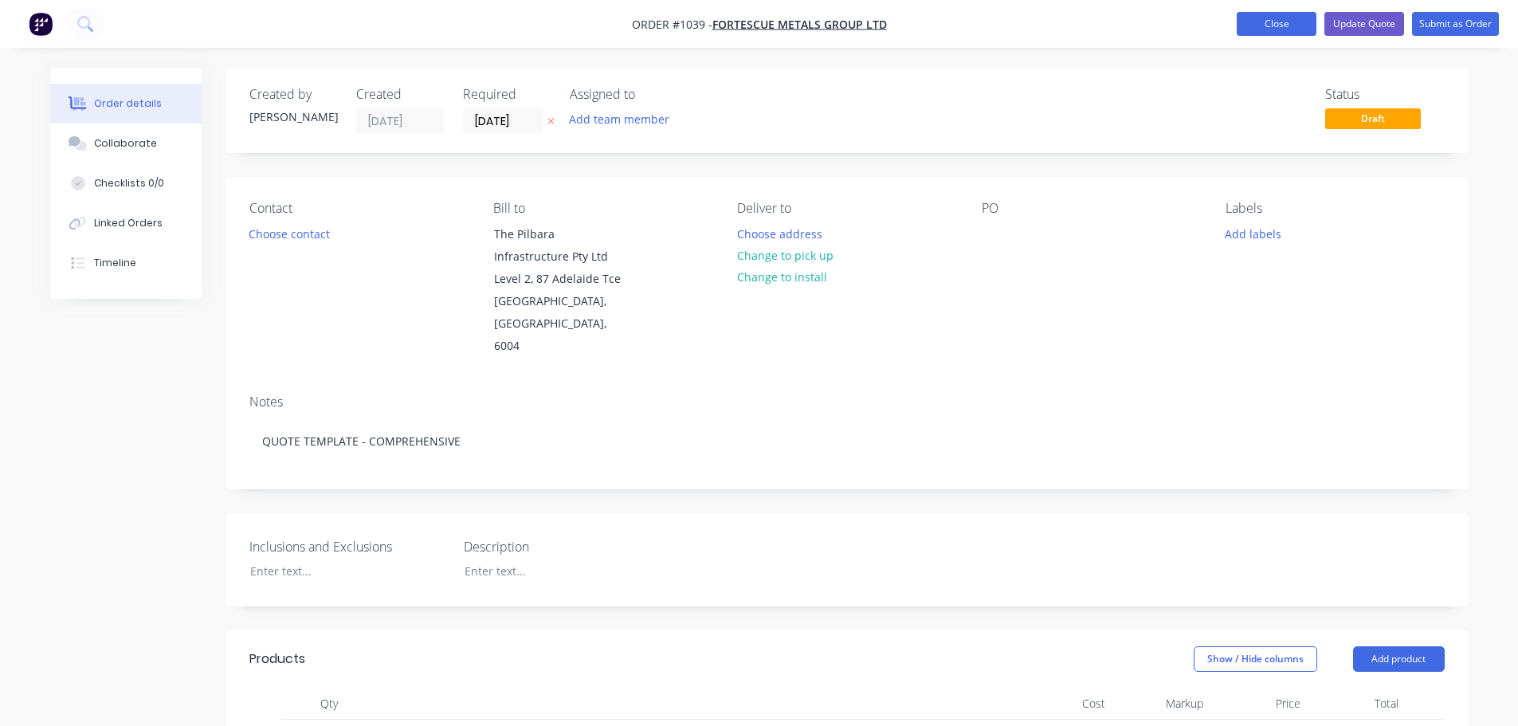
click at [1286, 26] on button "Close" at bounding box center [1277, 24] width 80 height 24
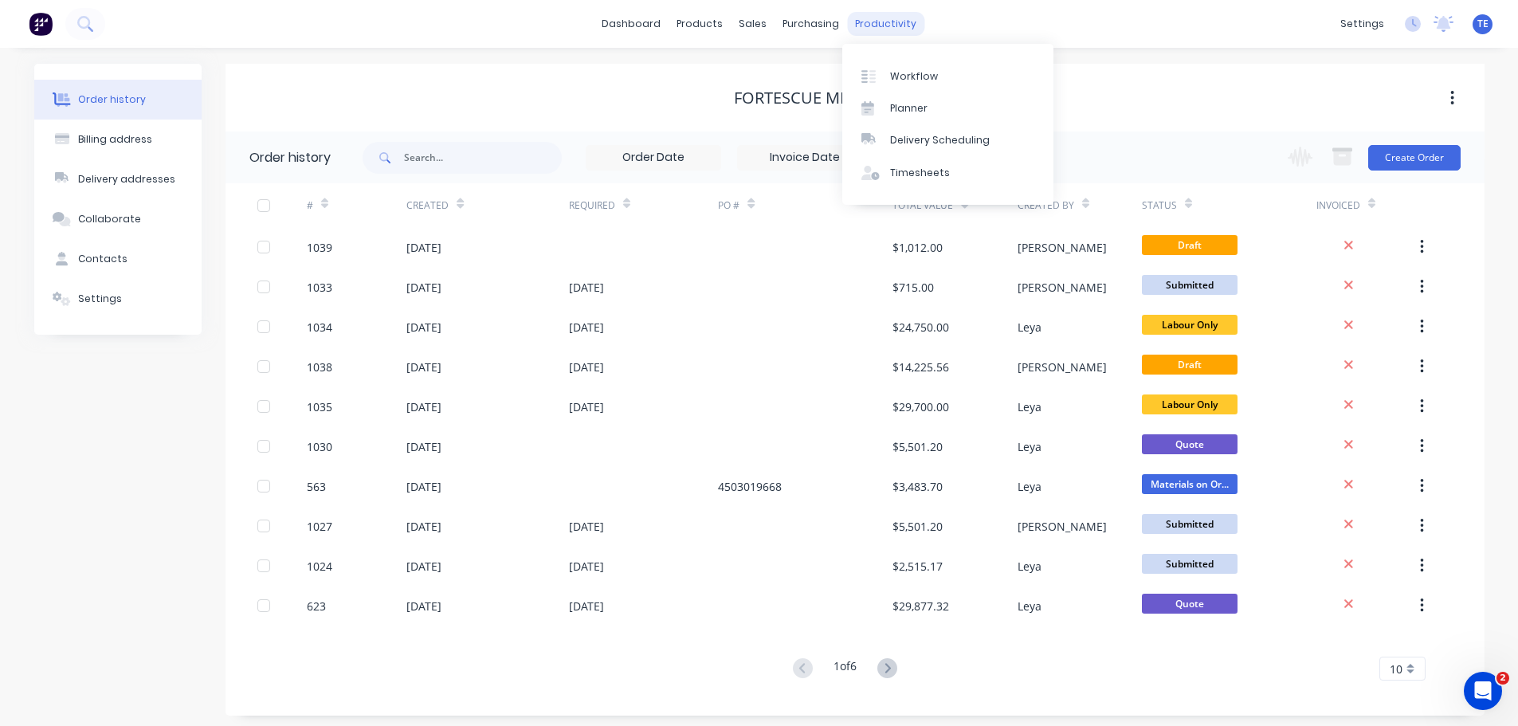
click at [903, 27] on div "productivity" at bounding box center [885, 24] width 77 height 24
click at [898, 79] on div "Workflow" at bounding box center [914, 76] width 48 height 14
